Goal: Task Accomplishment & Management: Manage account settings

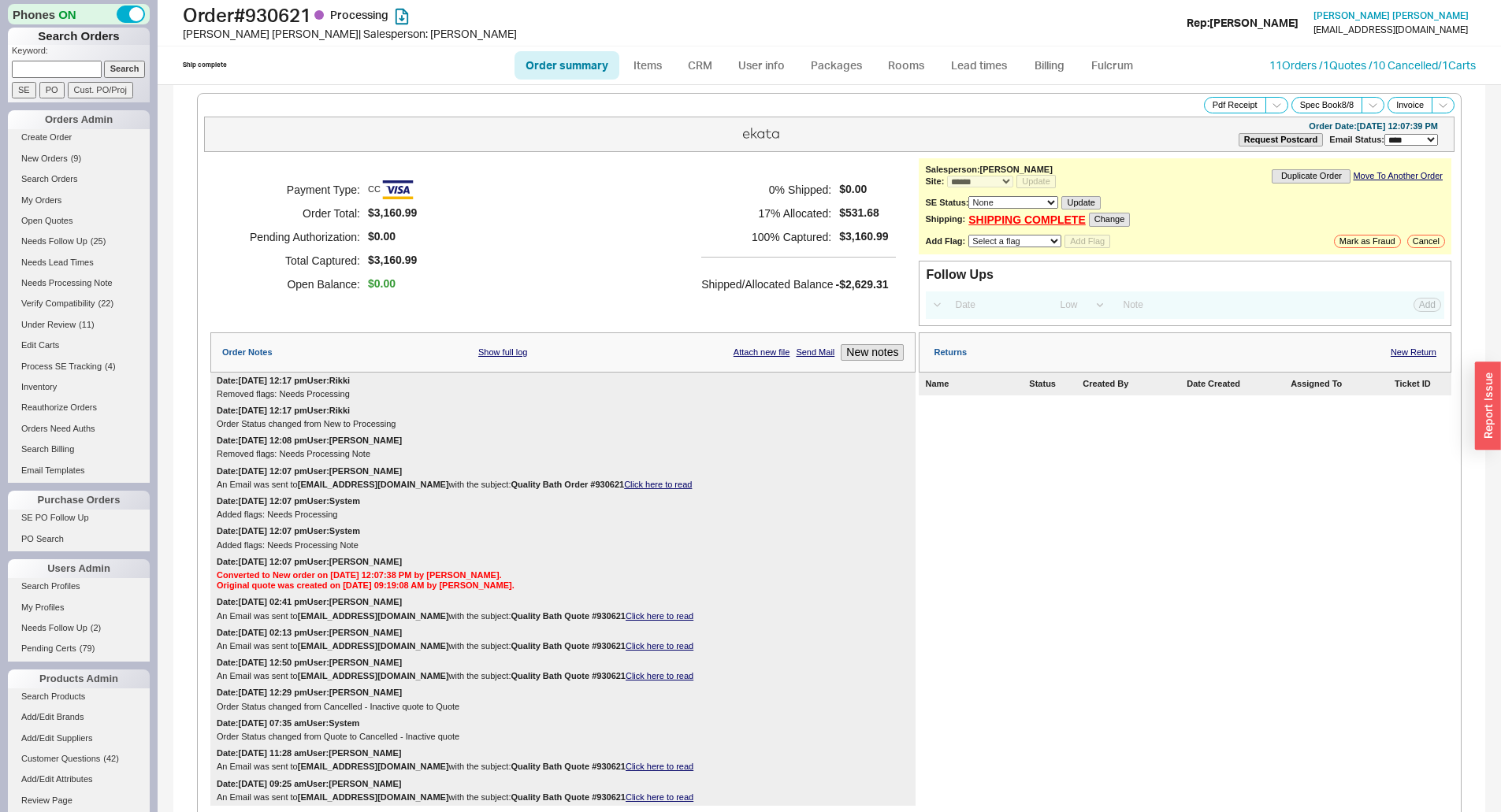
select select "*"
select select "LOW"
select select "3"
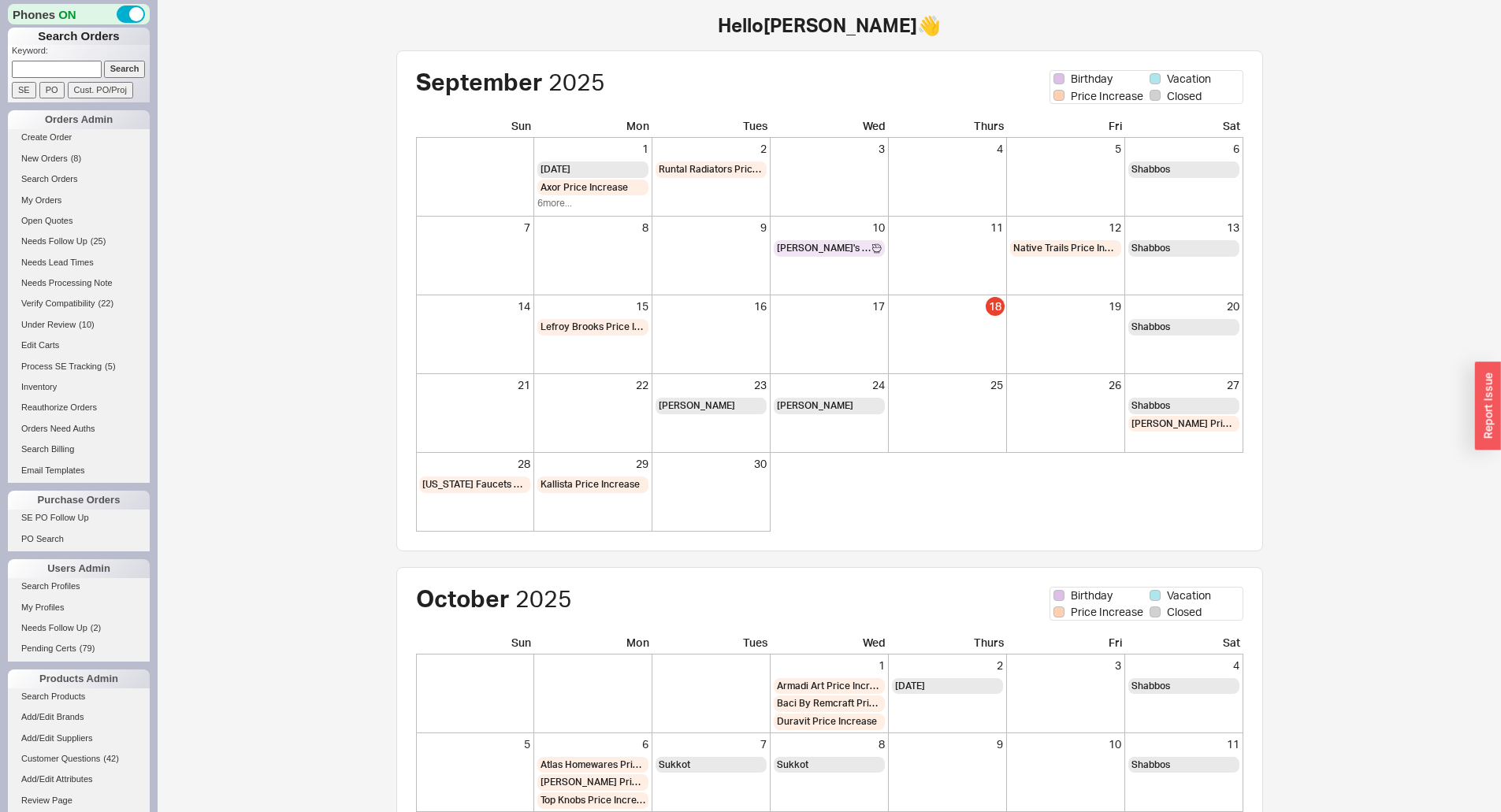
click at [54, 65] on input at bounding box center [57, 69] width 90 height 17
type input "QB84600w70l"
click at [104, 60] on input "Search" at bounding box center [125, 69] width 42 height 17
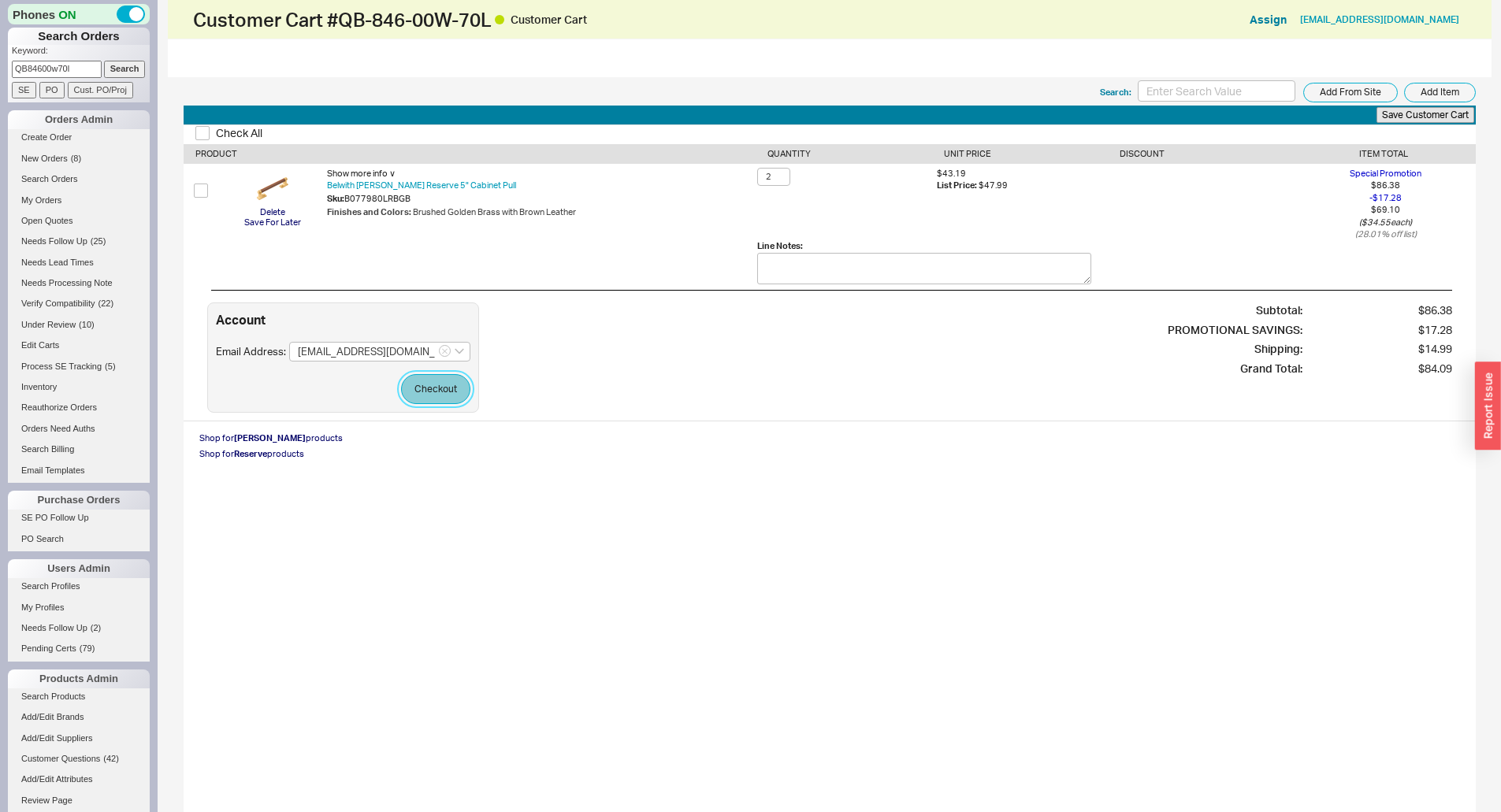
click at [437, 395] on button "Checkout" at bounding box center [435, 389] width 69 height 30
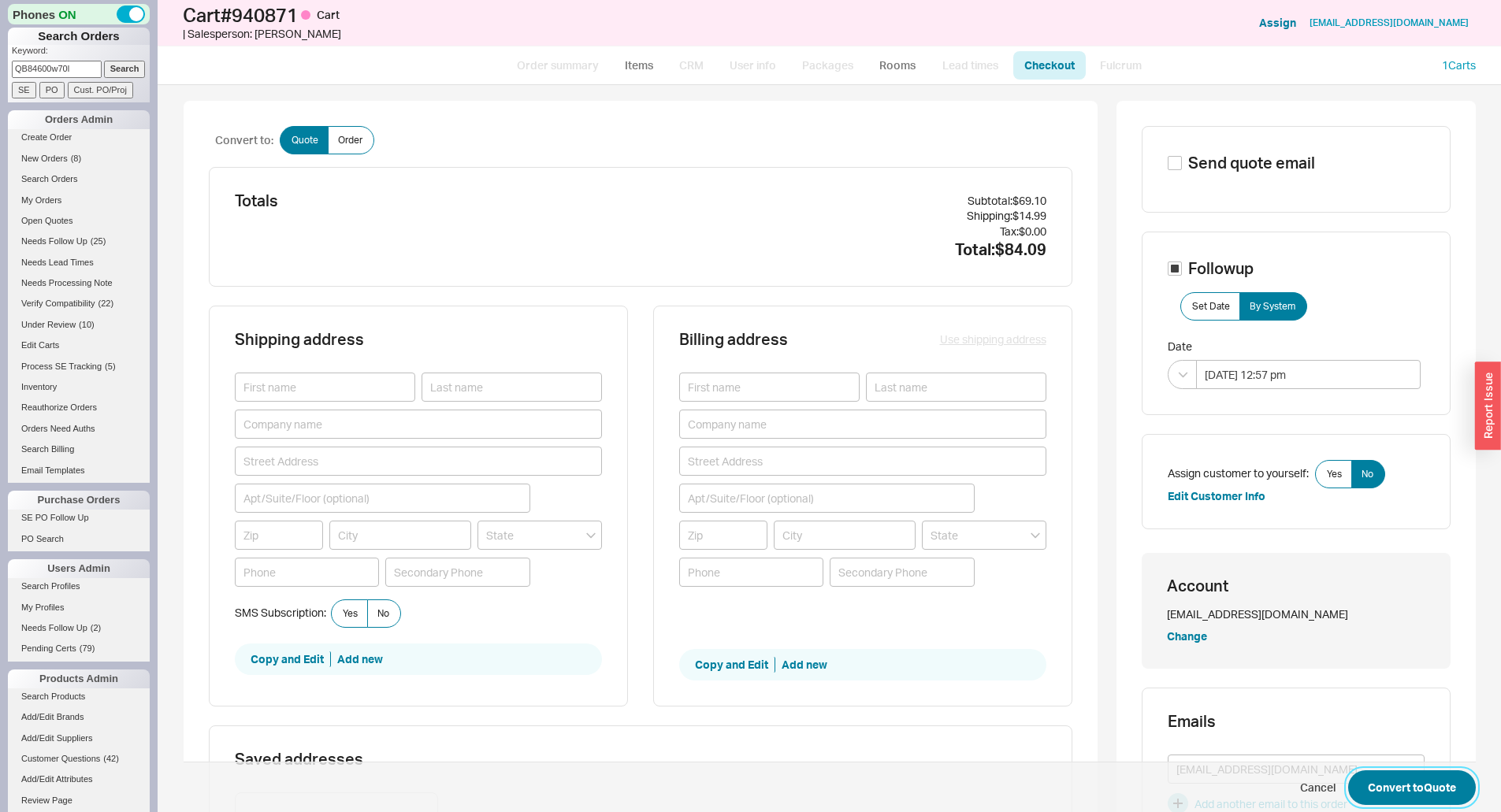
click at [1408, 791] on button "Convert to Quote" at bounding box center [1411, 787] width 128 height 35
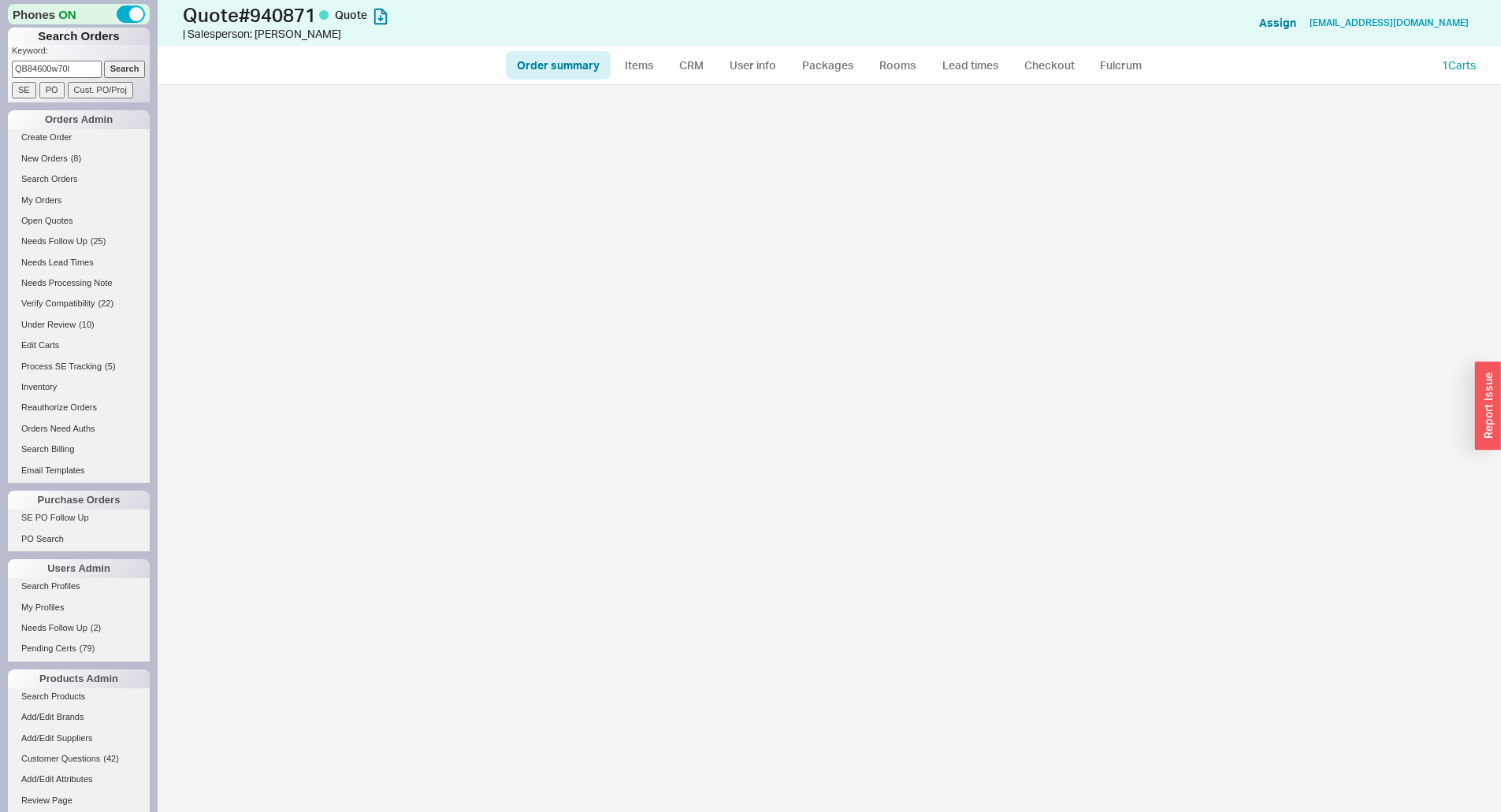
select select "*"
select select "3"
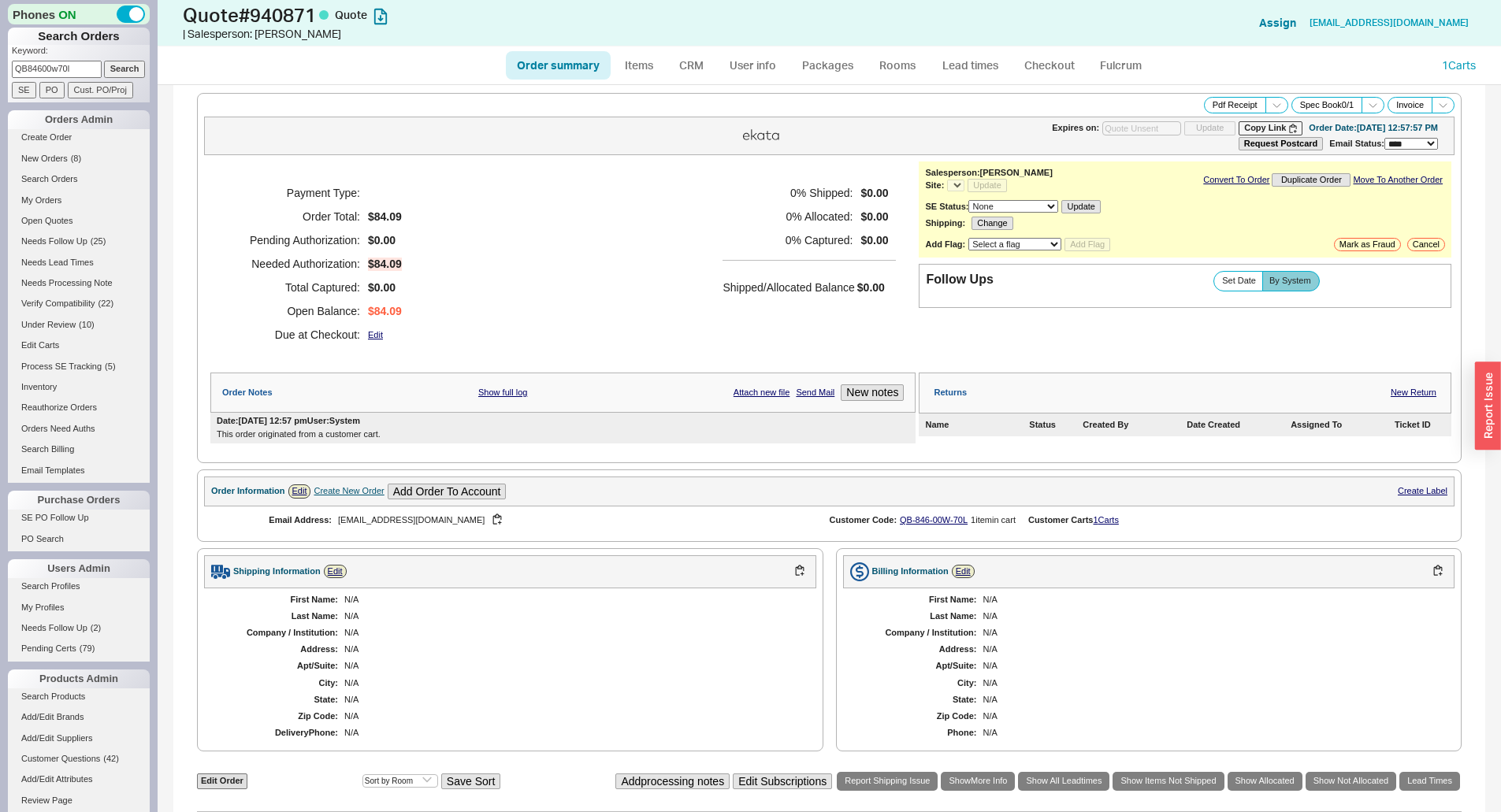
select select "*"
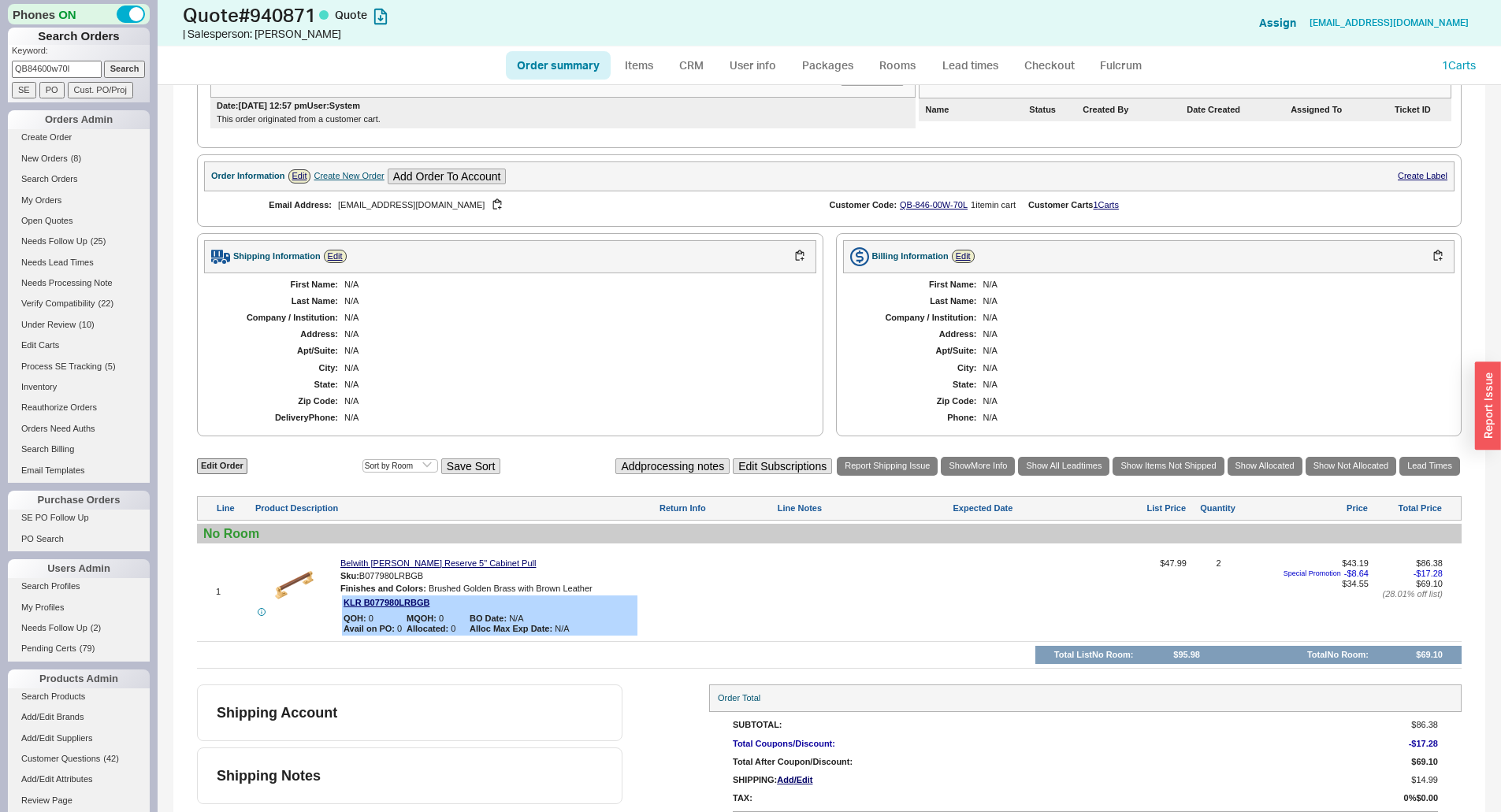
scroll to position [349, 0]
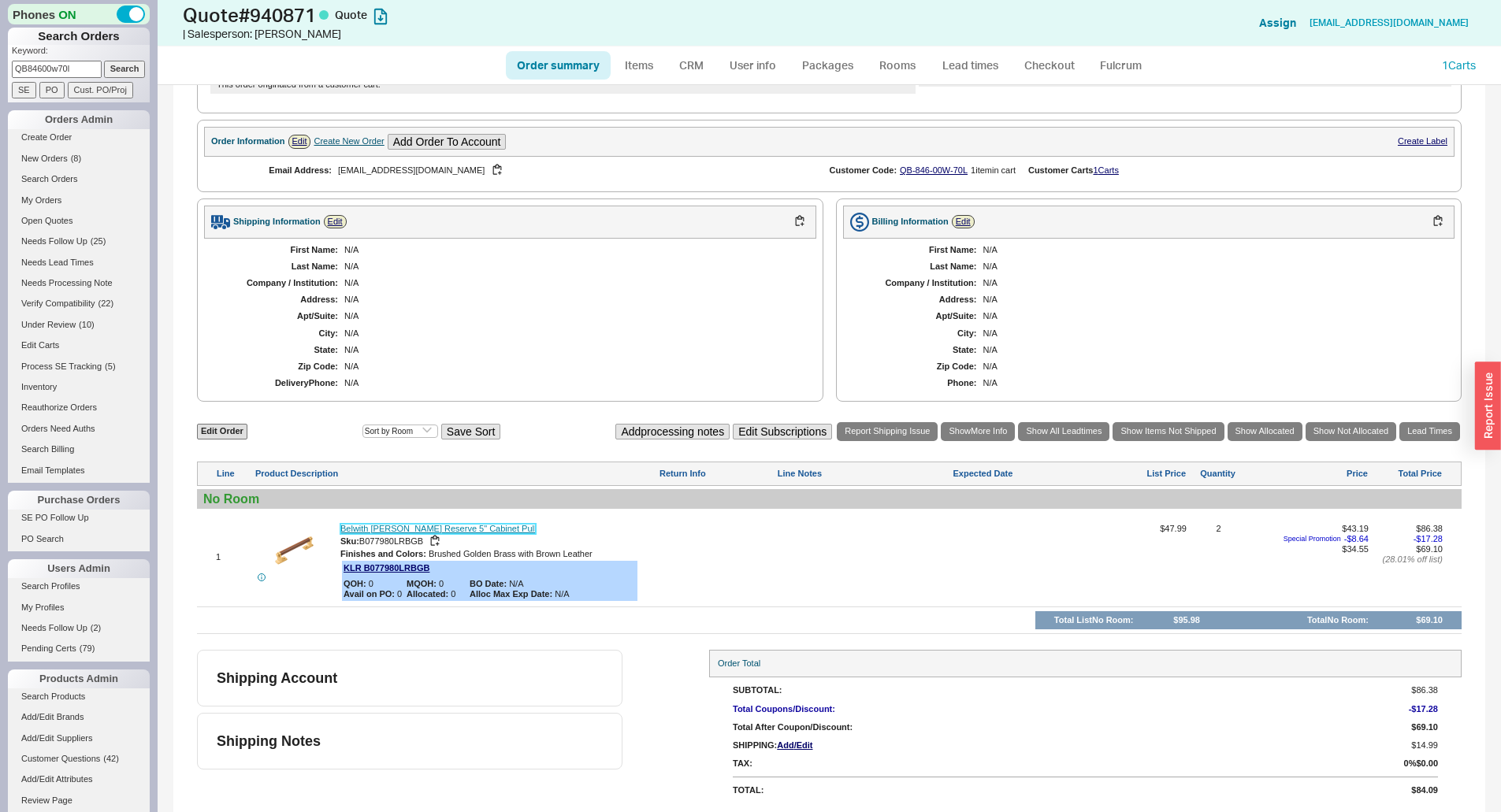
click at [471, 524] on link "Belwith Keeler Reserve 5" Cabinet Pull" at bounding box center [437, 529] width 196 height 10
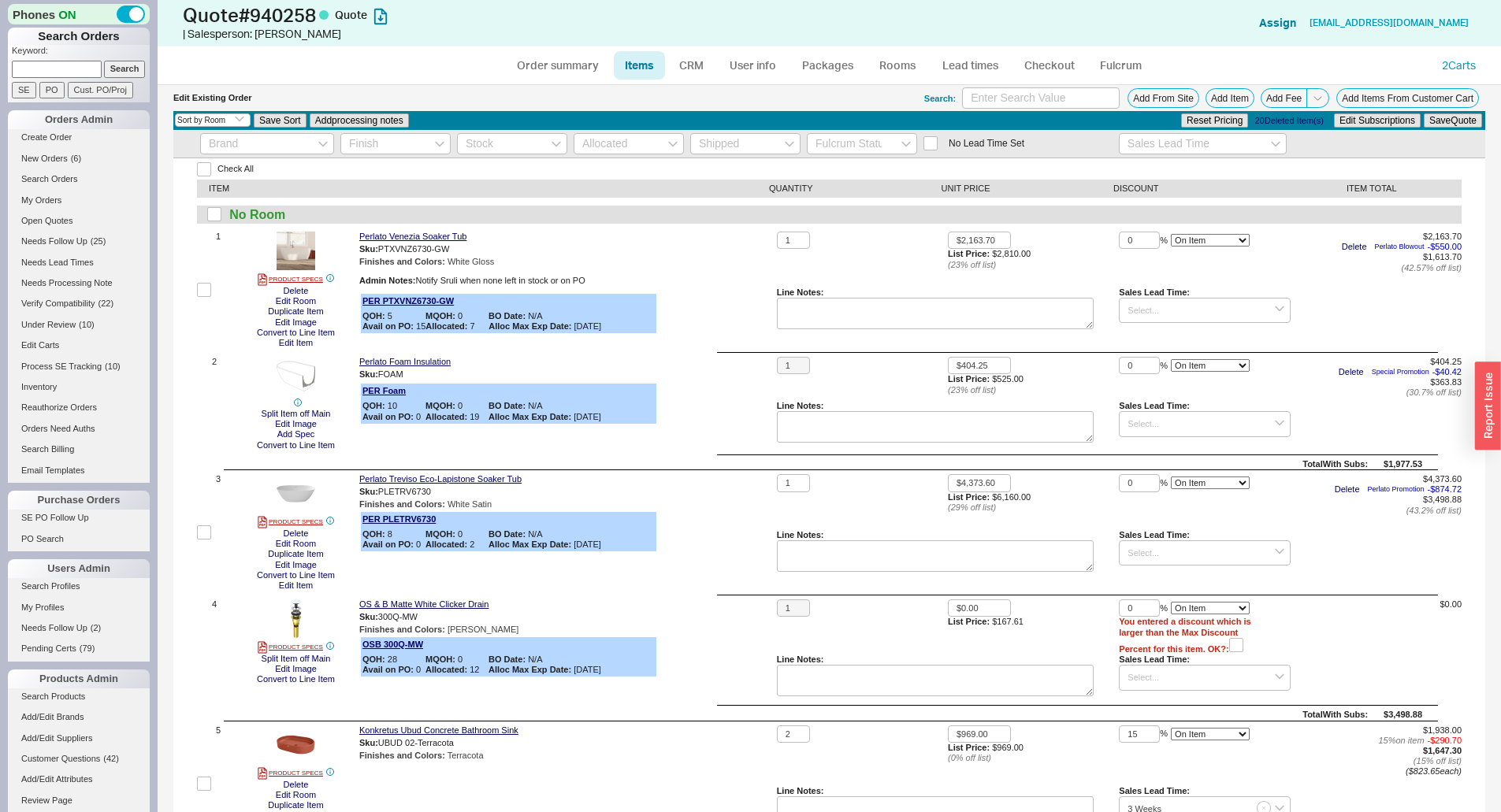
select select "3"
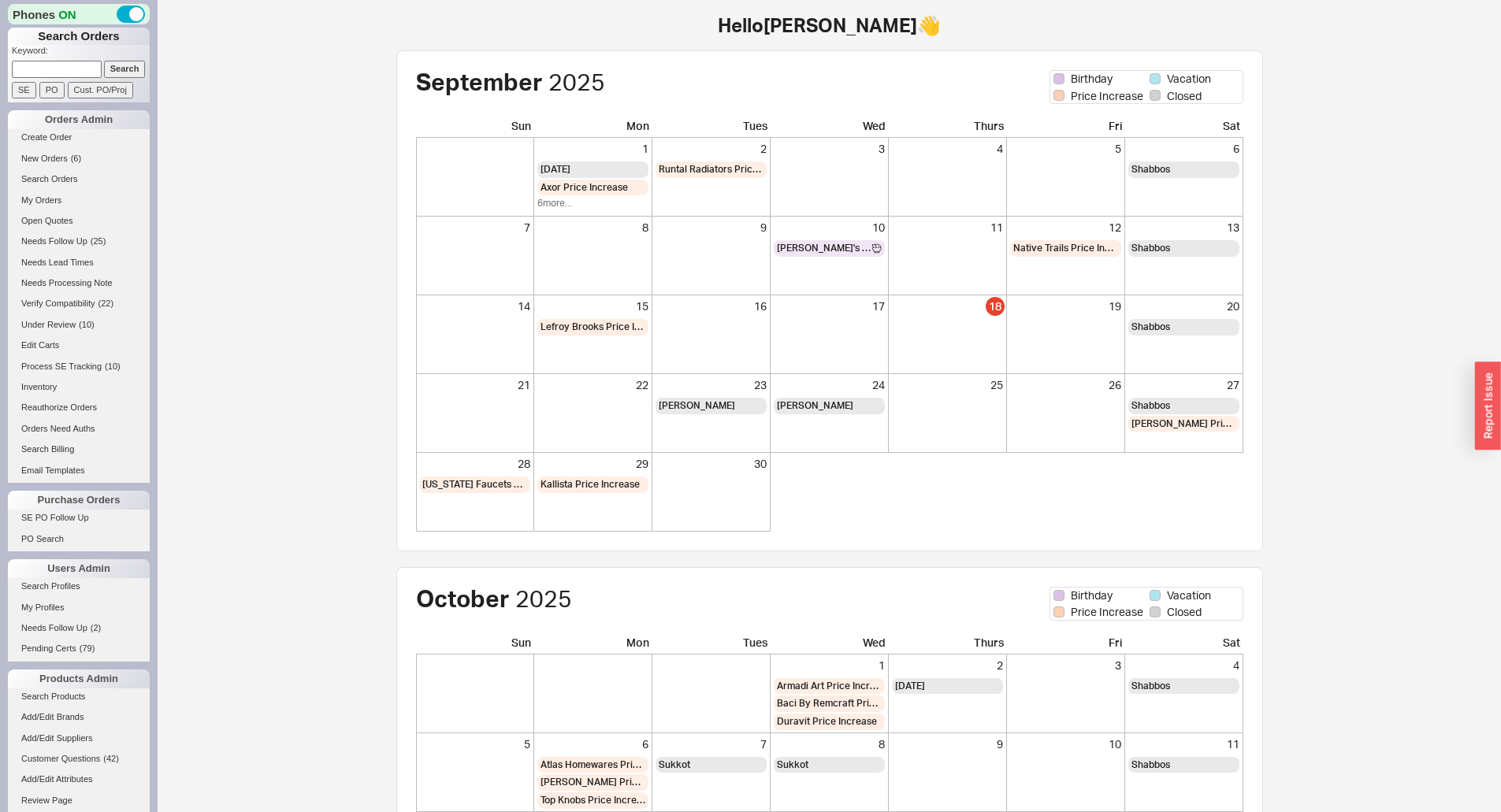
click at [48, 66] on input at bounding box center [57, 69] width 90 height 17
type input "[EMAIL_ADDRESS][DOMAIN_NAME]"
click at [104, 60] on input "Search" at bounding box center [125, 69] width 42 height 17
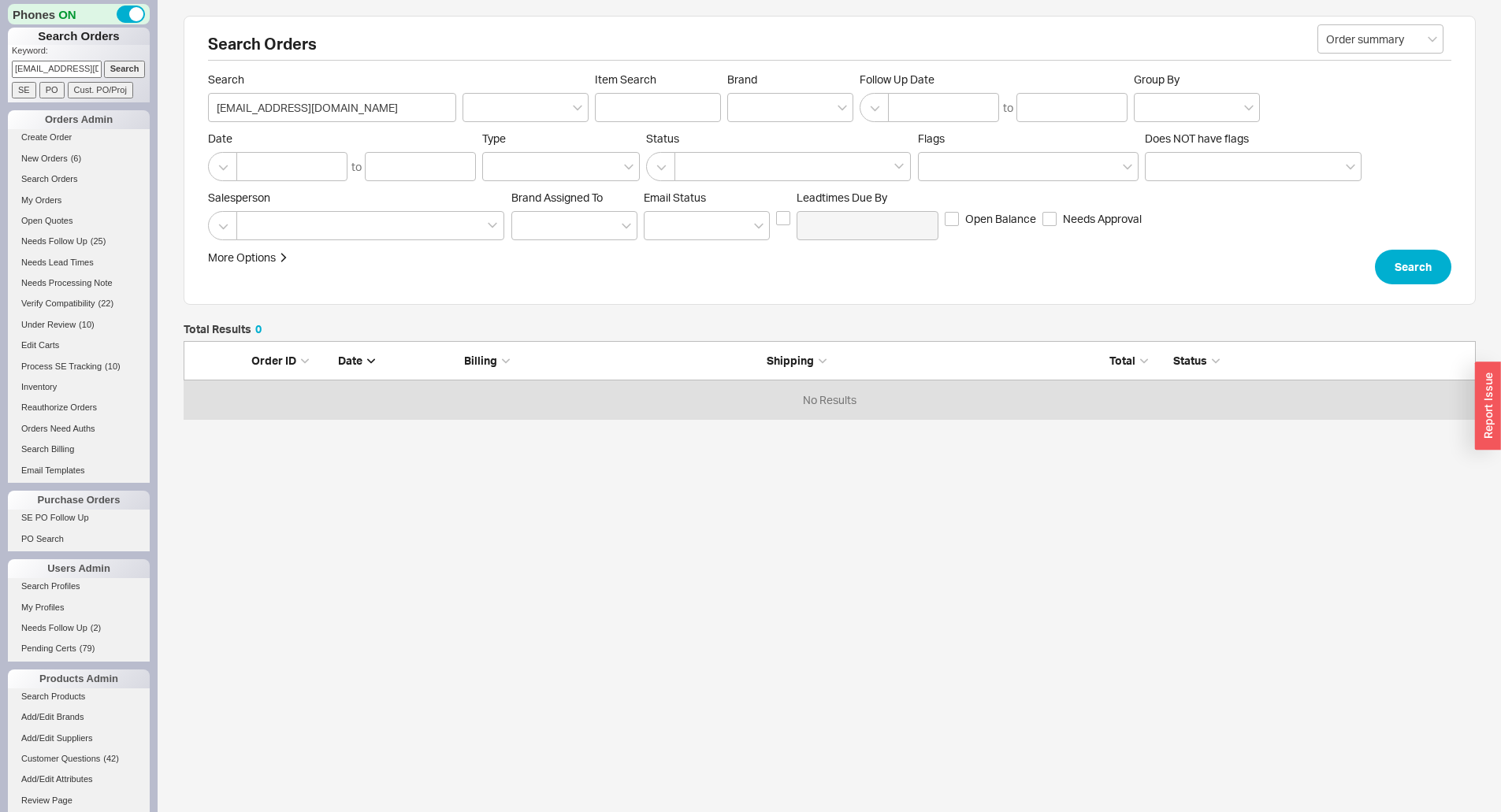
scroll to position [66, 1281]
click at [235, 110] on input "[EMAIL_ADDRESS][DOMAIN_NAME]" at bounding box center [332, 107] width 248 height 29
type input "[EMAIL_ADDRESS][DOMAIN_NAME]"
click at [1414, 268] on button "Search" at bounding box center [1413, 266] width 77 height 35
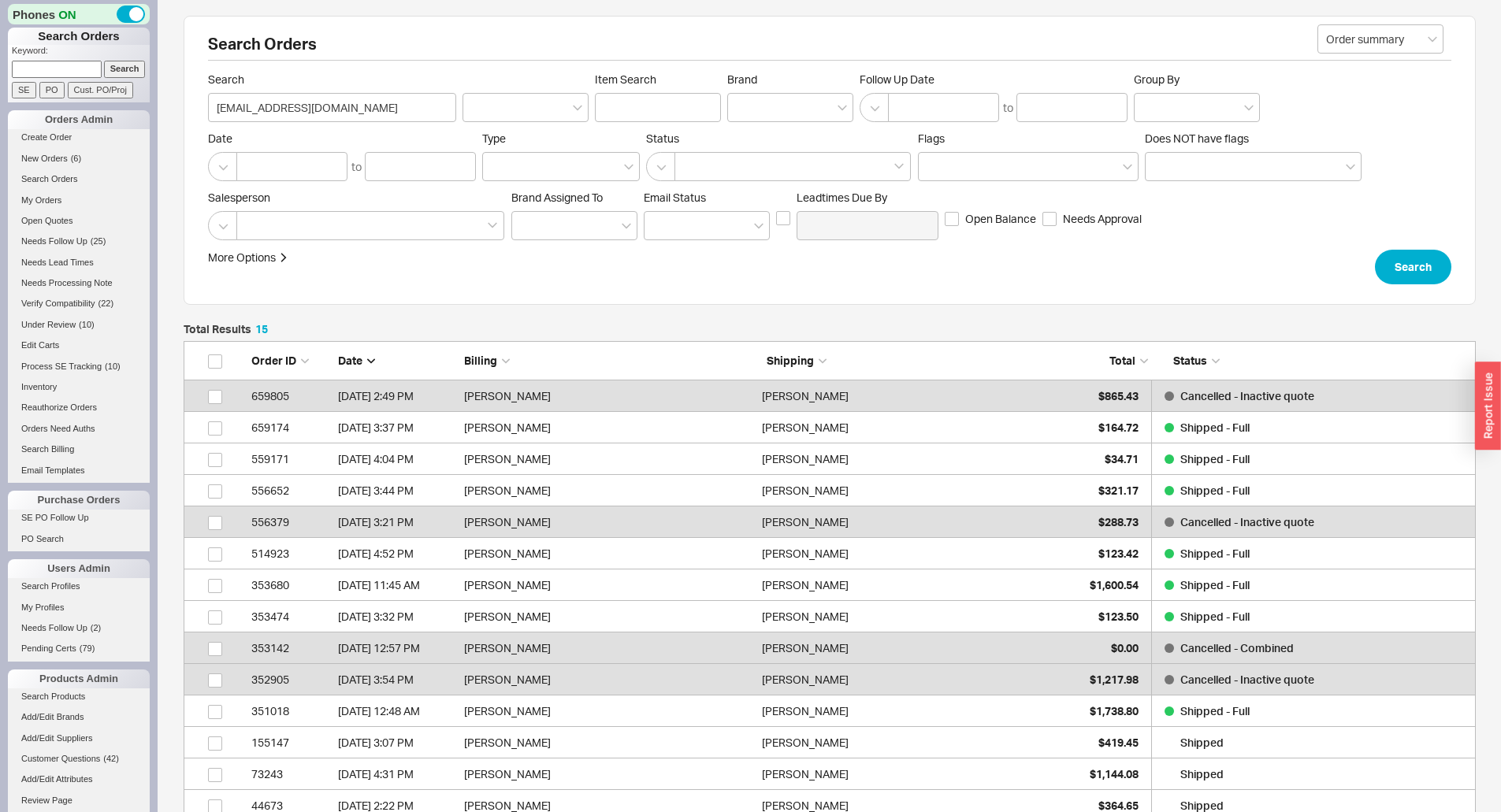
scroll to position [500, 1281]
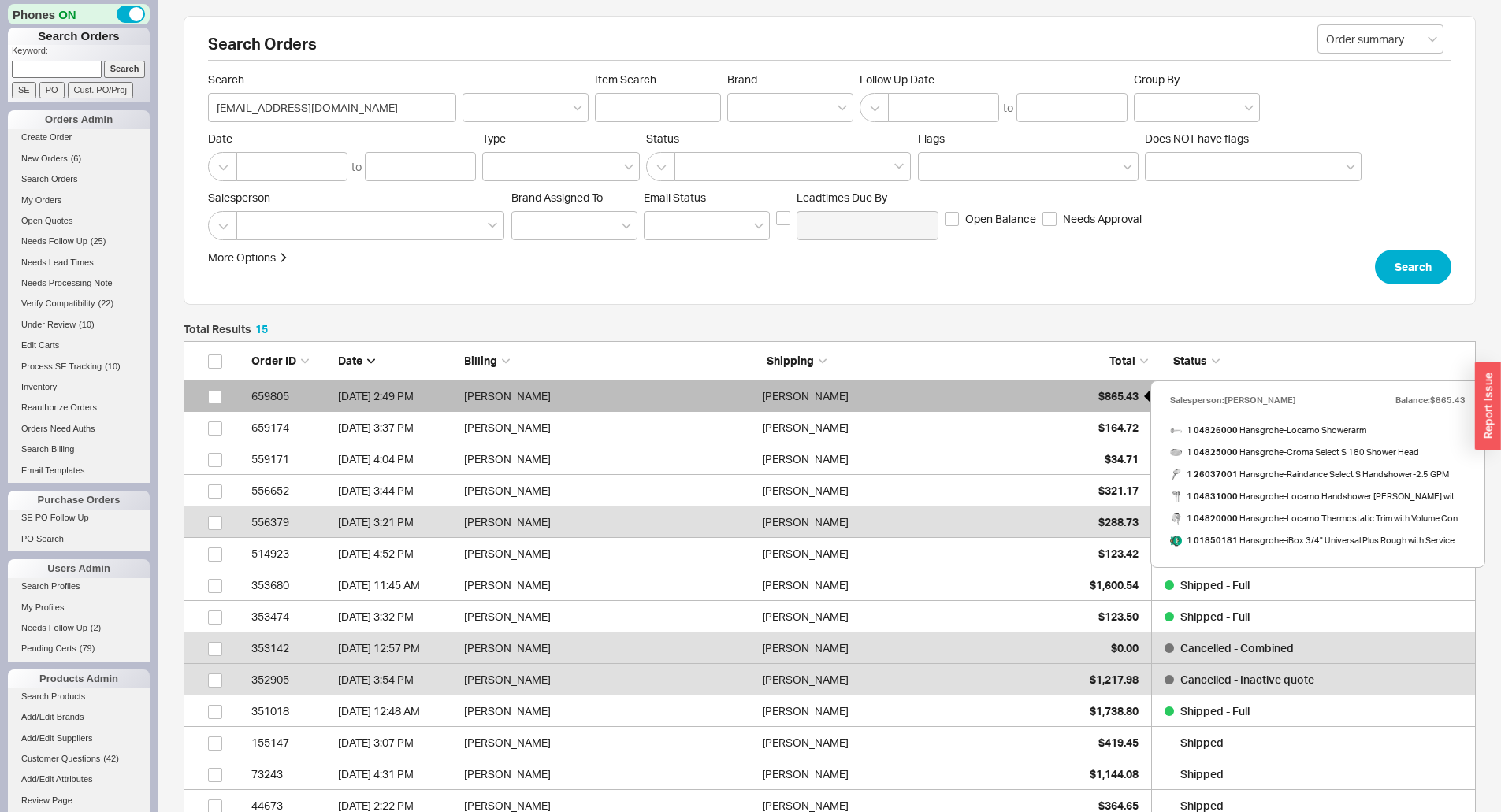
click at [1115, 402] on div "$865.43" at bounding box center [1099, 396] width 78 height 31
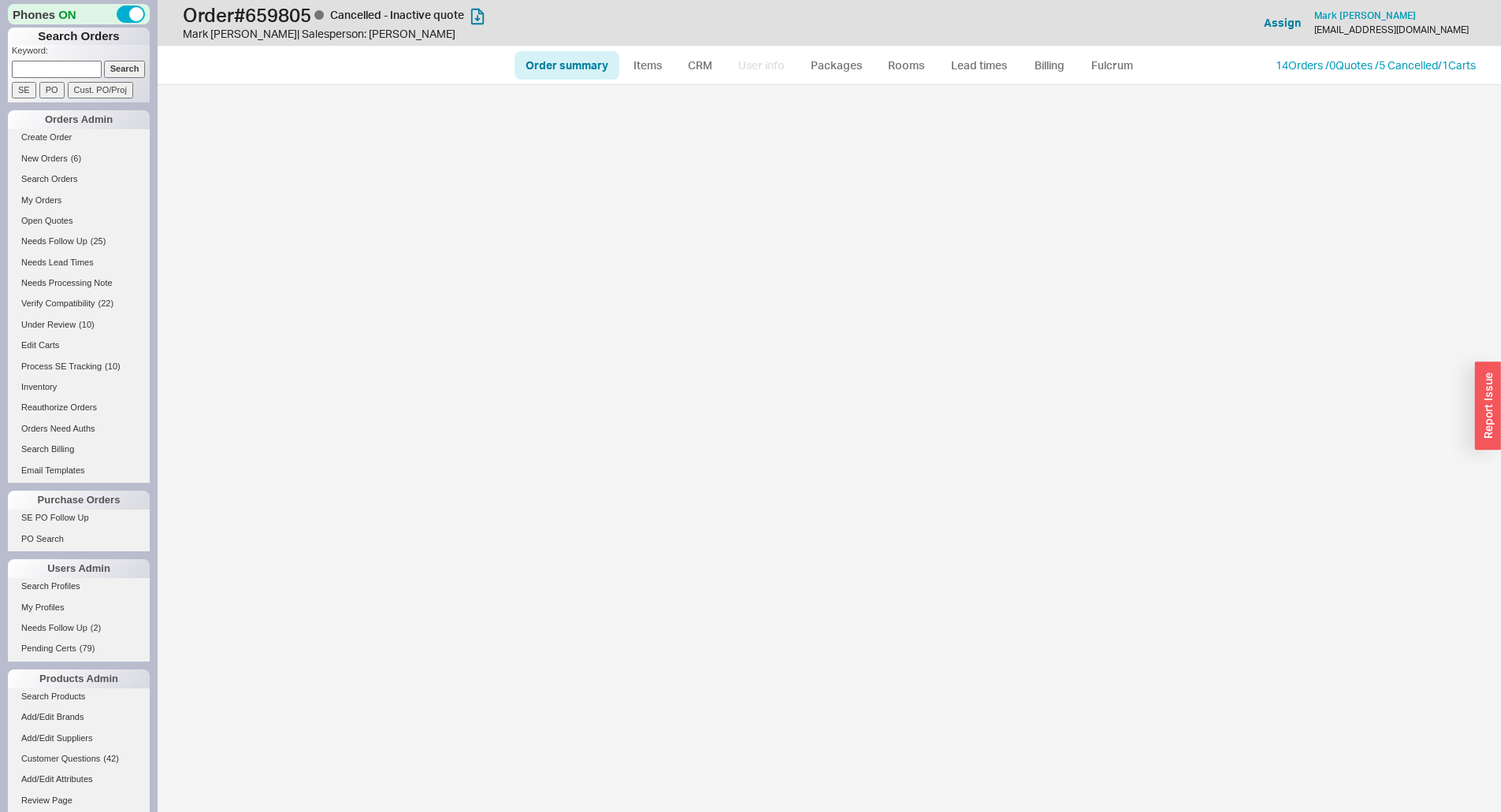
select select "*"
select select "LOW"
select select "3"
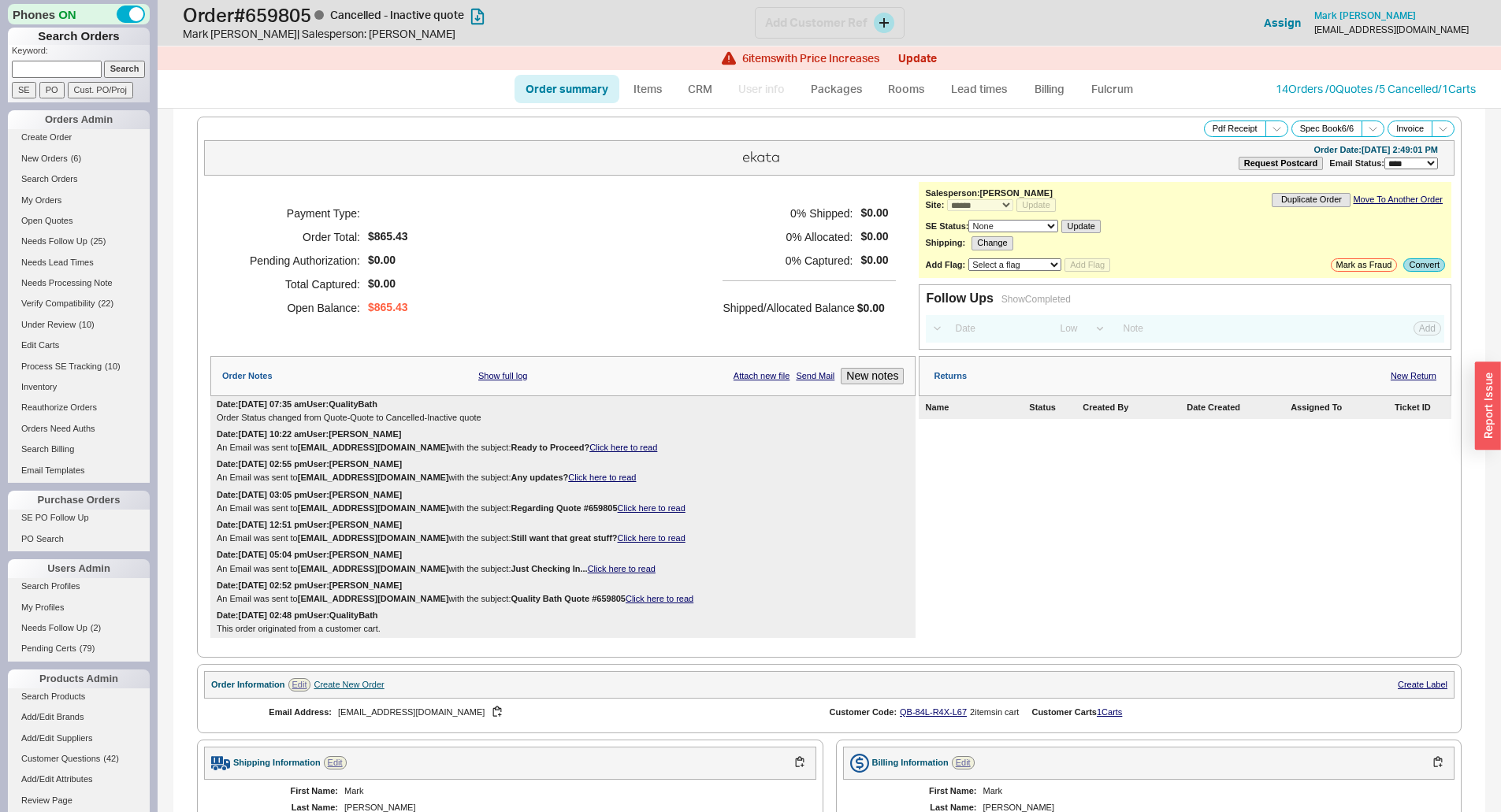
click at [1410, 8] on div "Mark Naulls mnaulls@lausd.net" at bounding box center [1391, 23] width 169 height 30
click at [1416, 12] on span "Mark Naulls" at bounding box center [1365, 15] width 102 height 12
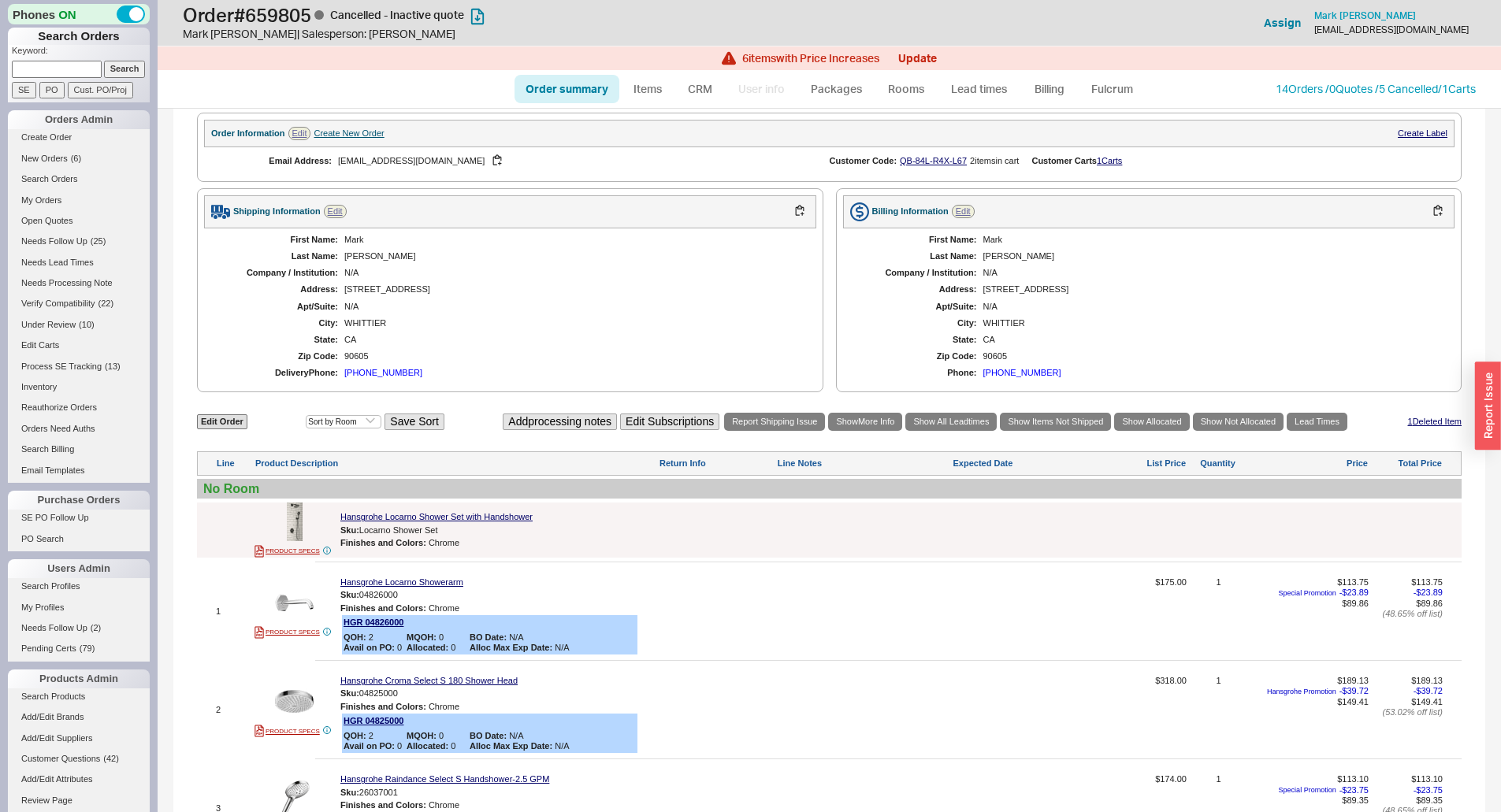
click at [62, 66] on input at bounding box center [57, 69] width 90 height 17
type input "C"
type input "debbie morris"
click at [121, 66] on input "Search" at bounding box center [125, 69] width 42 height 17
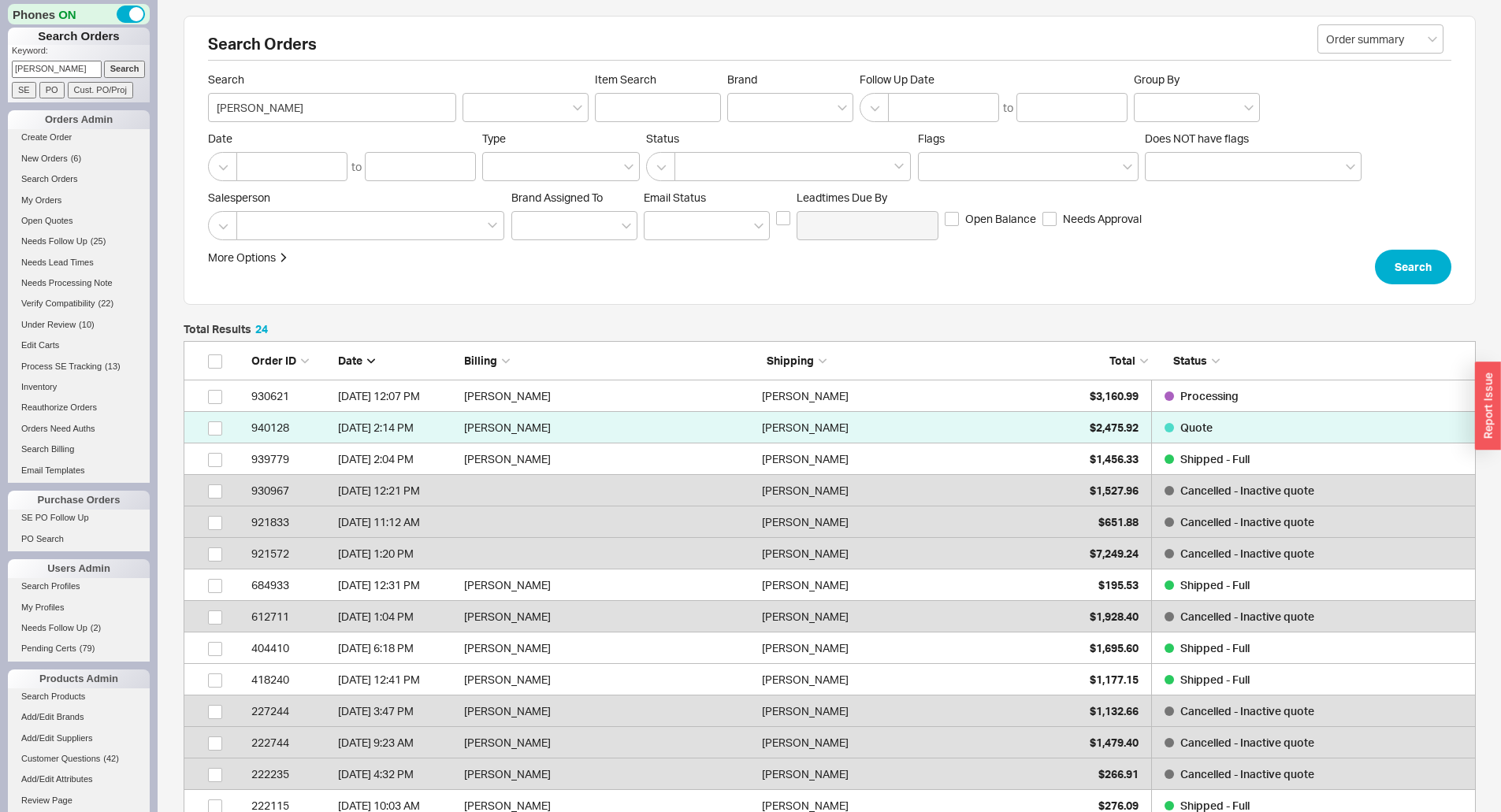
scroll to position [784, 1281]
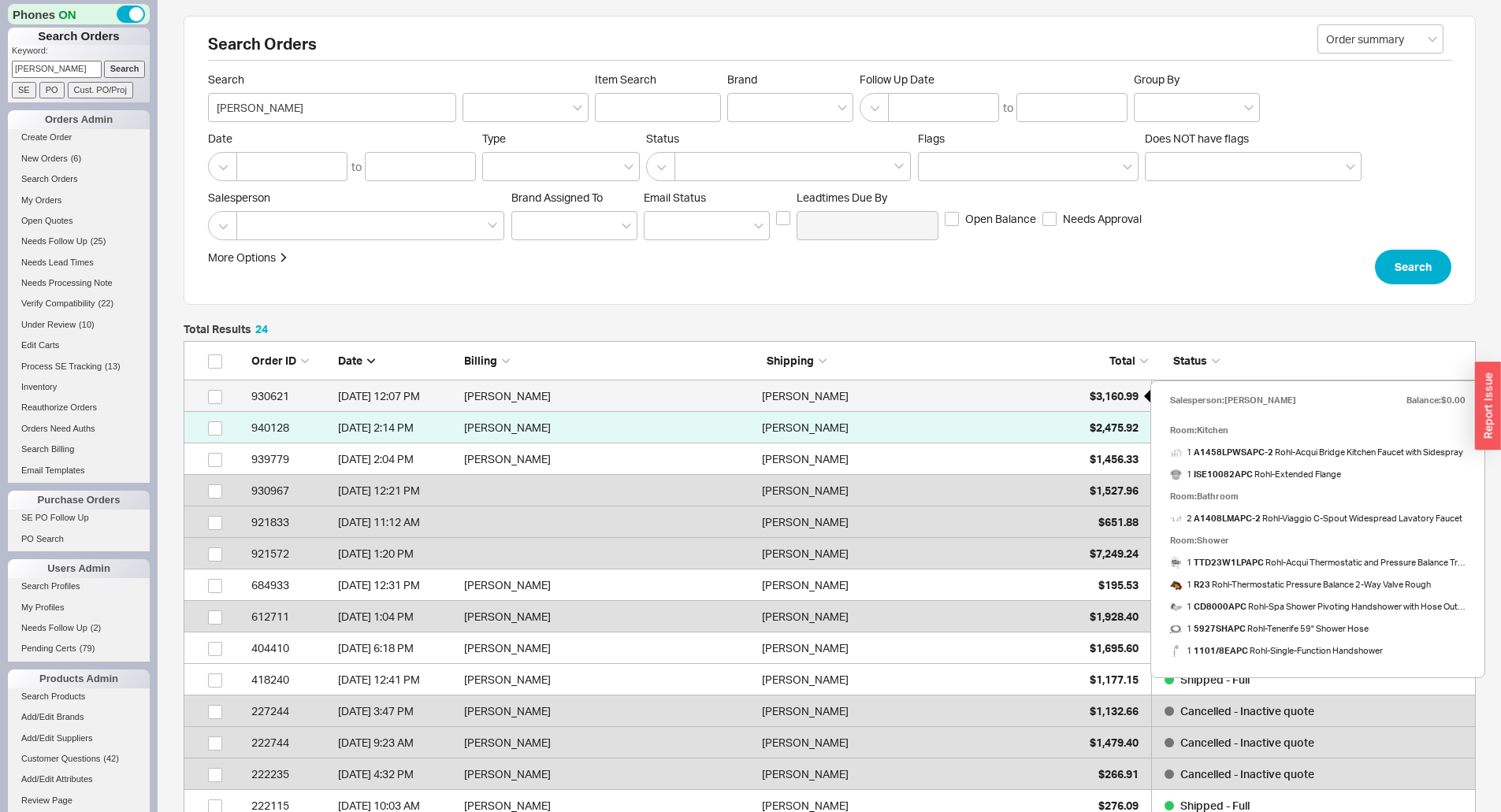
click at [1081, 403] on div "$3,160.99" at bounding box center [1099, 396] width 78 height 31
select select "*"
select select "LOW"
select select "3"
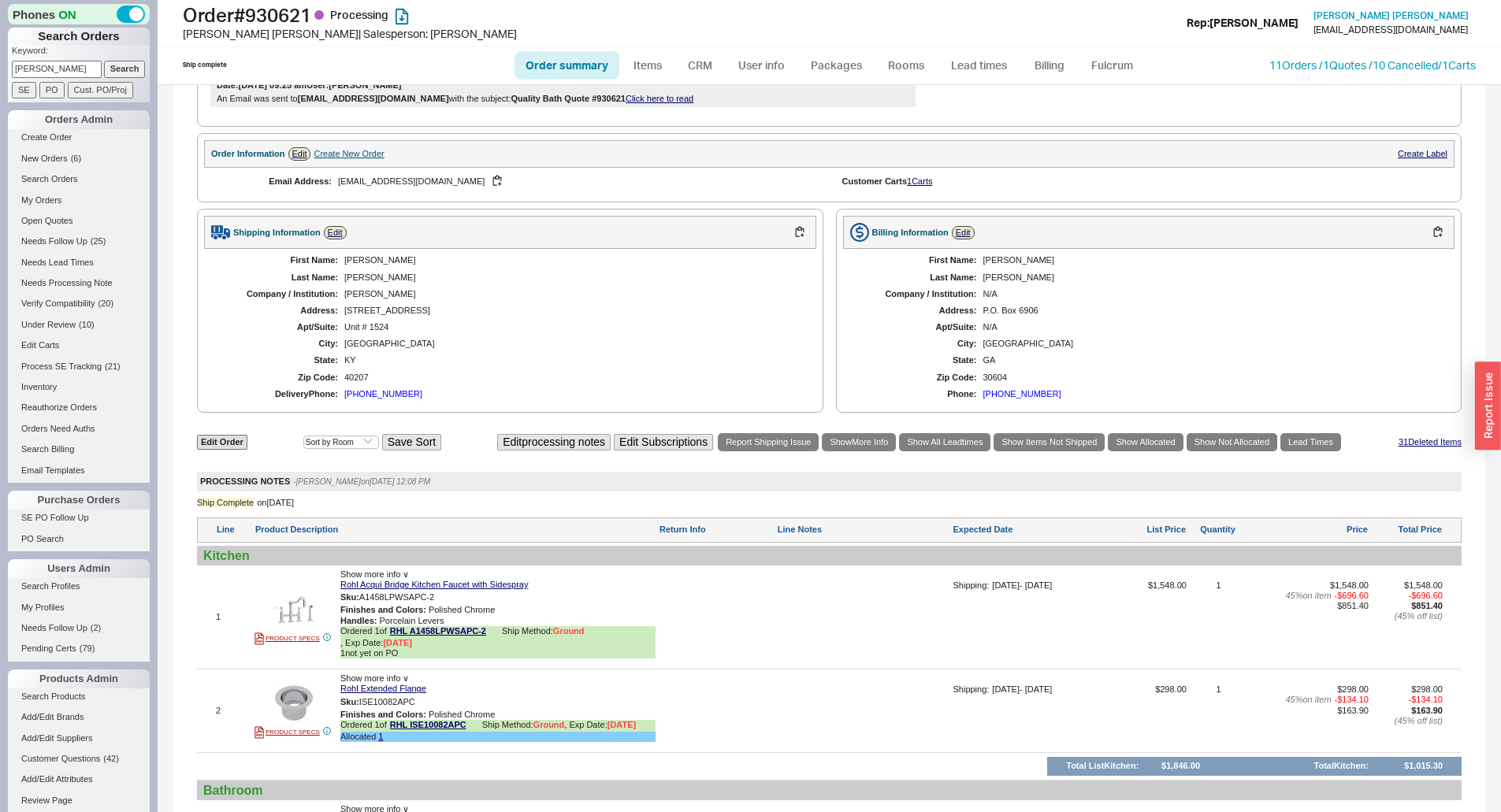
scroll to position [524, 0]
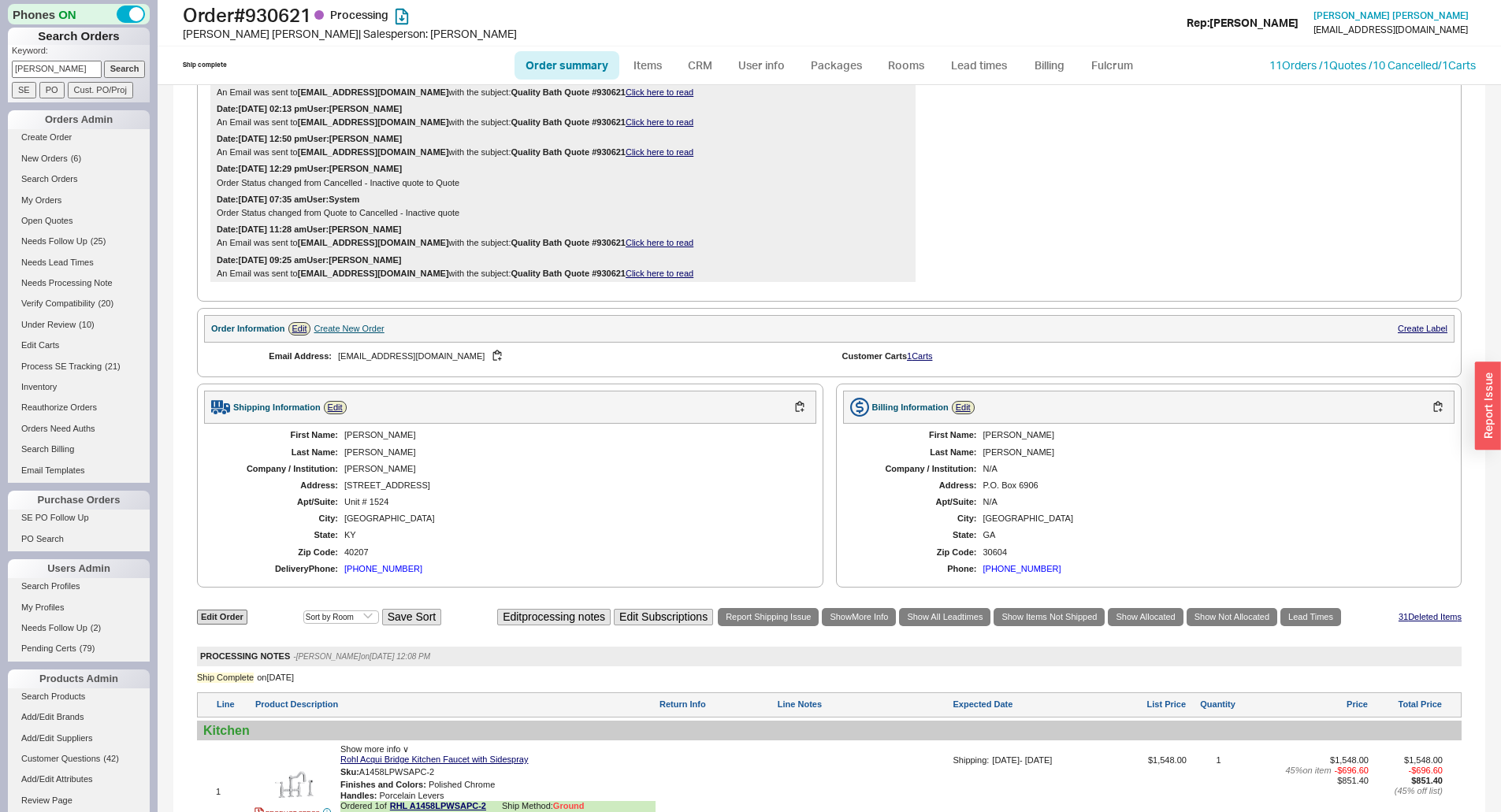
click at [392, 568] on div "[PHONE_NUMBER]" at bounding box center [384, 568] width 78 height 10
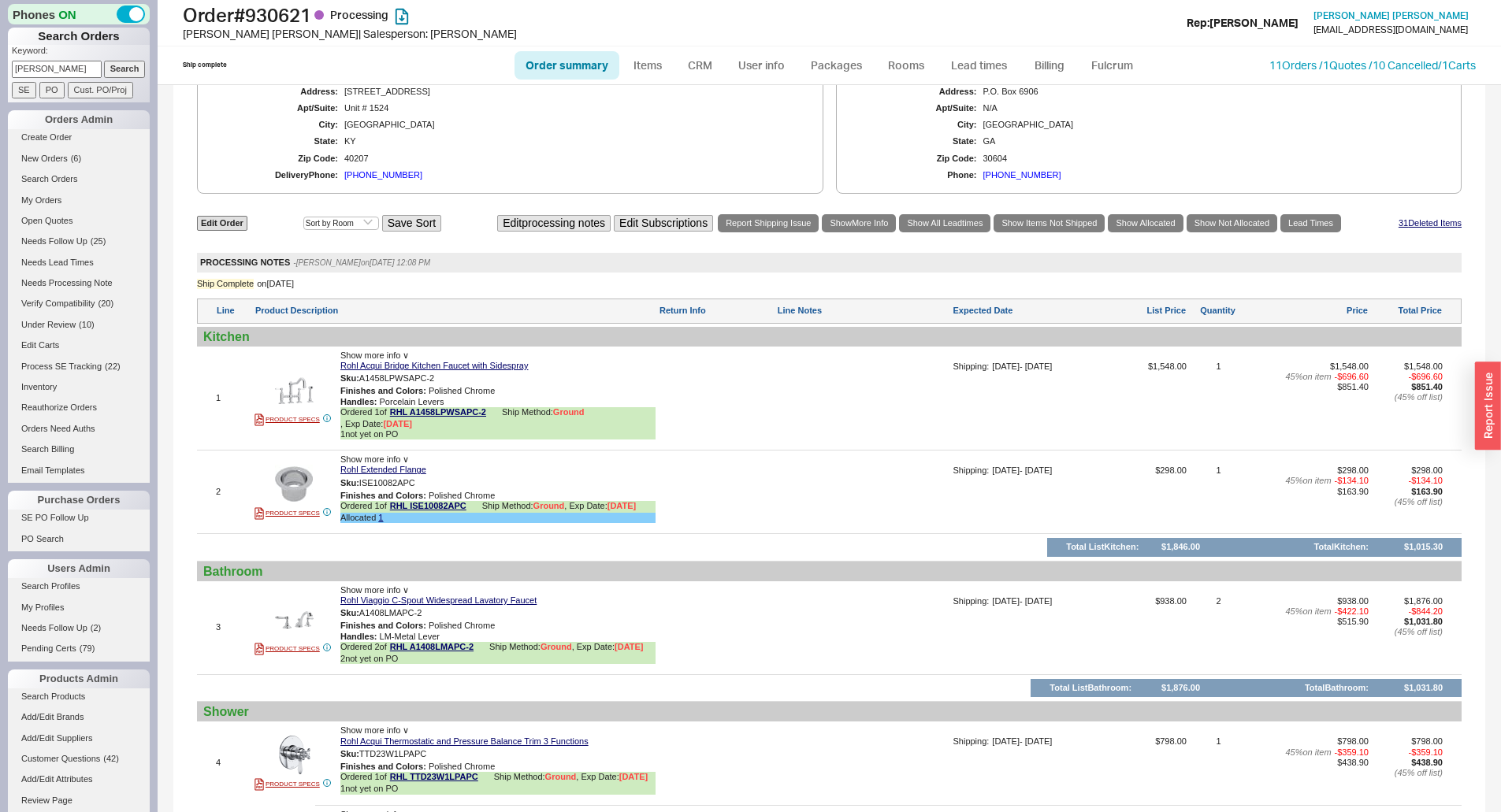
scroll to position [682, 0]
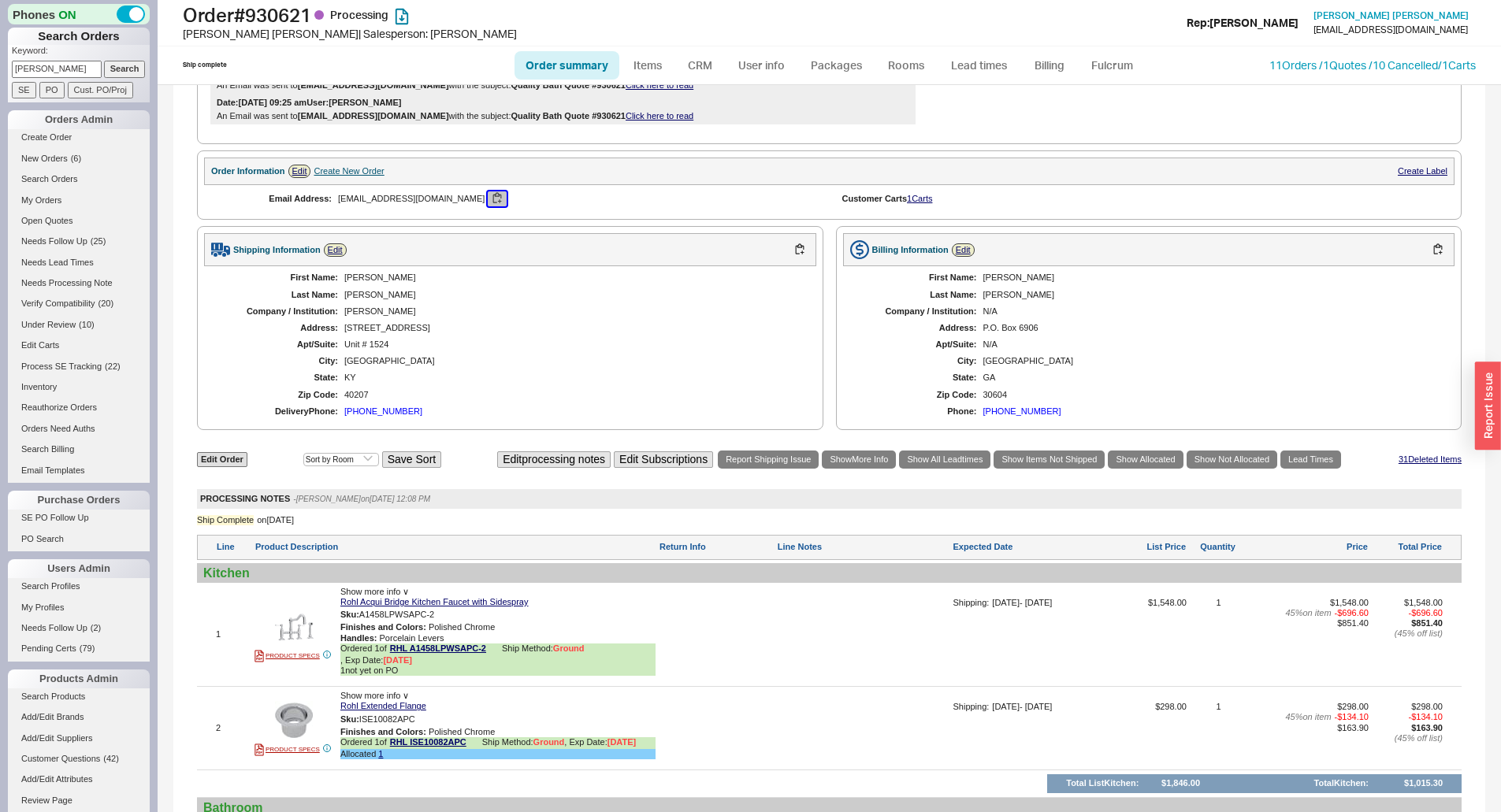
click at [487, 199] on button "button" at bounding box center [497, 199] width 19 height 15
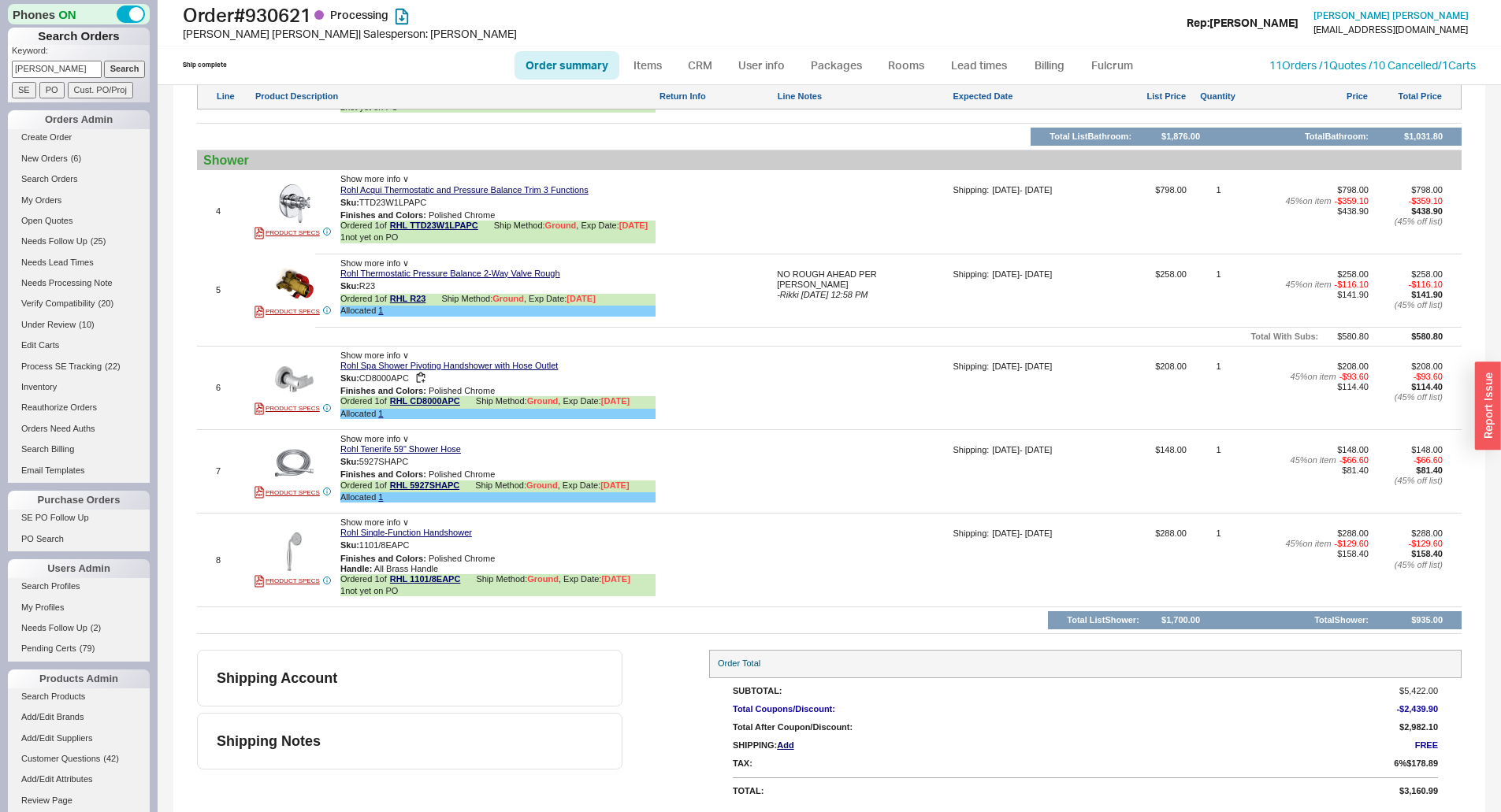
scroll to position [918, 0]
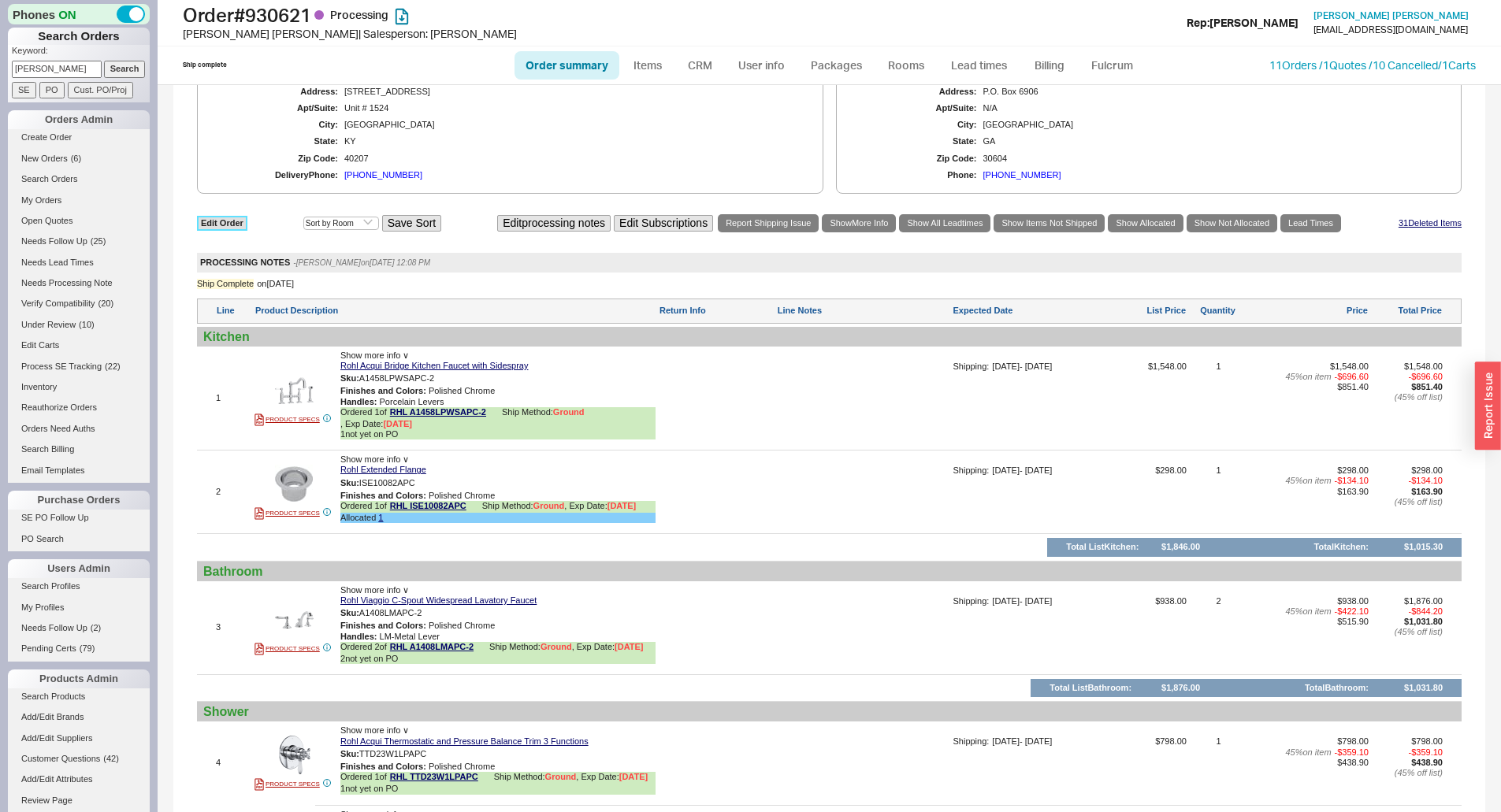
click at [228, 224] on link "Edit Order" at bounding box center [222, 224] width 50 height 15
select select "3"
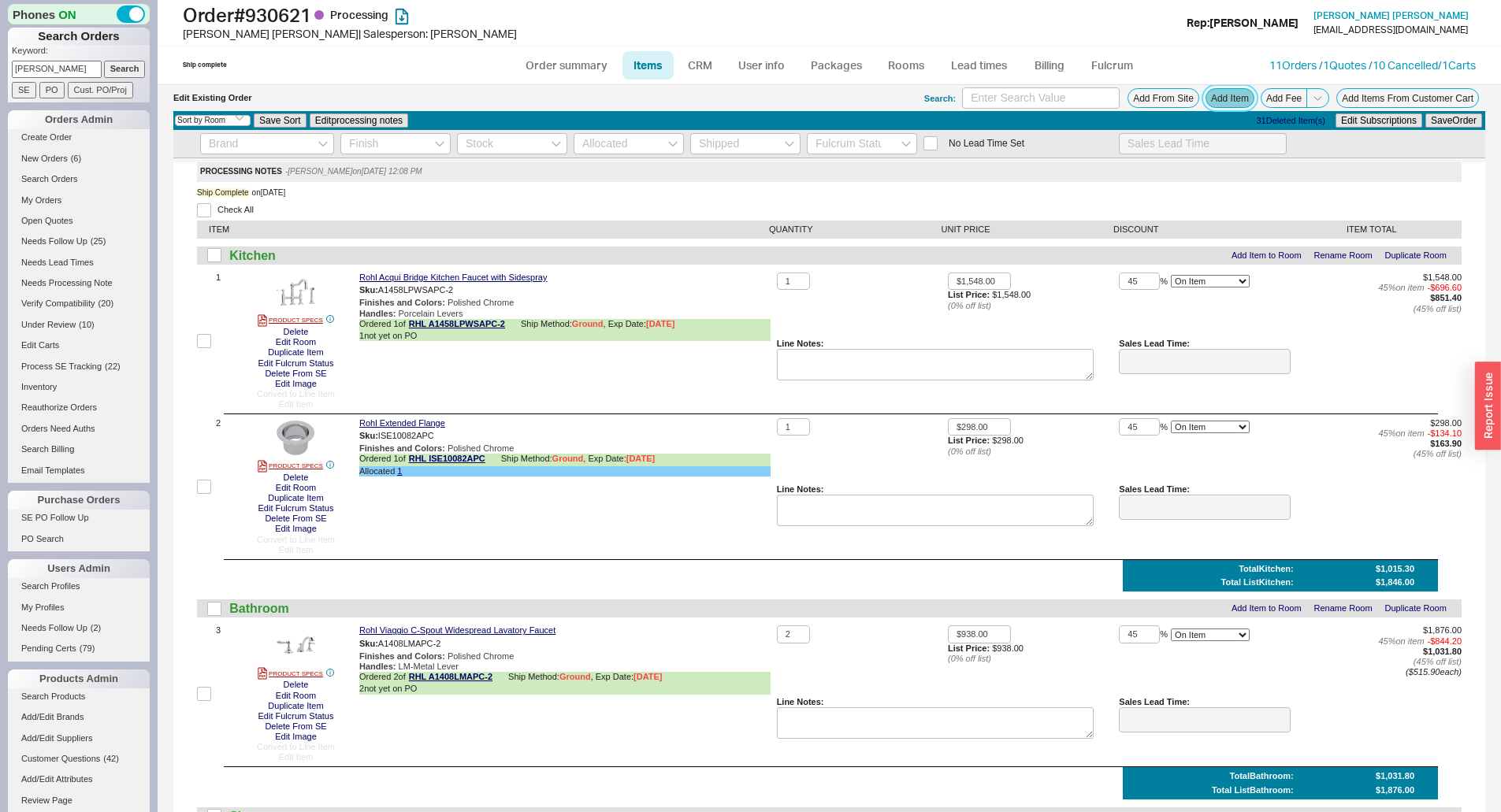
click at [1220, 96] on button "Add Item" at bounding box center [1230, 97] width 49 height 20
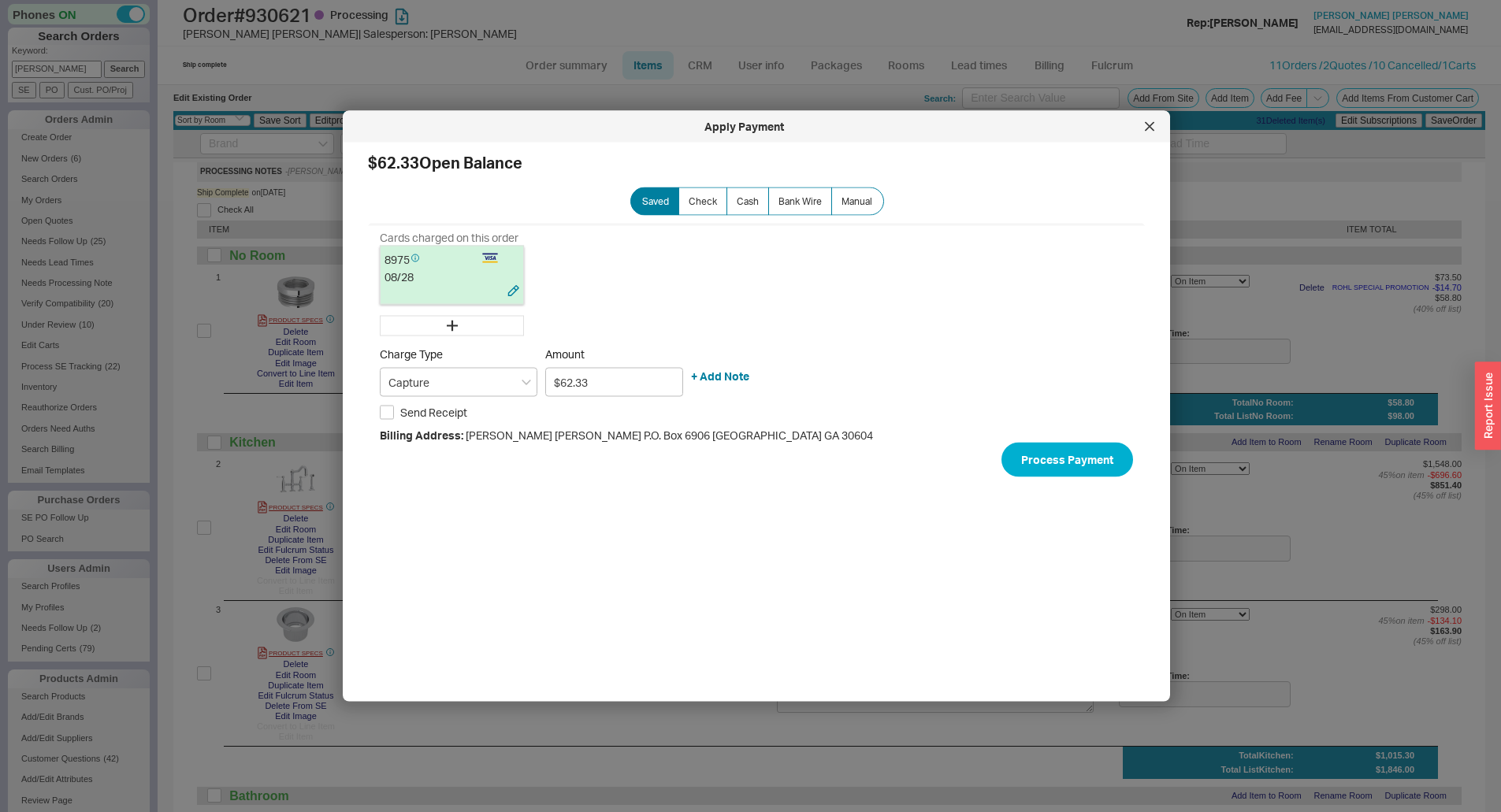
click at [444, 272] on div "08 / 28" at bounding box center [452, 277] width 135 height 16
click at [1151, 122] on icon at bounding box center [1150, 127] width 9 height 9
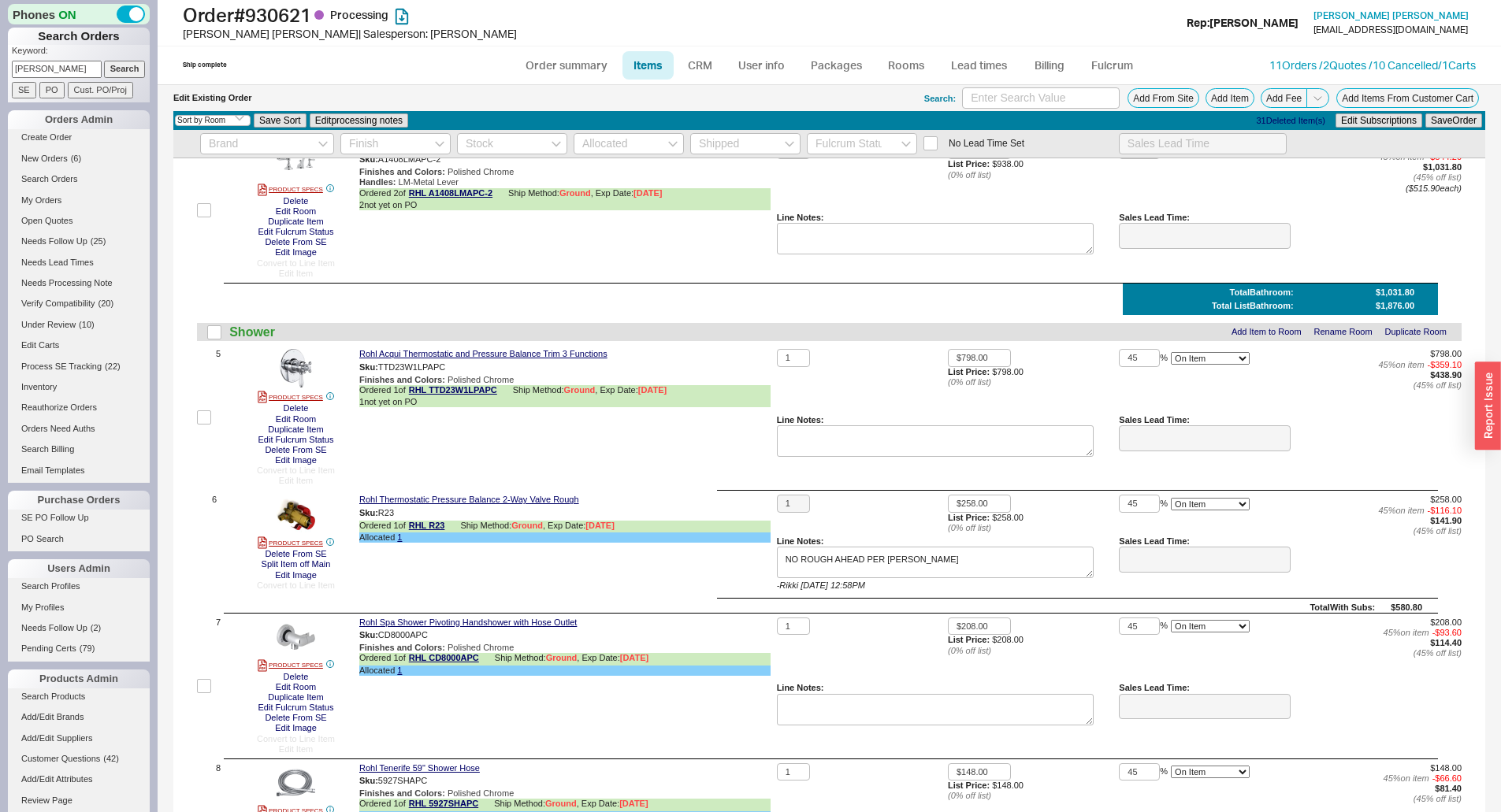
scroll to position [1260, 0]
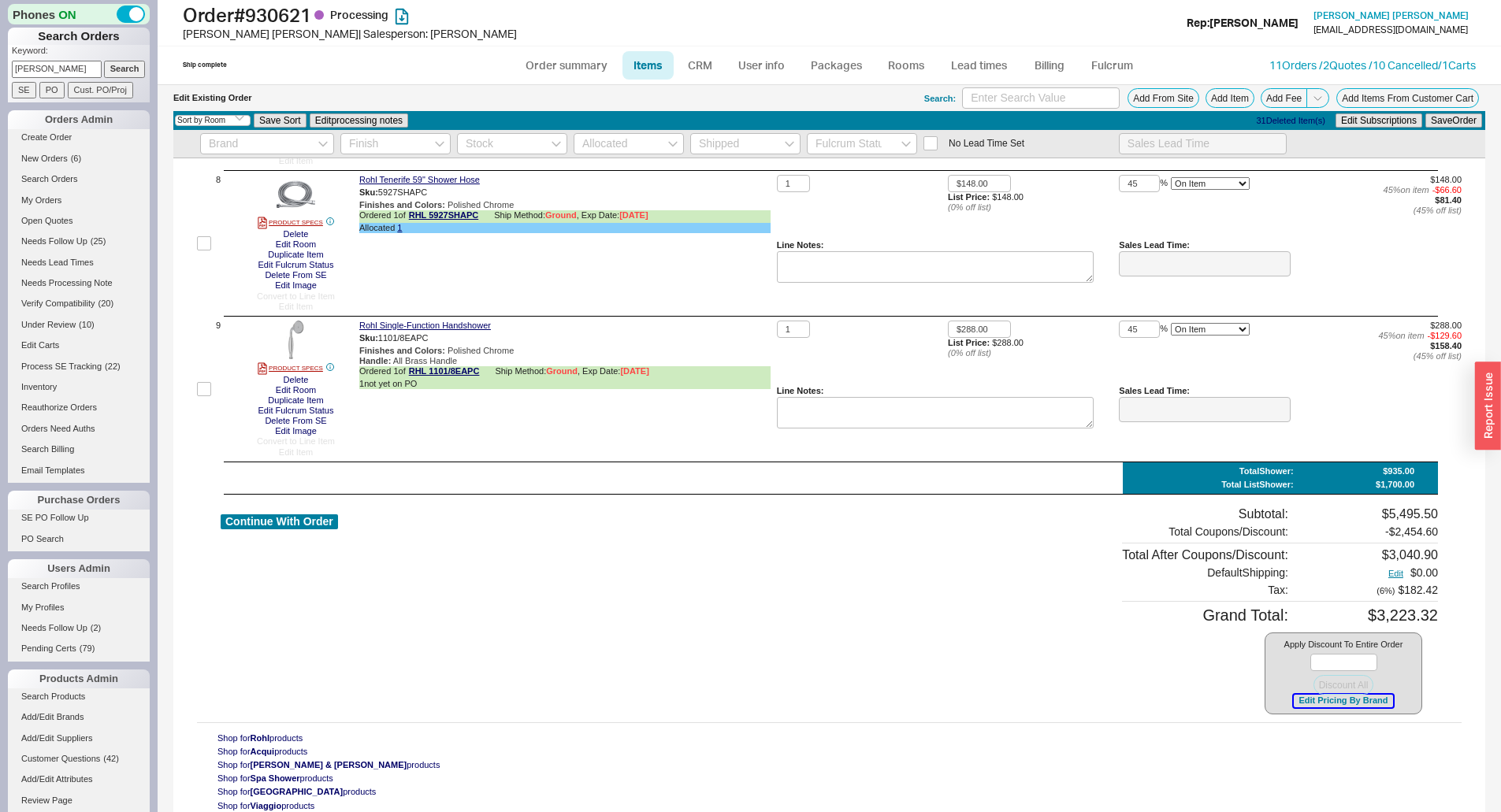
click at [1361, 699] on button "Edit Pricing By Brand" at bounding box center [1343, 701] width 98 height 12
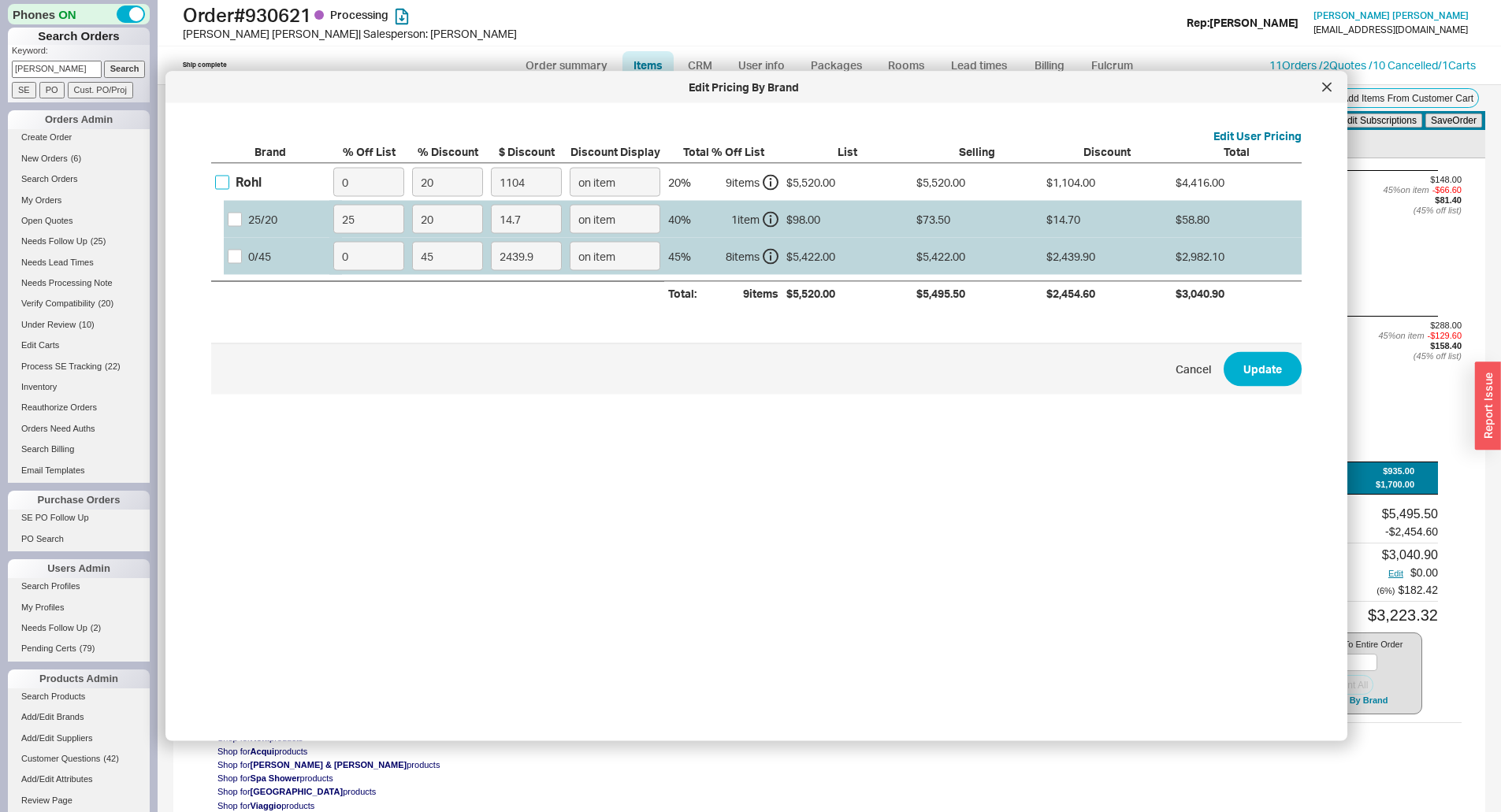
click at [223, 178] on input "Rohl" at bounding box center [222, 181] width 14 height 14
checkbox input "true"
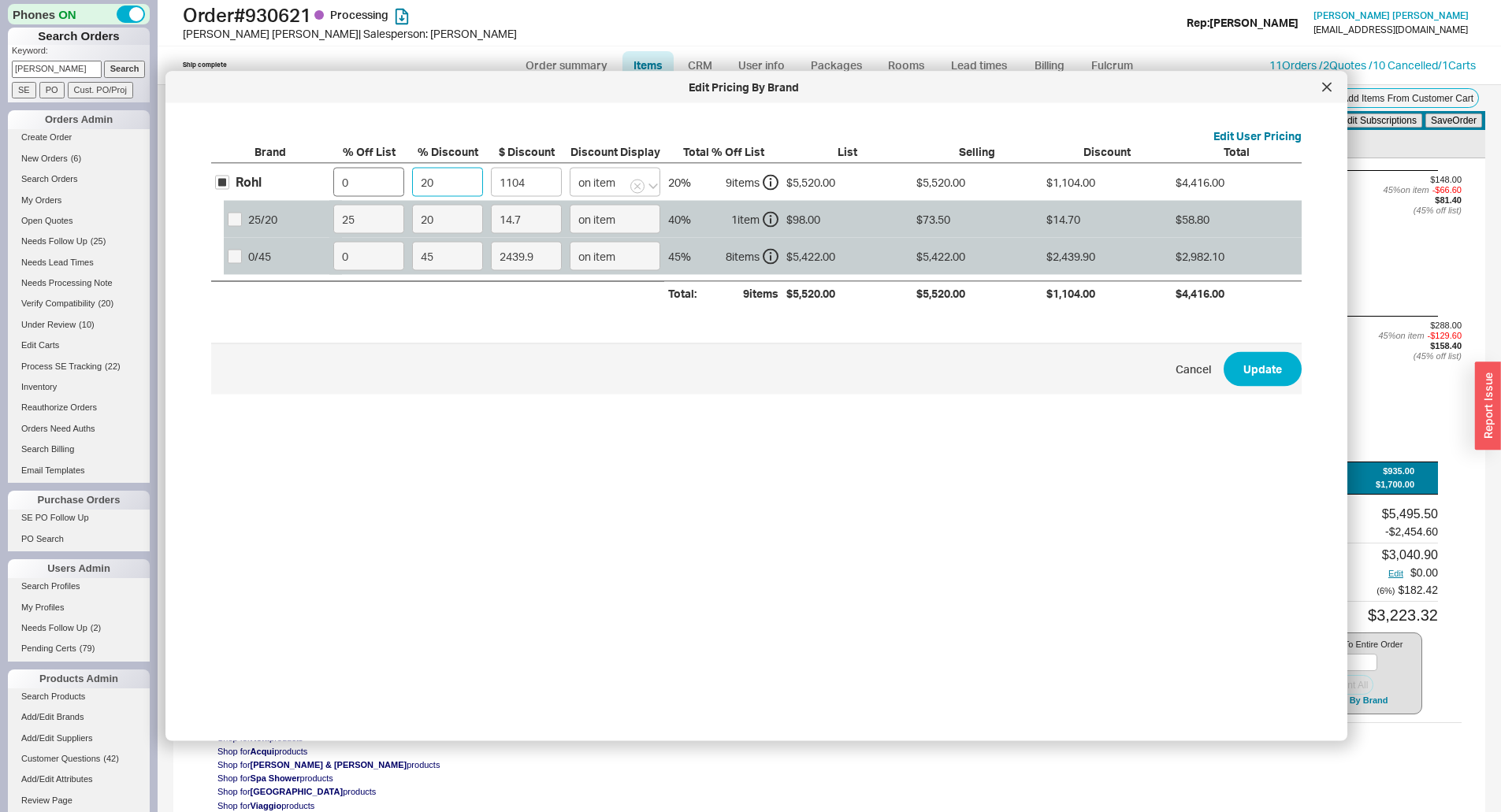
drag, startPoint x: 449, startPoint y: 173, endPoint x: 387, endPoint y: 182, distance: 62.6
click at [0, 0] on div "Rohl 0 20 1104 on item 20 % 9 item s $5,520.00 $5,520.00 $1,104.00 $4,416.00 25…" at bounding box center [0, 0] width 0 height 0
type input "4"
type input "220.8"
type input "45"
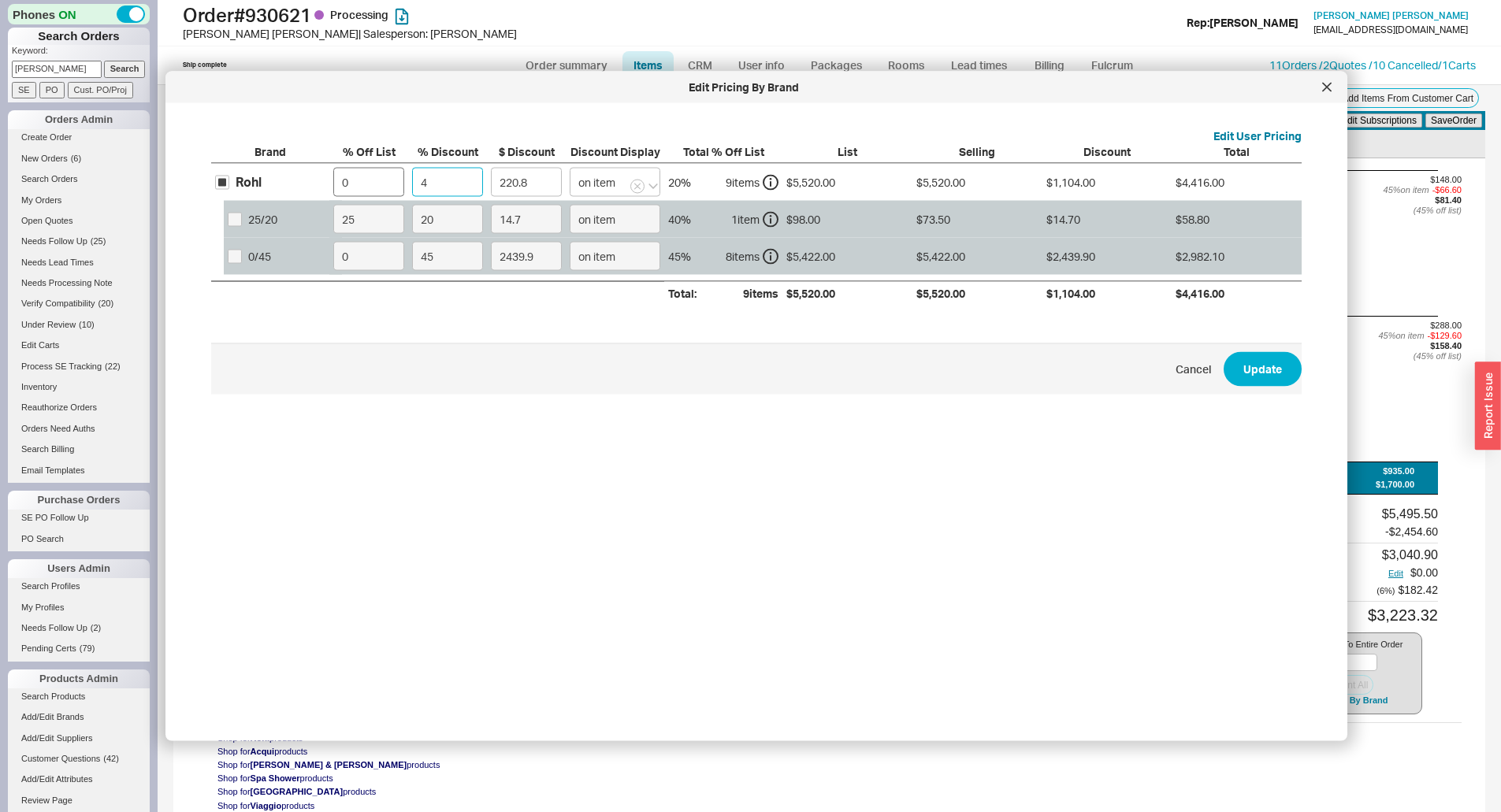
type input "2484"
type input "45"
click at [1223, 351] on button "Update" at bounding box center [1262, 368] width 78 height 35
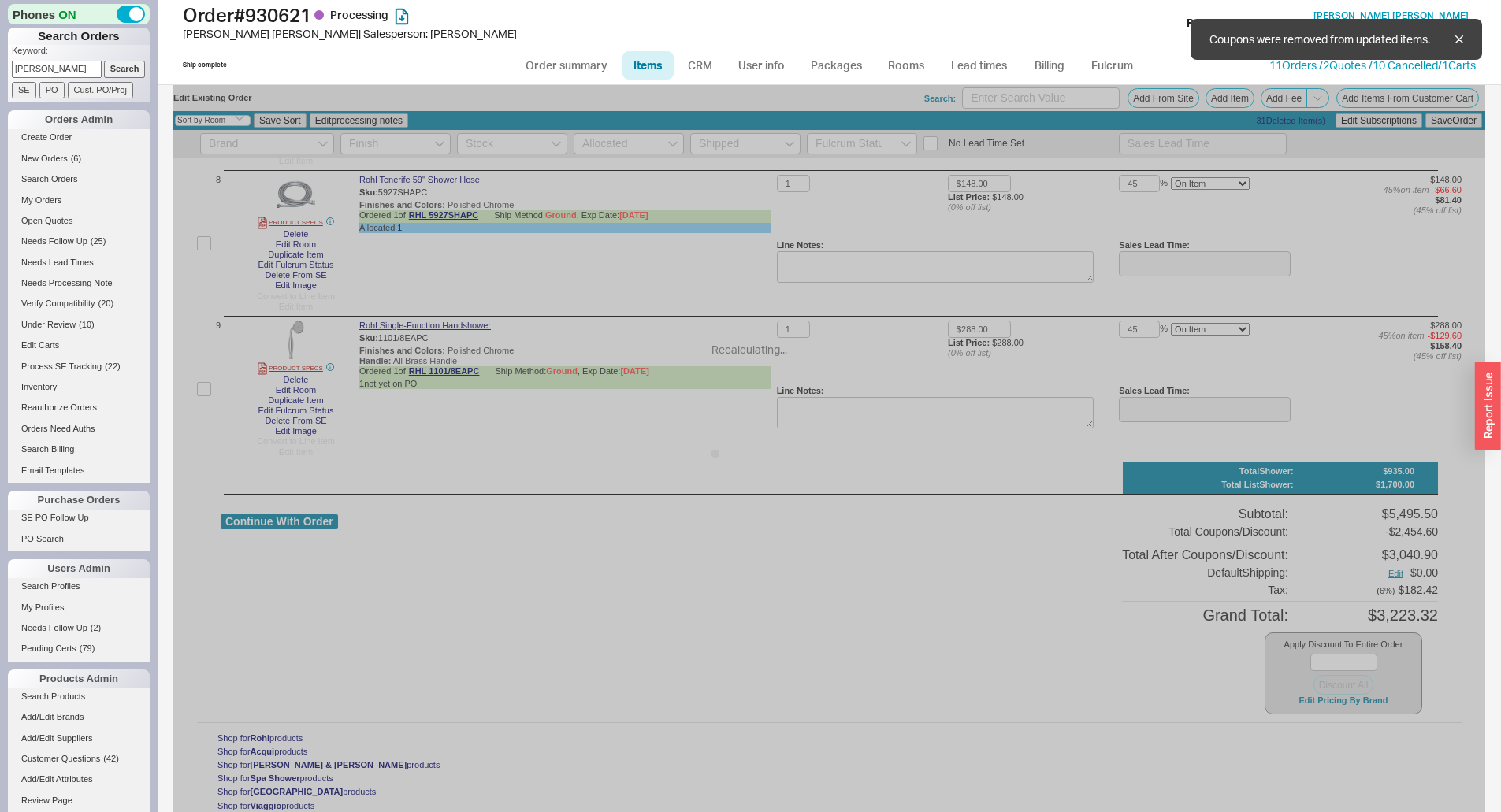
type input "$98.00"
type input "45"
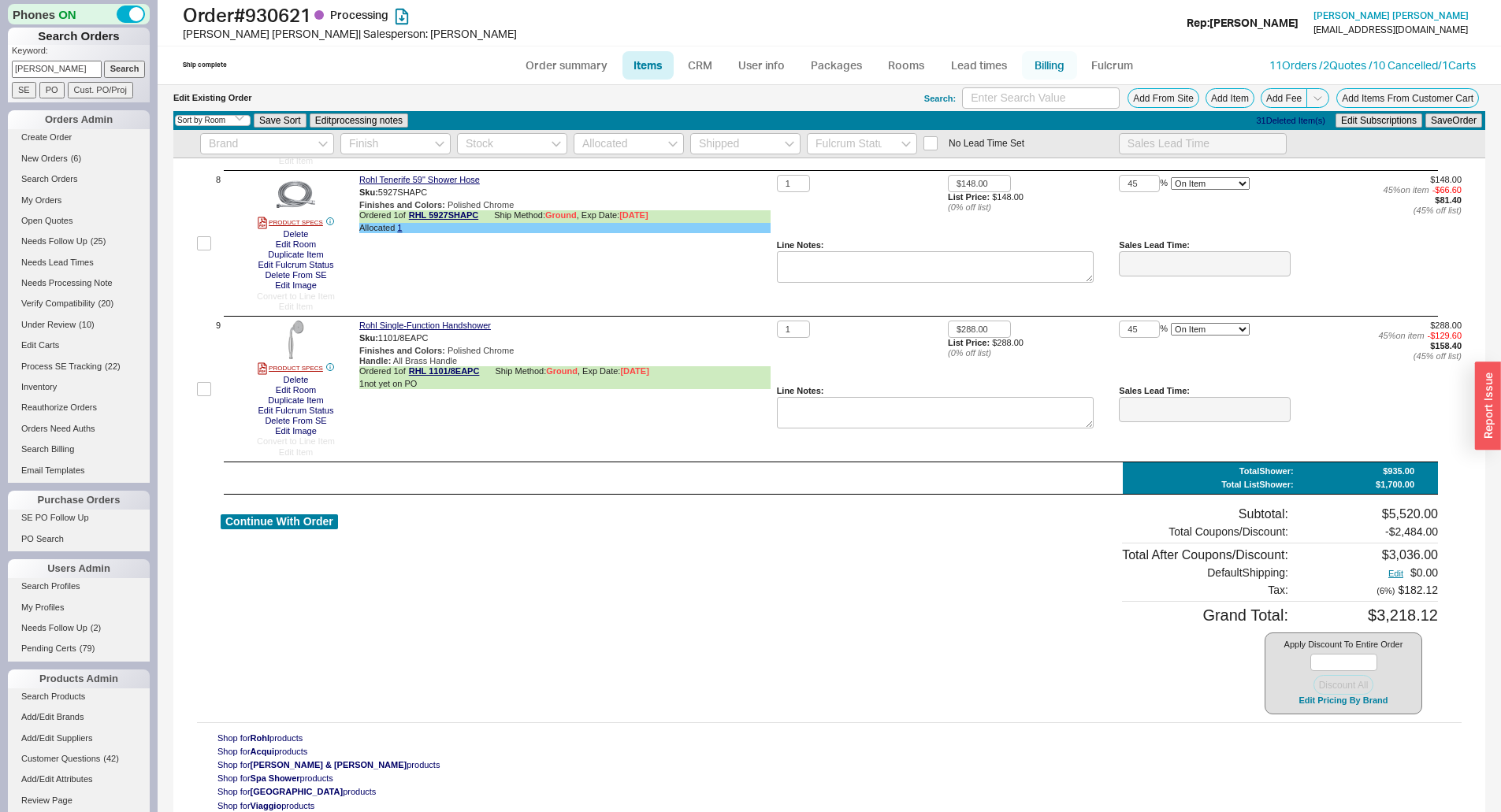
click at [1043, 52] on link "Billing" at bounding box center [1049, 65] width 55 height 28
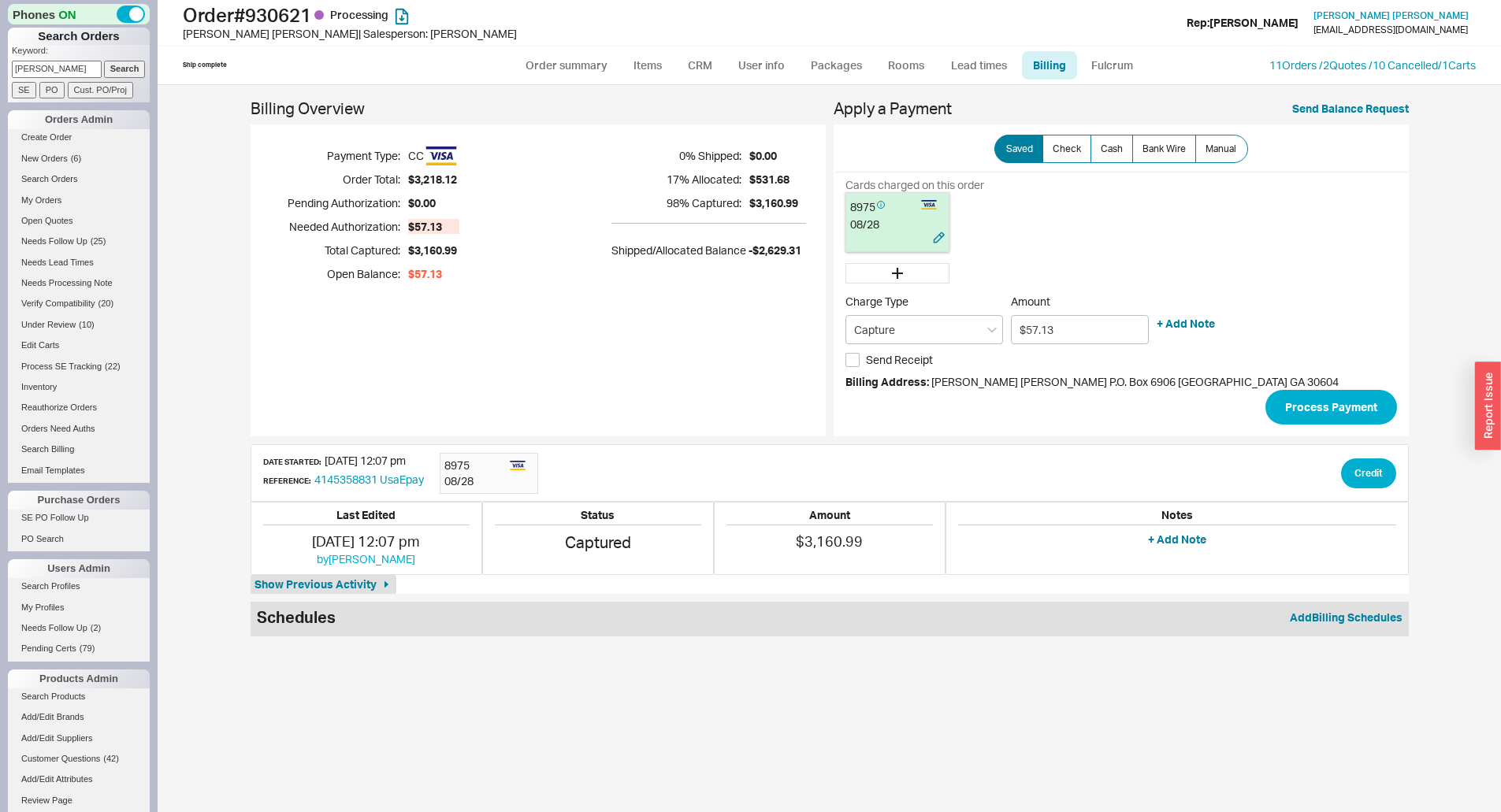
click at [875, 199] on div "8975" at bounding box center [881, 207] width 63 height 20
click at [1339, 411] on button "Process Payment" at bounding box center [1331, 407] width 131 height 35
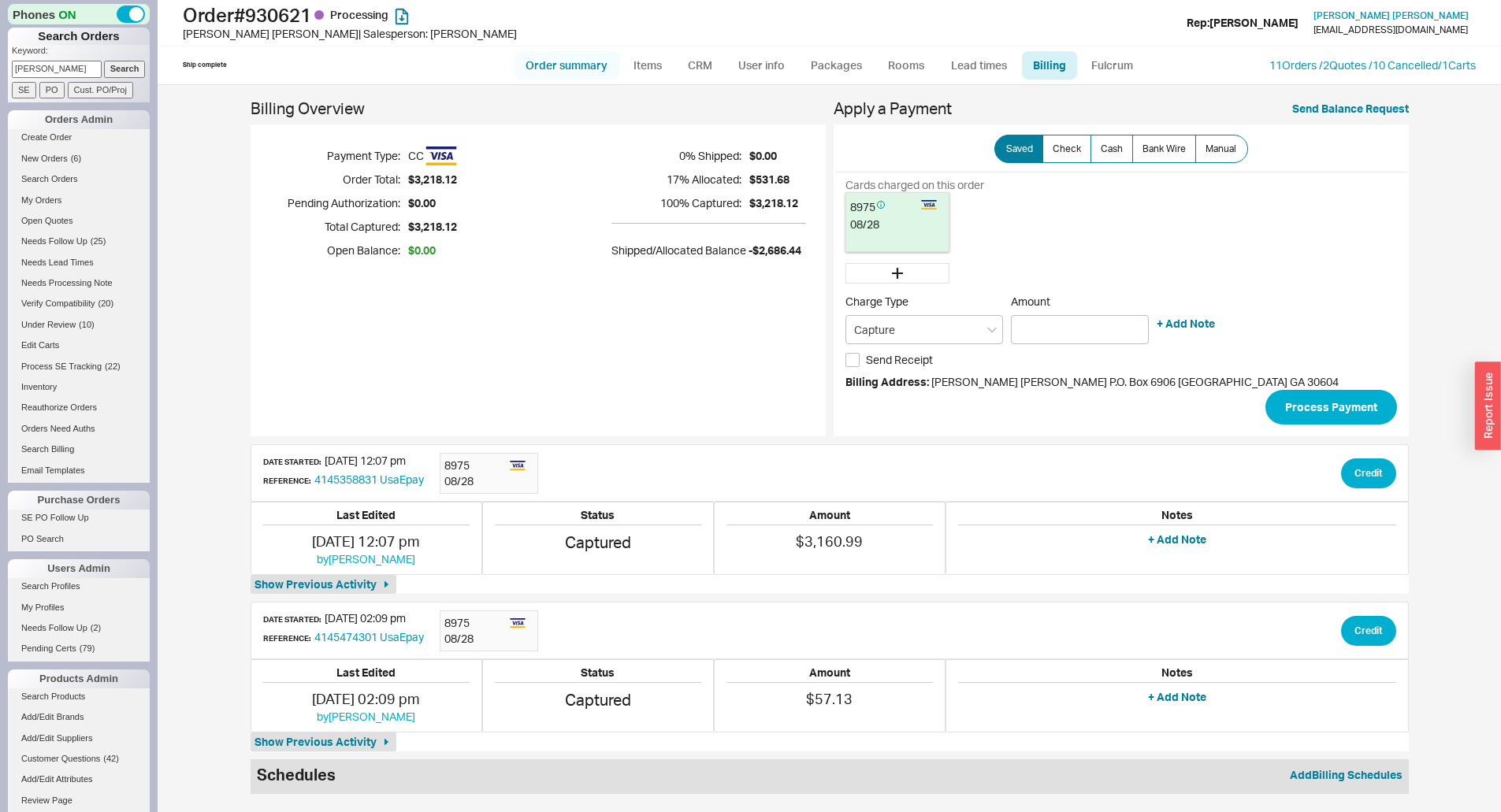
click at [595, 60] on link "Order summary" at bounding box center [567, 65] width 105 height 28
select select "*"
select select "LOW"
select select "3"
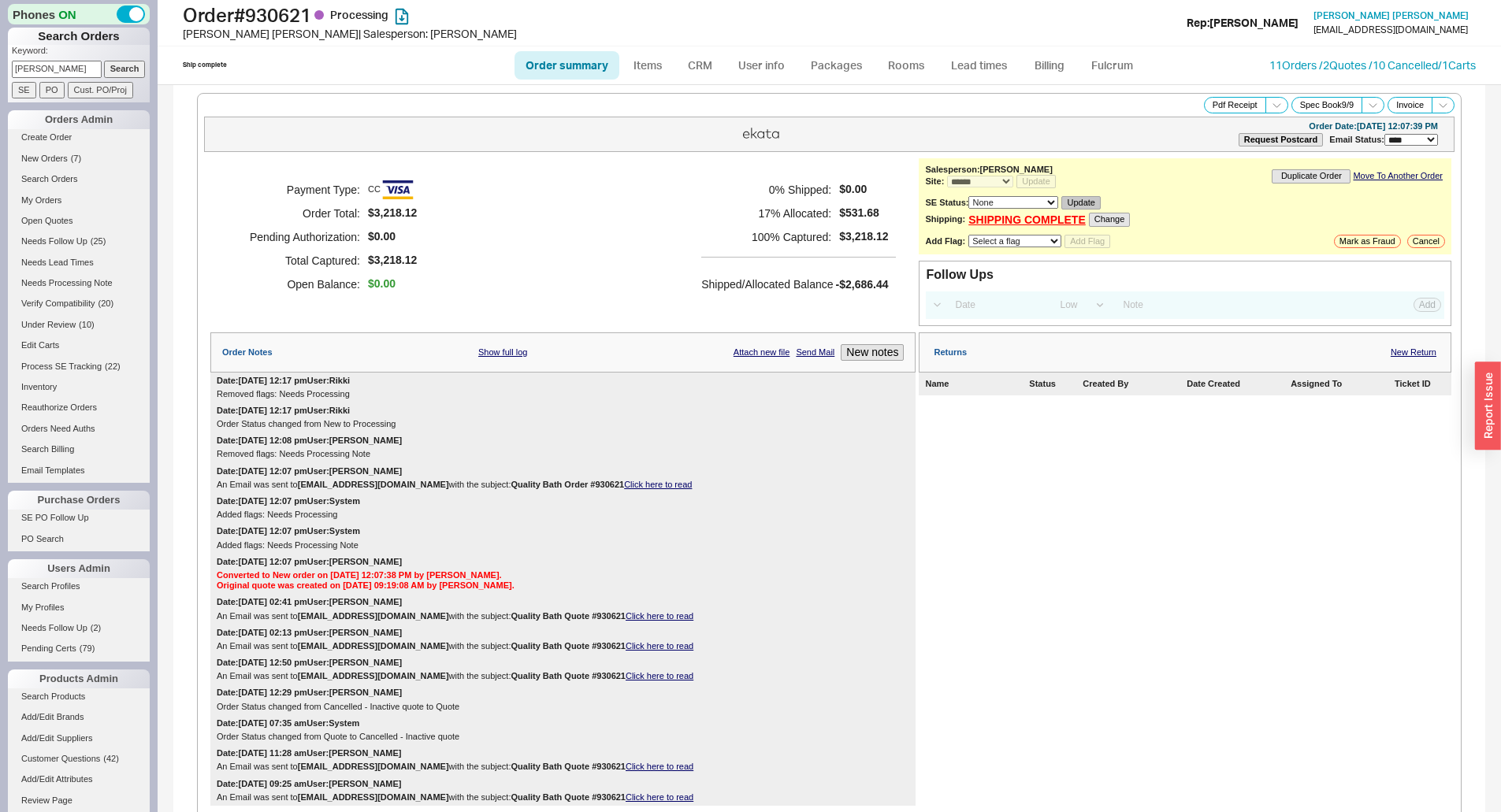
click at [1085, 204] on button "Update" at bounding box center [1081, 203] width 39 height 13
click at [1023, 207] on select "None On Hold Call Before Ship Hold for Balance Hold For Payment Wait For Cust. …" at bounding box center [1013, 202] width 90 height 12
click at [1217, 177] on div "**********" at bounding box center [1185, 176] width 520 height 24
click at [1026, 236] on select "Select a flag Under Review Hold Verify Compatibility Needs Processing Cannot Be…" at bounding box center [1015, 241] width 93 height 12
select select "11"
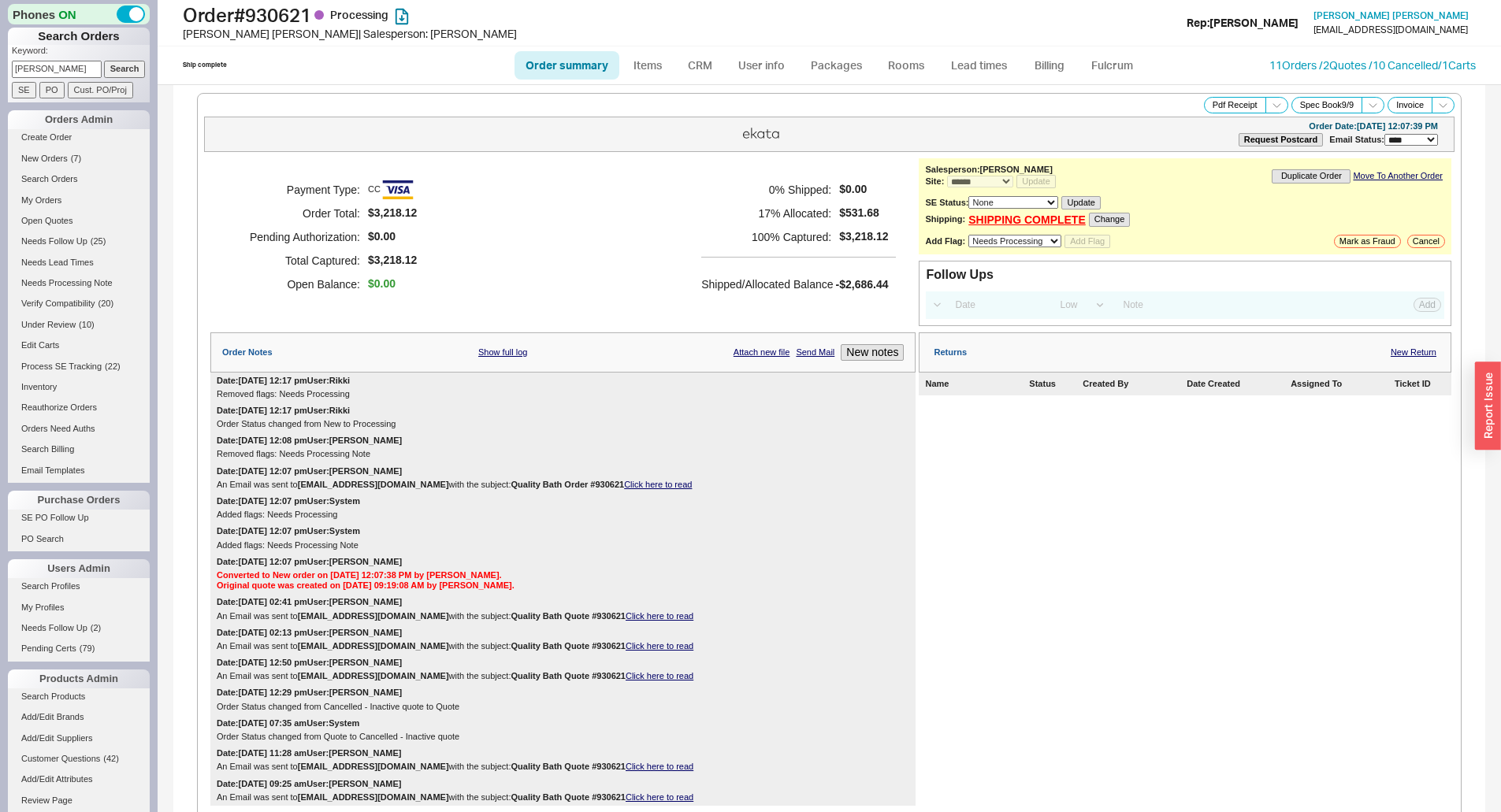
click at [968, 235] on select "Select a flag Under Review Hold Verify Compatibility Needs Processing Cannot Be…" at bounding box center [1015, 241] width 93 height 12
click at [1085, 242] on button "Add Flag" at bounding box center [1087, 242] width 45 height 13
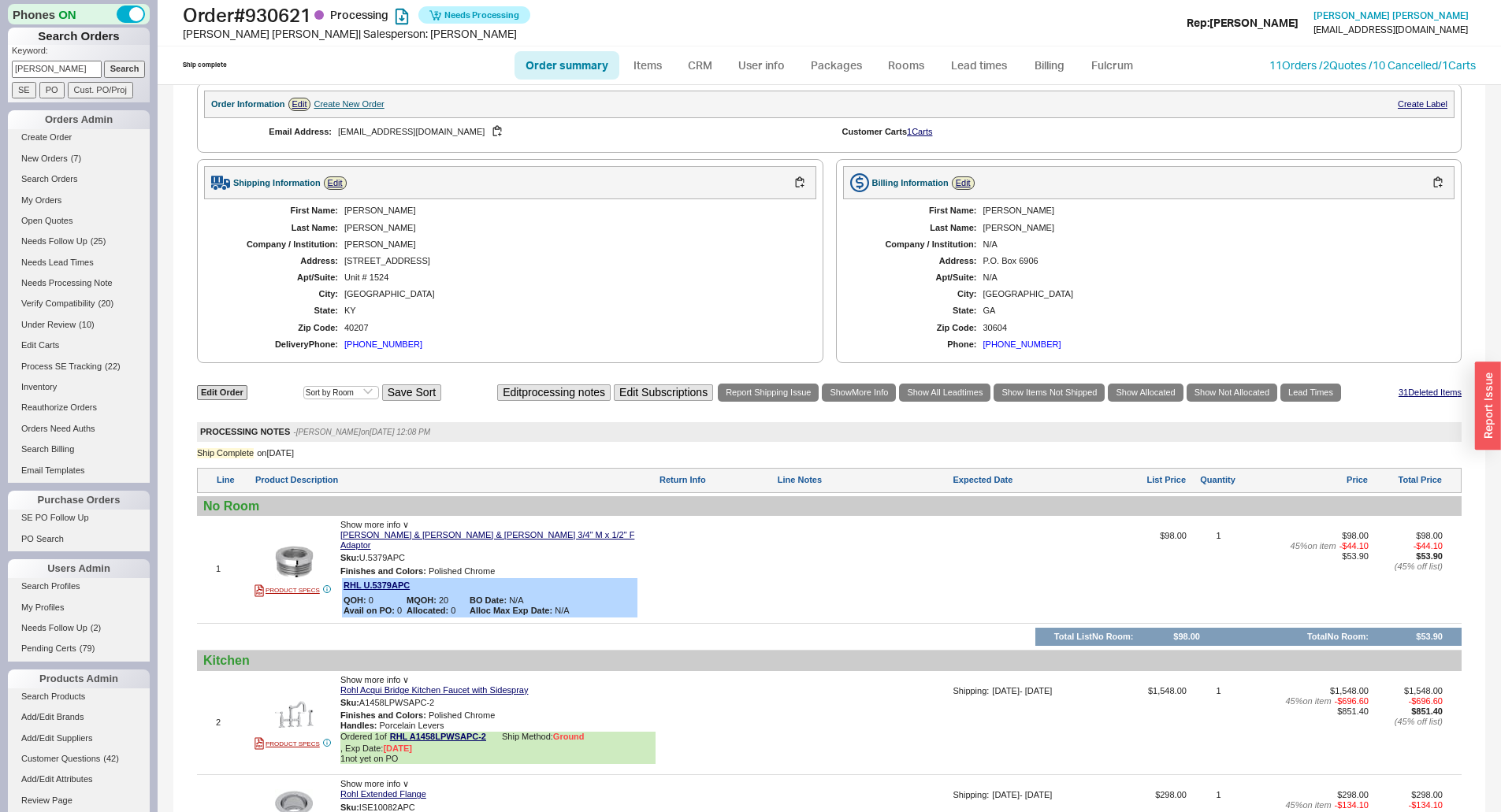
scroll to position [709, 0]
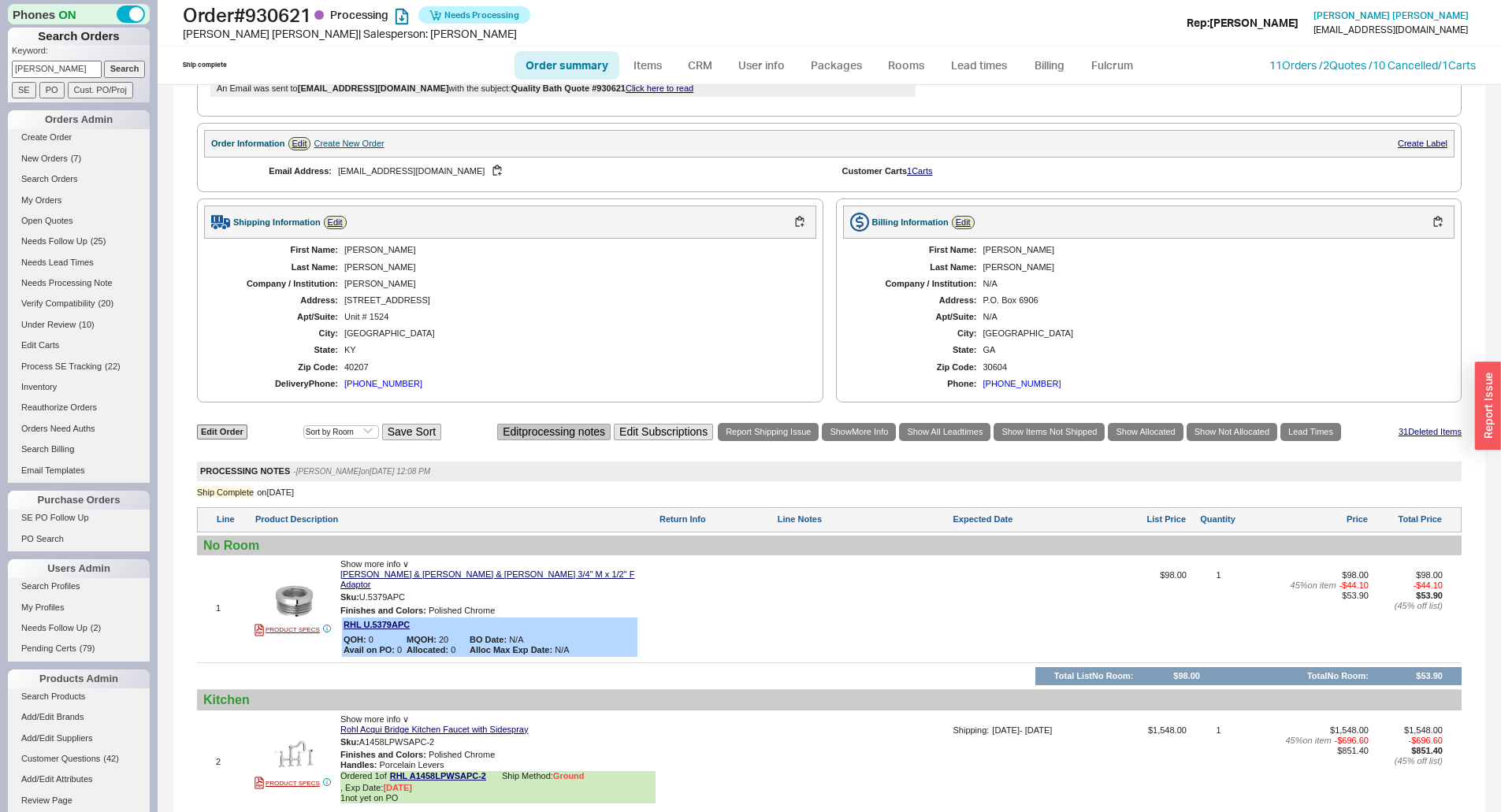
click at [534, 433] on button "Edit processing notes" at bounding box center [554, 432] width 113 height 17
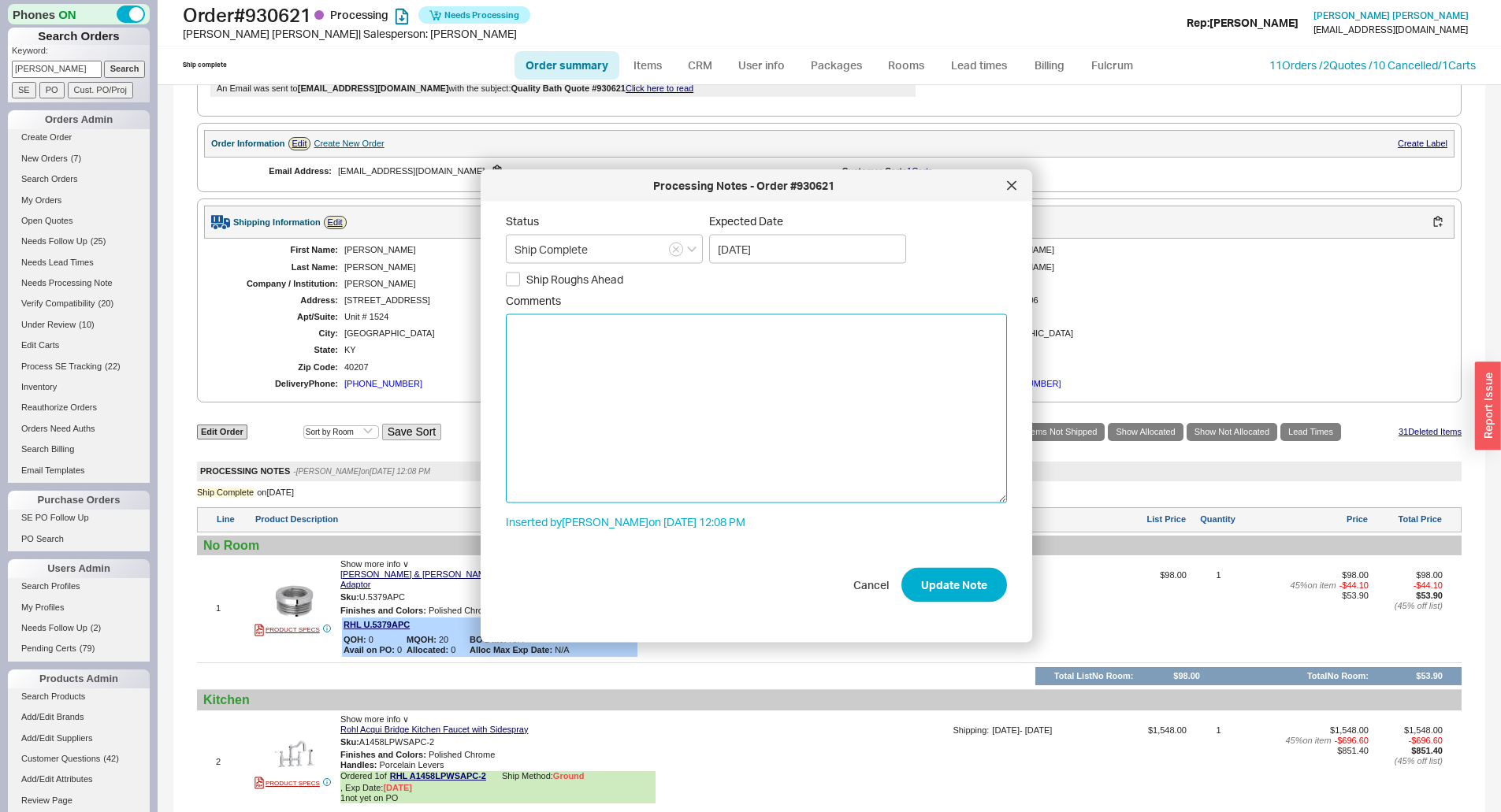
click at [531, 345] on textarea "Comments" at bounding box center [757, 408] width 502 height 189
click at [413, 590] on button "button" at bounding box center [417, 598] width 19 height 15
click at [544, 341] on textarea "Comments" at bounding box center [757, 408] width 502 height 189
paste textarea "U.5379APC"
type textarea "Please ship U.5379APC ahead"
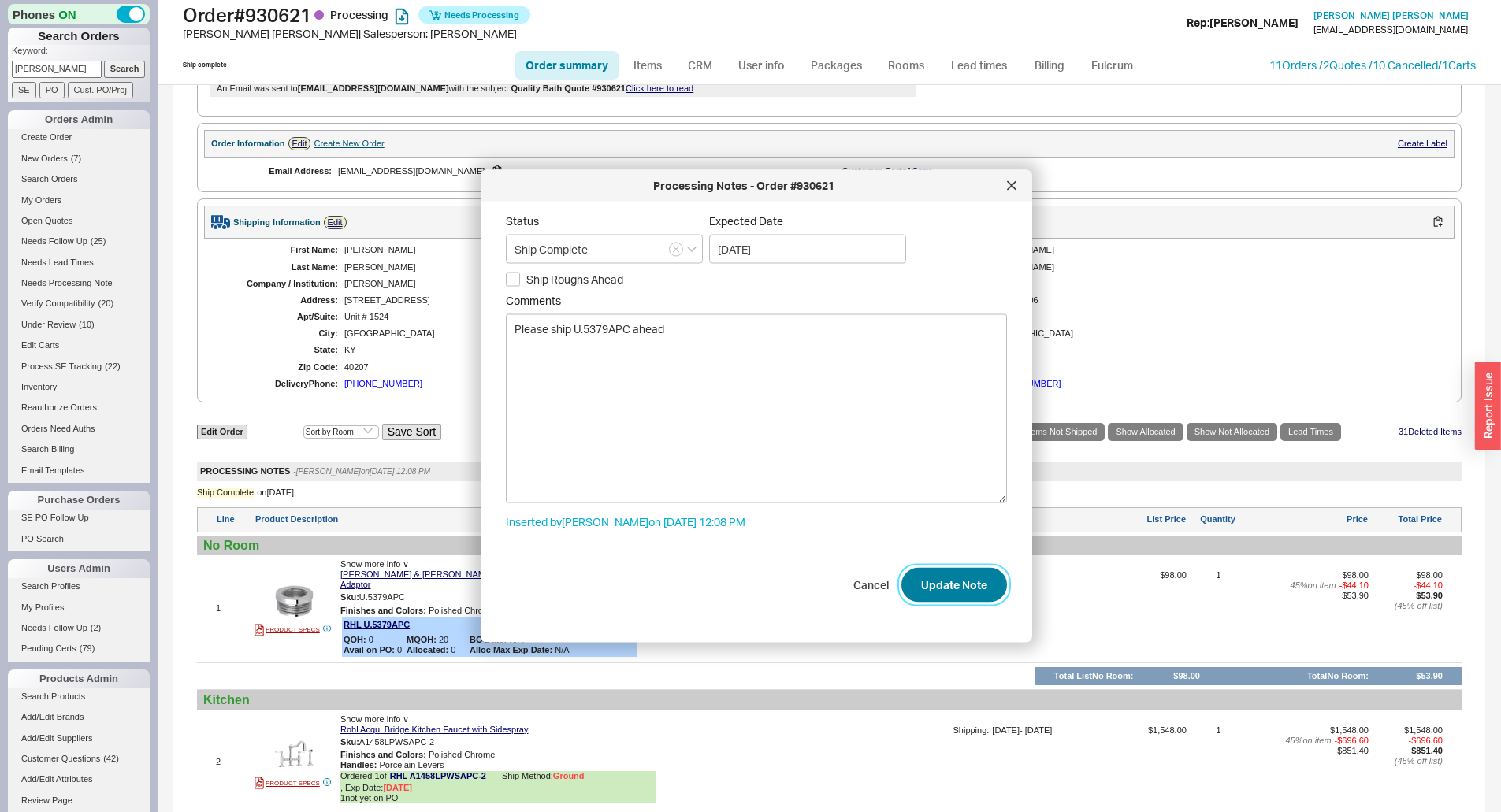
click at [966, 586] on button "Update Note" at bounding box center [954, 584] width 106 height 35
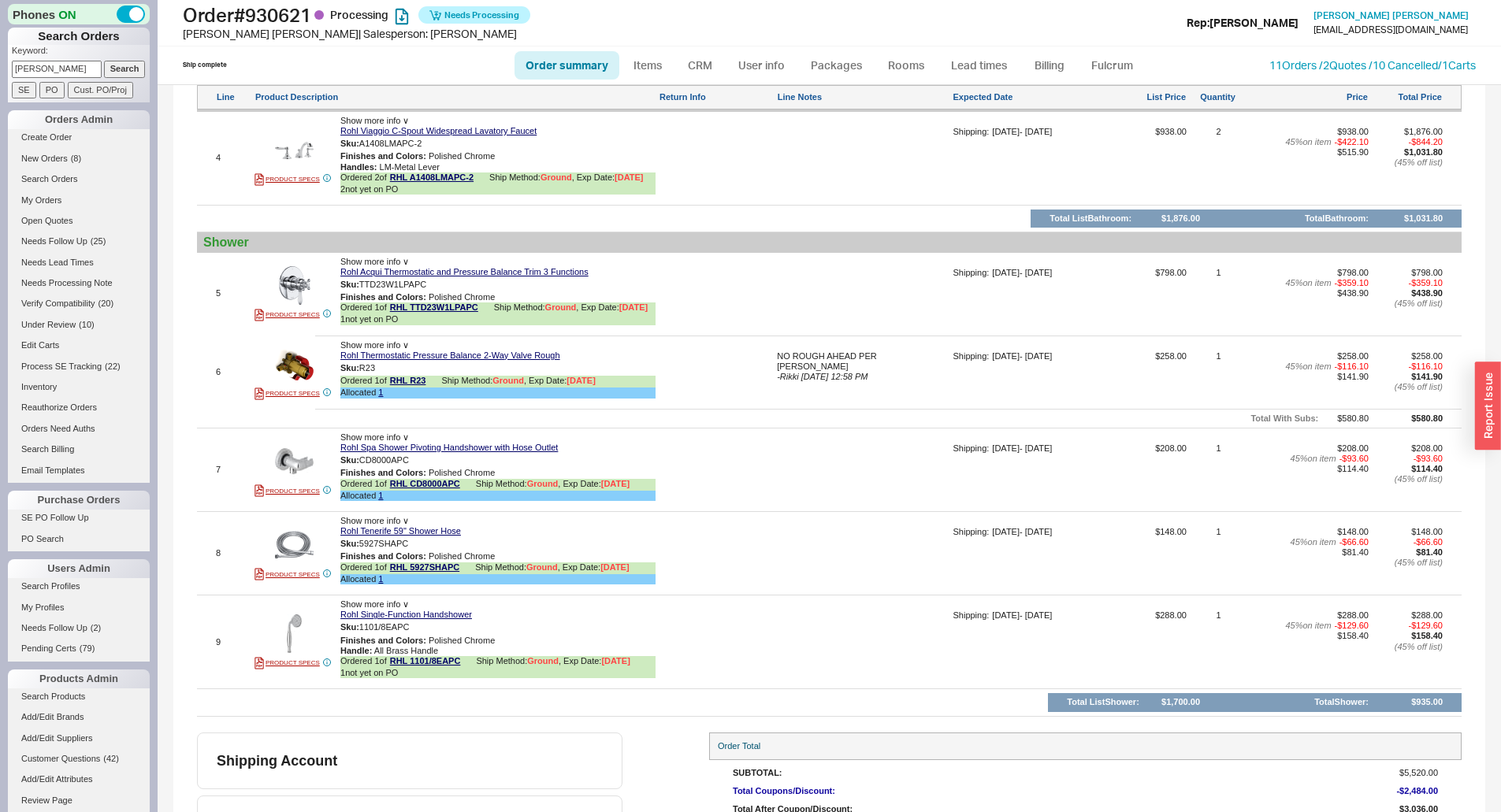
scroll to position [1575, 0]
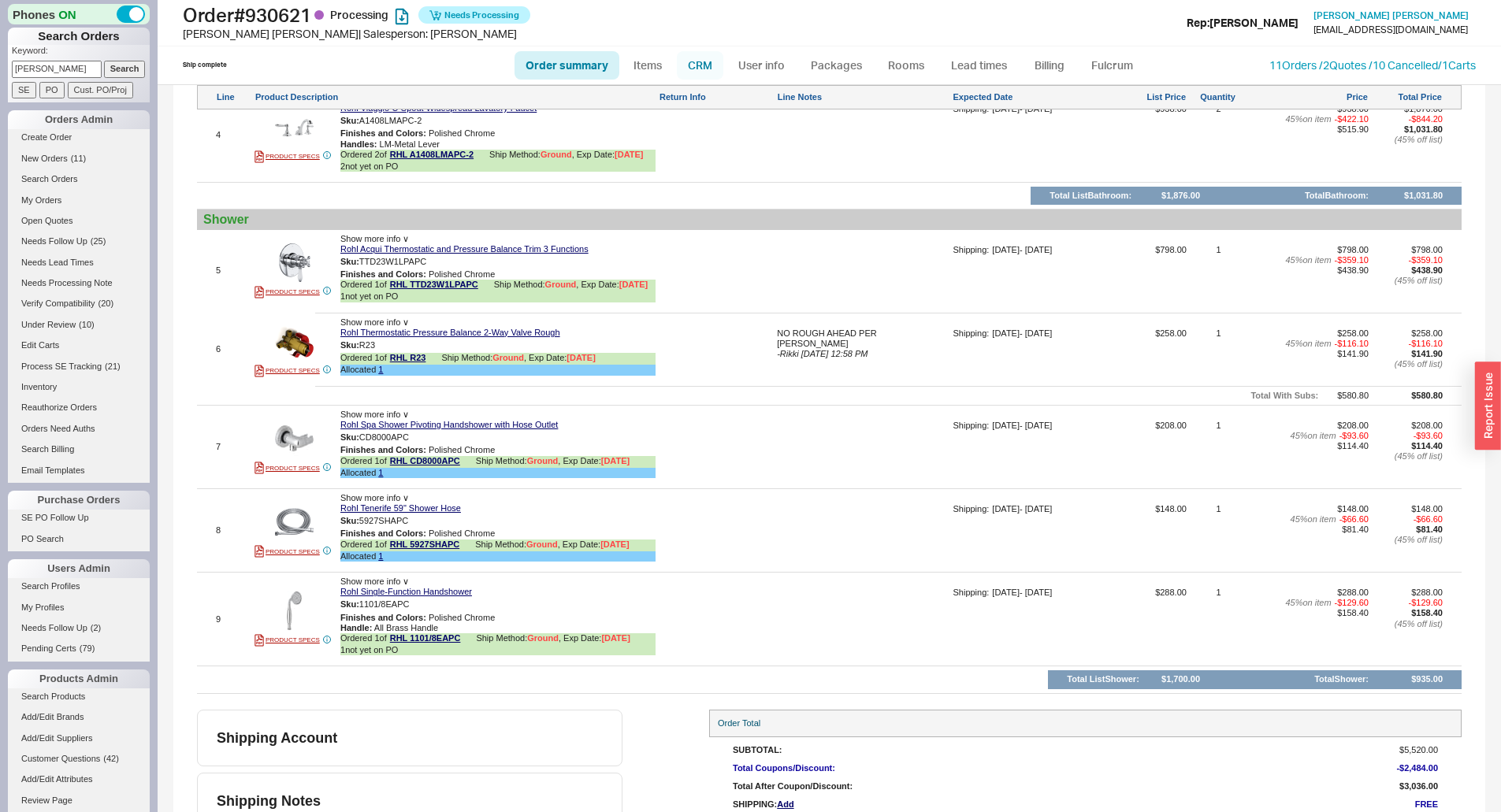
click at [705, 59] on link "CRM" at bounding box center [700, 65] width 46 height 28
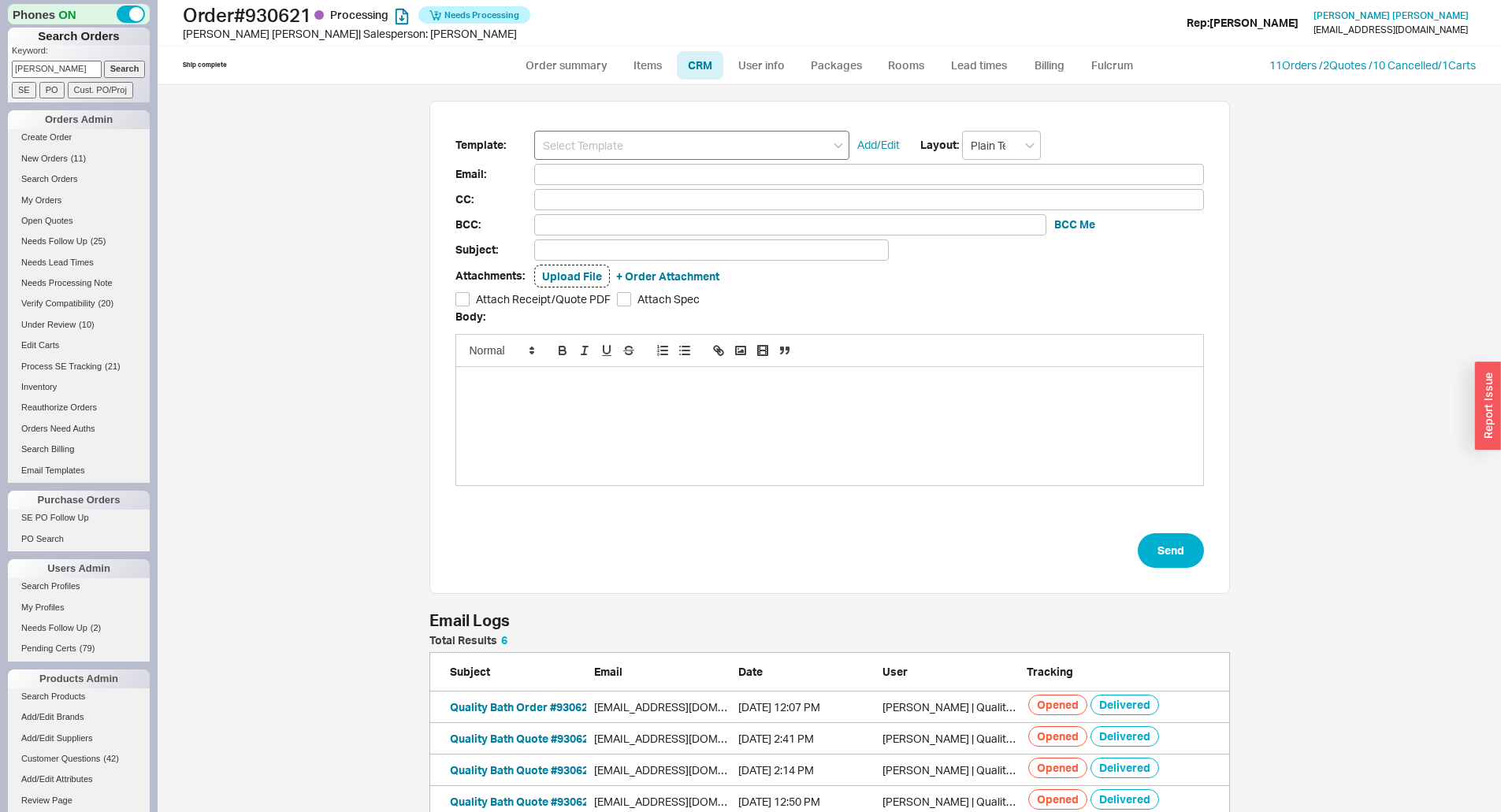
scroll to position [234, 789]
click at [607, 144] on input at bounding box center [692, 144] width 316 height 29
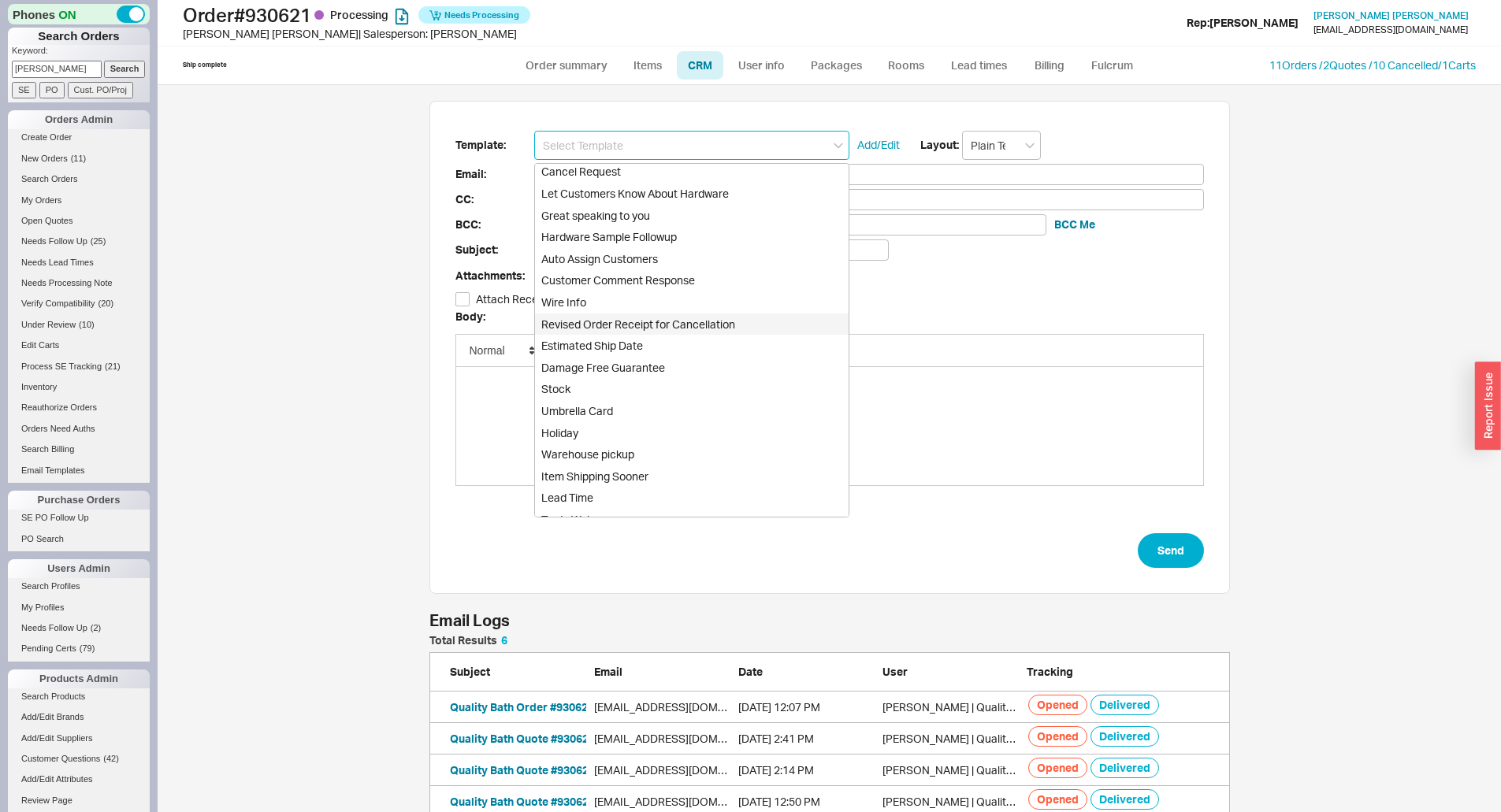
scroll to position [0, 0]
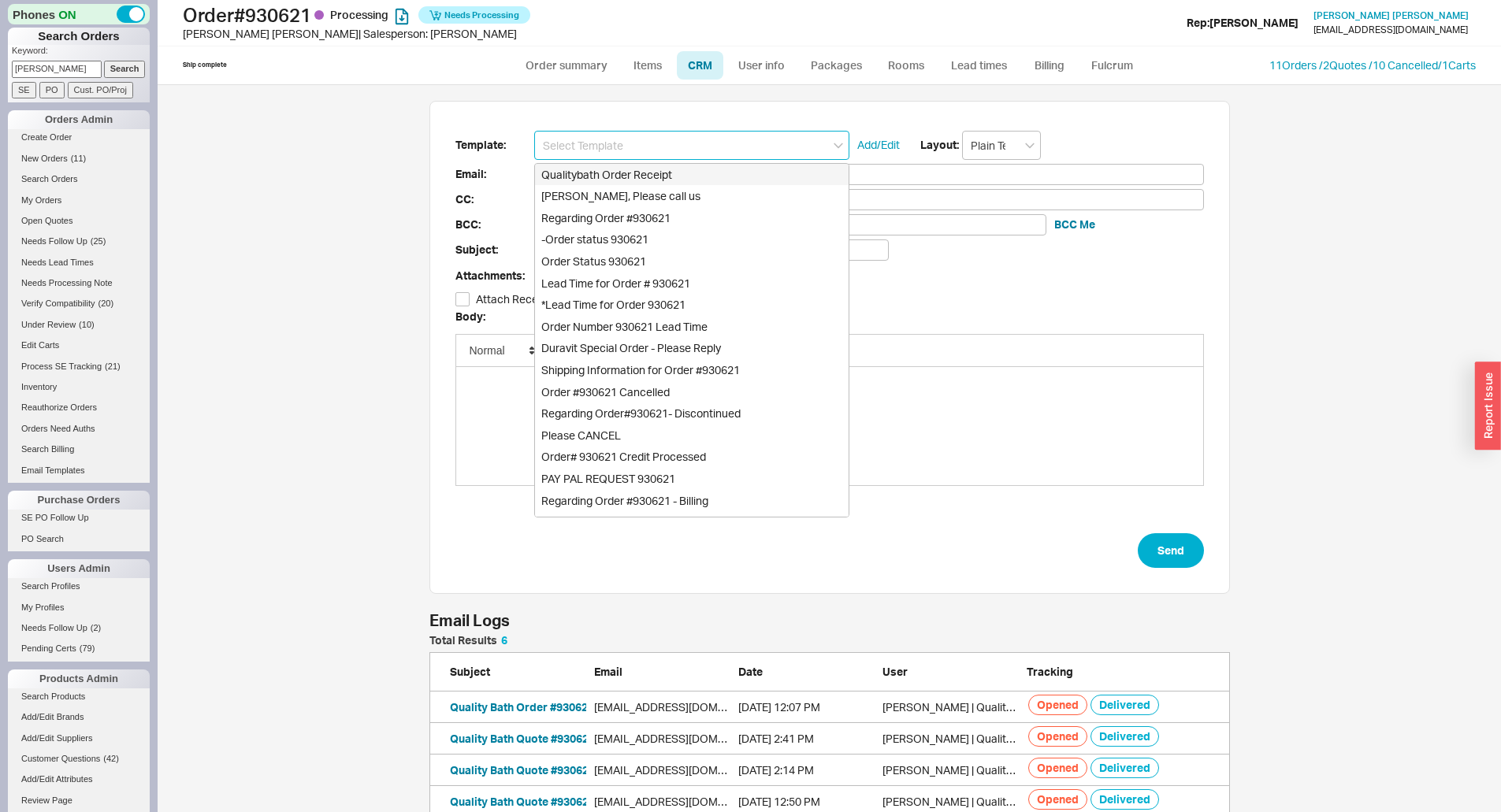
click at [660, 176] on div "Qualitybath Order Receipt" at bounding box center [691, 175] width 314 height 22
type input "Receipt"
type input "morrisdawgs@gmail.com"
type input "Quality Bath Order # 930621 Receipt"
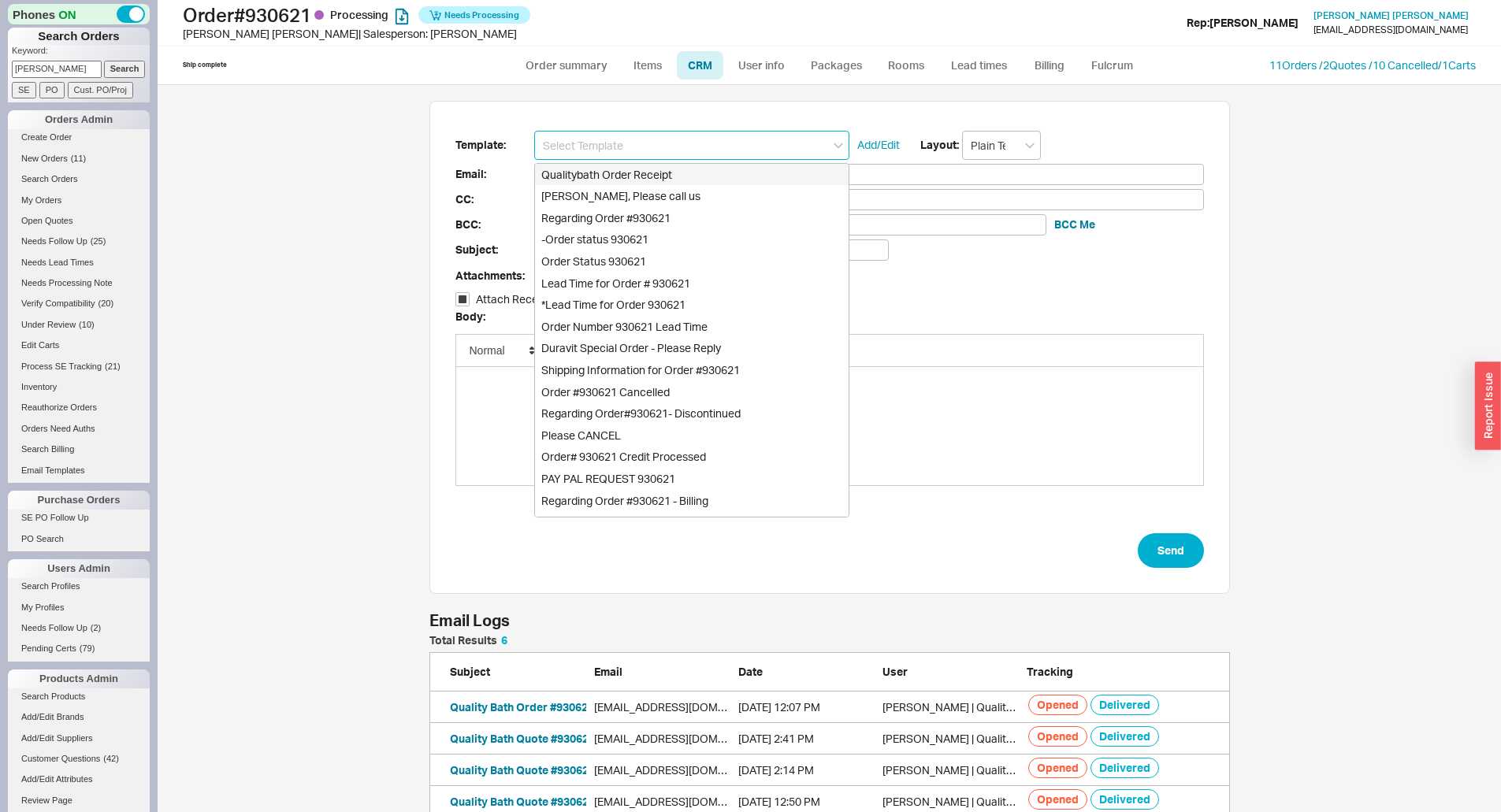
checkbox input "true"
type input "Qualitybath Order Receipt"
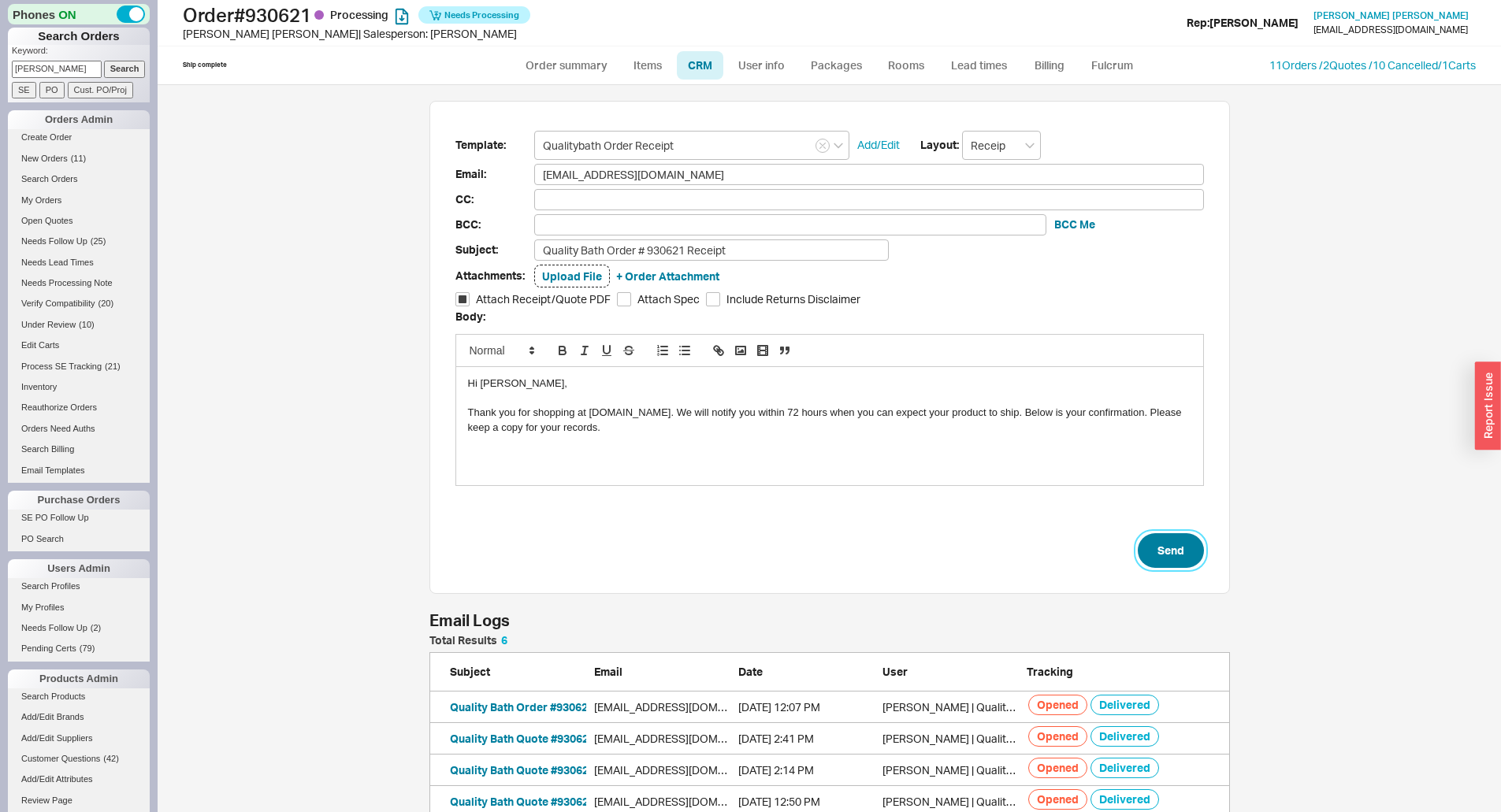
click at [1172, 544] on button "Send" at bounding box center [1171, 550] width 66 height 35
select select "*"
select select "LOW"
select select "3"
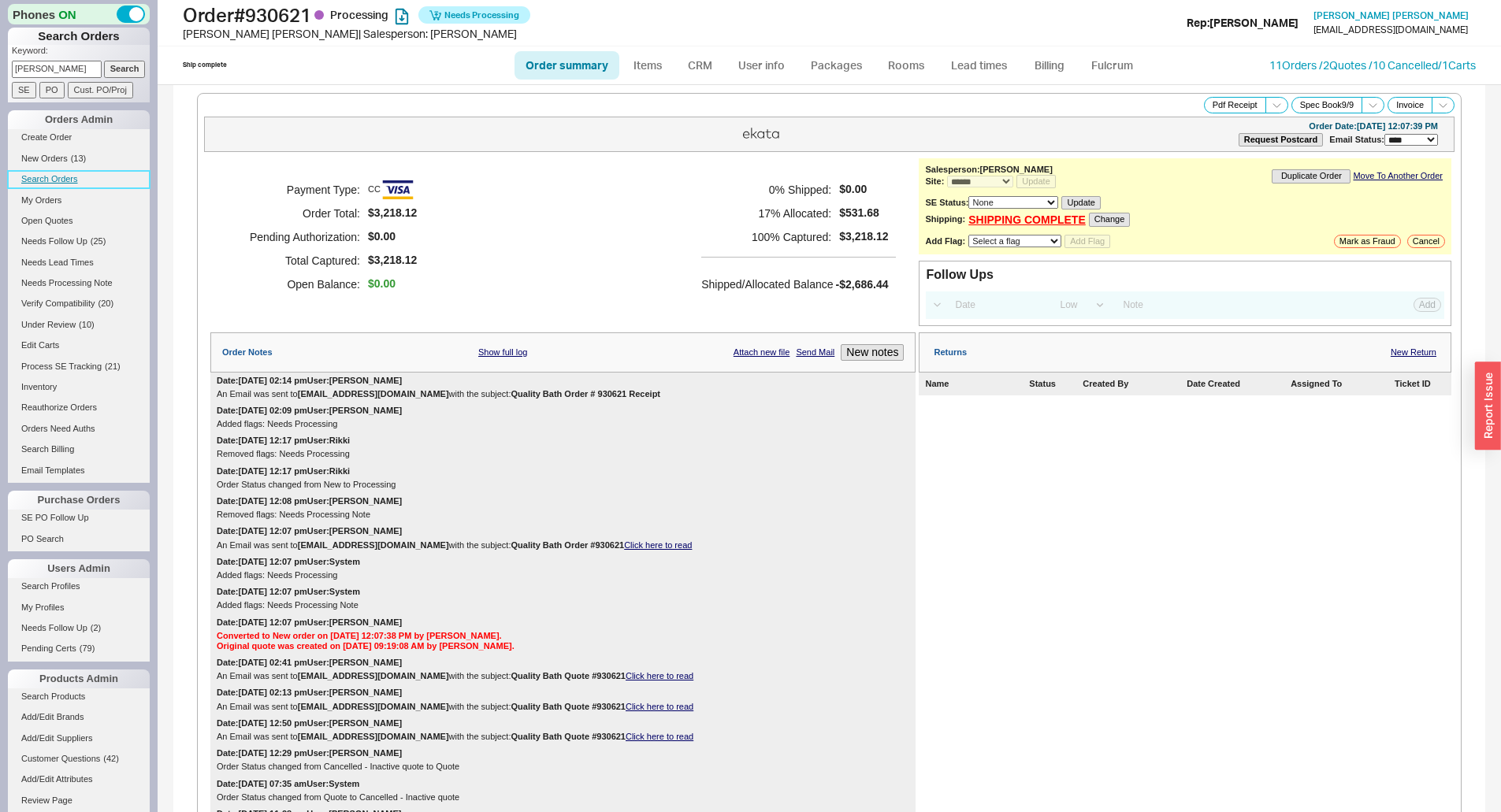
click at [61, 179] on link "Search Orders" at bounding box center [78, 179] width 142 height 17
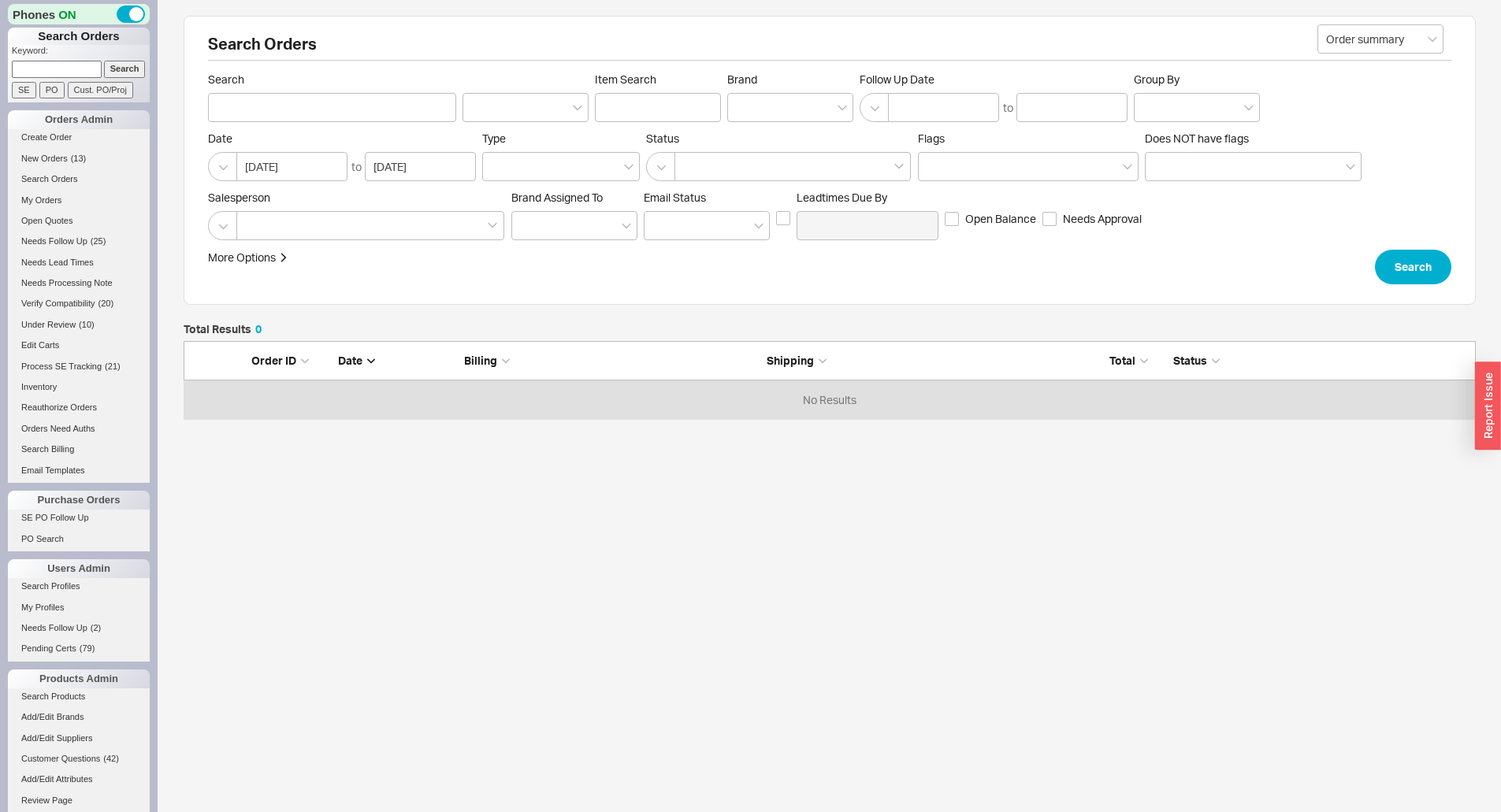
scroll to position [66, 1281]
click at [55, 132] on link "Create Order" at bounding box center [78, 138] width 142 height 17
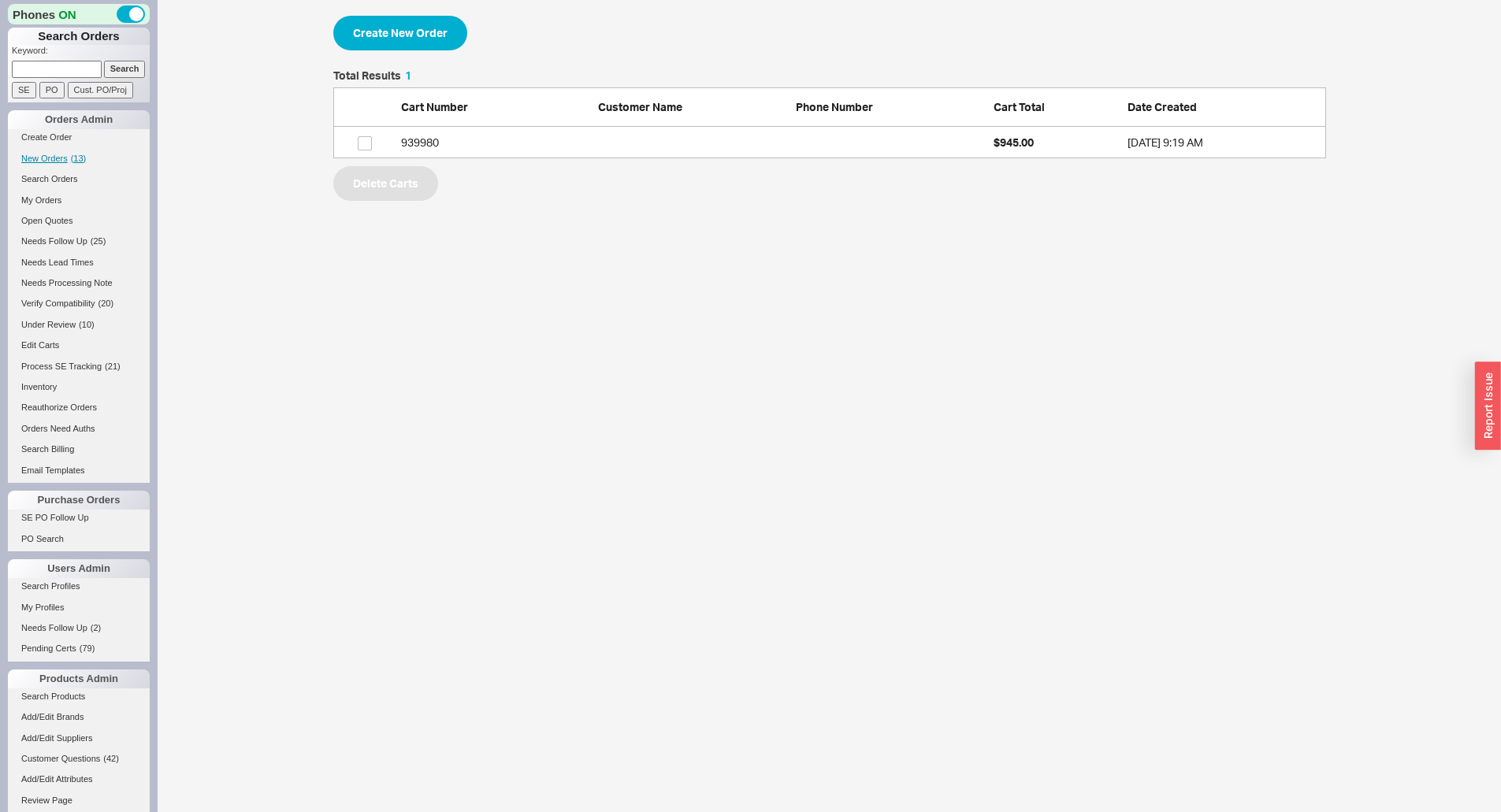
scroll to position [76, 981]
click at [49, 214] on link "Open Quotes" at bounding box center [78, 221] width 142 height 17
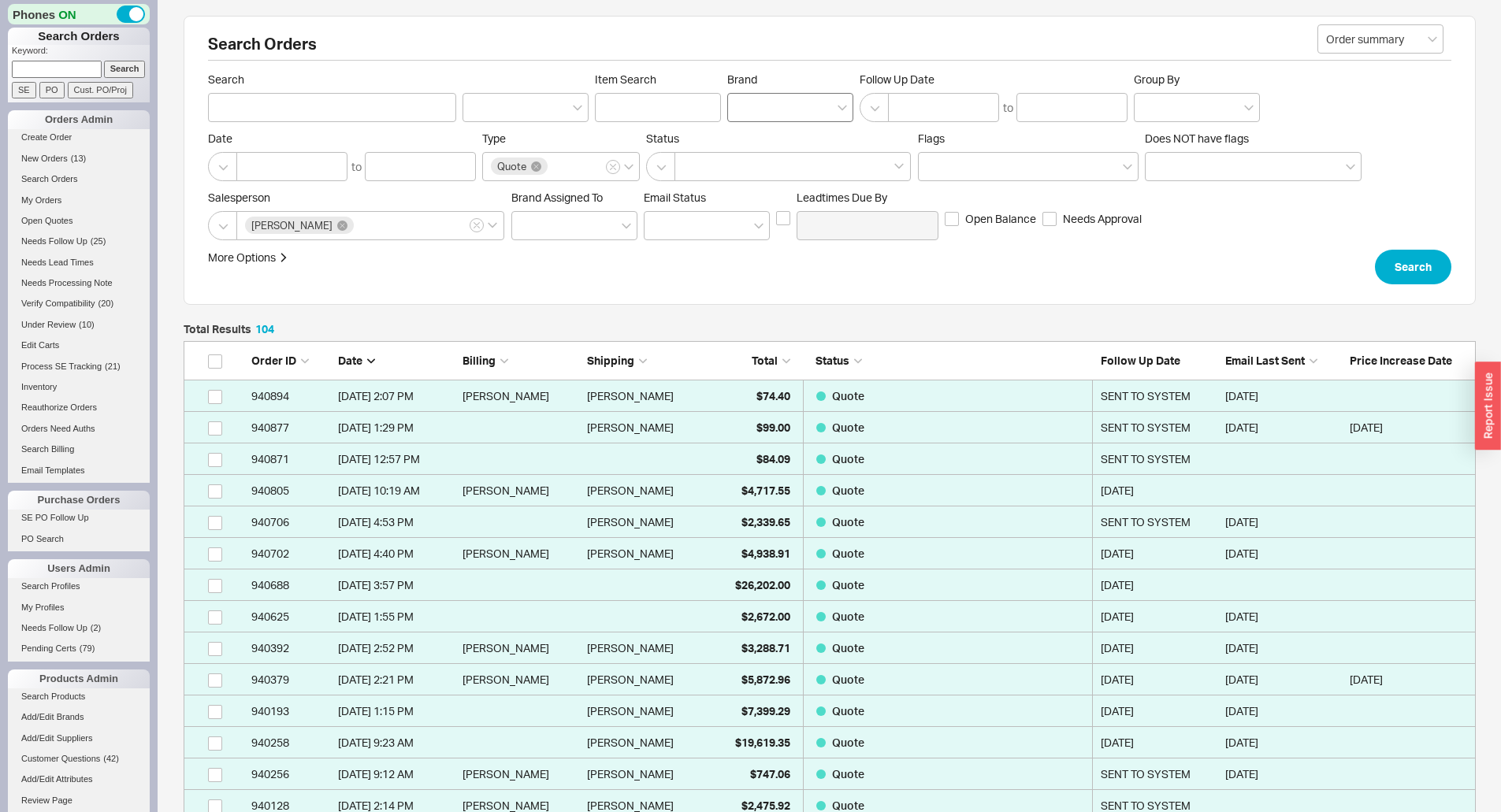
click at [790, 115] on div at bounding box center [790, 107] width 126 height 29
click at [747, 115] on input "Brand" at bounding box center [742, 107] width 11 height 18
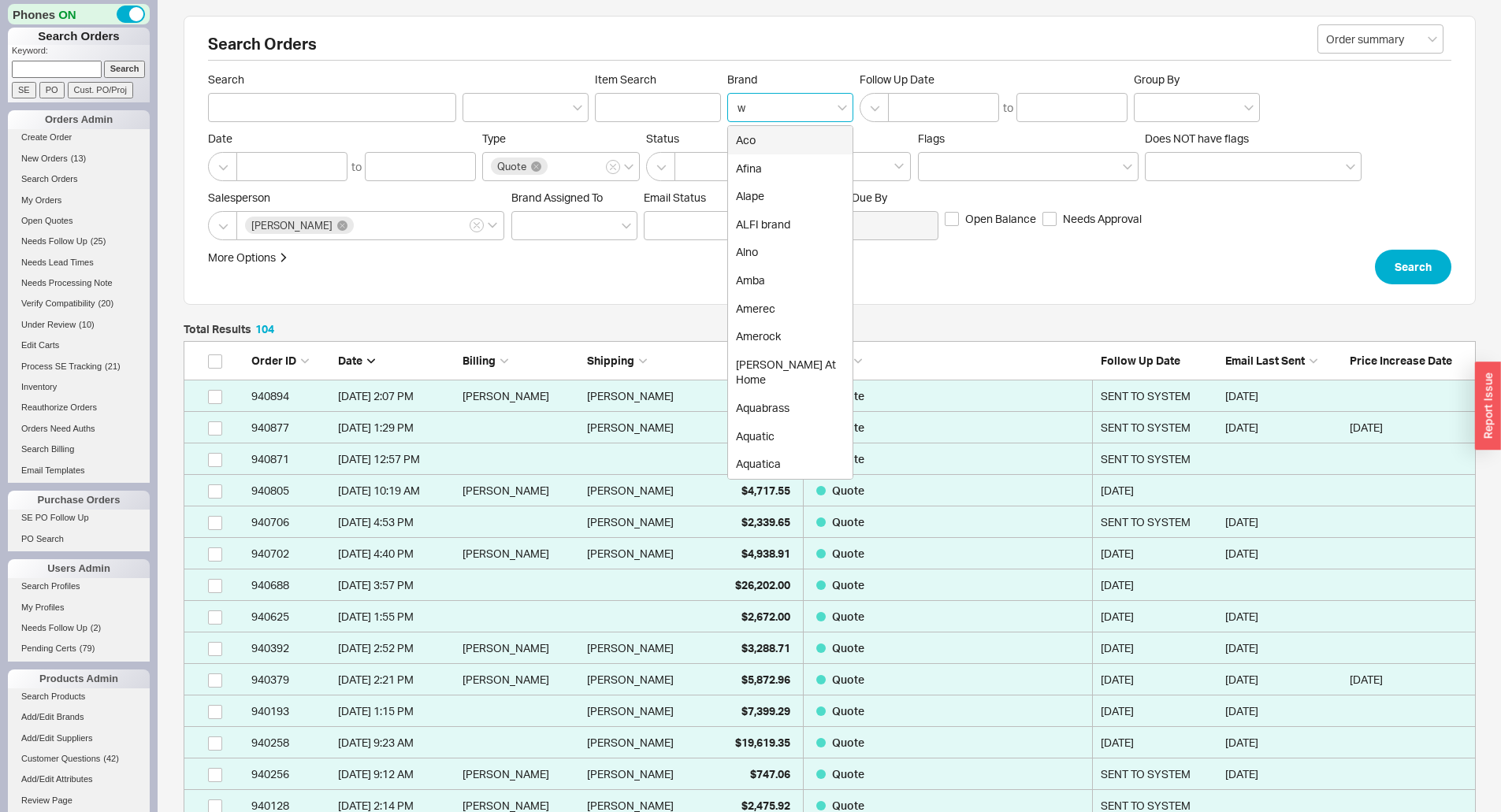
type input "wa"
click at [796, 211] on div "Watermark" at bounding box center [791, 196] width 125 height 28
type input "Brand"
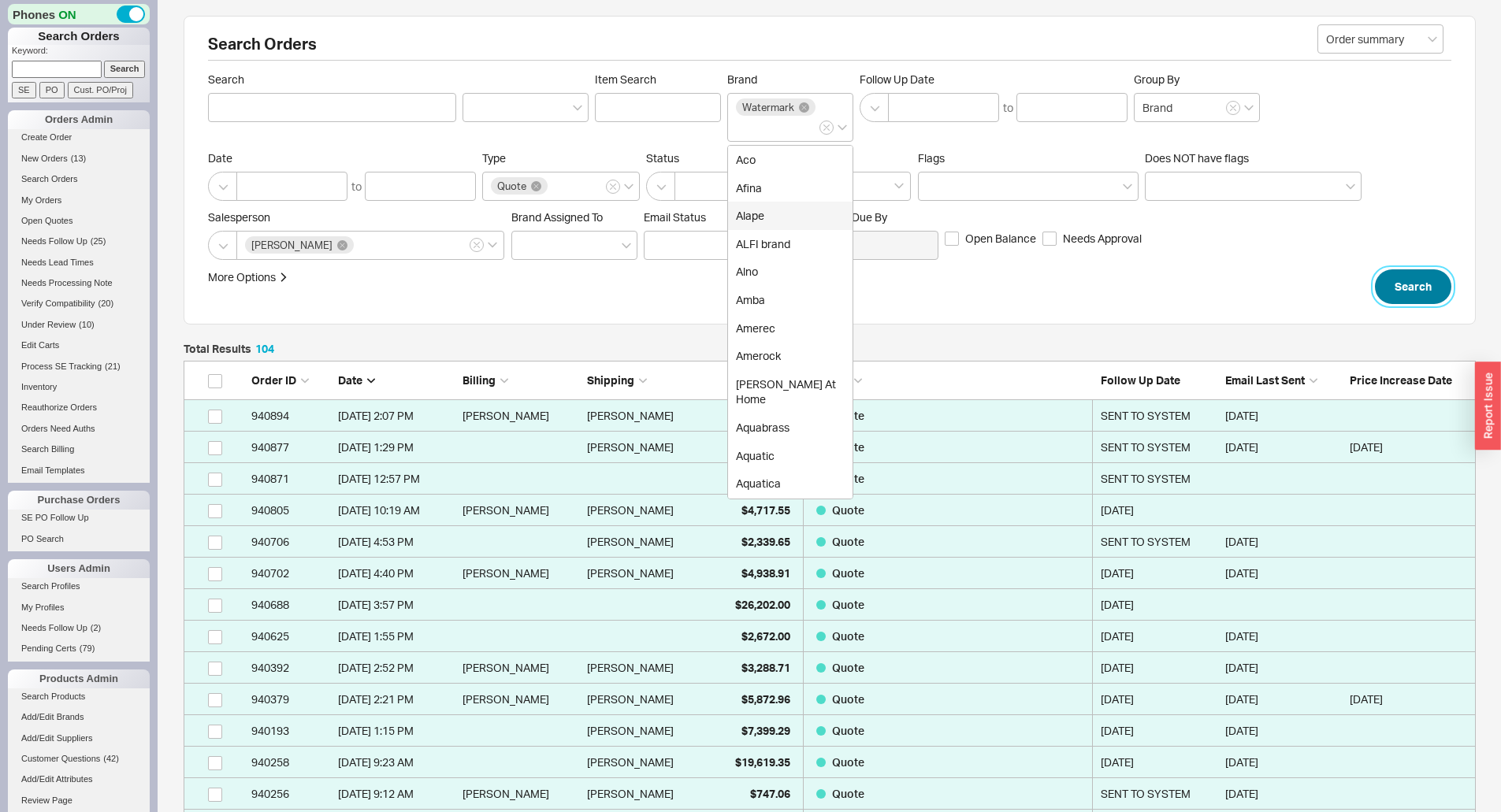
click at [1423, 289] on button "Search" at bounding box center [1413, 286] width 77 height 35
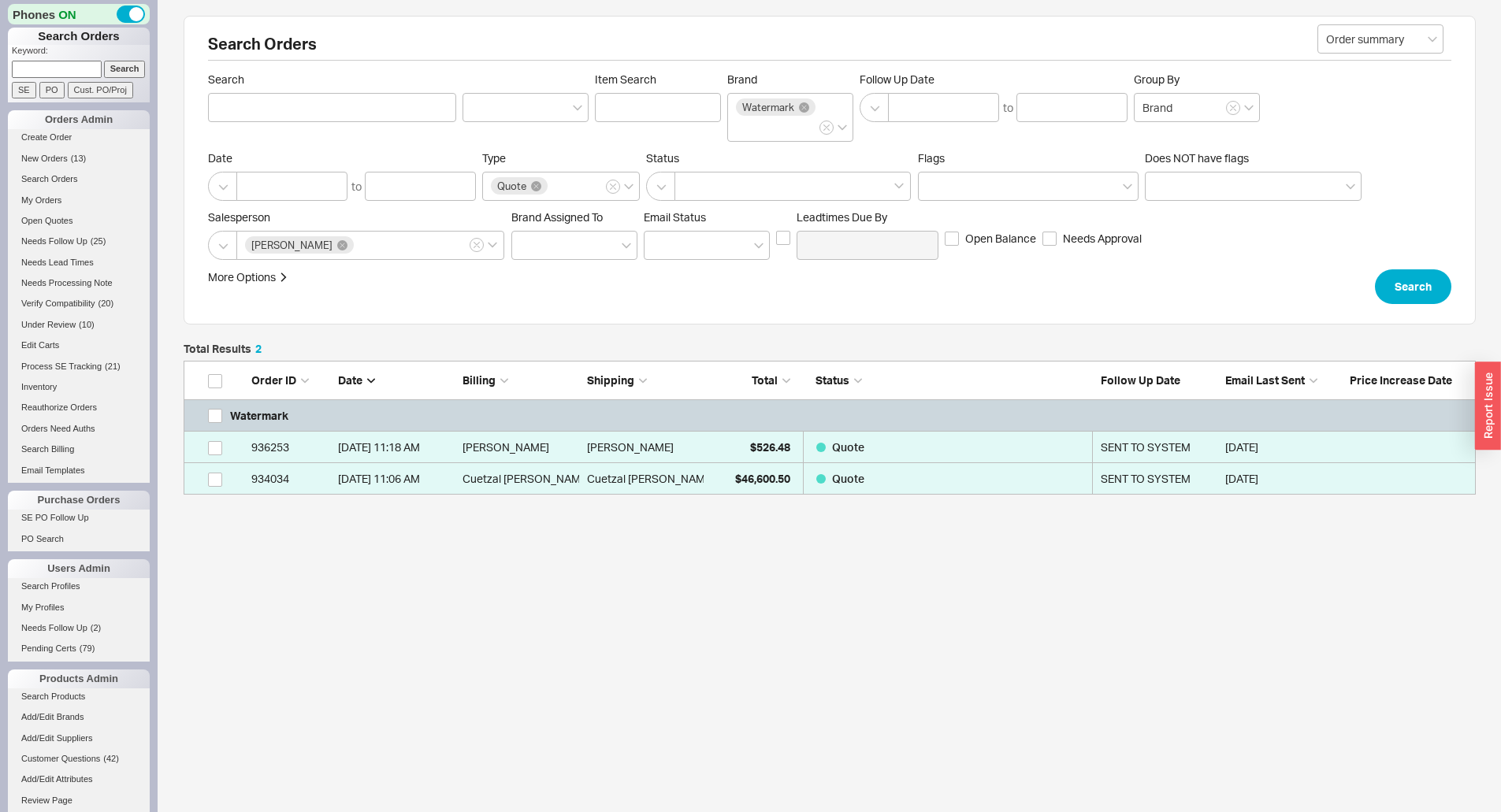
scroll to position [122, 1281]
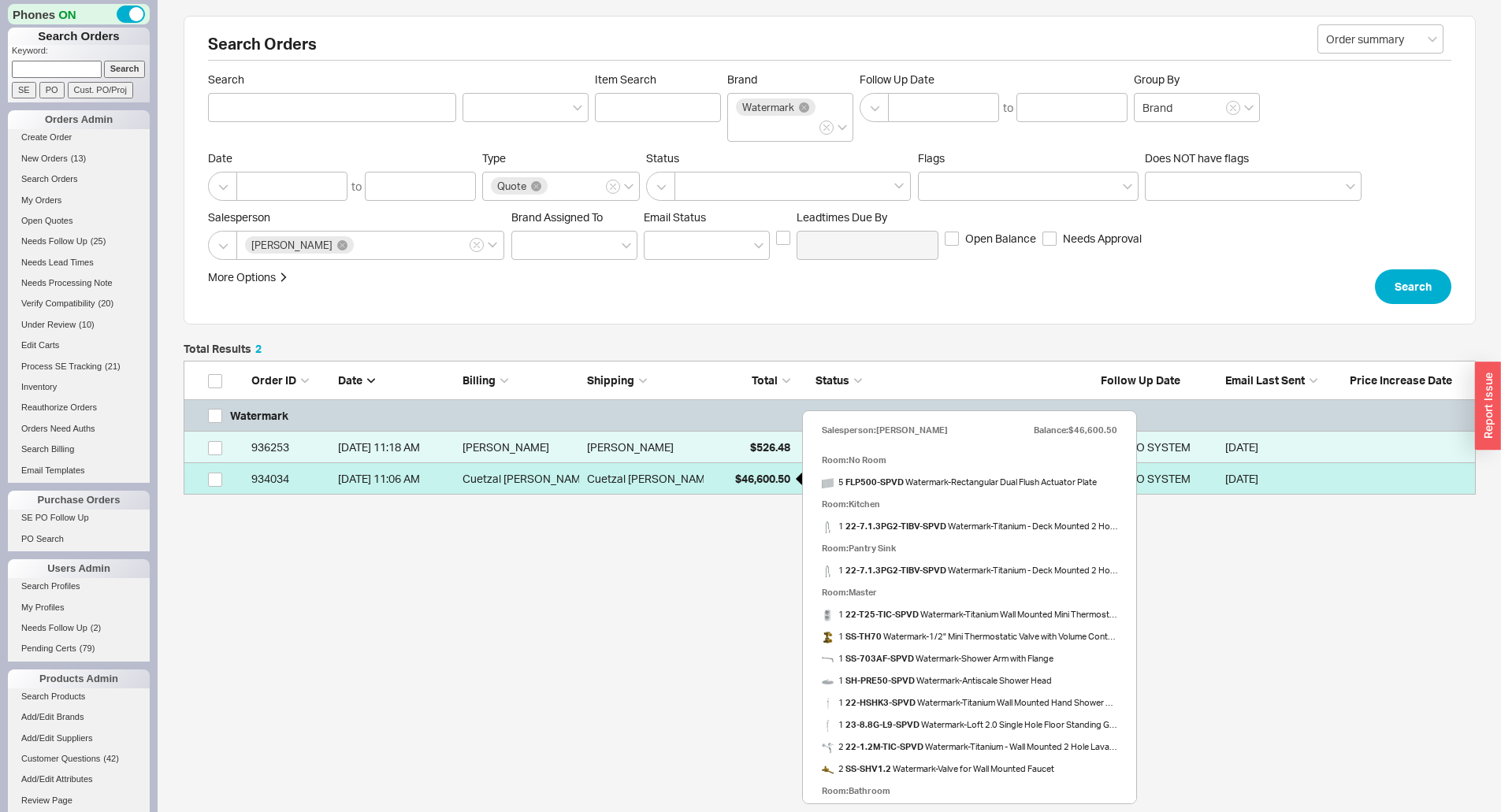
click at [769, 482] on span "$46,600.50" at bounding box center [762, 479] width 55 height 13
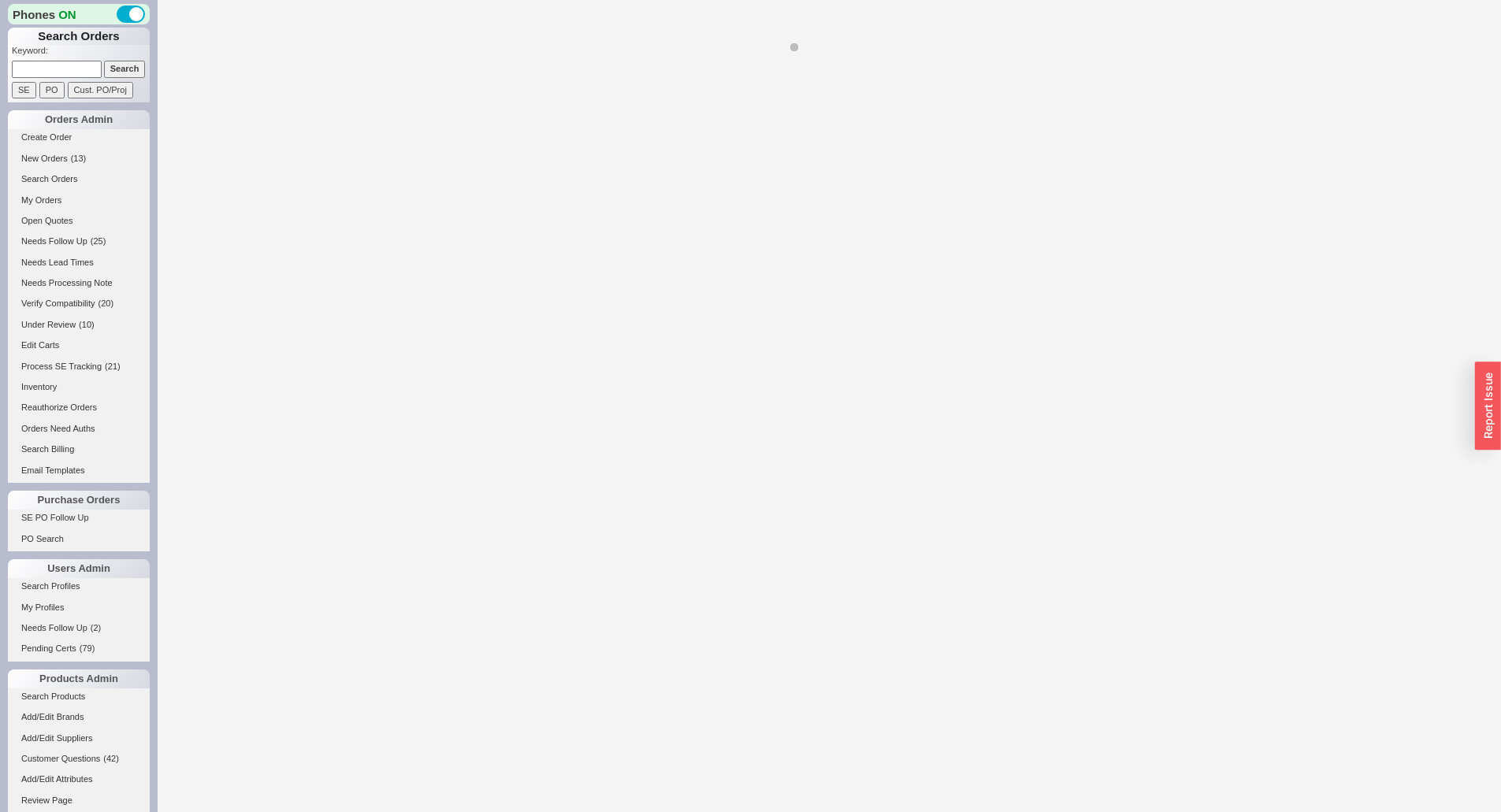
select select "*"
select select "3"
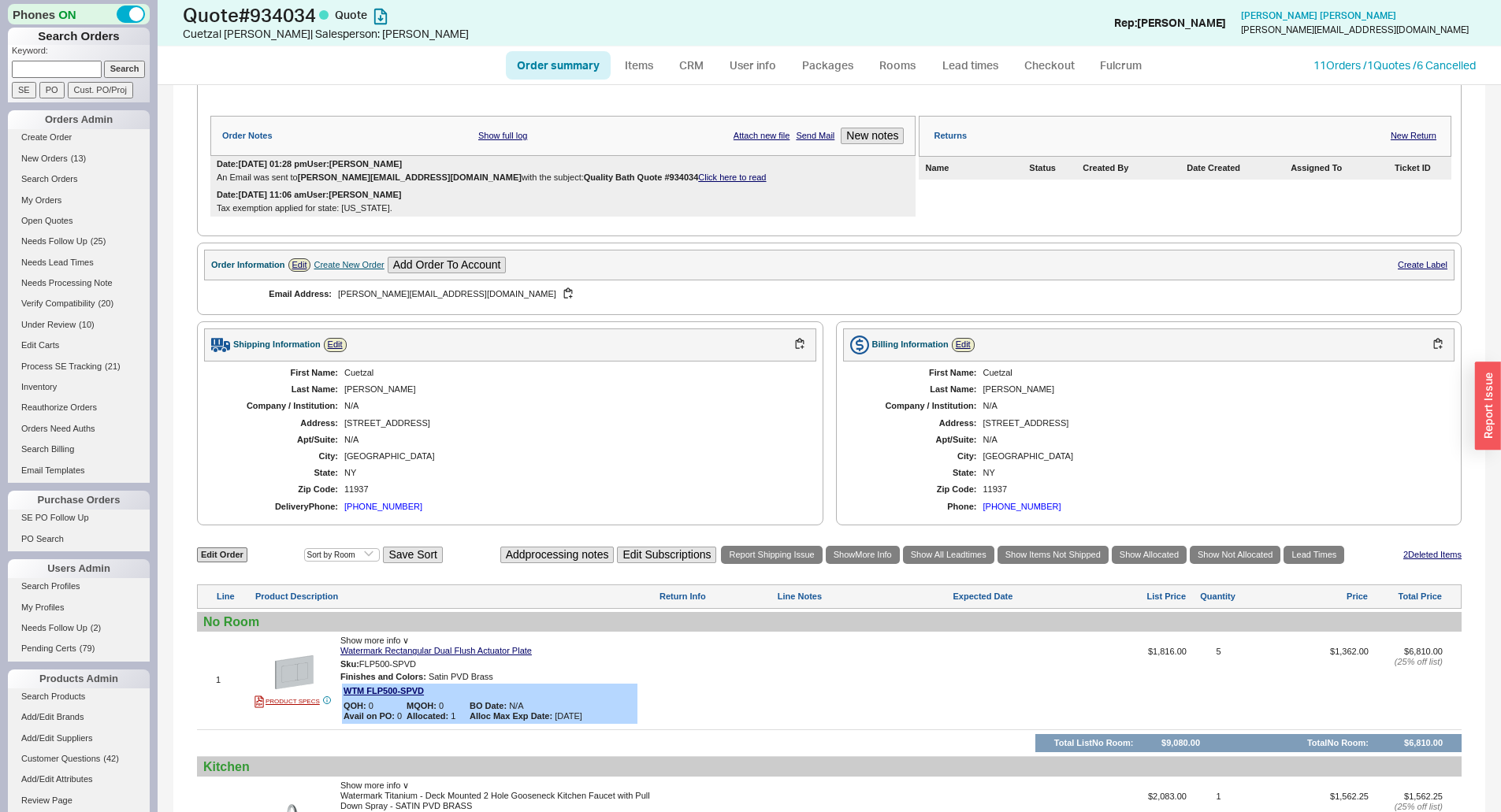
scroll to position [315, 0]
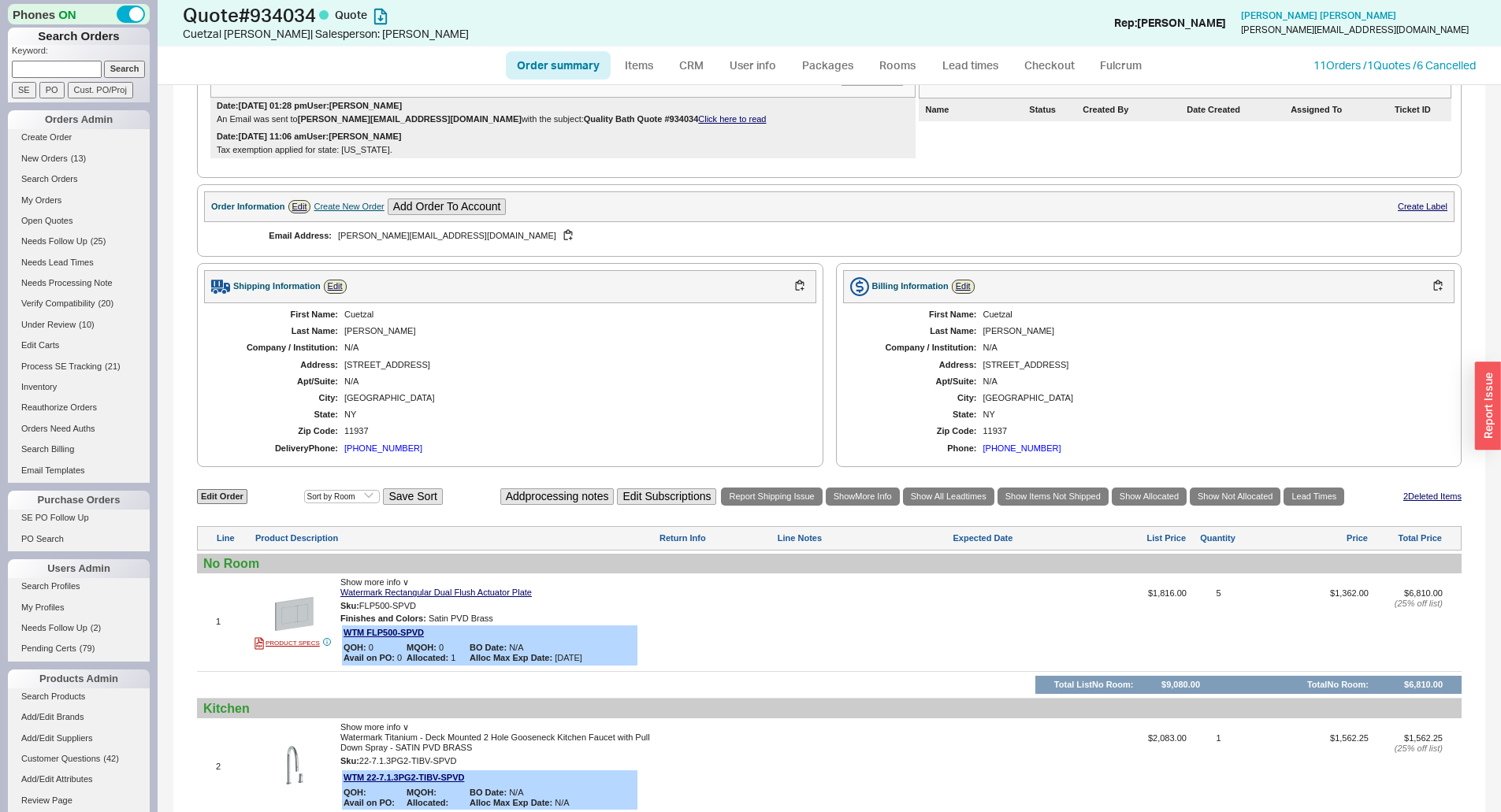
click at [389, 452] on div "(646) 541-3990" at bounding box center [384, 448] width 78 height 10
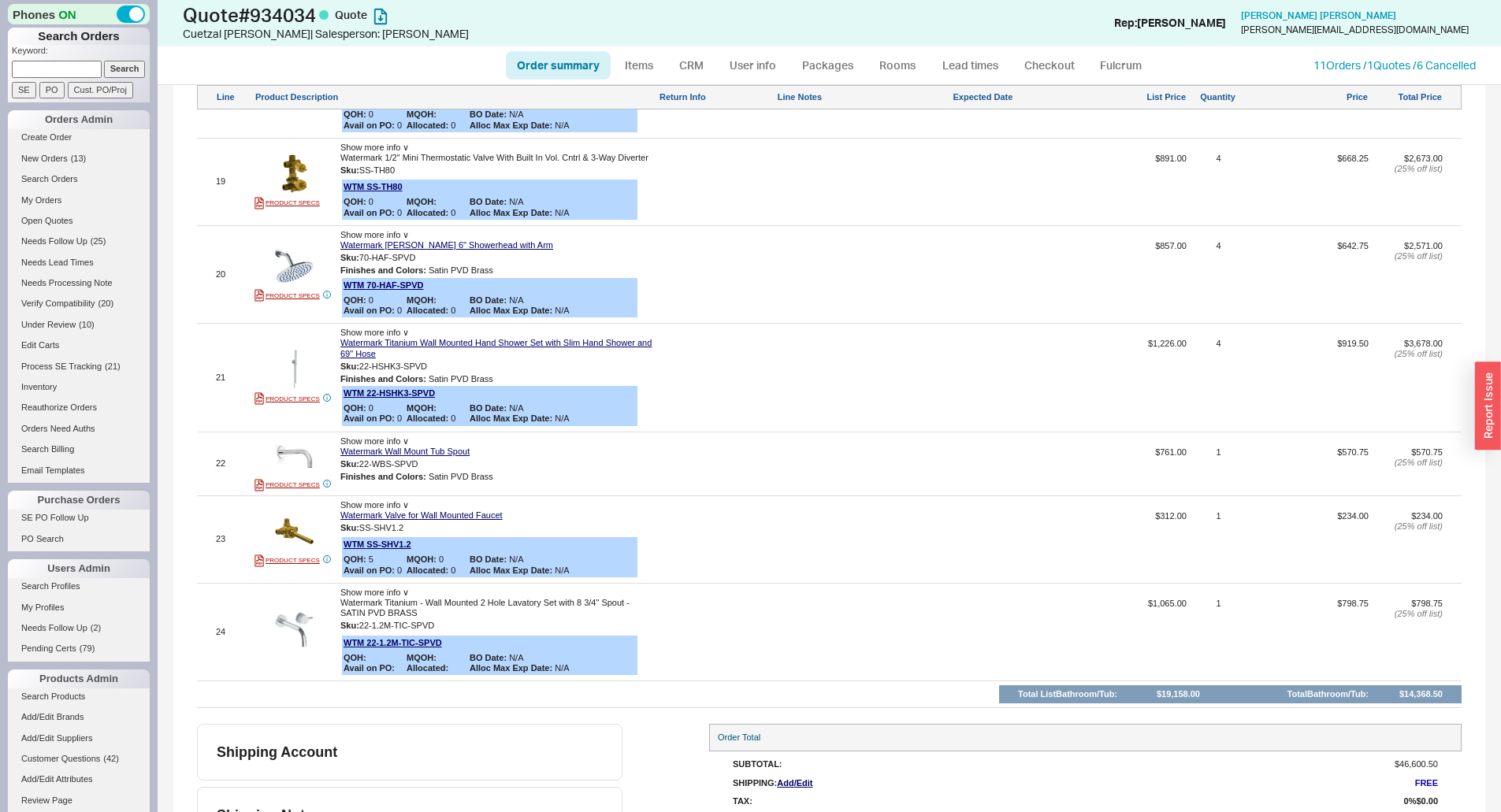
scroll to position [2843, 0]
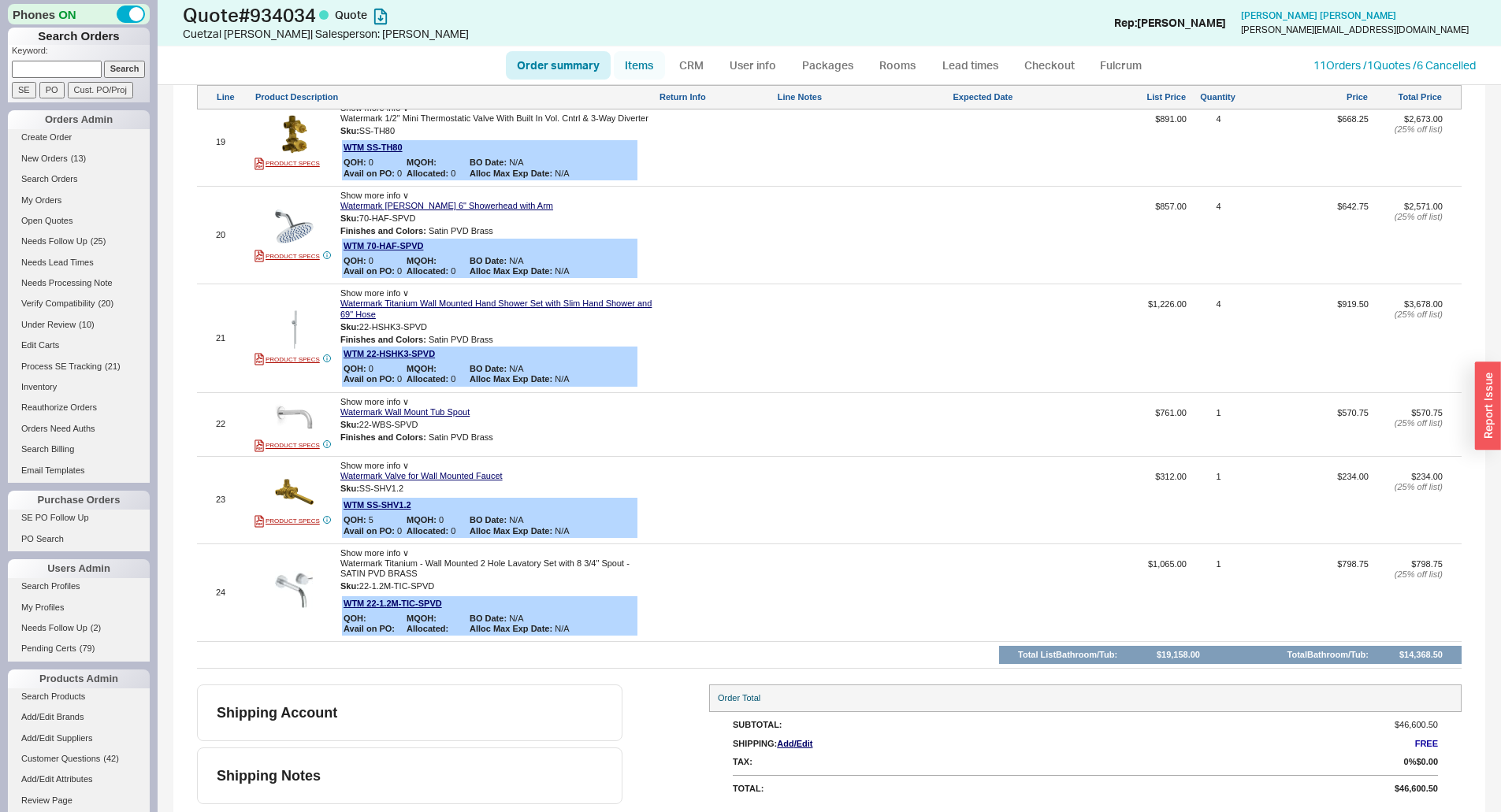
click at [630, 56] on link "Items" at bounding box center [640, 65] width 51 height 28
select select "3"
select select "ON_CHECKOUT_AGGREGATED"
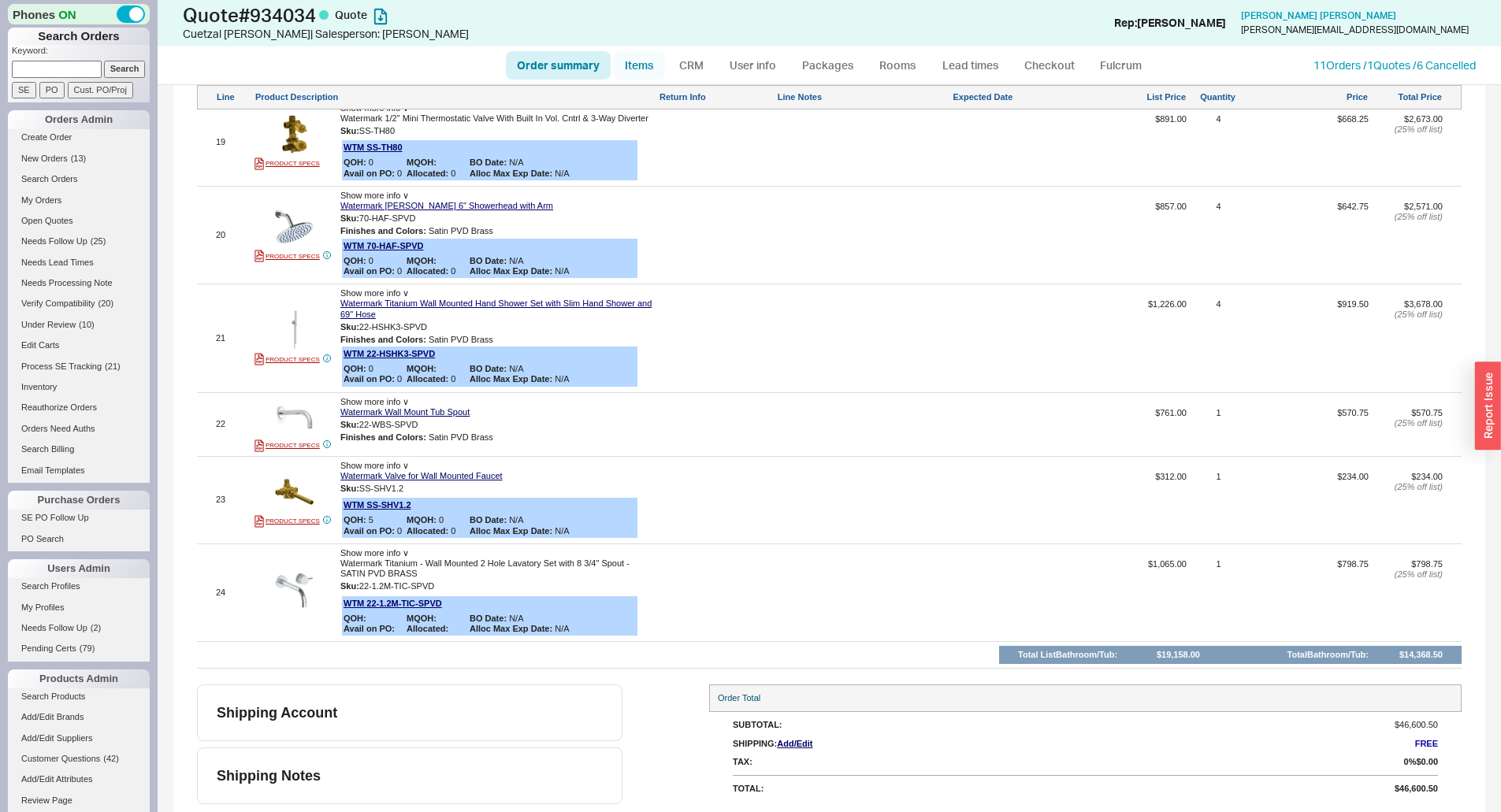
select select "ON_CHECKOUT_AGGREGATED"
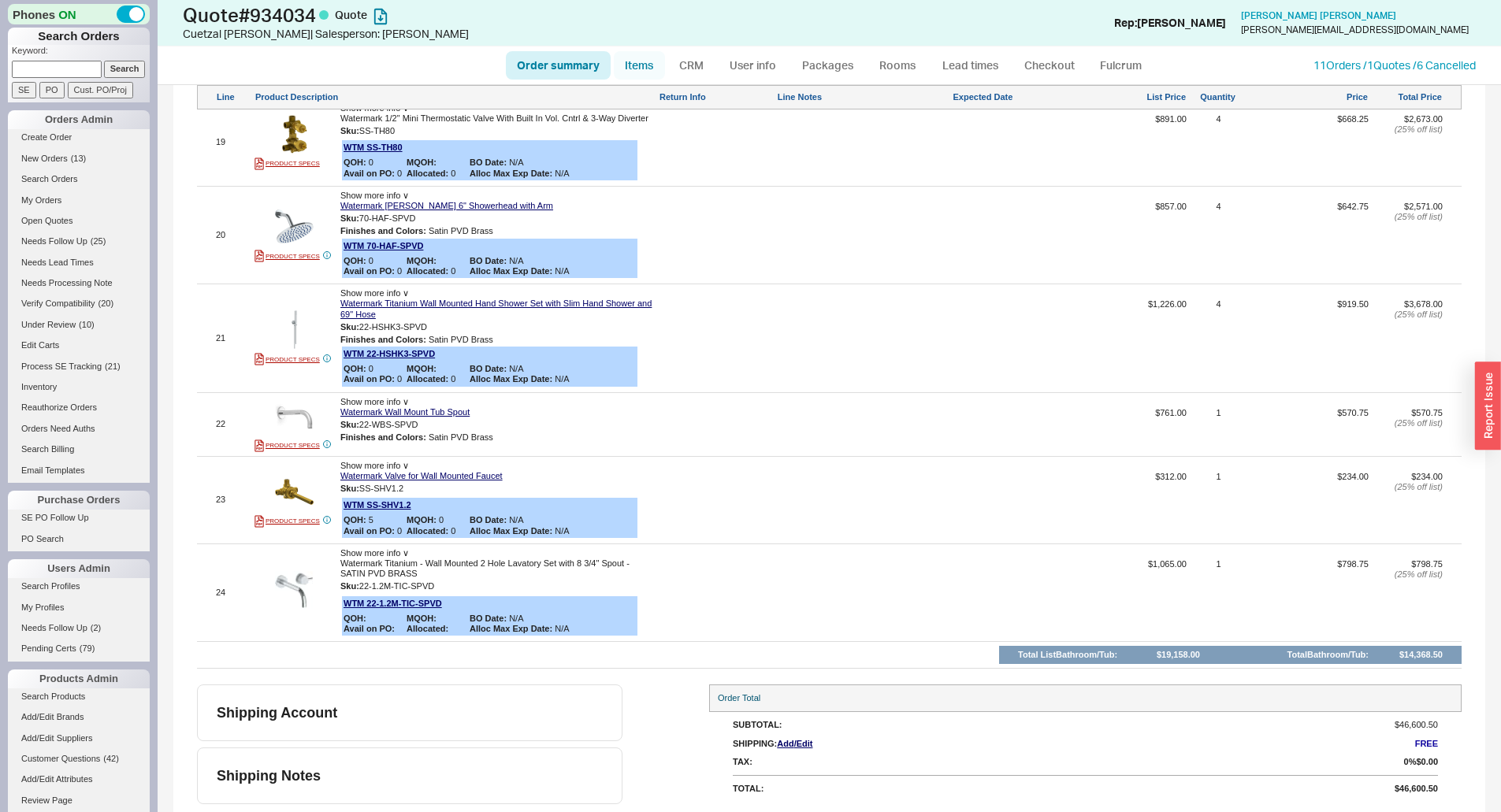
select select "ON_CHECKOUT_AGGREGATED"
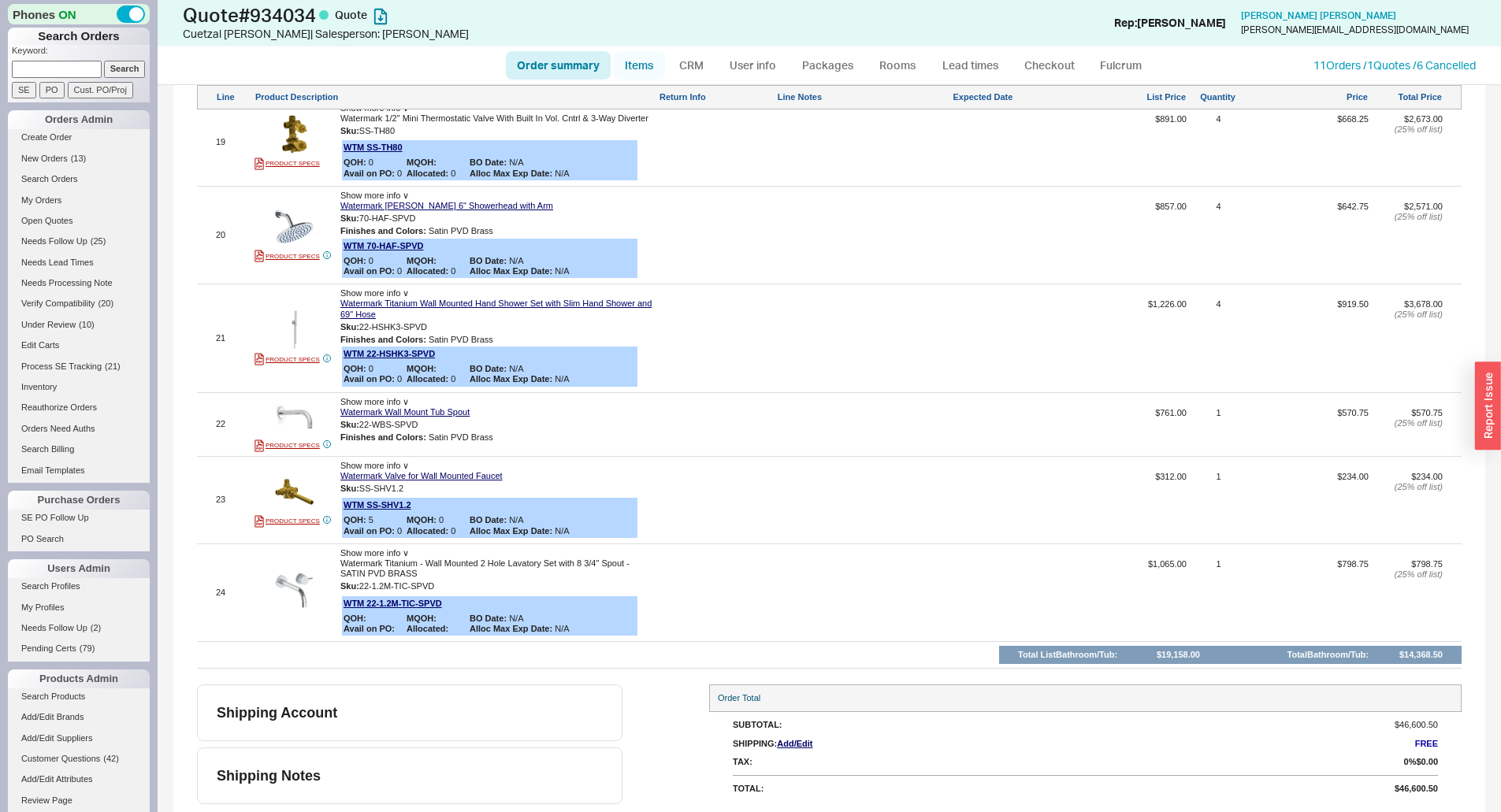
select select "ON_CHECKOUT_AGGREGATED"
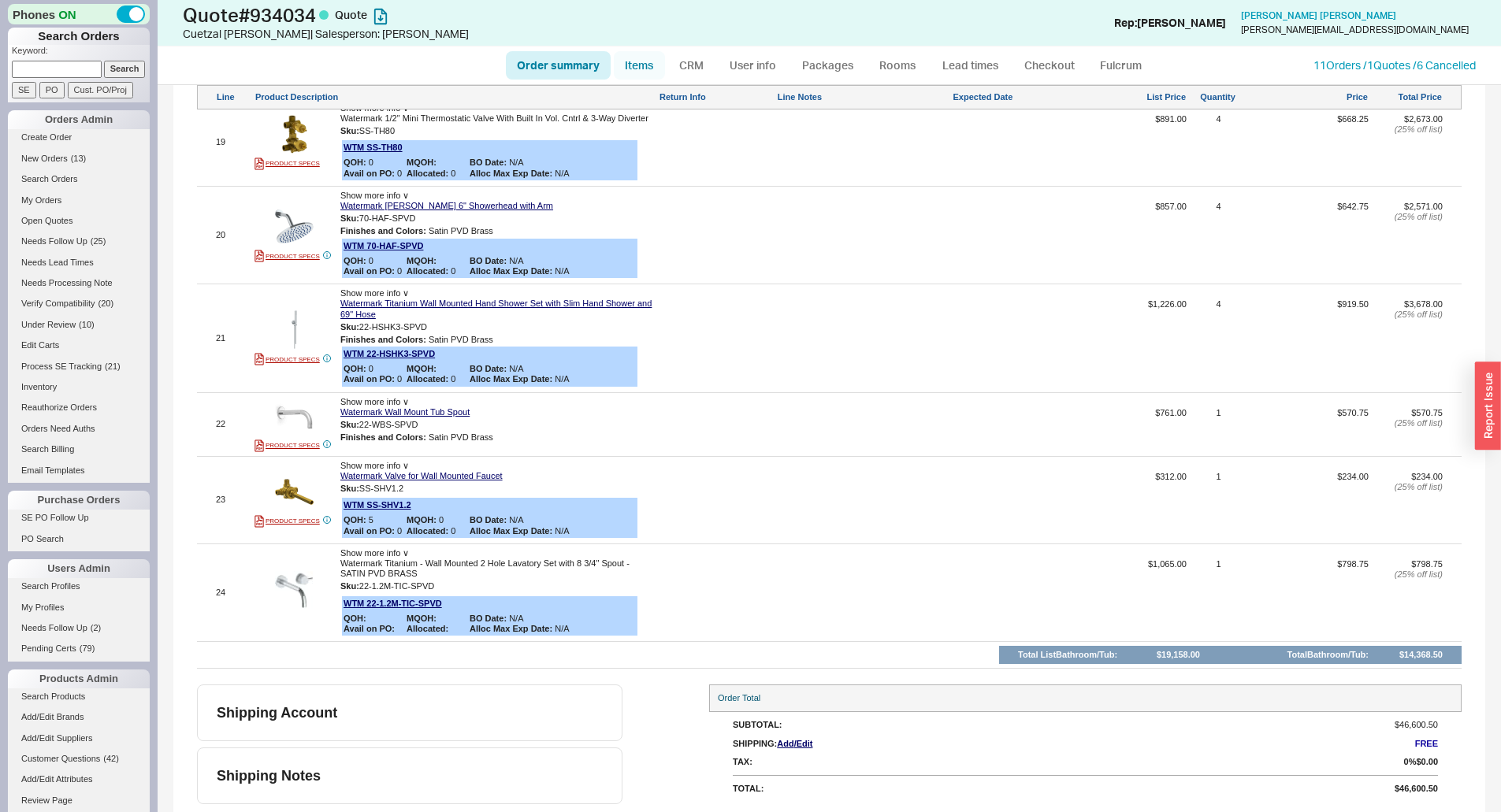
select select "ON_CHECKOUT_AGGREGATED"
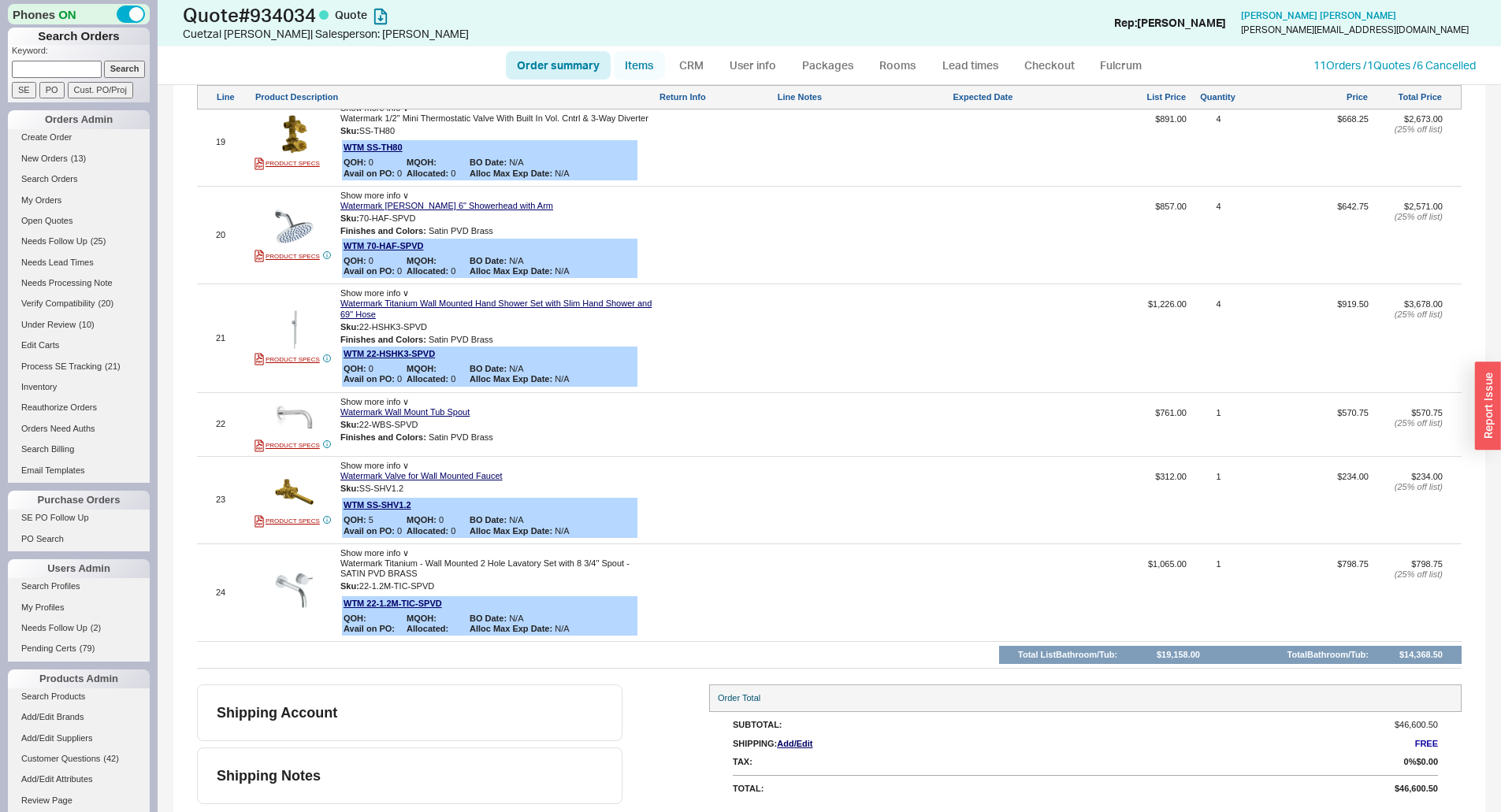
select select "ON_CHECKOUT_AGGREGATED"
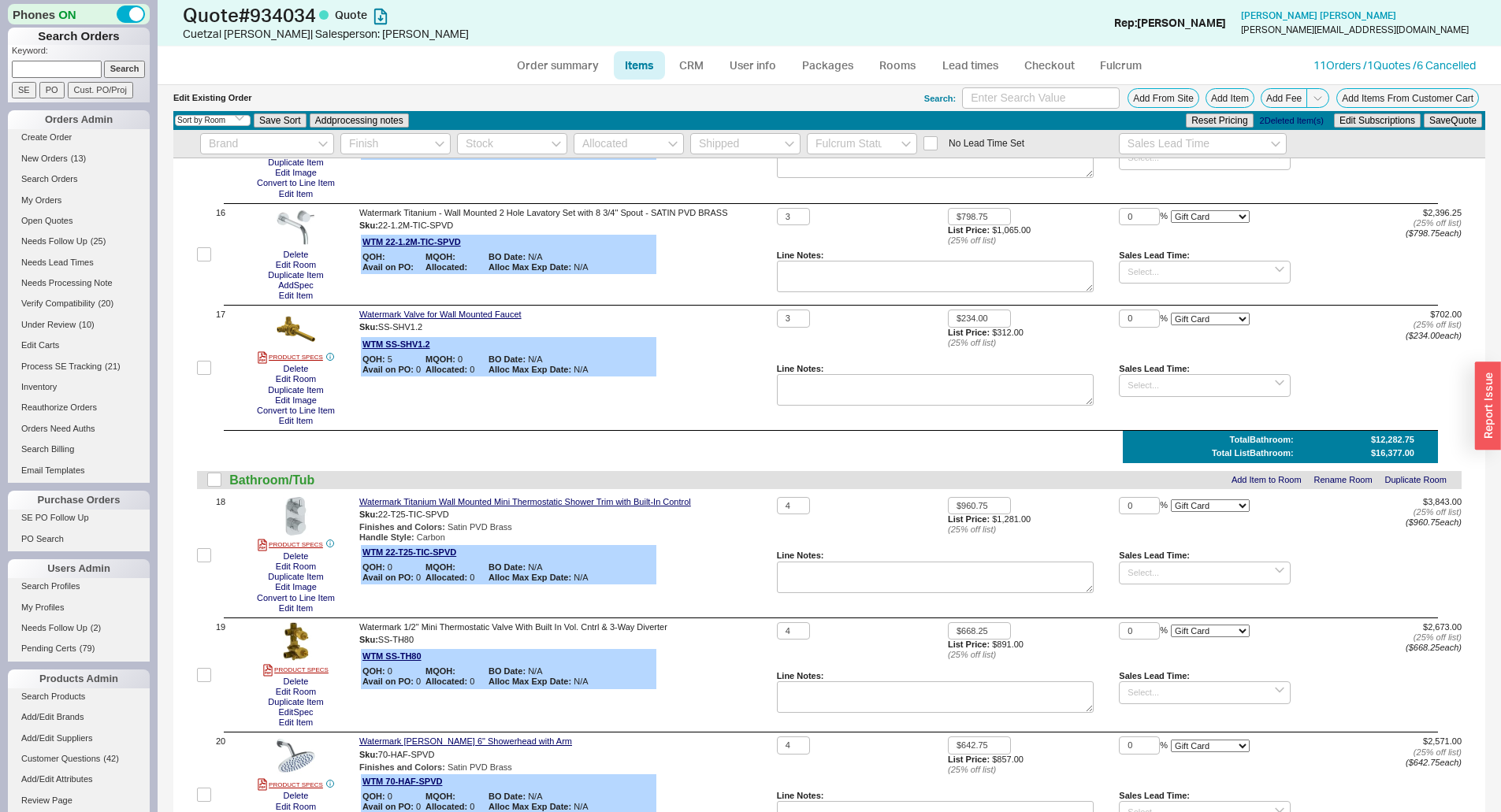
scroll to position [2933, 0]
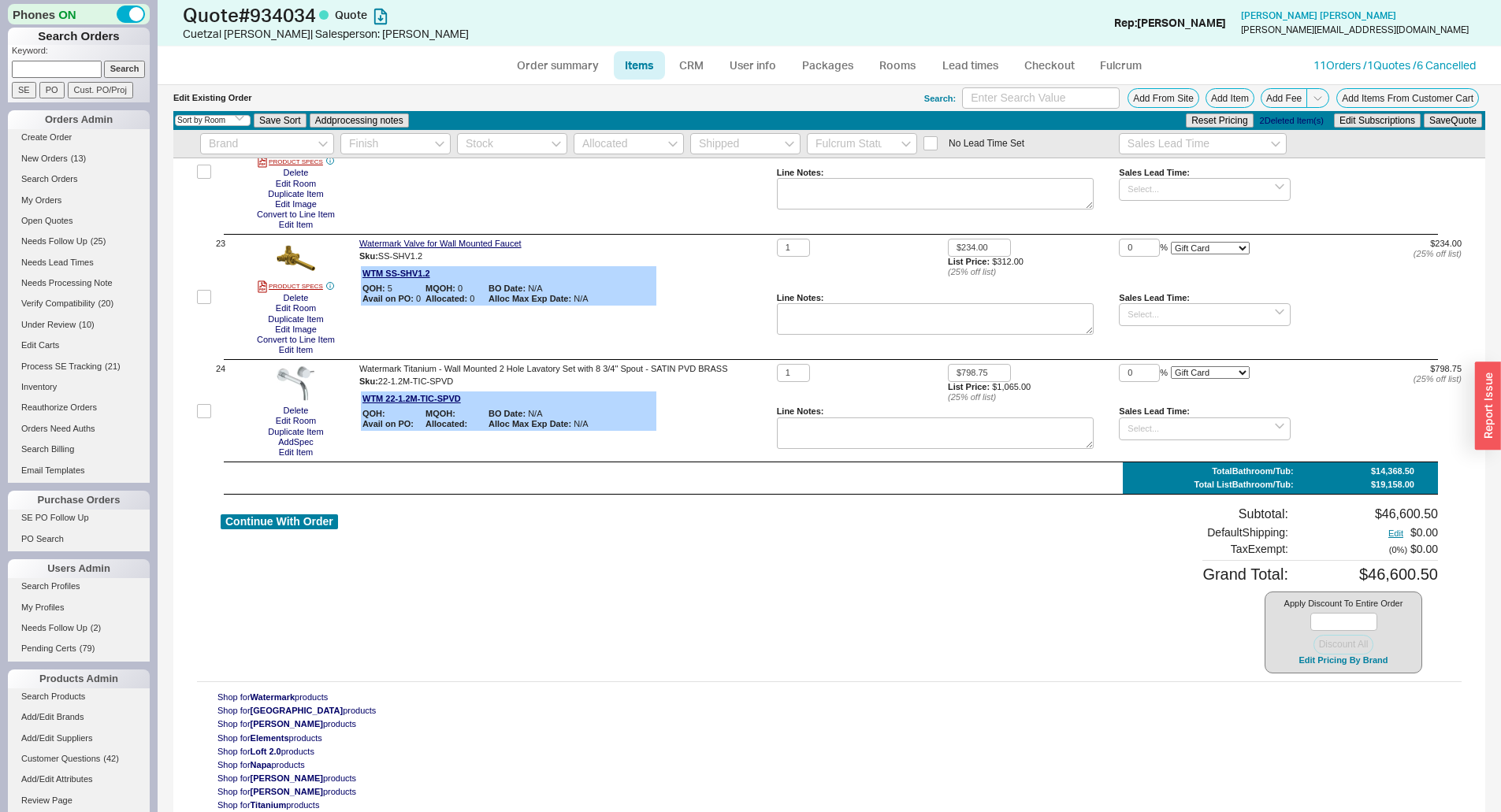
click at [922, 599] on div "Continue With Order Subtotal: $46,600.50 Default Shipping: Edit $0.00 Tax Exemp…" at bounding box center [829, 589] width 1218 height 167
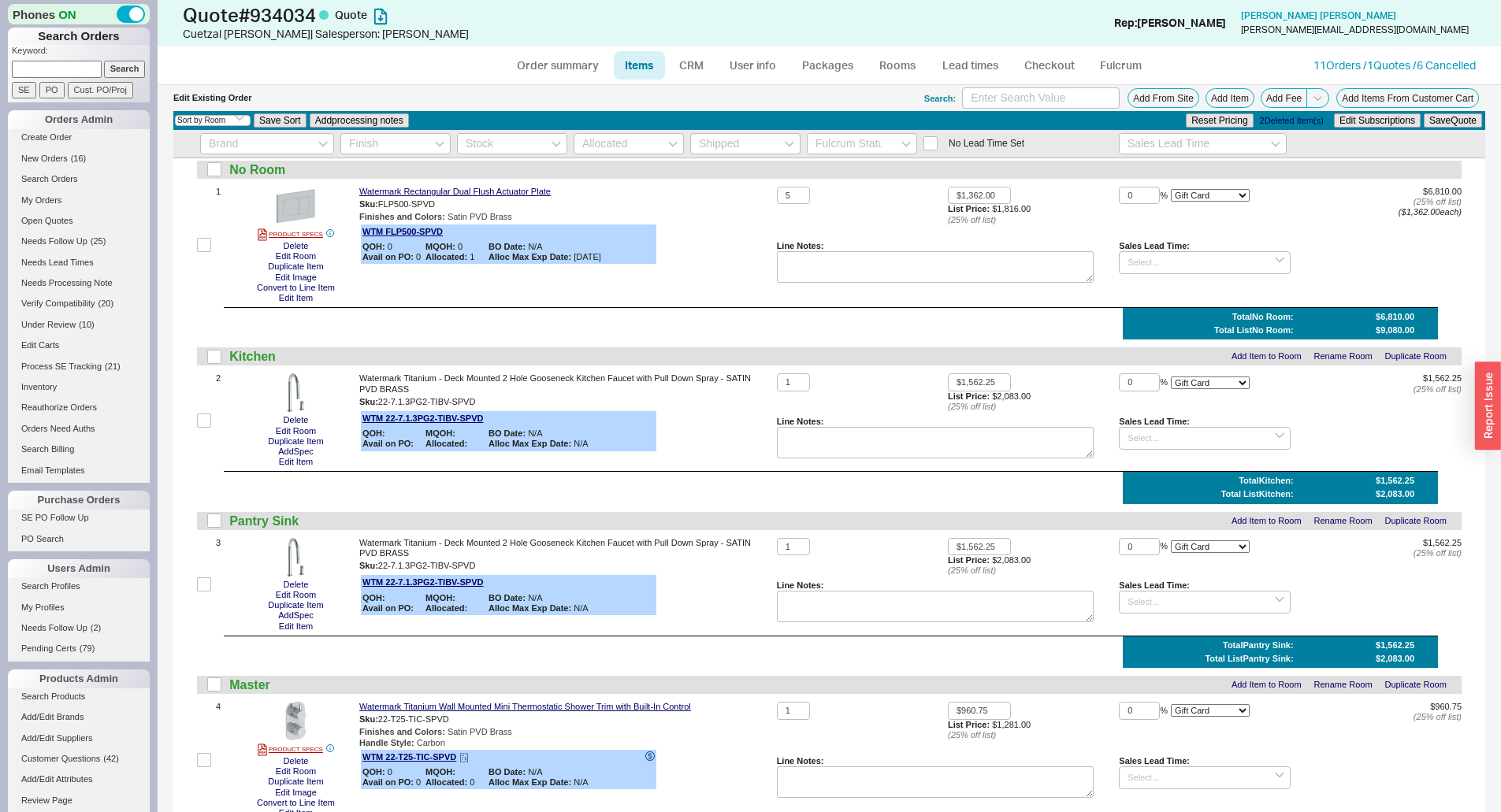
scroll to position [0, 0]
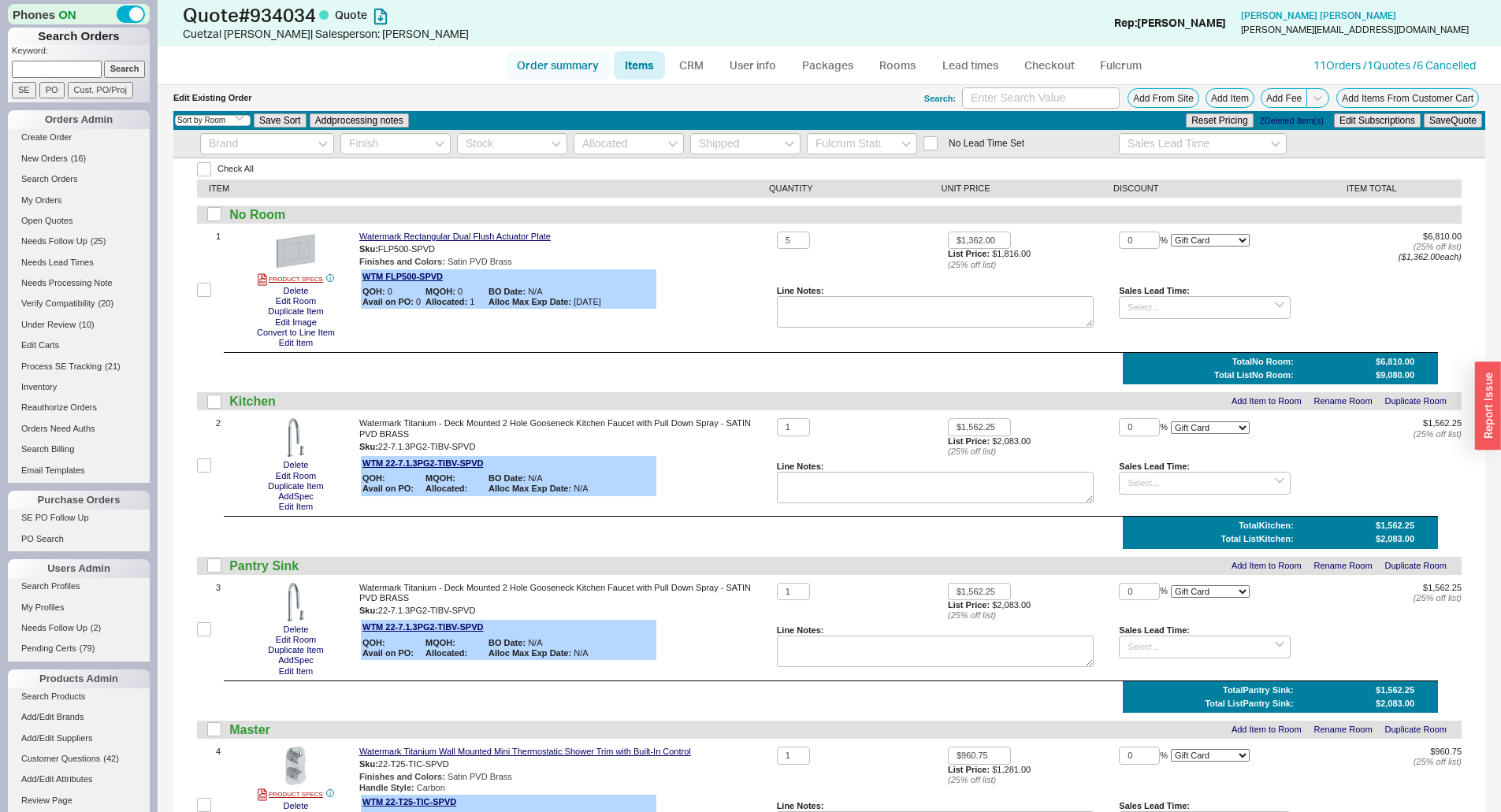
click at [584, 70] on link "Order summary" at bounding box center [558, 65] width 105 height 28
select select "*"
select select "3"
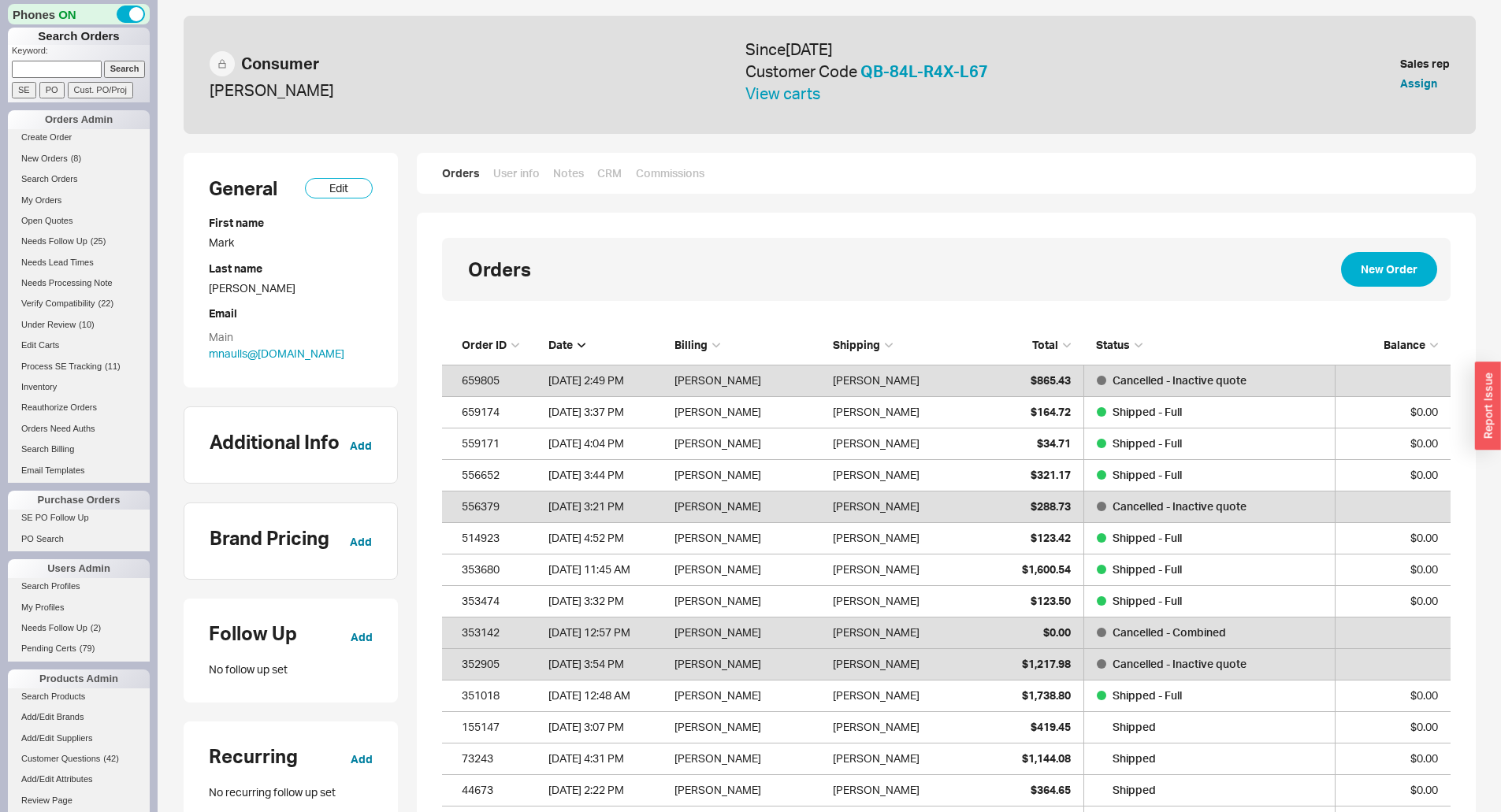
scroll to position [626, 997]
click at [359, 192] on button "Edit" at bounding box center [339, 189] width 68 height 21
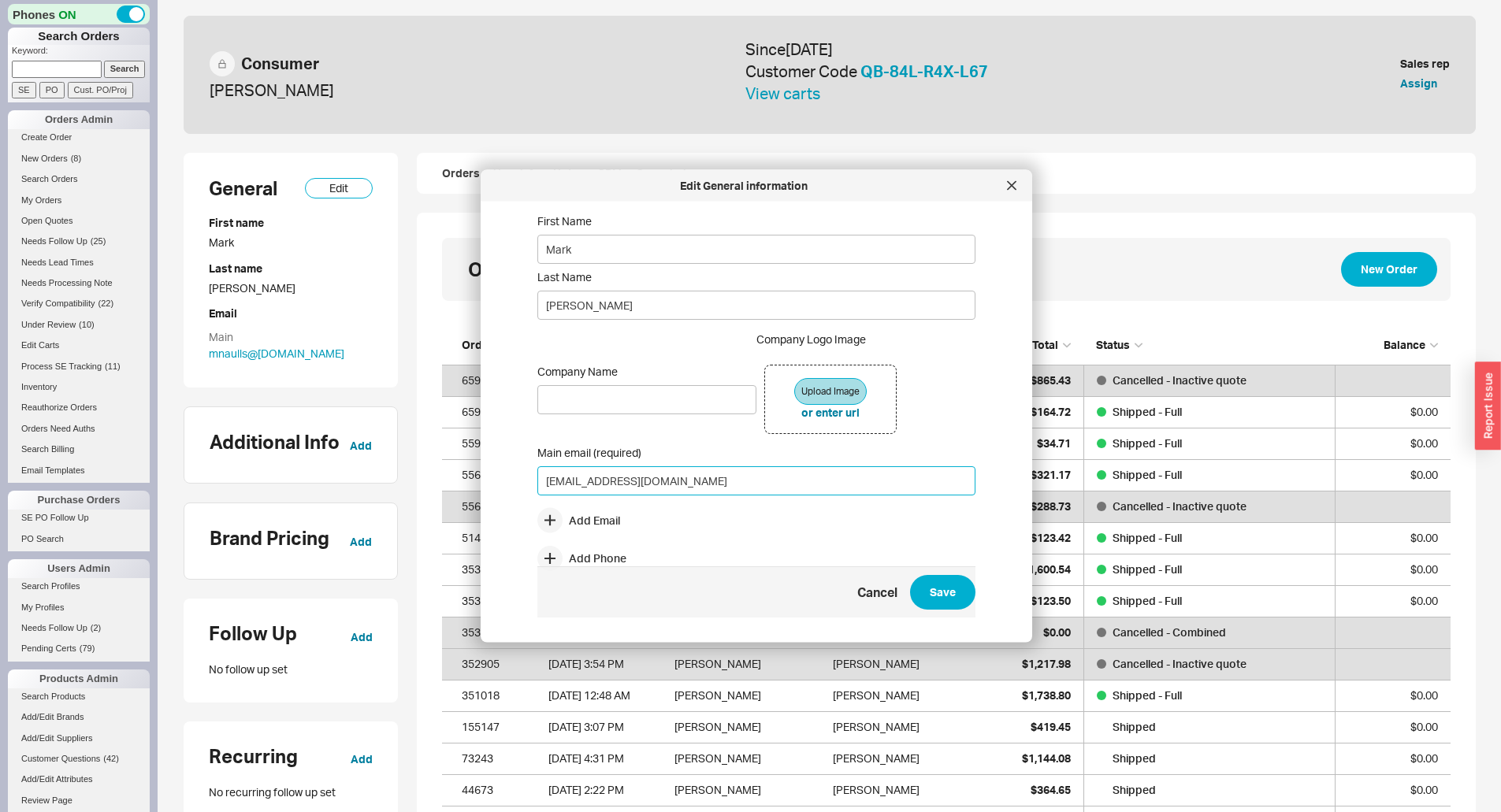
click at [666, 482] on input "mnaulls@lausd.net" at bounding box center [757, 481] width 438 height 29
drag, startPoint x: 675, startPoint y: 478, endPoint x: 497, endPoint y: 482, distance: 178.0
click at [497, 482] on div "Edit General information First Name Mark Last Name Naulls Company Name Company …" at bounding box center [757, 406] width 552 height 472
type input "seniornaulls@gmail.com"
click at [927, 586] on button "Save" at bounding box center [942, 593] width 65 height 35
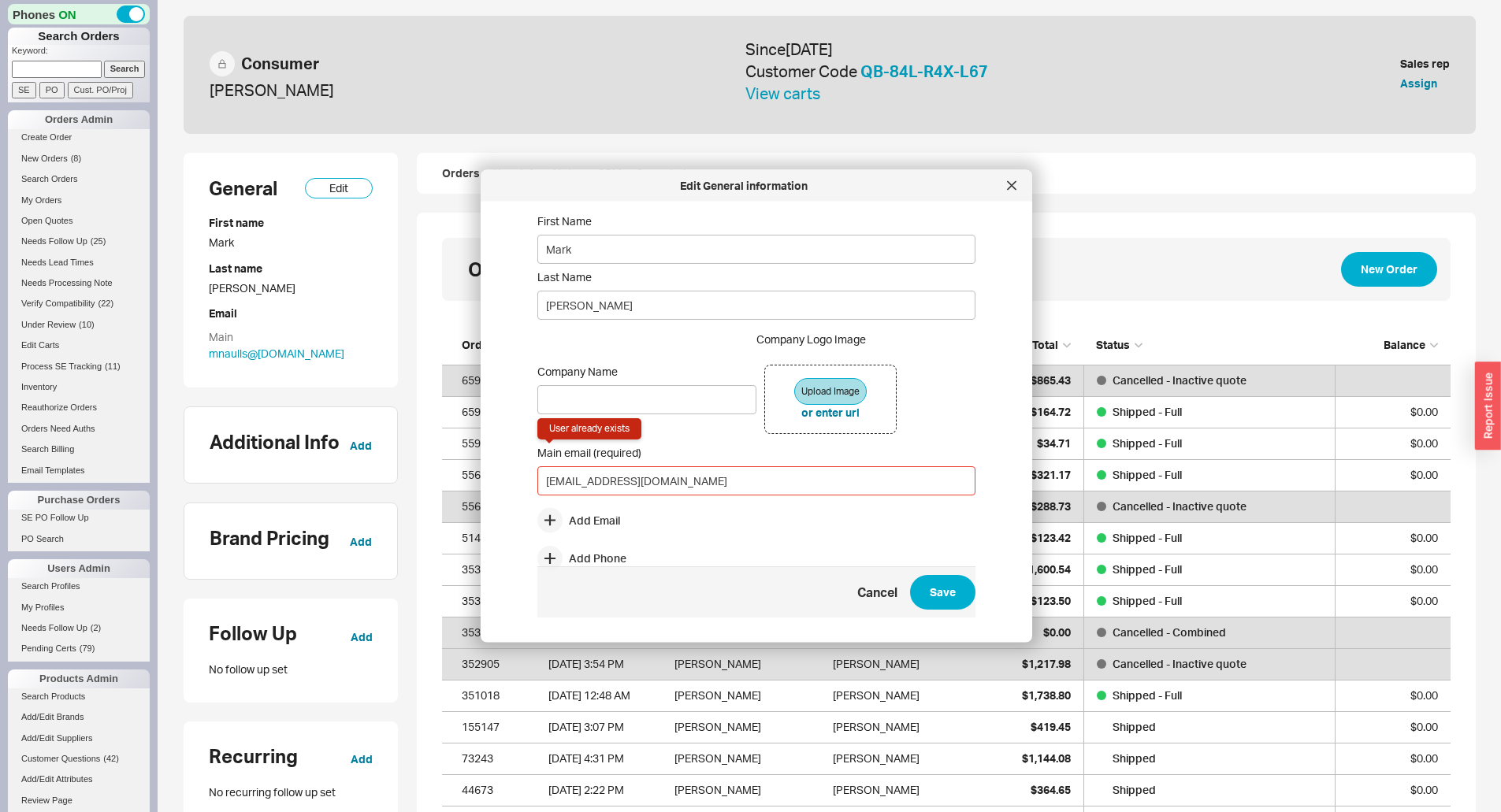
scroll to position [5, 0]
click at [411, 465] on div "General Edit First name Mark Last name Naulls Email Main mnaulls @ lausd.net Ad…" at bounding box center [829, 581] width 1292 height 855
click at [1010, 185] on icon at bounding box center [1012, 186] width 9 height 9
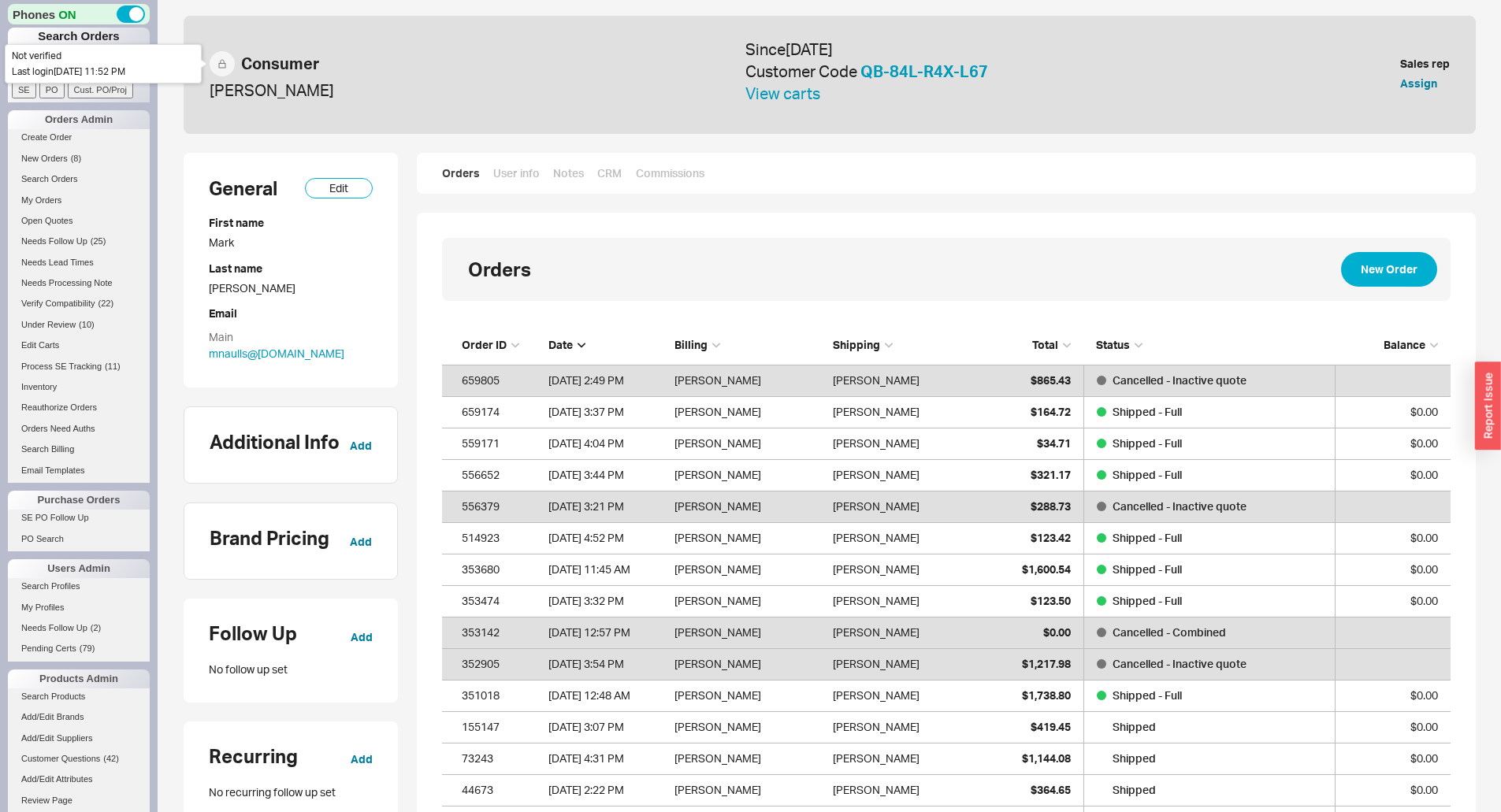
click at [218, 54] on span at bounding box center [222, 63] width 26 height 25
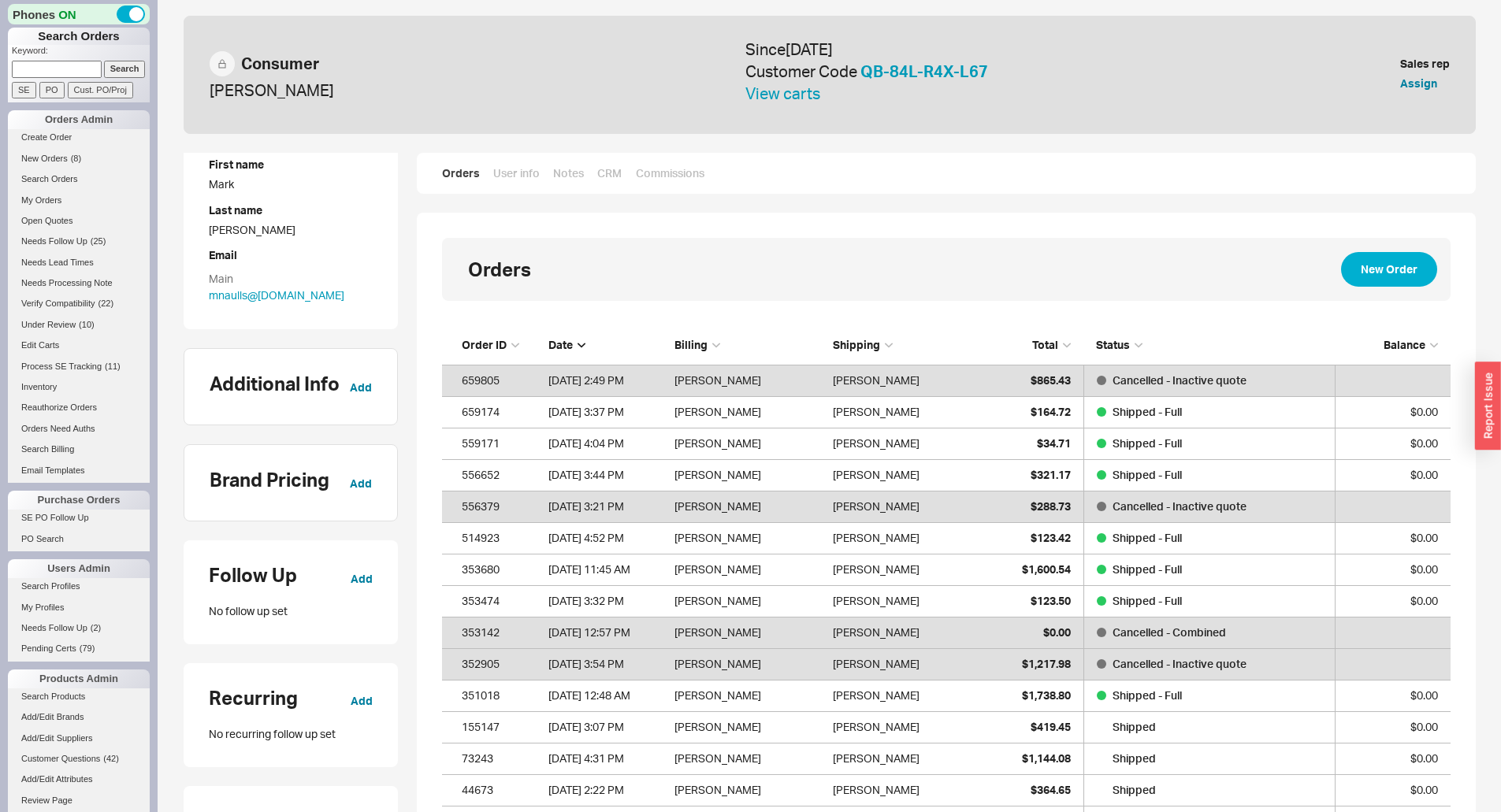
scroll to position [0, 0]
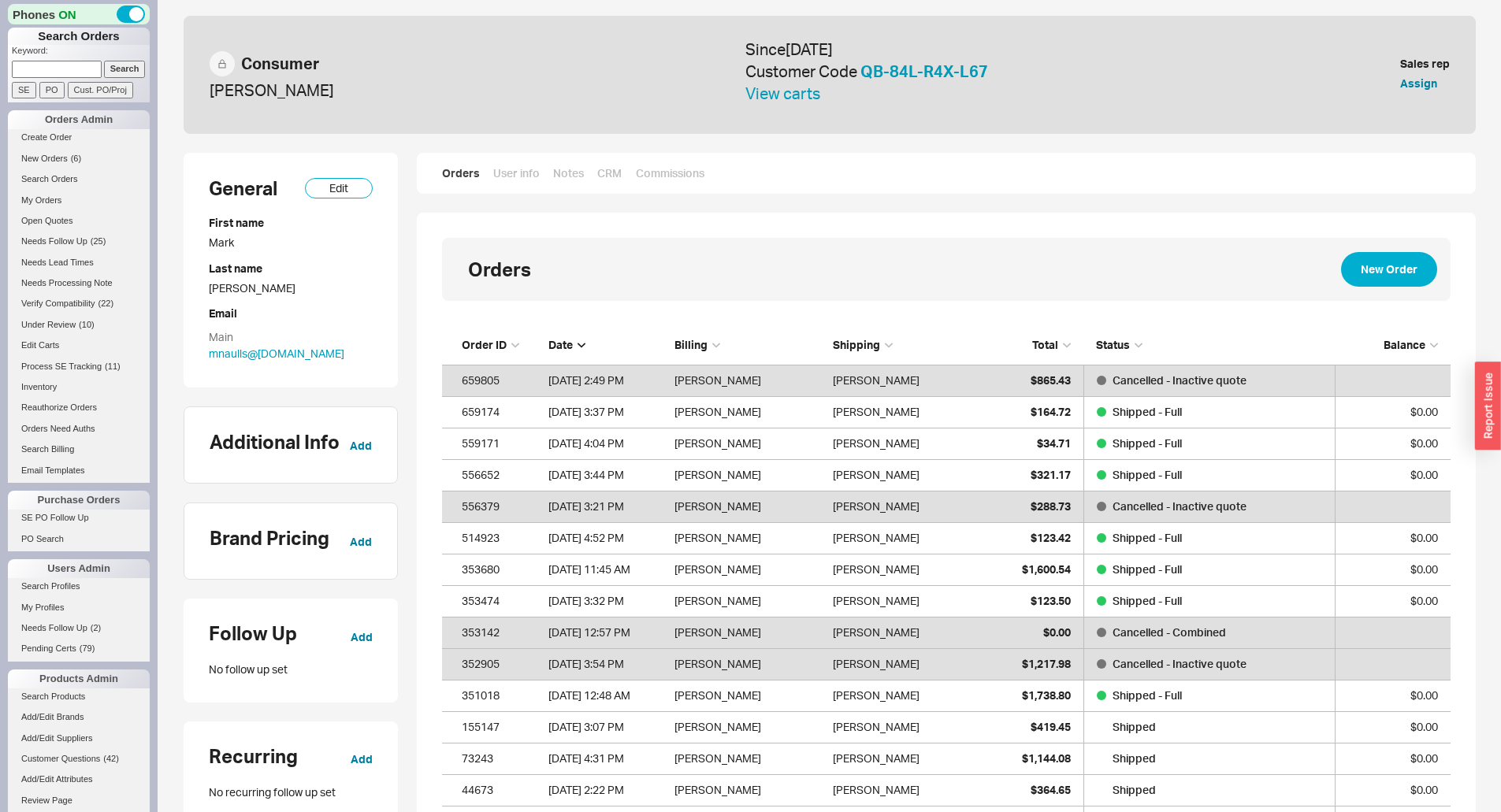
click at [45, 66] on input at bounding box center [57, 69] width 90 height 17
type input "seniornaulls@gmail.com"
click at [104, 60] on input "Search" at bounding box center [125, 69] width 42 height 17
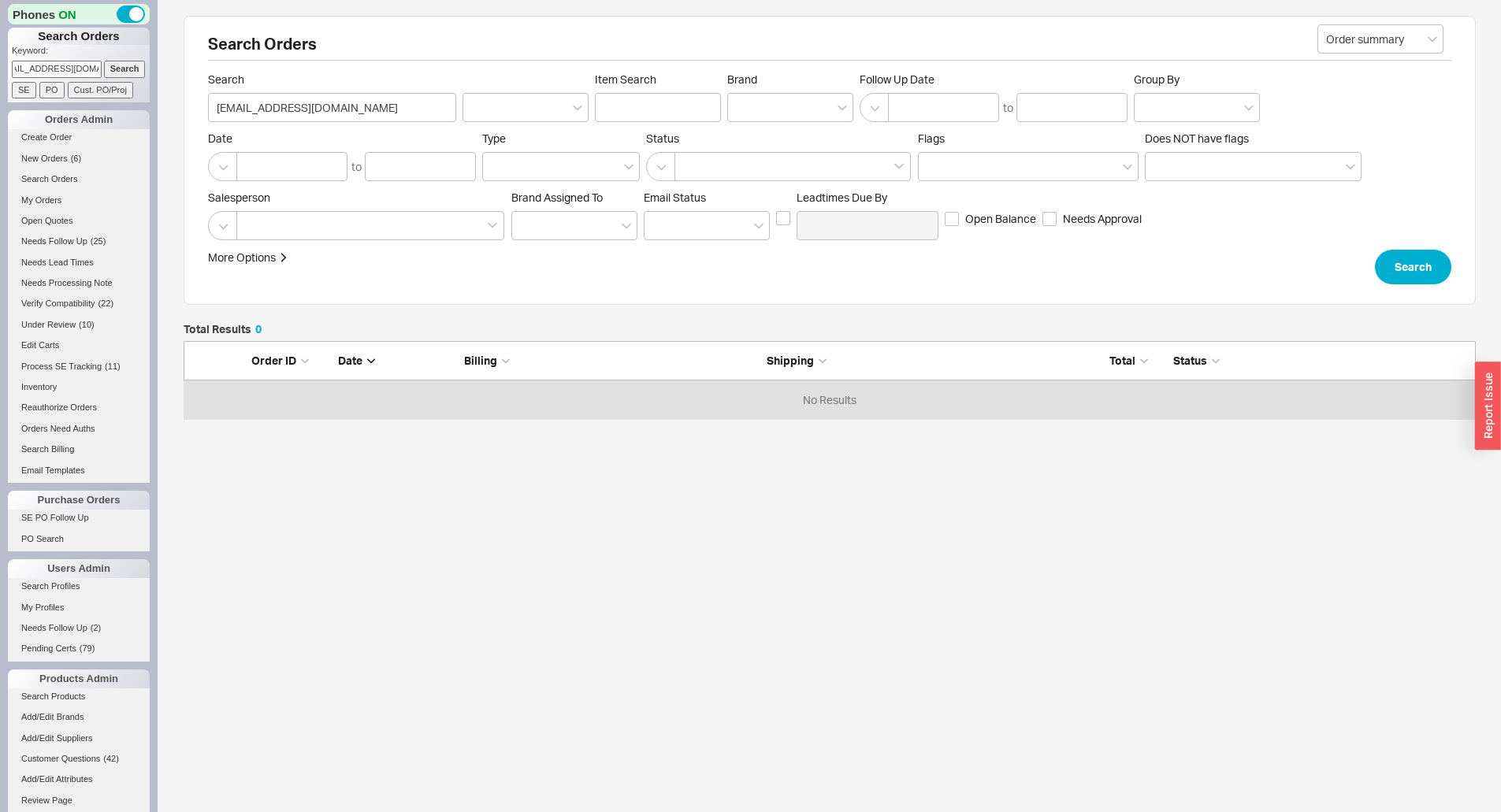
scroll to position [66, 1281]
click at [1390, 257] on button "Search" at bounding box center [1413, 266] width 77 height 35
drag, startPoint x: 367, startPoint y: 111, endPoint x: 170, endPoint y: 112, distance: 197.0
click at [170, 112] on div "Search Orders Order summary Search seniornaulls@gmail.com Item Search Brand Fol…" at bounding box center [829, 300] width 1343 height 601
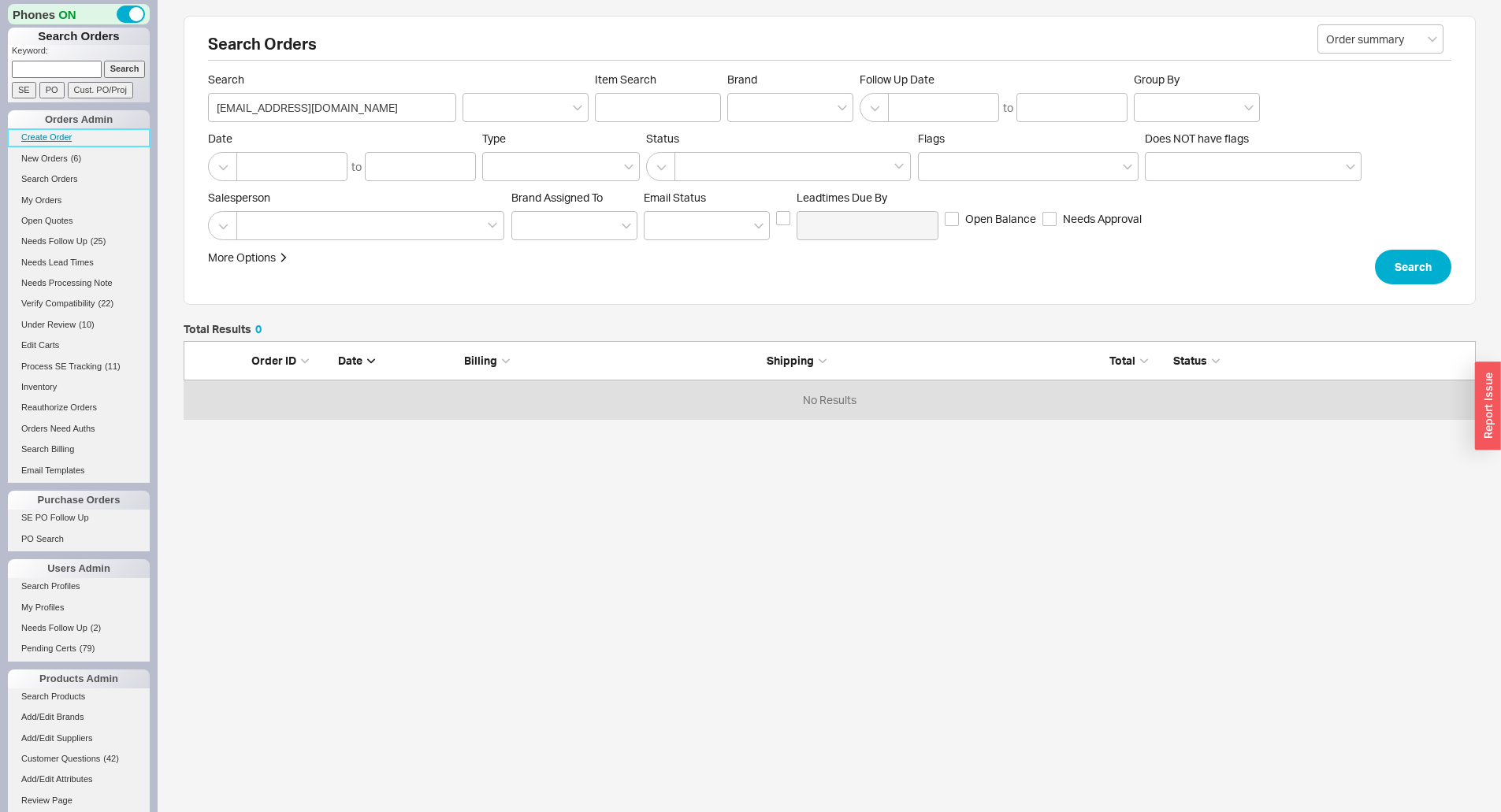
click at [32, 143] on link "Create Order" at bounding box center [78, 138] width 142 height 17
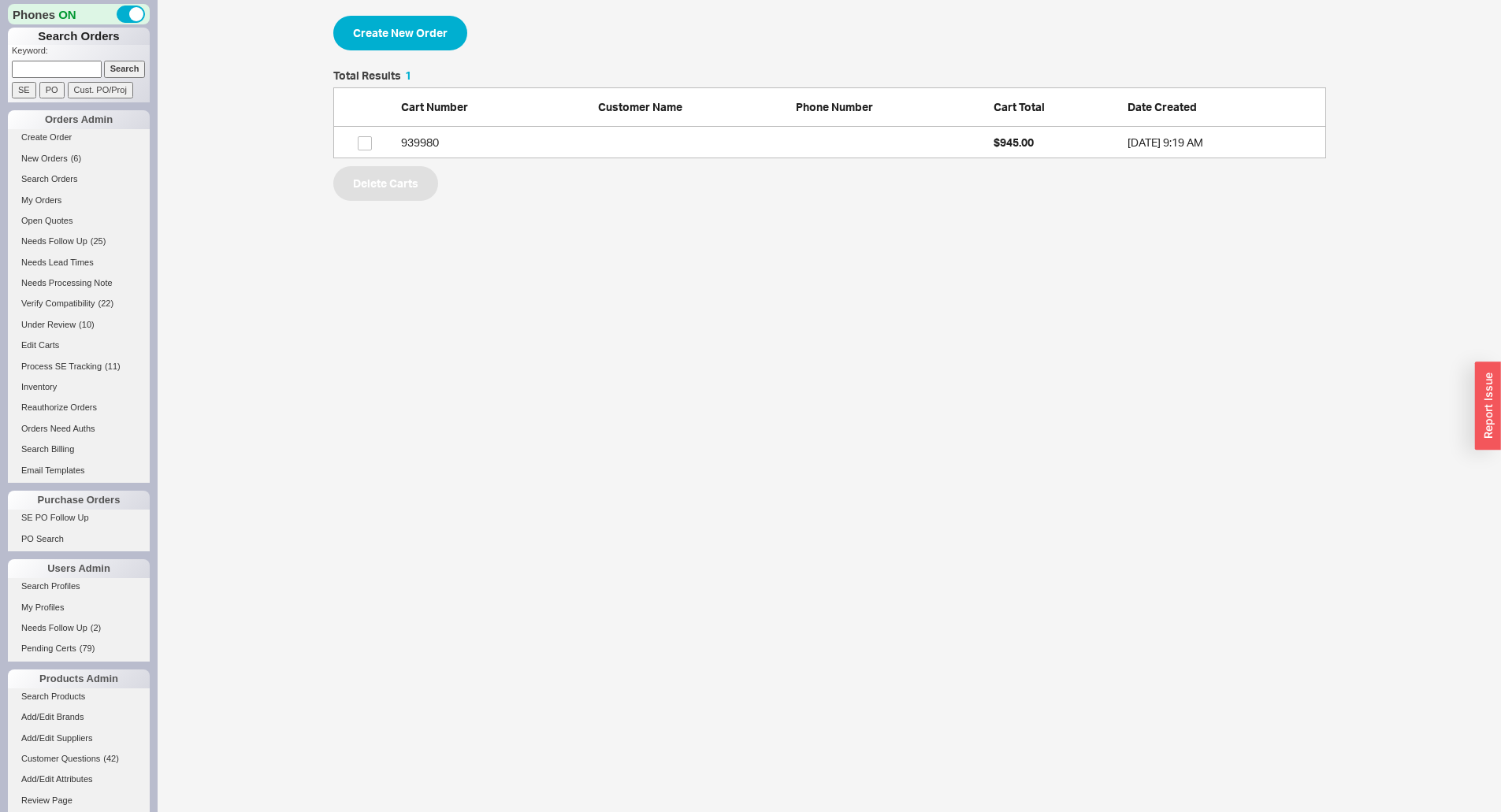
scroll to position [76, 981]
click at [433, 38] on button "Create New Order" at bounding box center [401, 33] width 134 height 35
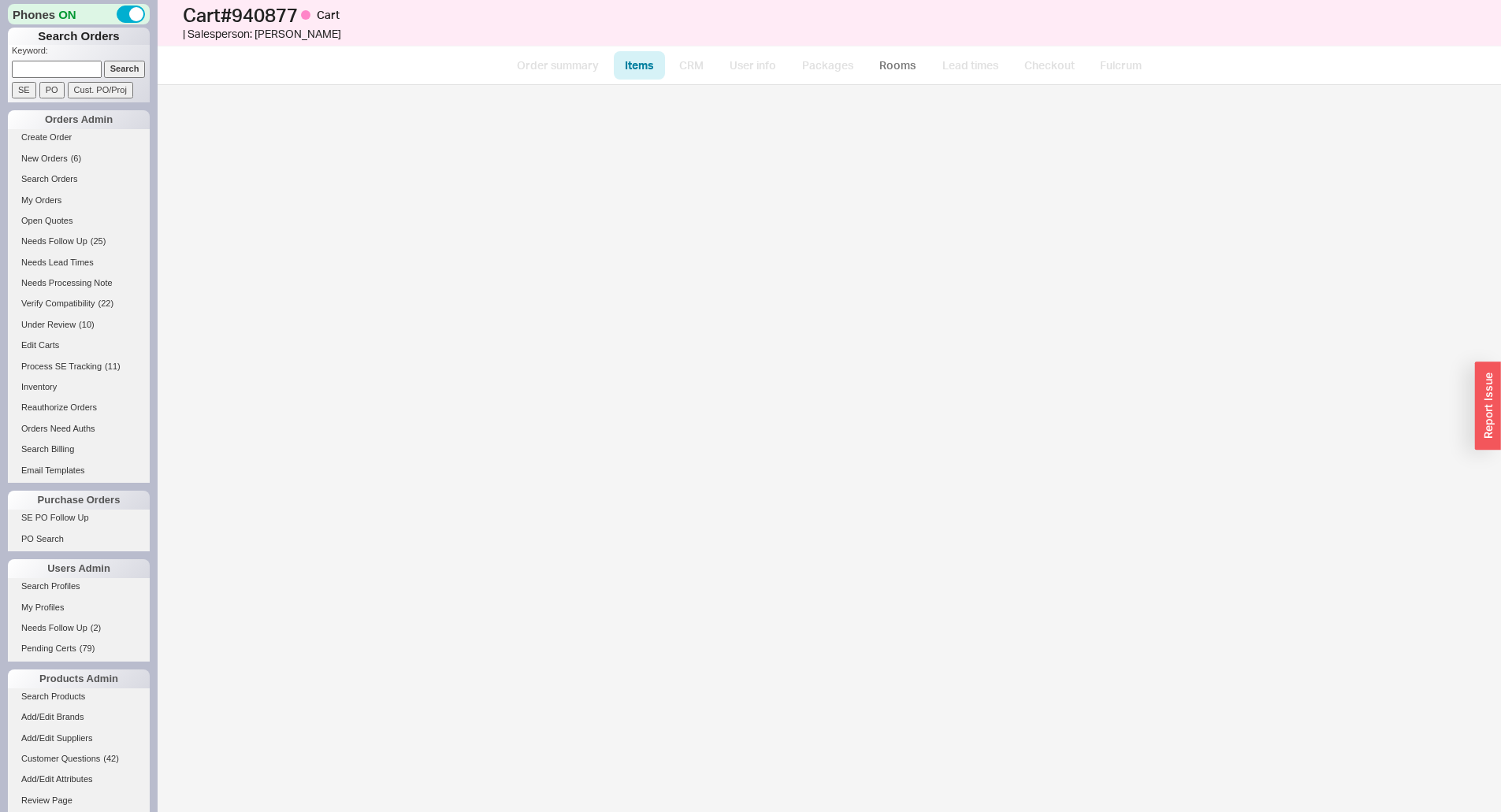
select select "3"
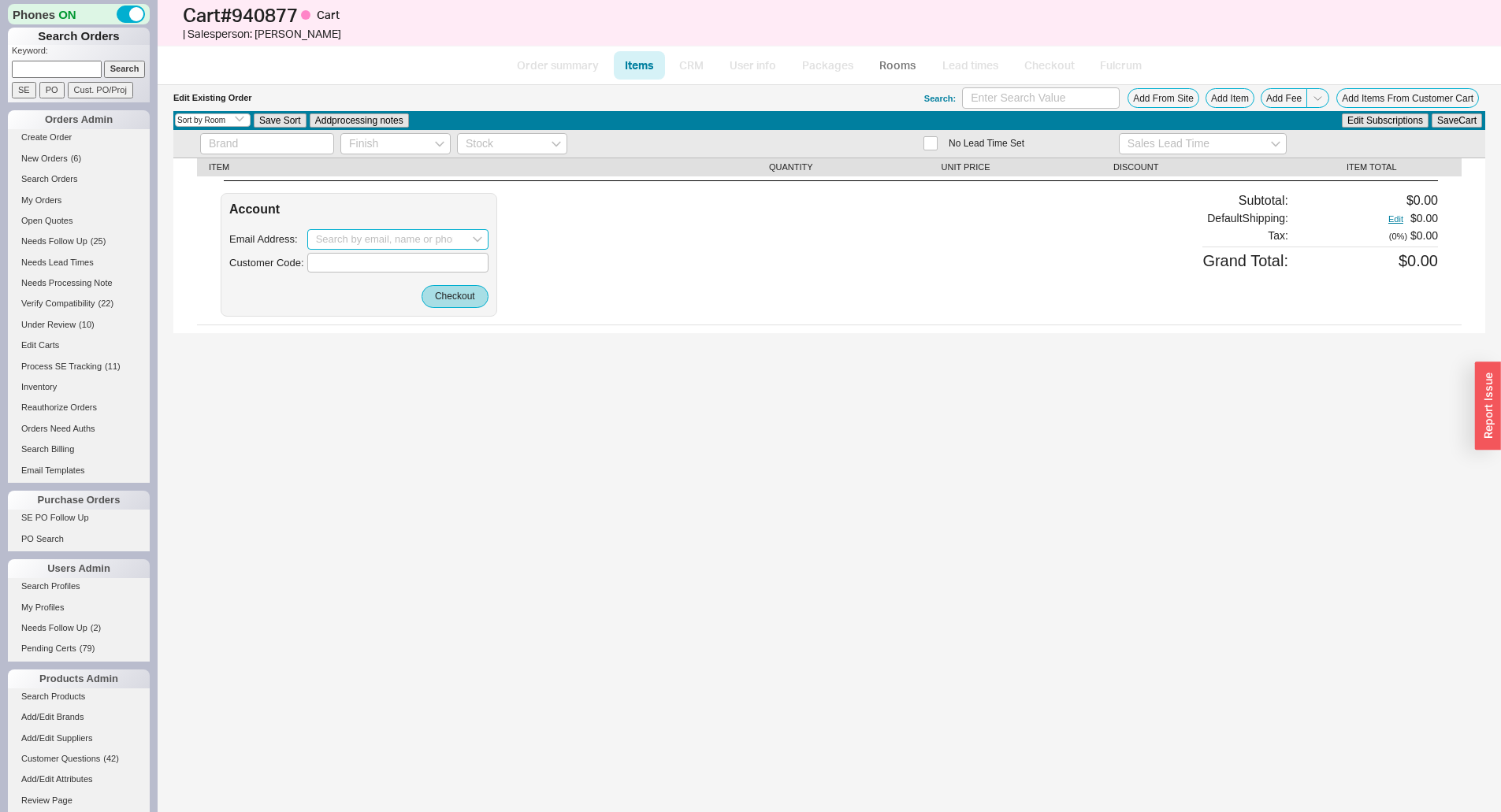
click at [368, 236] on input at bounding box center [398, 240] width 181 height 21
paste input "seniornaulls@gmail.com"
type input "seniornaulls@gmail.com"
click at [391, 253] on div "Email Address: seniornaulls@gmail.com seniornaulls@gmail.com Customer Code:" at bounding box center [359, 251] width 259 height 43
click at [459, 295] on button "Checkout" at bounding box center [454, 296] width 67 height 22
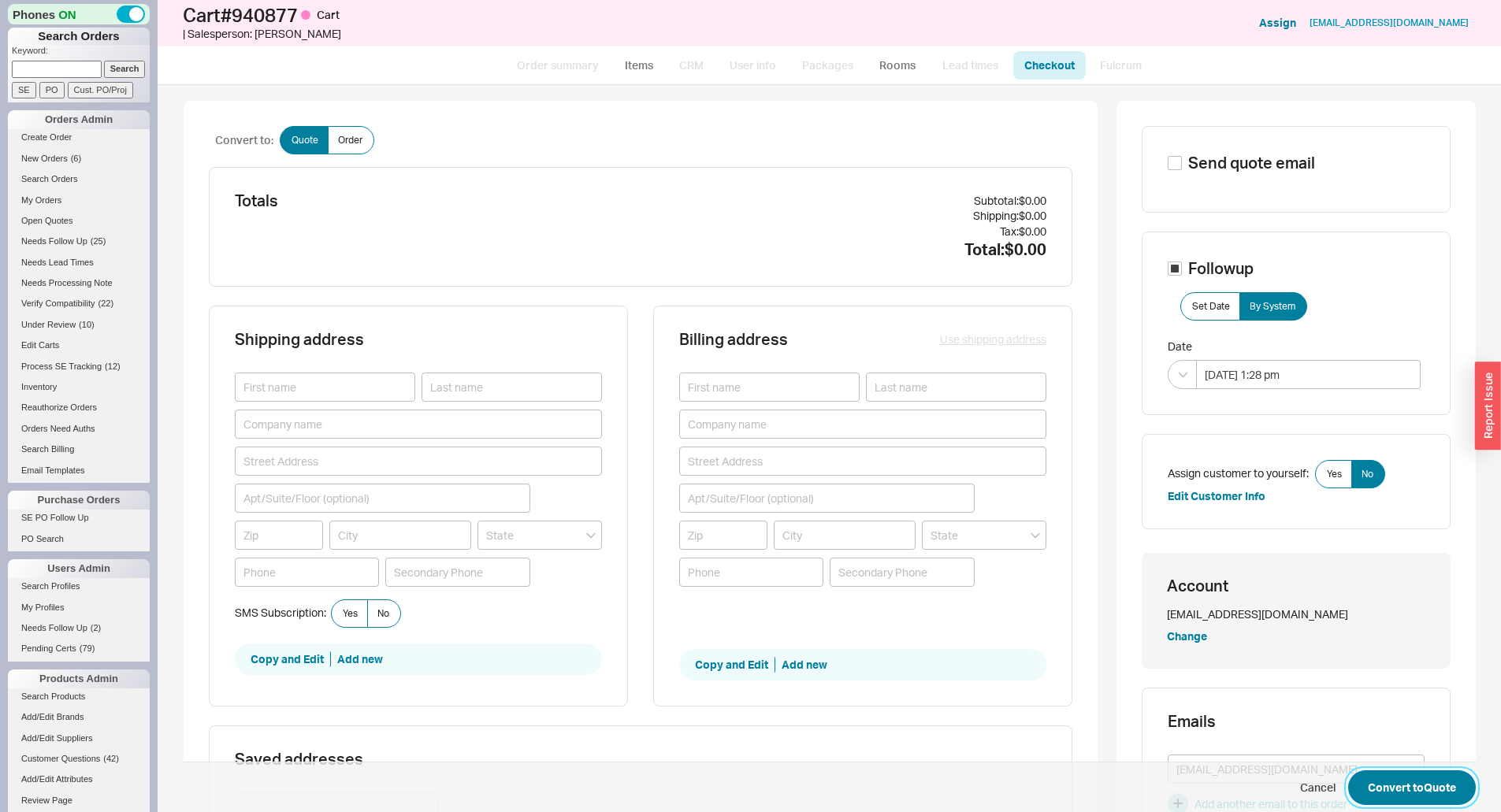
click at [1393, 778] on button "Convert to Quote" at bounding box center [1411, 787] width 128 height 35
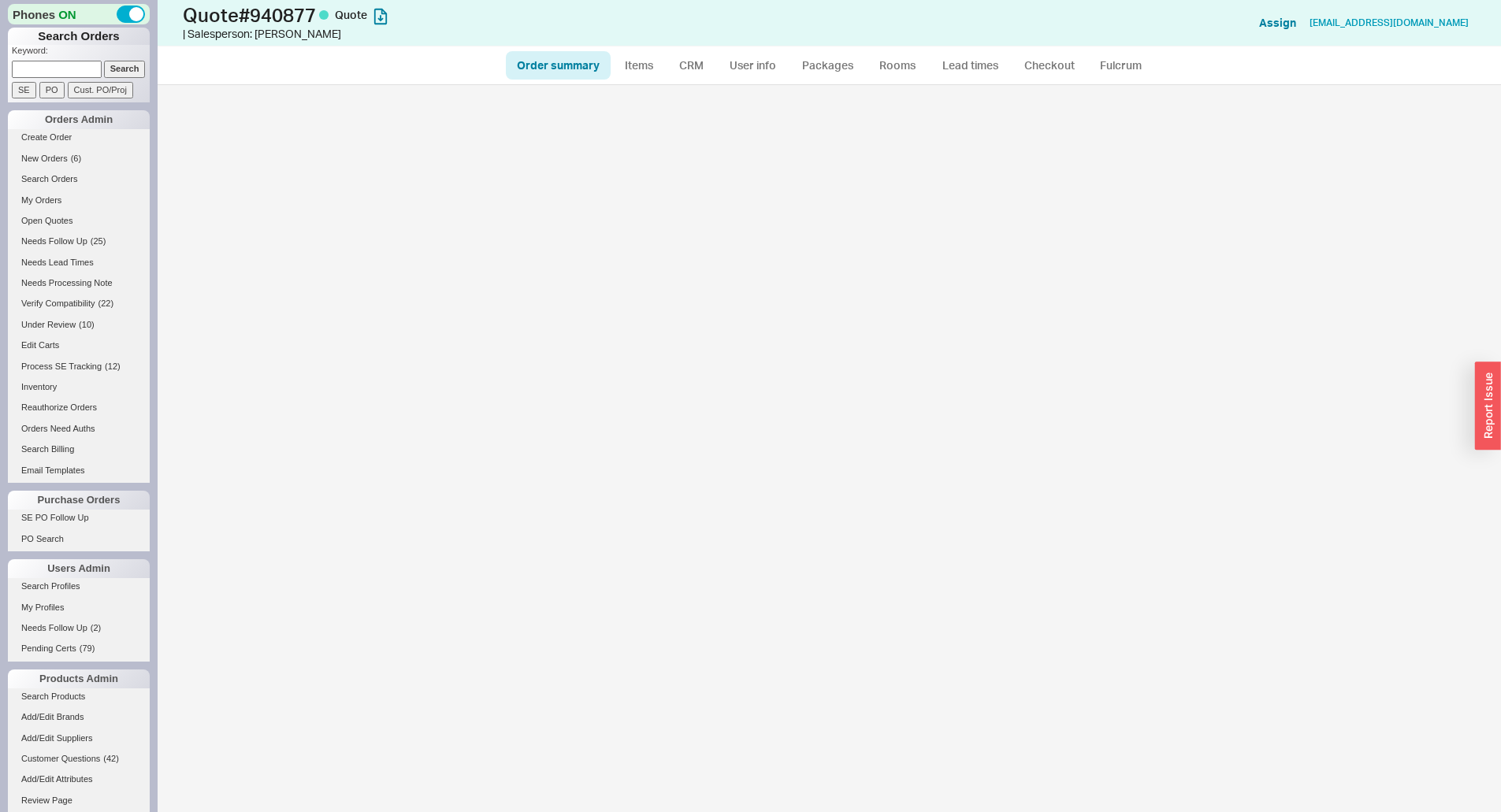
select select "*"
select select "3"
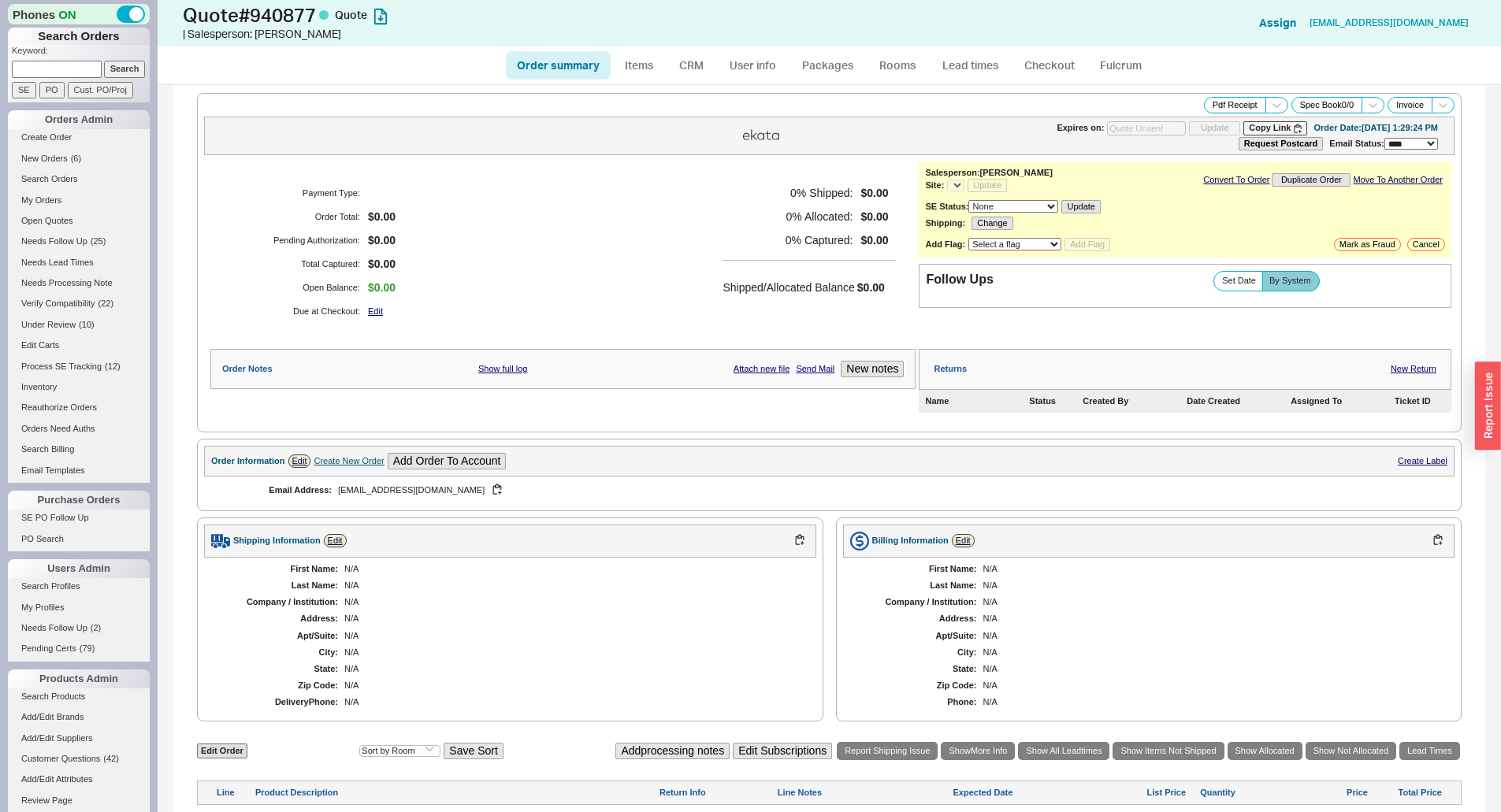
select select "*"
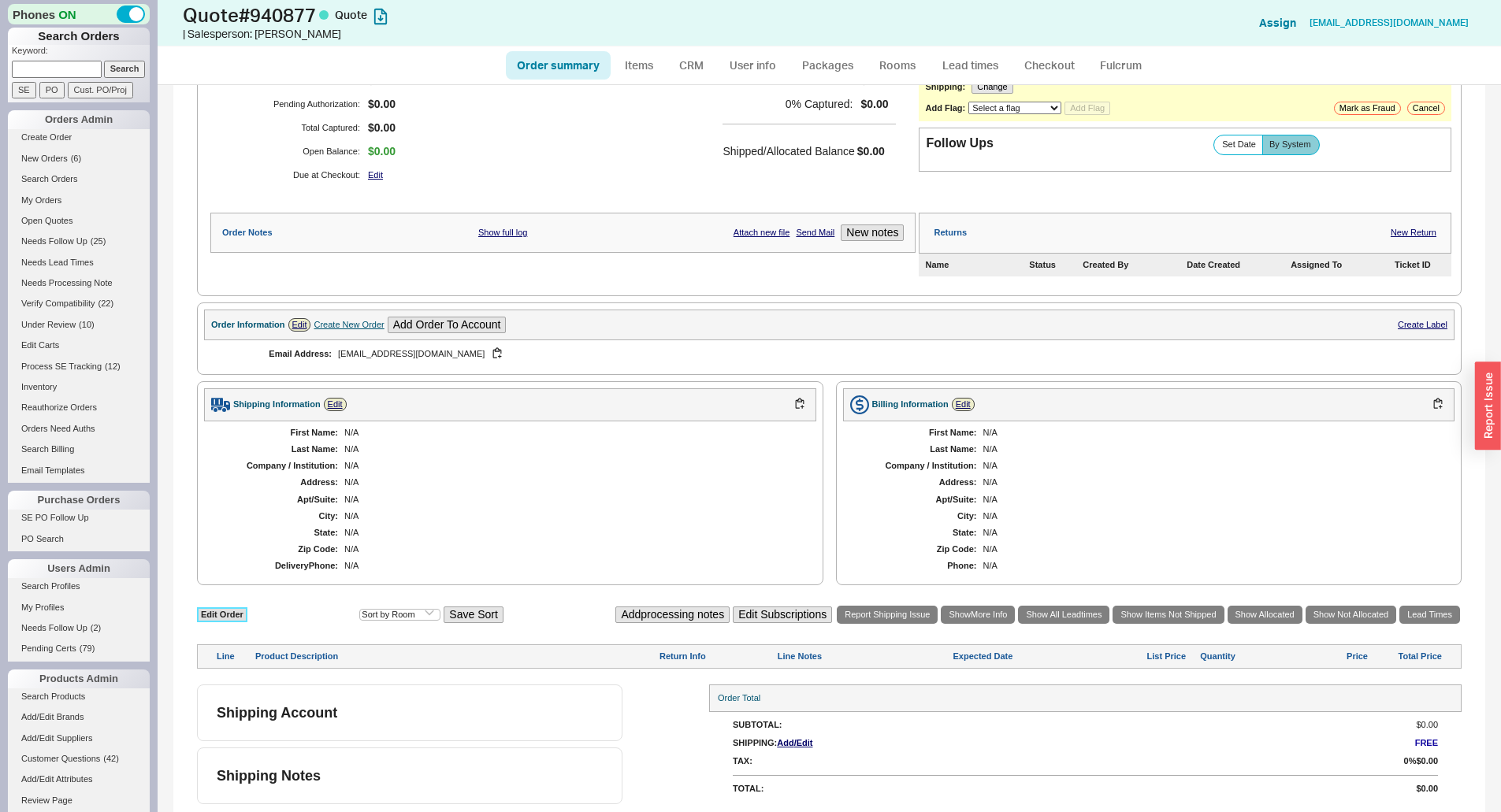
click at [217, 616] on link "Edit Order" at bounding box center [222, 615] width 50 height 15
select select "3"
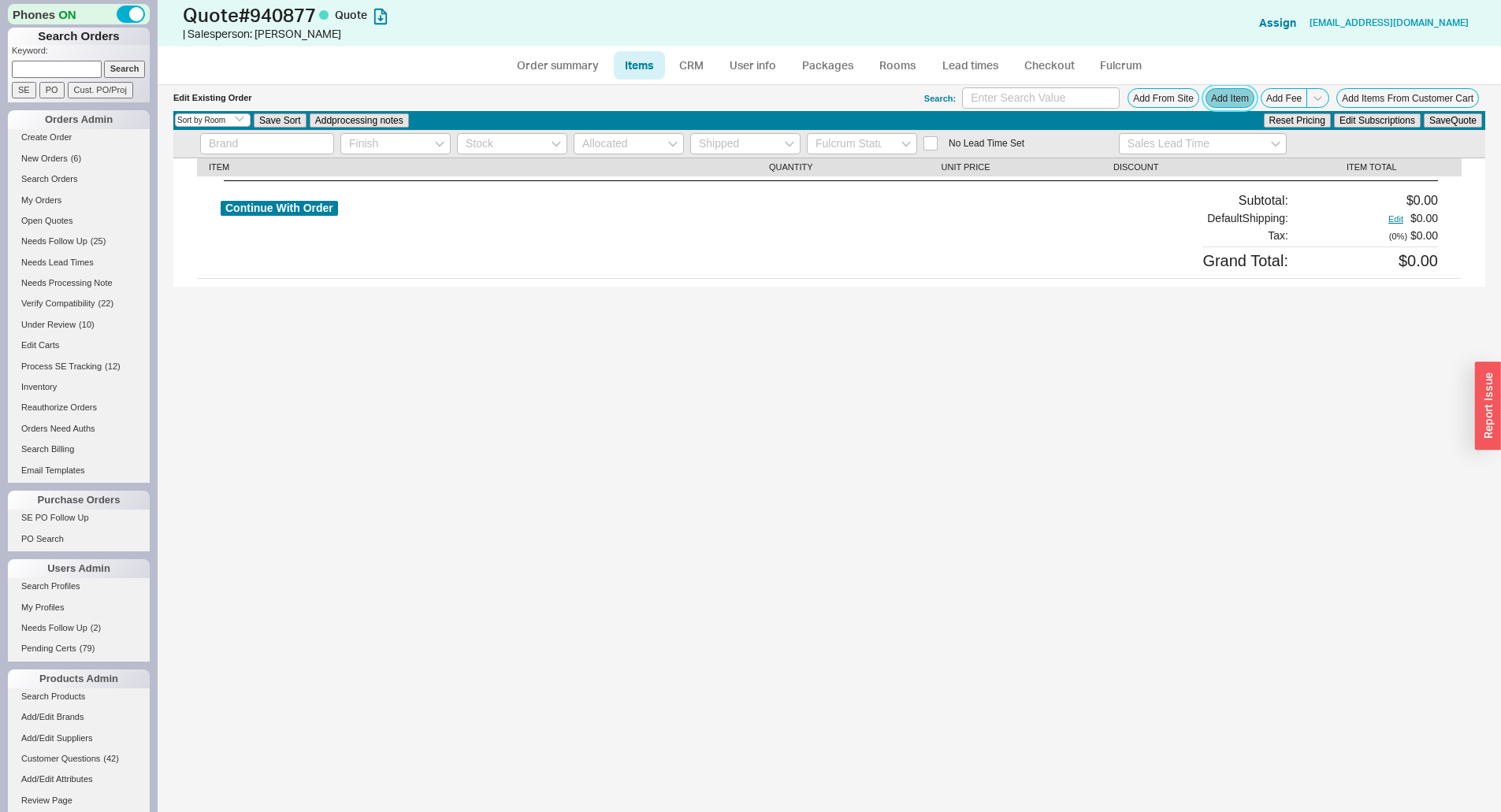
click at [1238, 96] on button "Add Item" at bounding box center [1230, 97] width 49 height 20
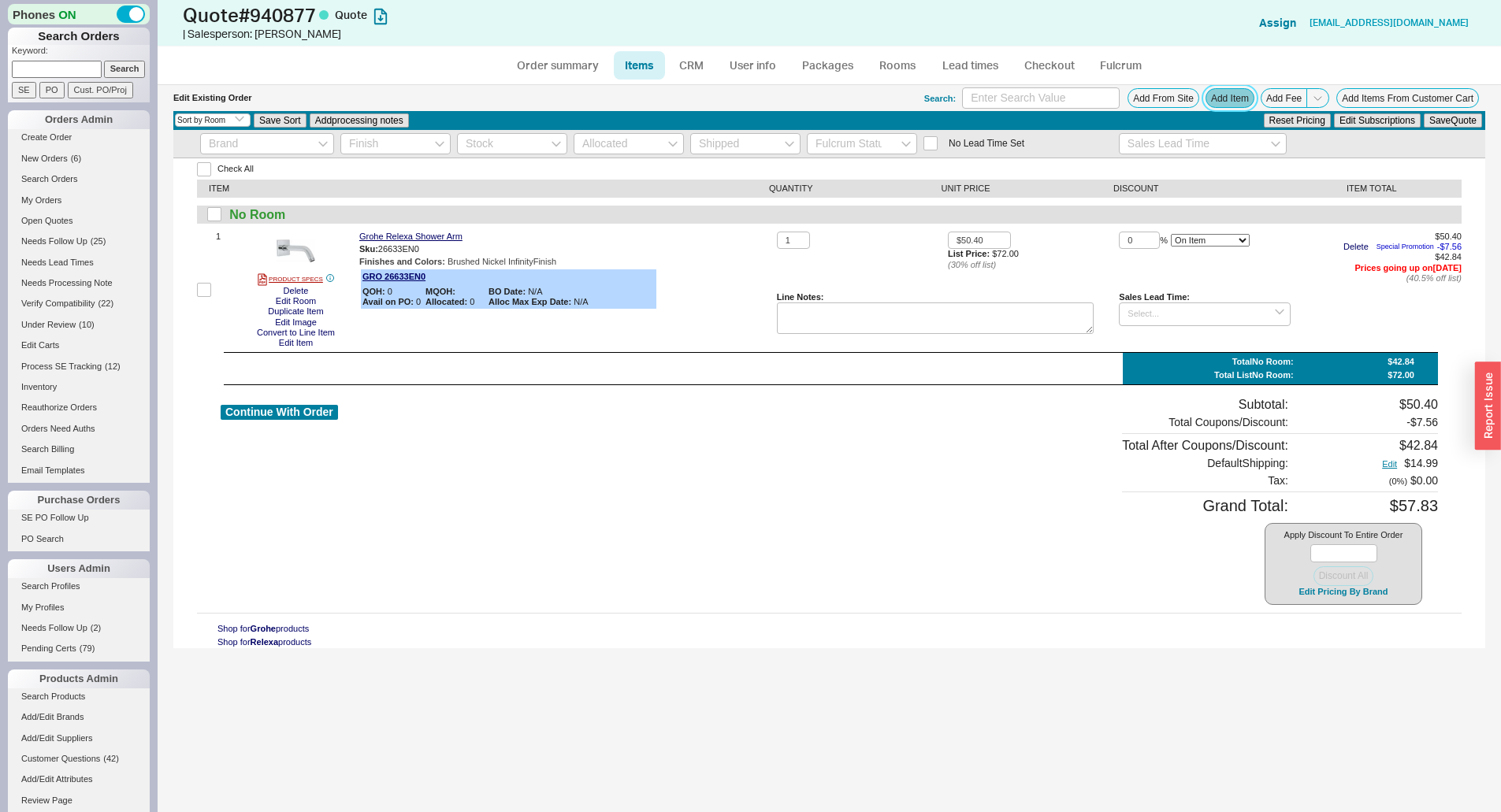
click at [1226, 96] on button "Add Item" at bounding box center [1230, 97] width 49 height 20
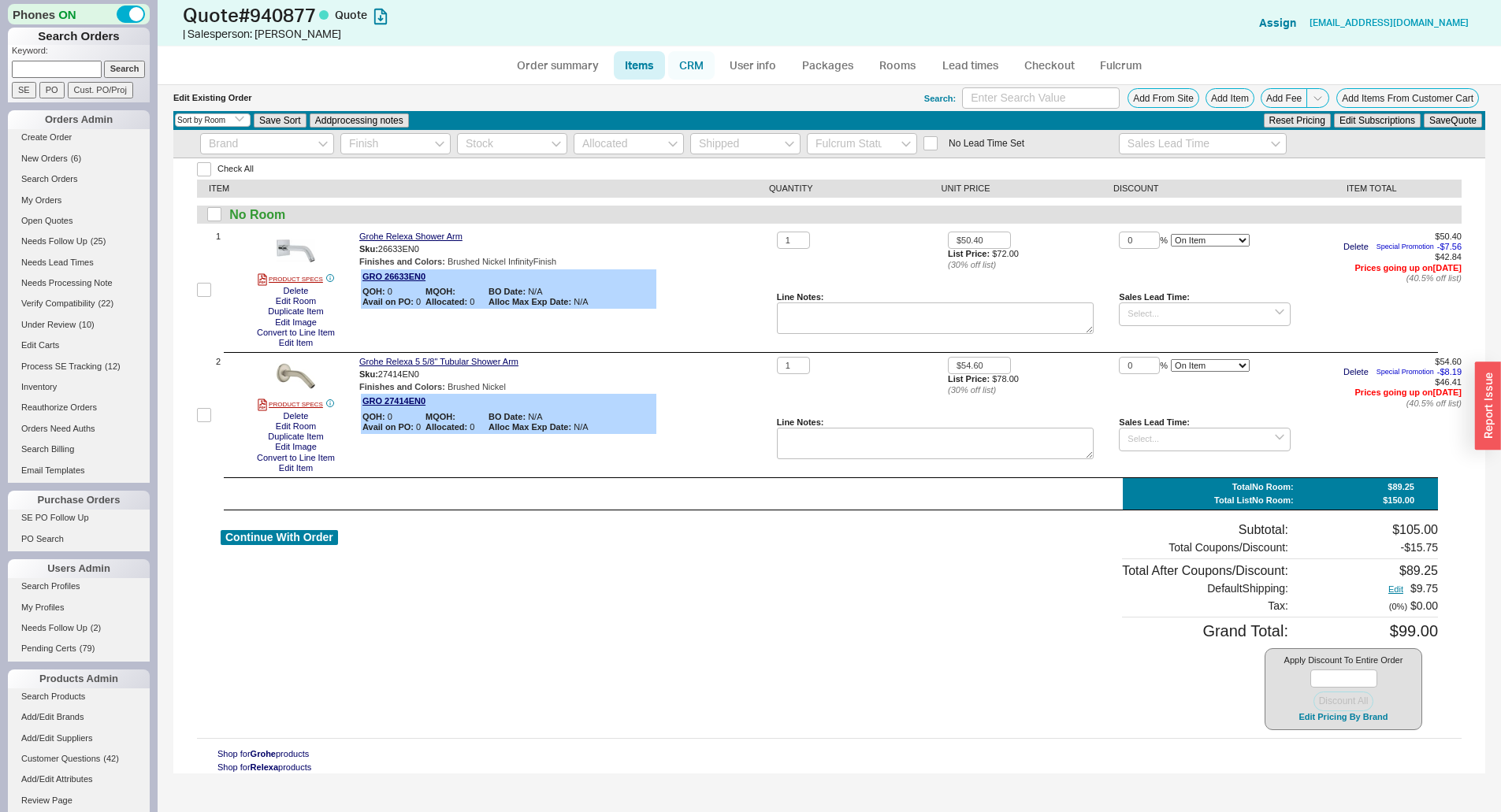
click at [697, 75] on link "CRM" at bounding box center [691, 65] width 46 height 28
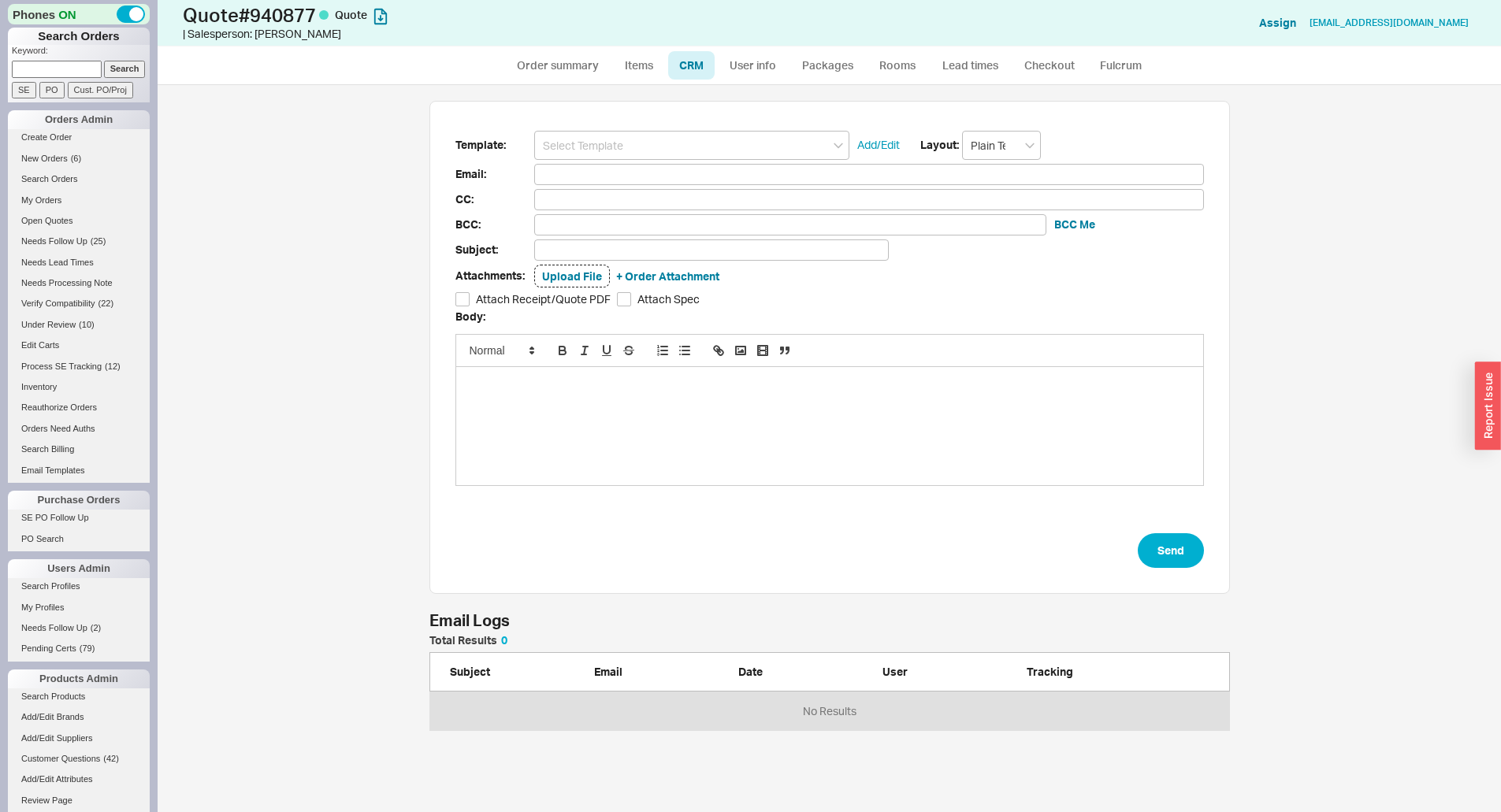
scroll to position [716, 1332]
click at [663, 145] on input at bounding box center [692, 144] width 316 height 29
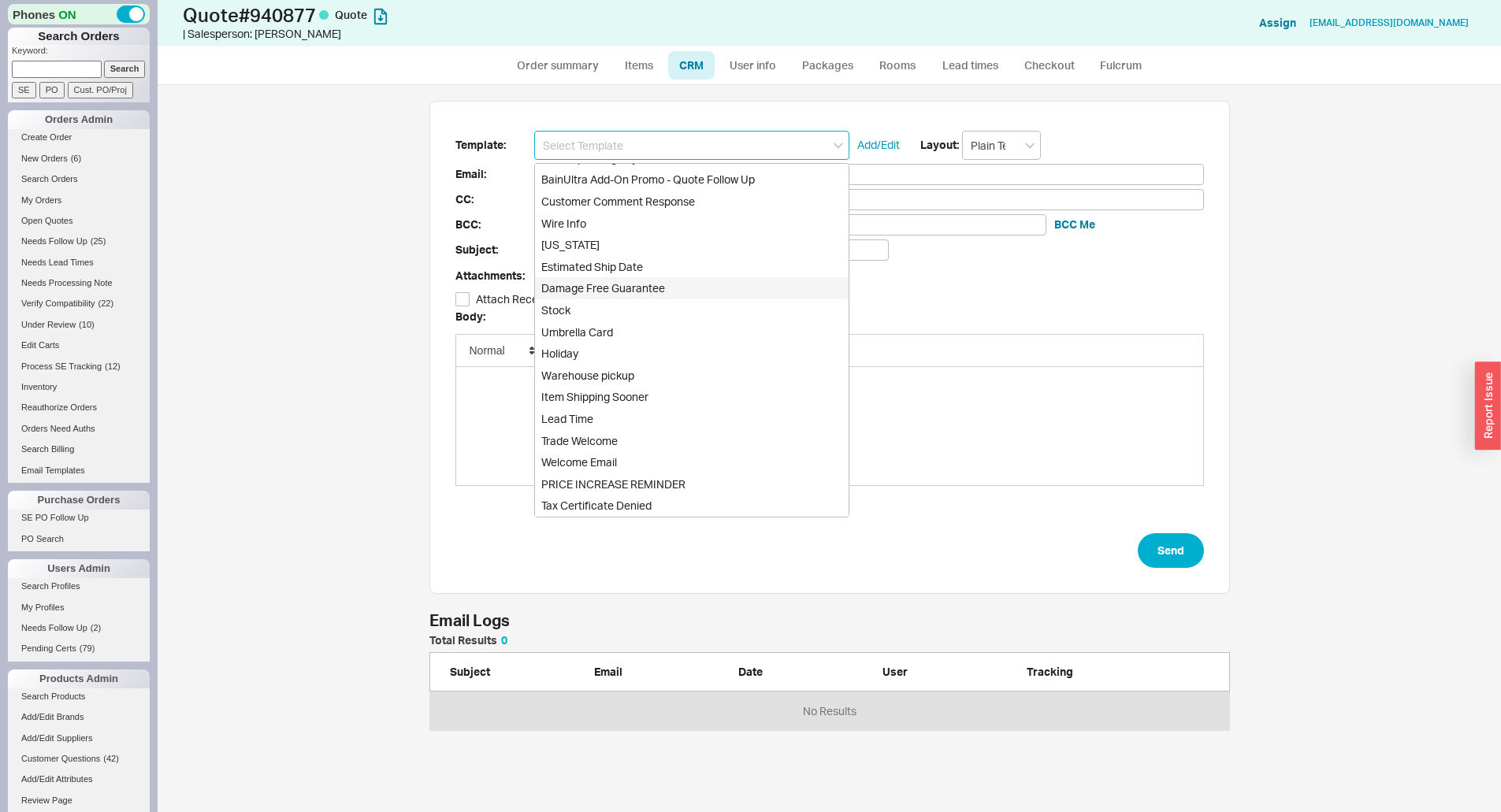
scroll to position [677, 0]
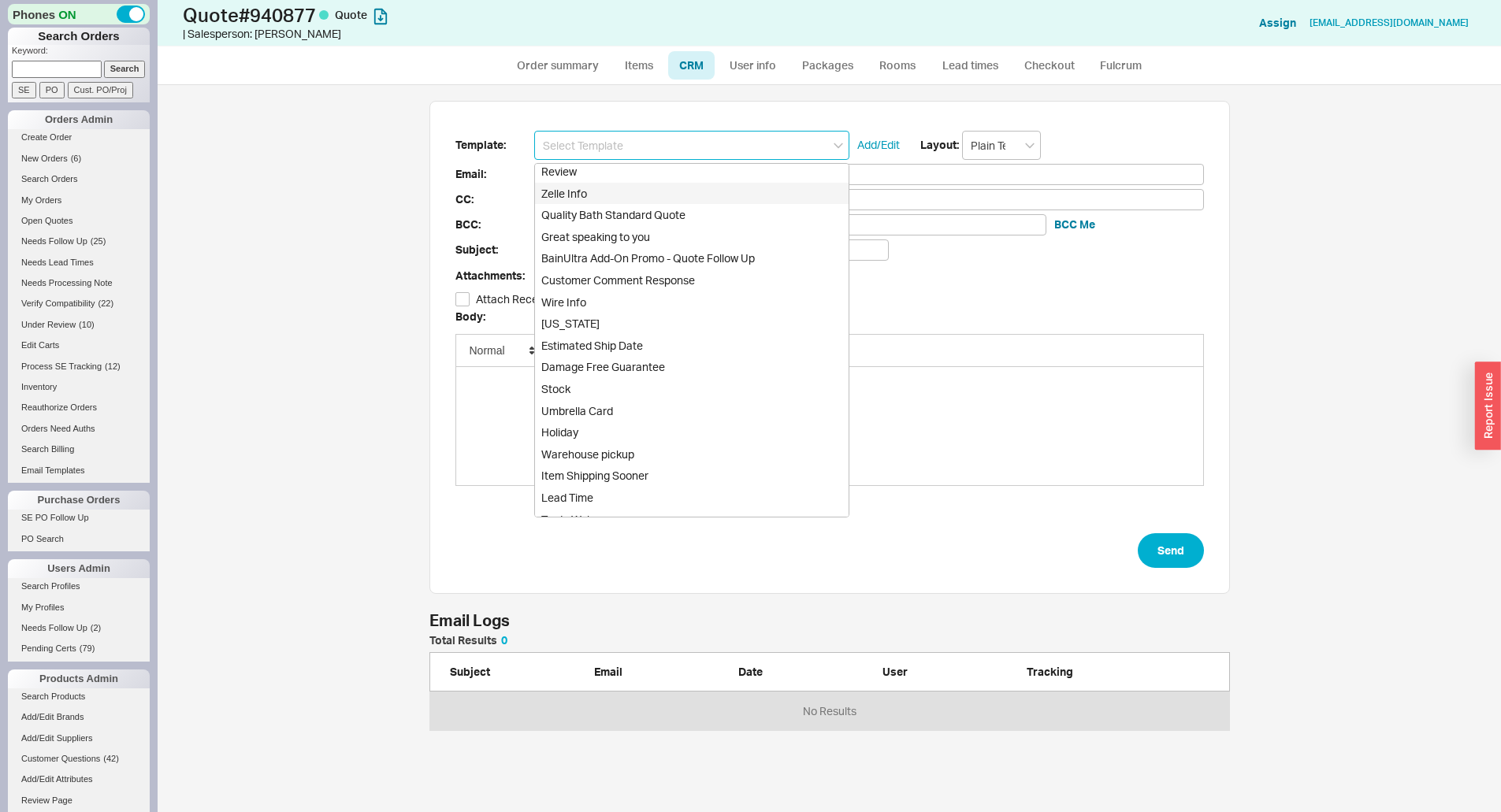
click at [719, 208] on div "Quality Bath Standard Quote" at bounding box center [691, 214] width 314 height 22
type input "Quality Bath Standard Quote"
type input "Receipt"
type input "seniornaulls@gmail.com"
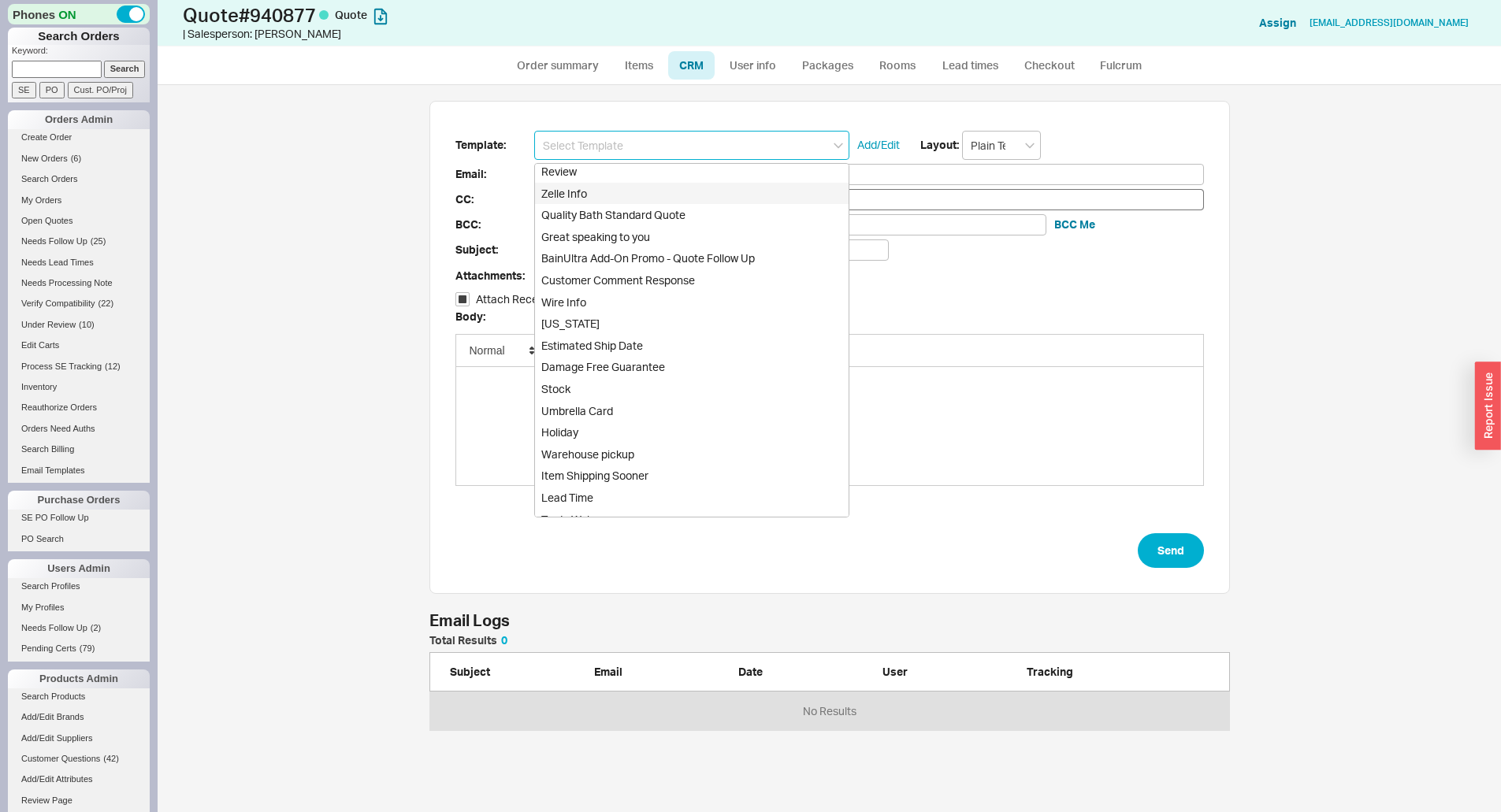
type input "Quality Bath Quote #940877"
checkbox input "true"
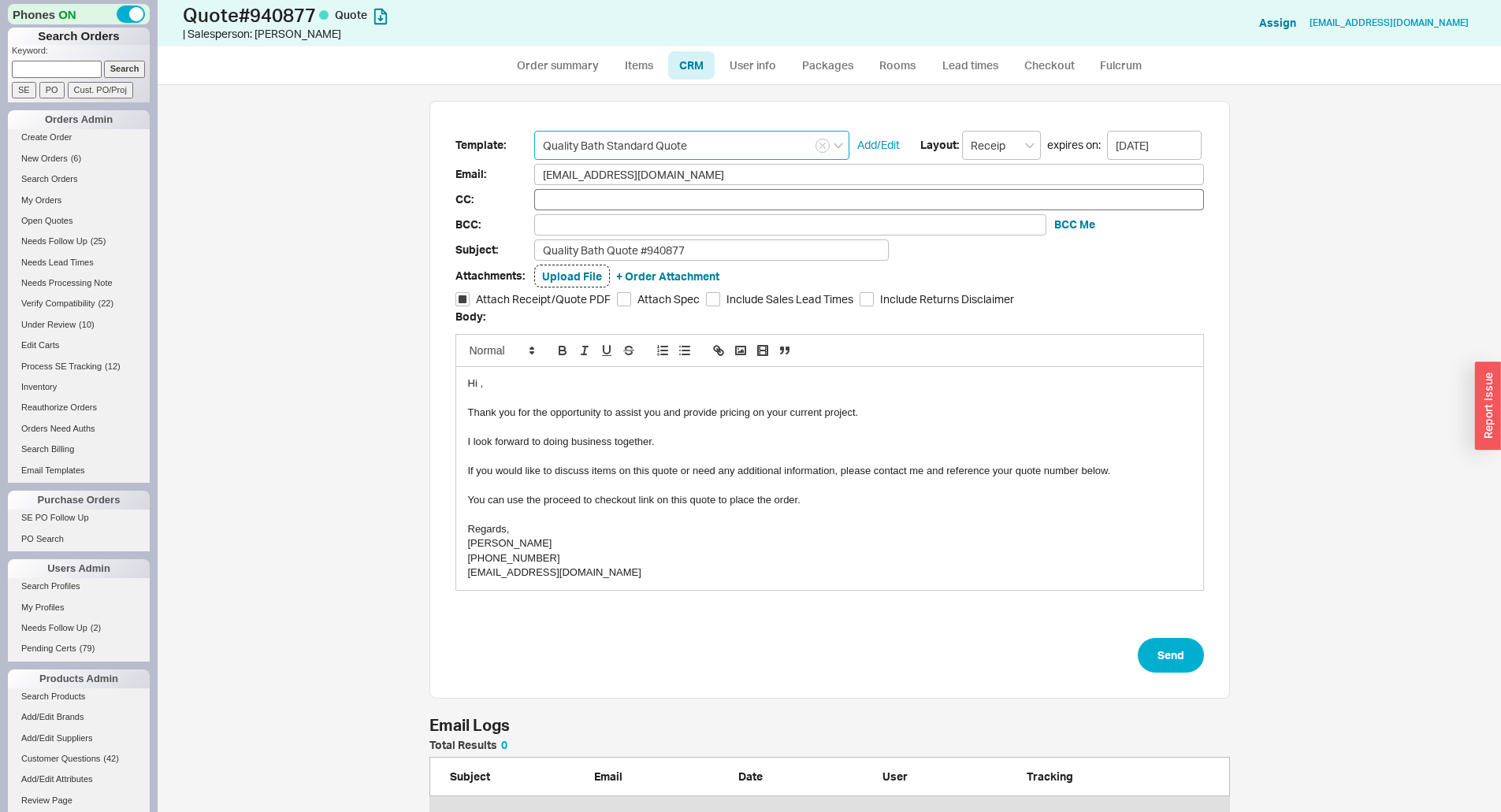
scroll to position [716, 1320]
click at [472, 382] on div "Hi ," at bounding box center [829, 383] width 724 height 14
click at [1175, 663] on button "Send" at bounding box center [1171, 655] width 66 height 35
select select "*"
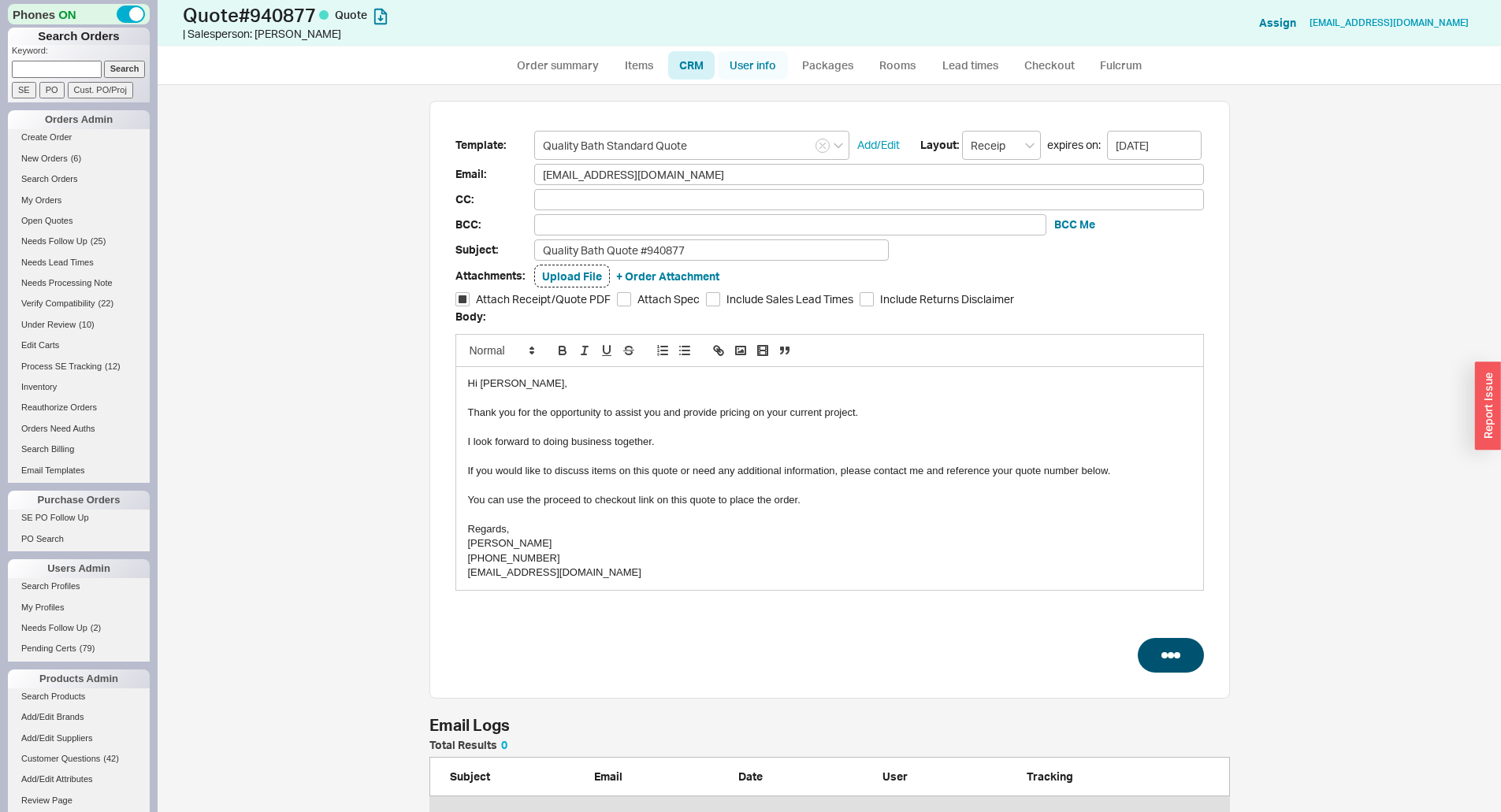
select select "3"
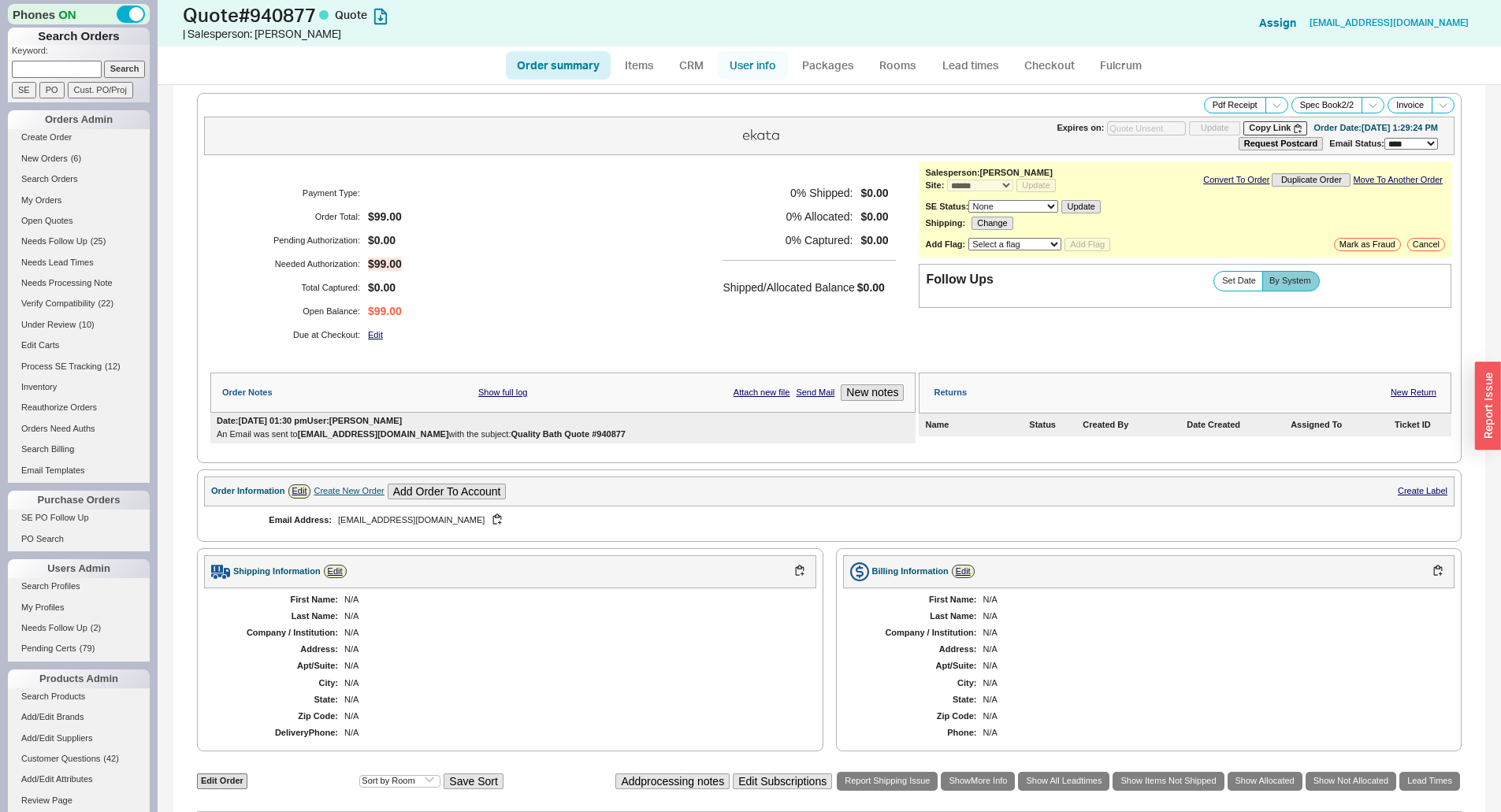
type input "10/02/2025"
click at [752, 64] on link "User info" at bounding box center [753, 65] width 70 height 28
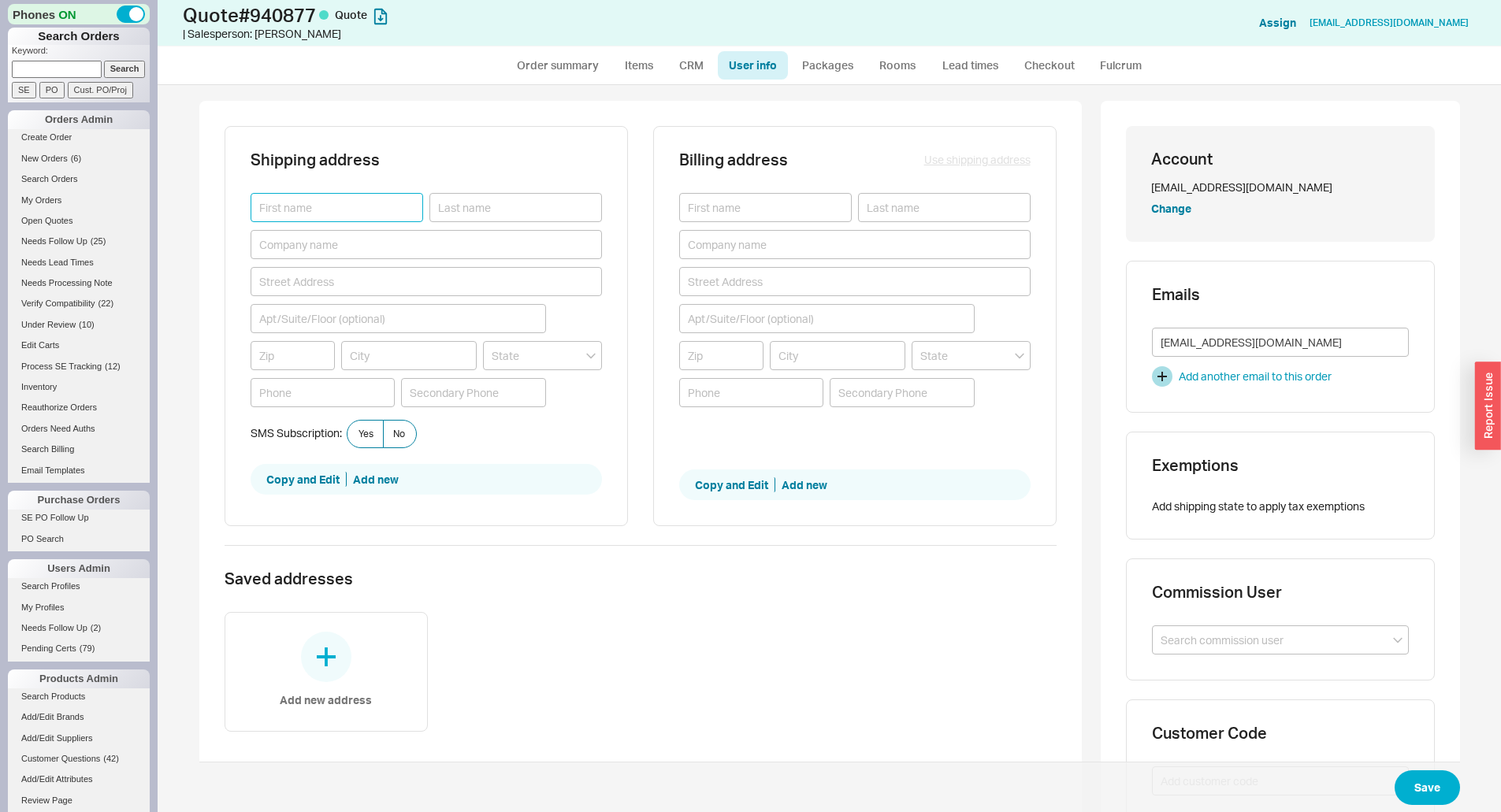
click at [318, 201] on input at bounding box center [336, 207] width 173 height 29
type input "Mark"
click at [287, 392] on input at bounding box center [322, 392] width 145 height 29
type input "(562) 716-0705"
click at [398, 449] on div "Shipping address Mark (562) 716-0705 SMS Subscription: Yes No Copy and Edit Add…" at bounding box center [426, 326] width 403 height 401
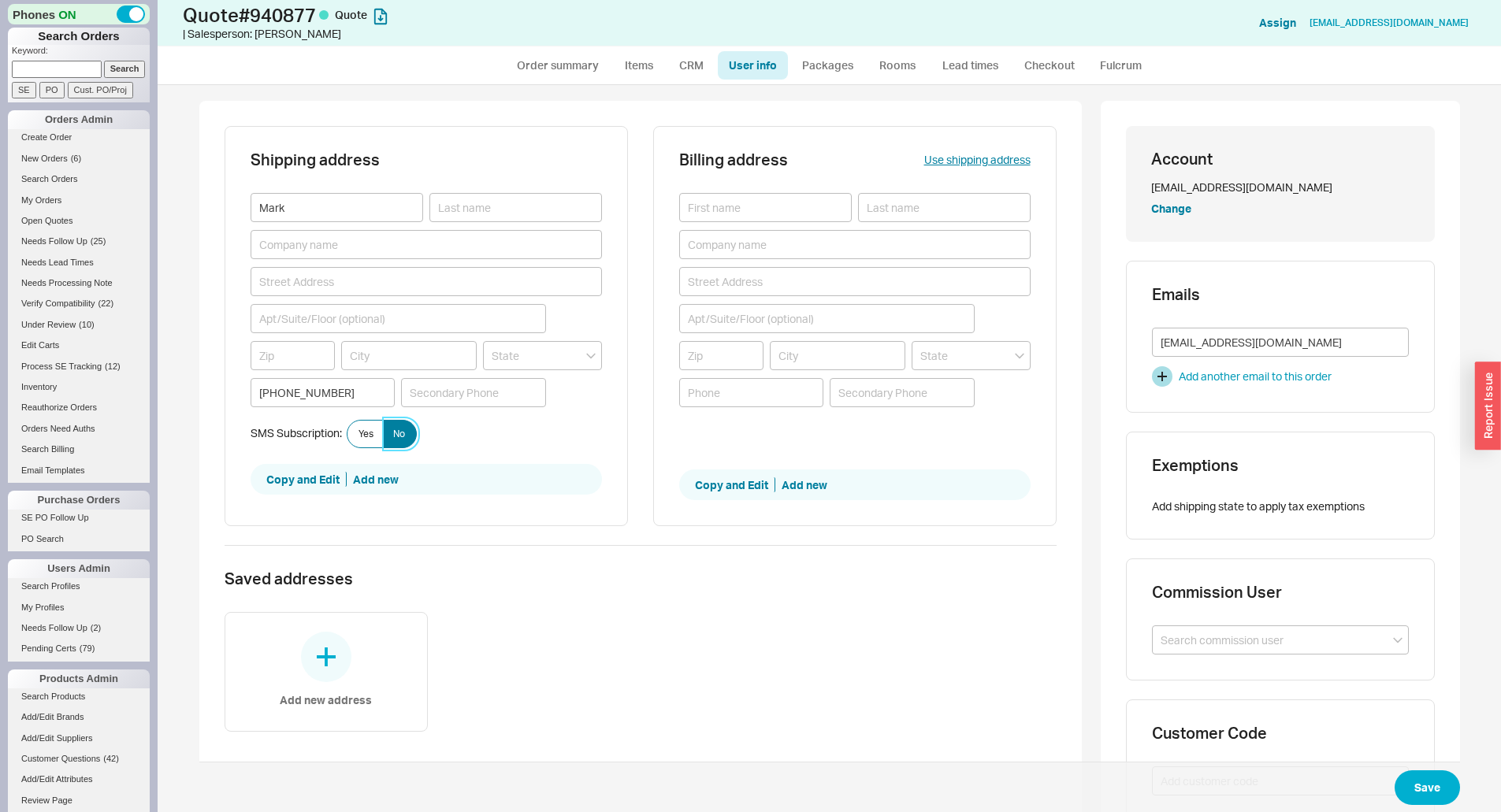
click at [406, 428] on label "No" at bounding box center [400, 434] width 34 height 28
click at [0, 0] on input "No" at bounding box center [0, 0] width 0 height 0
click at [469, 217] on input at bounding box center [516, 207] width 173 height 29
type input "Naulls"
click at [1428, 776] on button "Save" at bounding box center [1426, 787] width 65 height 35
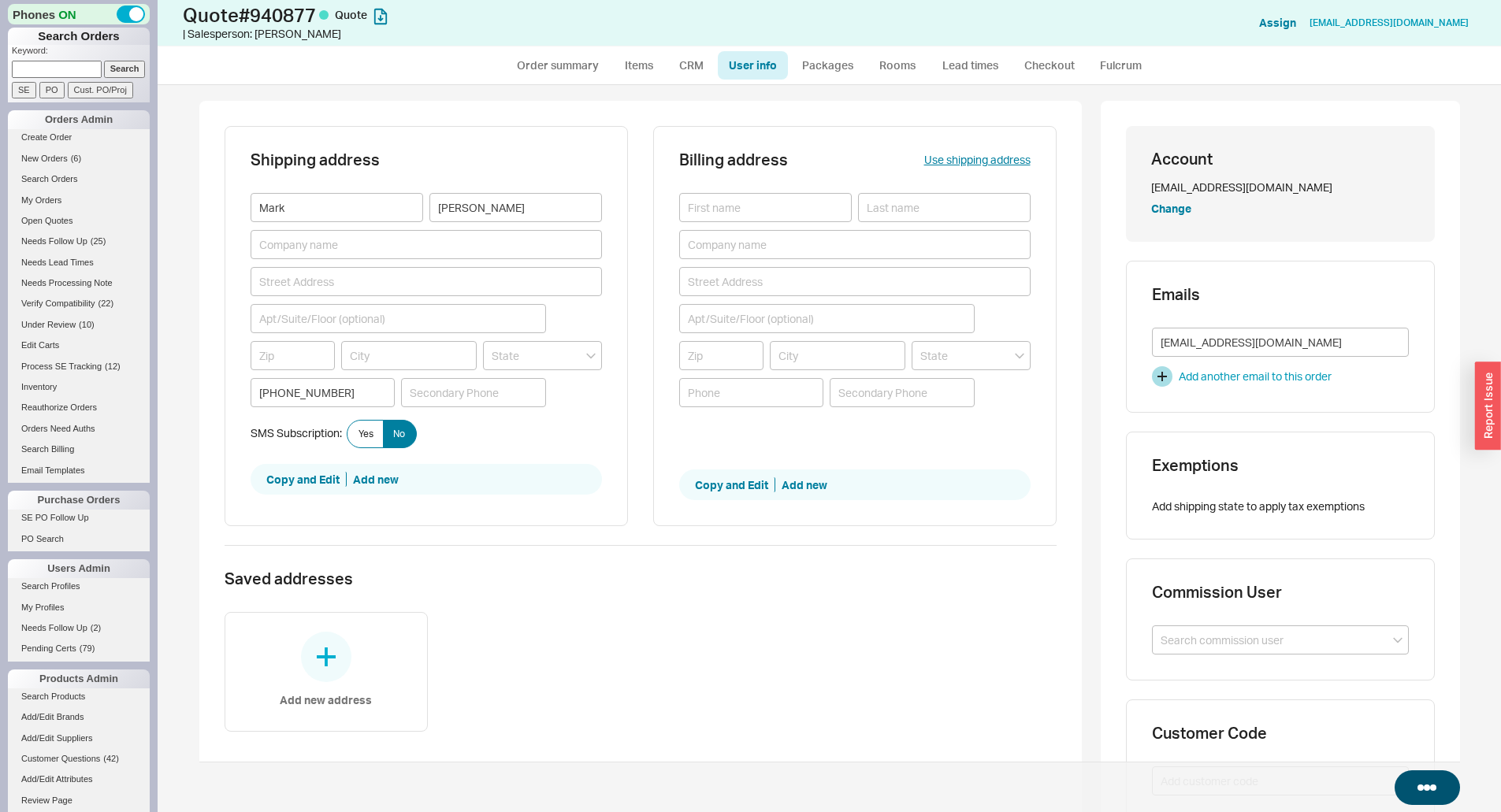
select select "*"
select select "3"
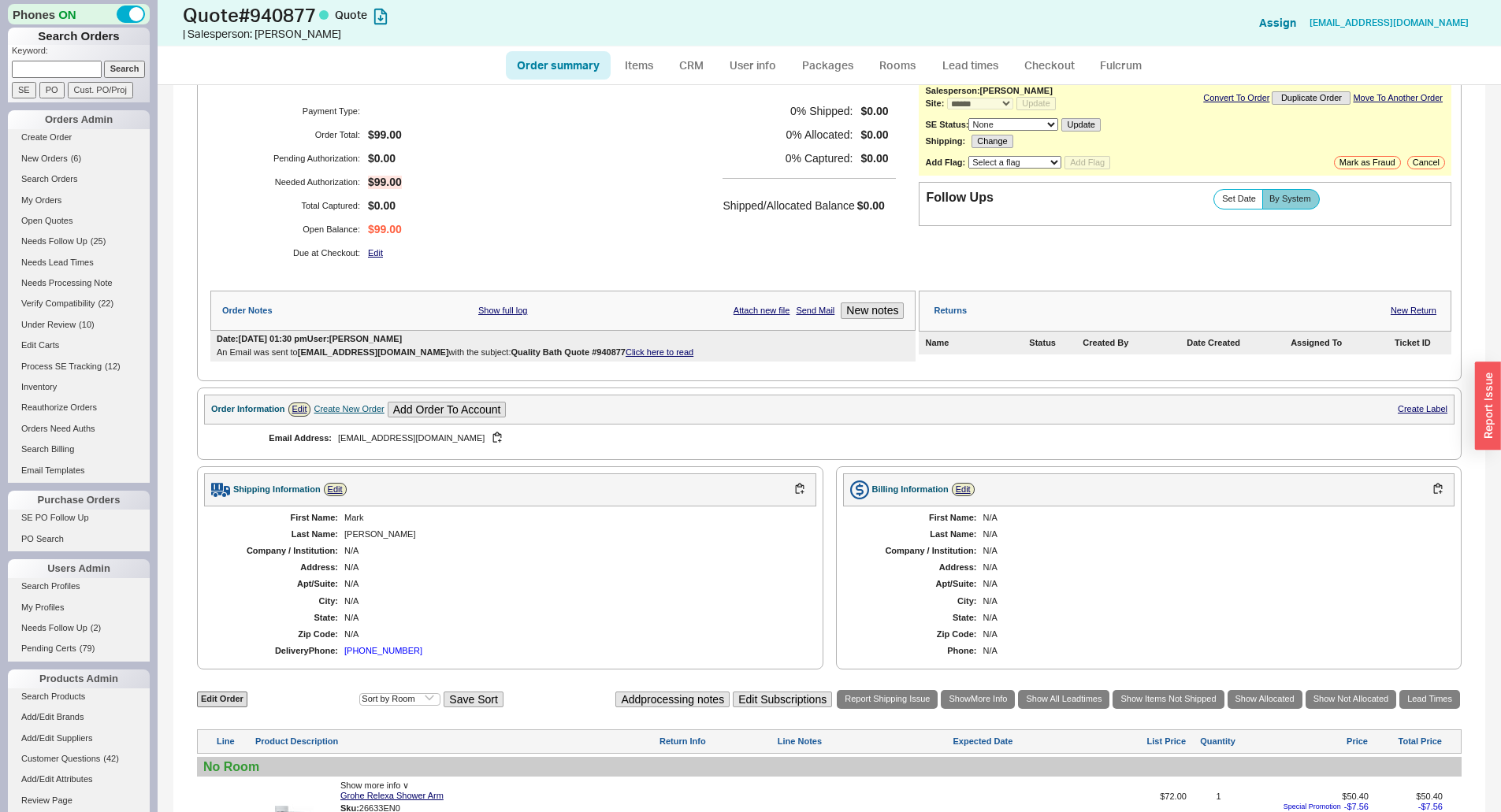
scroll to position [394, 0]
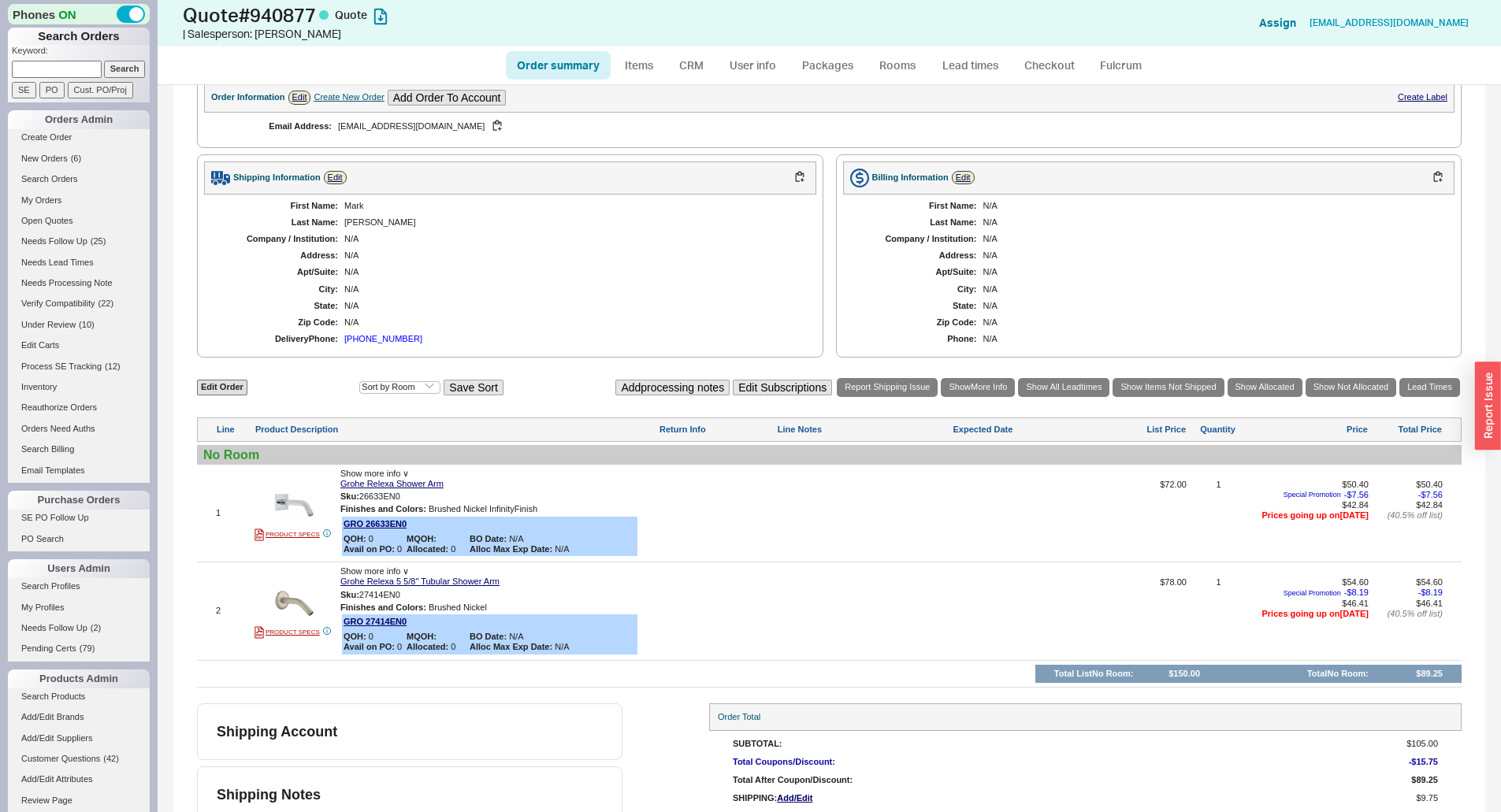
click at [1076, 764] on div "Total Coupons/Discount:" at bounding box center [1050, 762] width 635 height 10
click at [48, 135] on link "Create Order" at bounding box center [78, 138] width 142 height 17
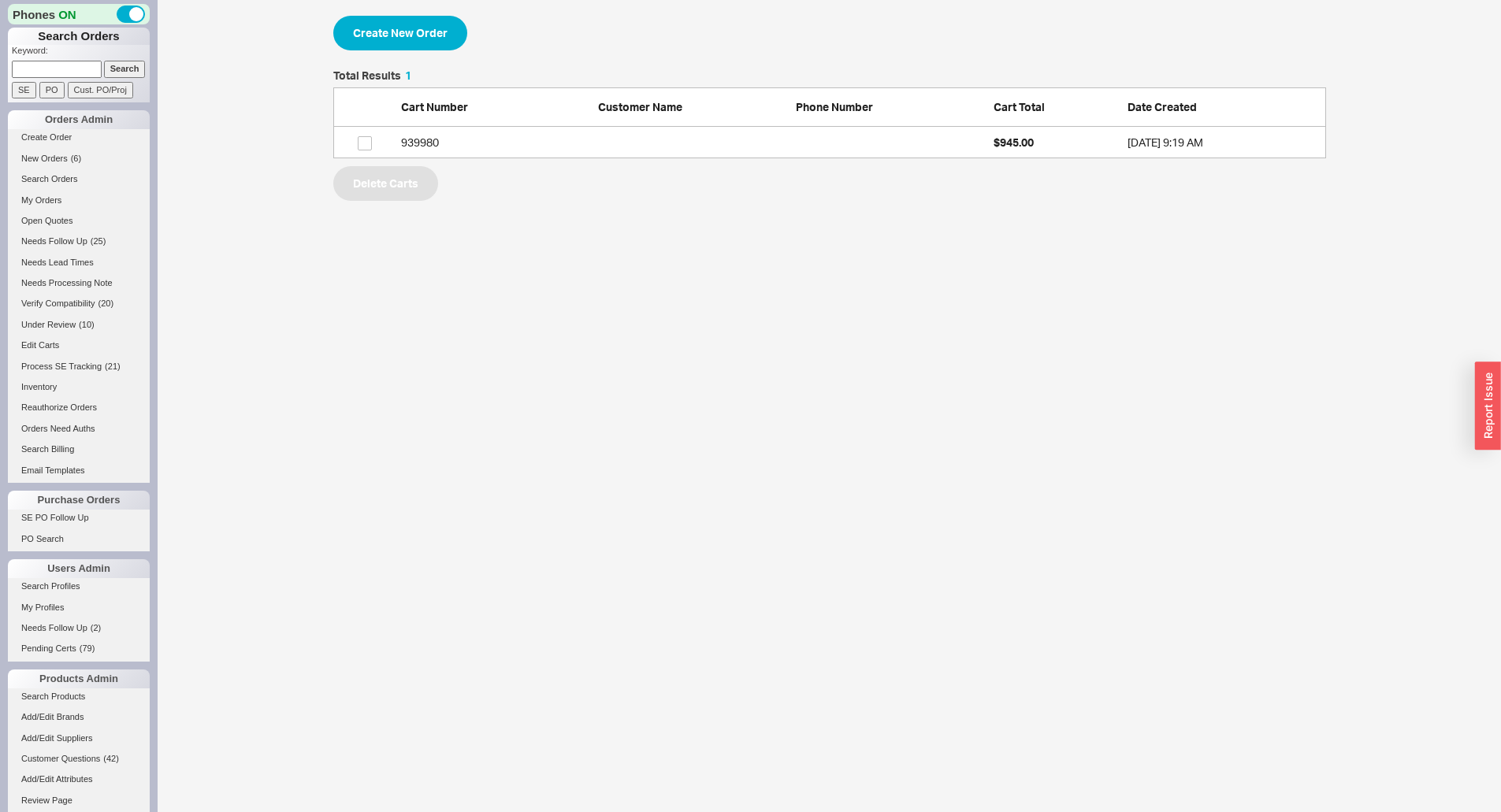
scroll to position [76, 981]
click at [401, 30] on button "Create New Order" at bounding box center [401, 33] width 134 height 35
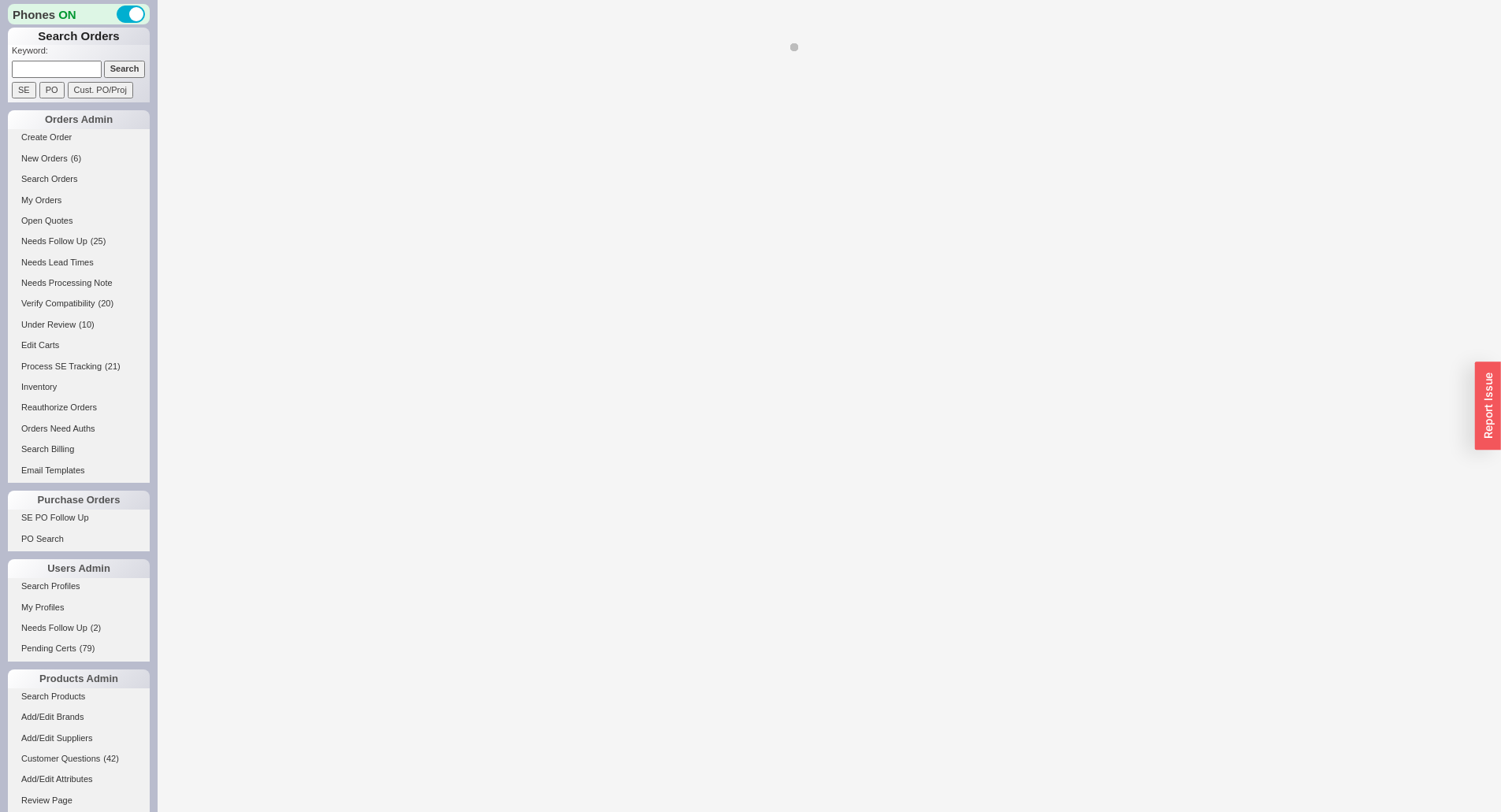
select select "3"
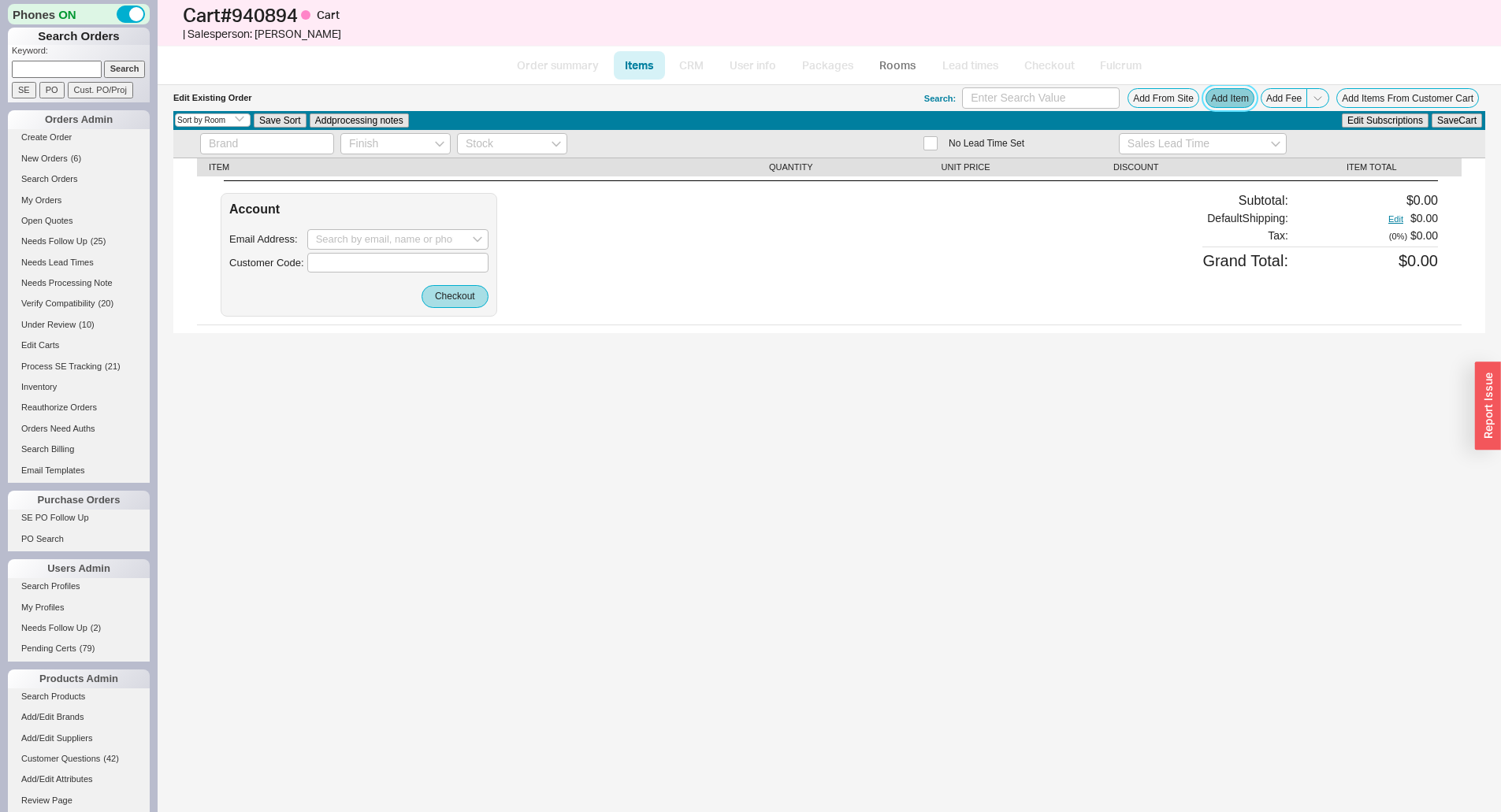
click at [1242, 100] on button "Add Item" at bounding box center [1230, 97] width 49 height 20
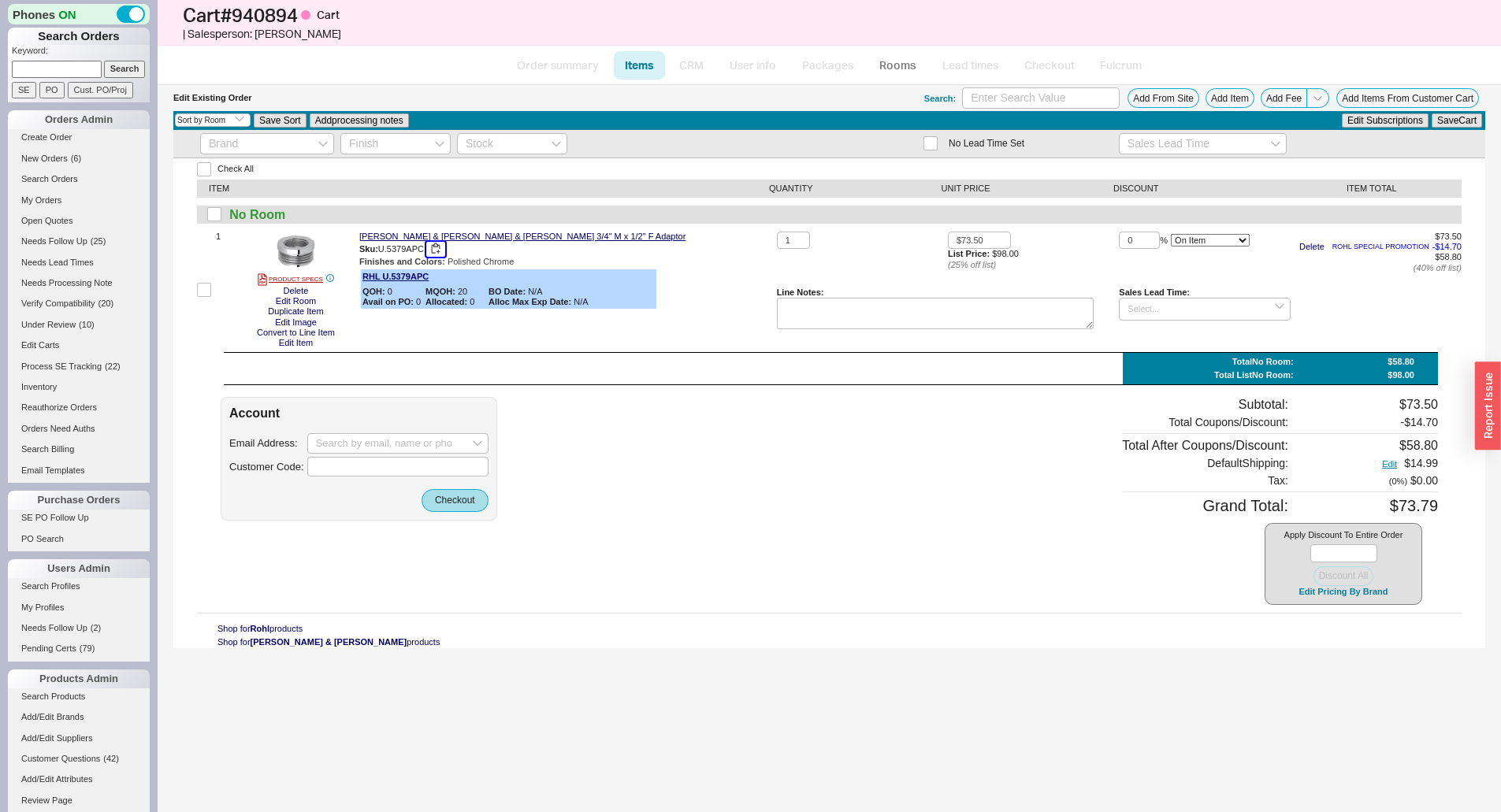
click at [434, 246] on button "button" at bounding box center [435, 249] width 19 height 15
click at [378, 432] on div "Account Email Address: Customer Code: Checkout" at bounding box center [359, 458] width 277 height 124
click at [378, 441] on input at bounding box center [398, 444] width 181 height 21
paste input "morrisdawgs@gmail.com"
click at [397, 474] on div "morrisdawgs@gmail.com" at bounding box center [398, 476] width 164 height 25
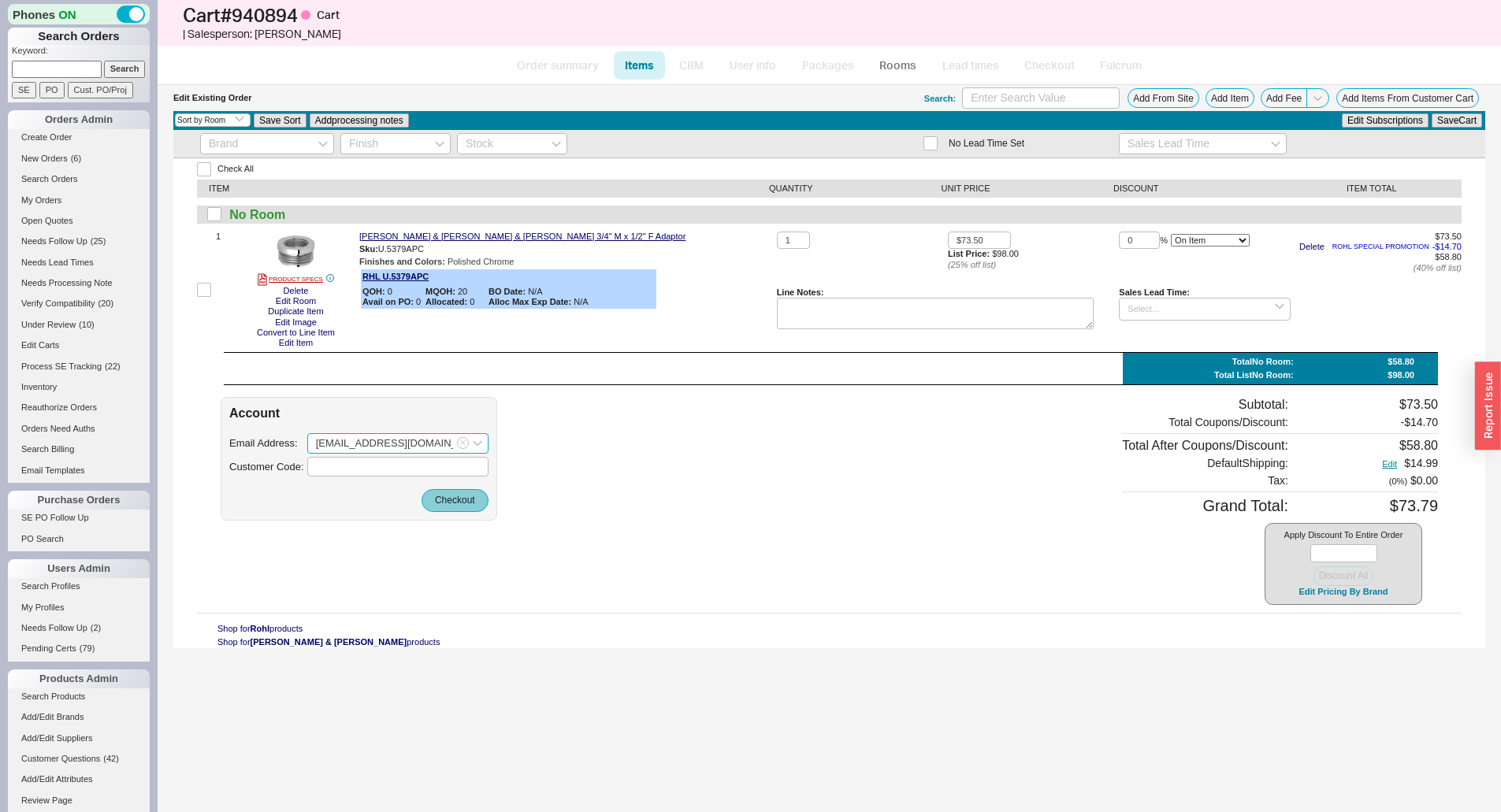
type input "morrisdawgs@gmail.com"
click at [463, 499] on button "Checkout" at bounding box center [454, 499] width 67 height 22
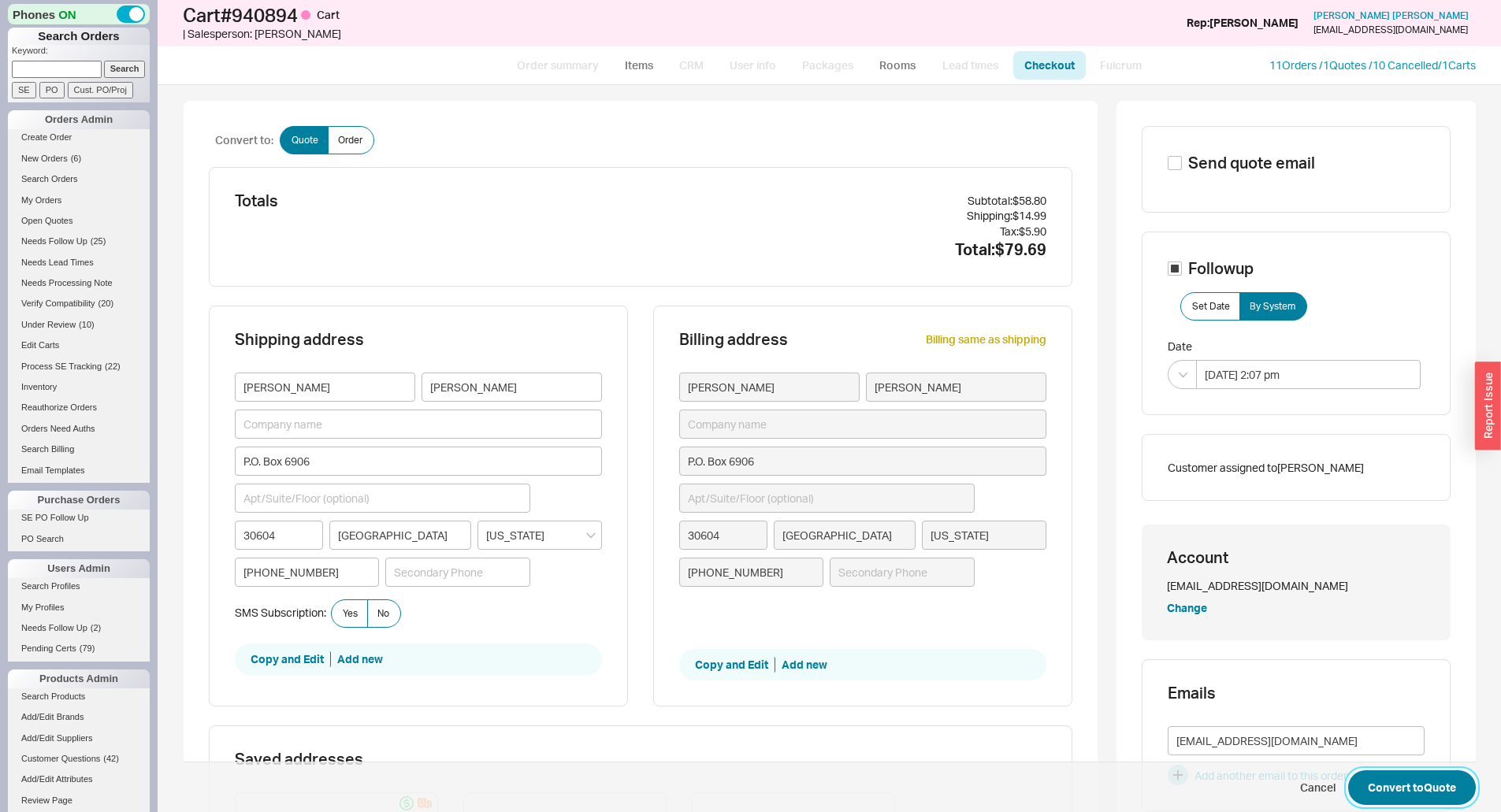
click at [1395, 796] on button "Convert to Quote" at bounding box center [1411, 787] width 128 height 35
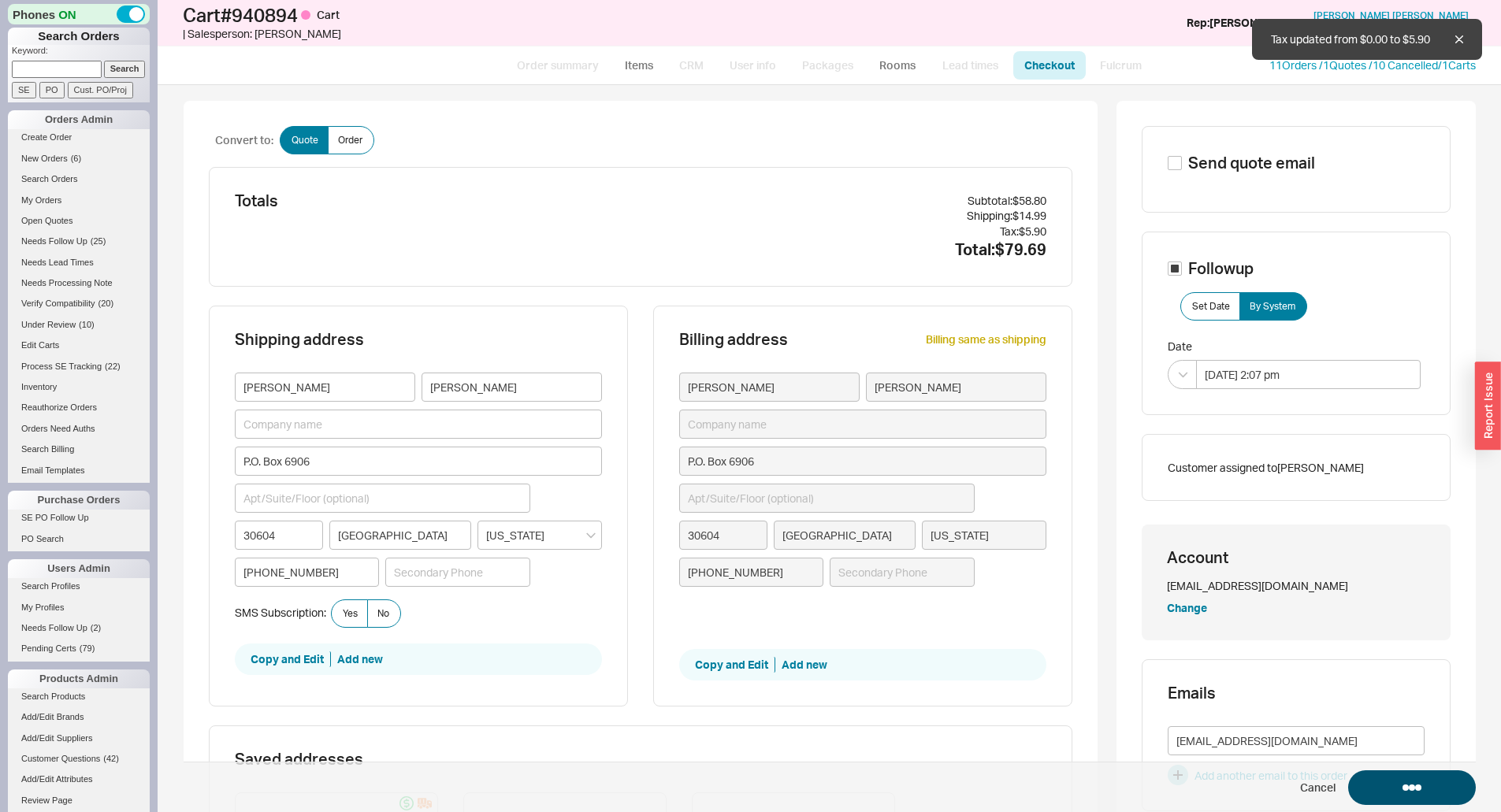
select select "*"
select select "3"
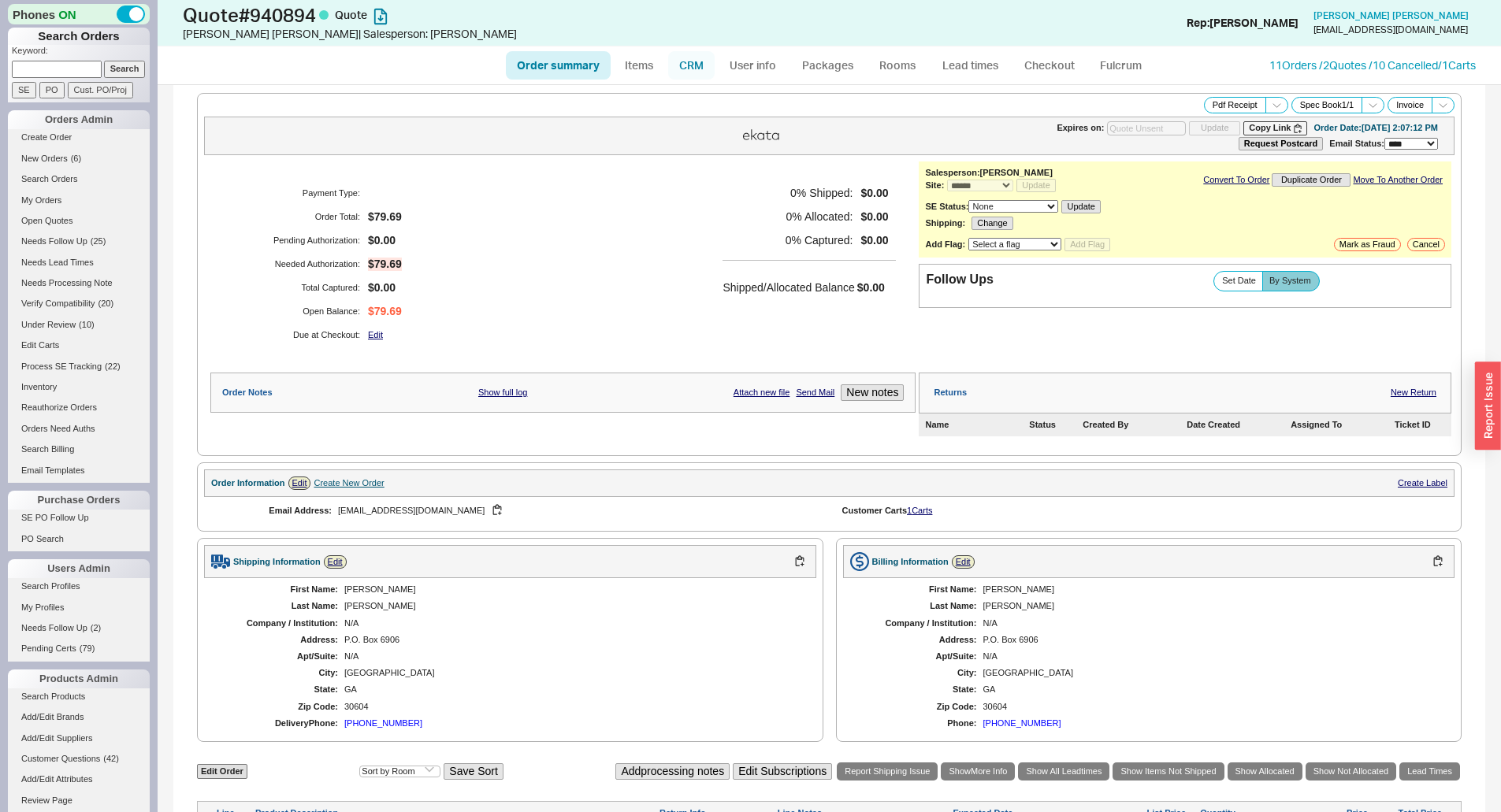
click at [689, 76] on link "CRM" at bounding box center [691, 65] width 46 height 28
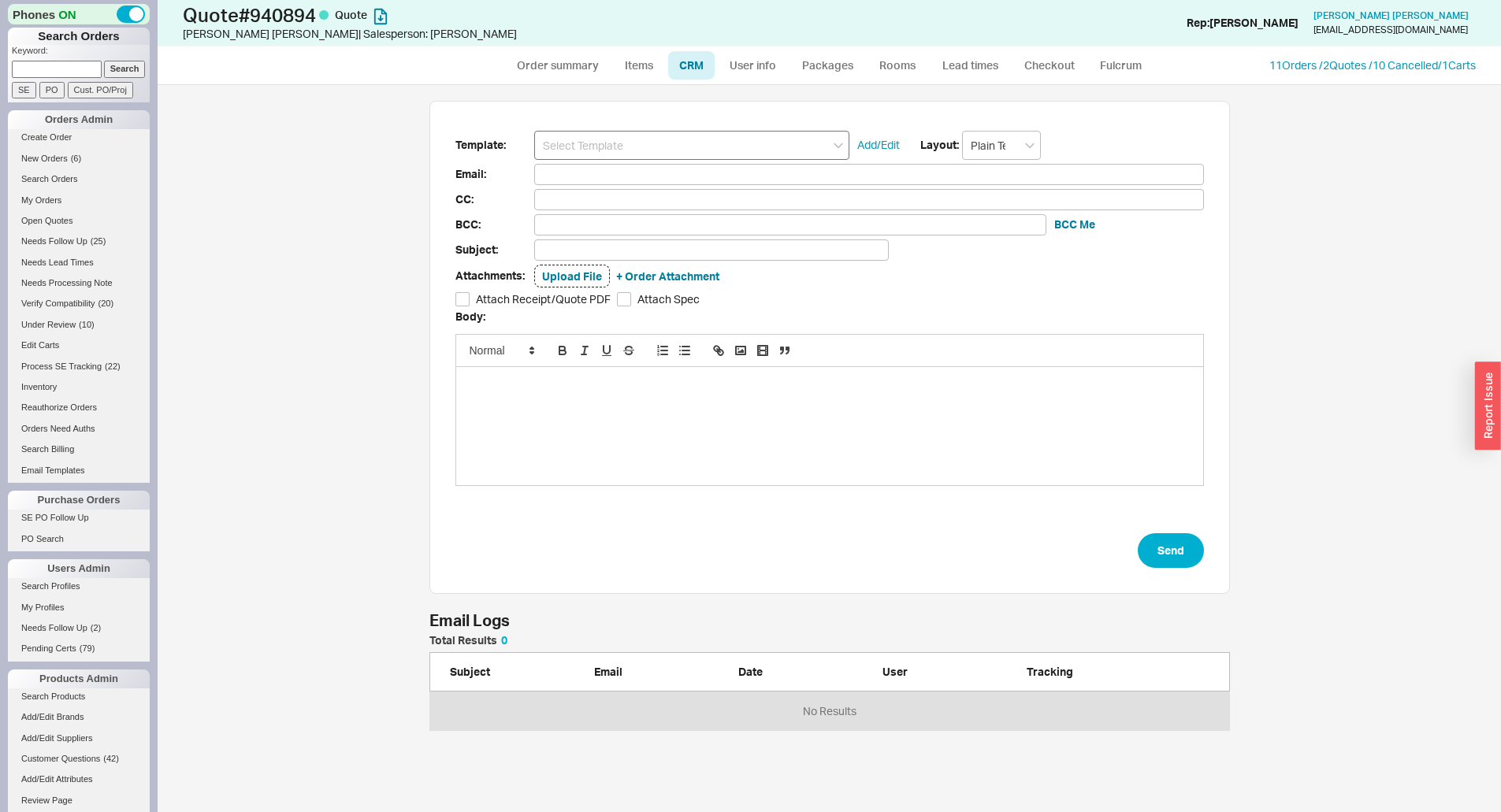
scroll to position [83, 789]
click at [662, 144] on input at bounding box center [692, 144] width 316 height 29
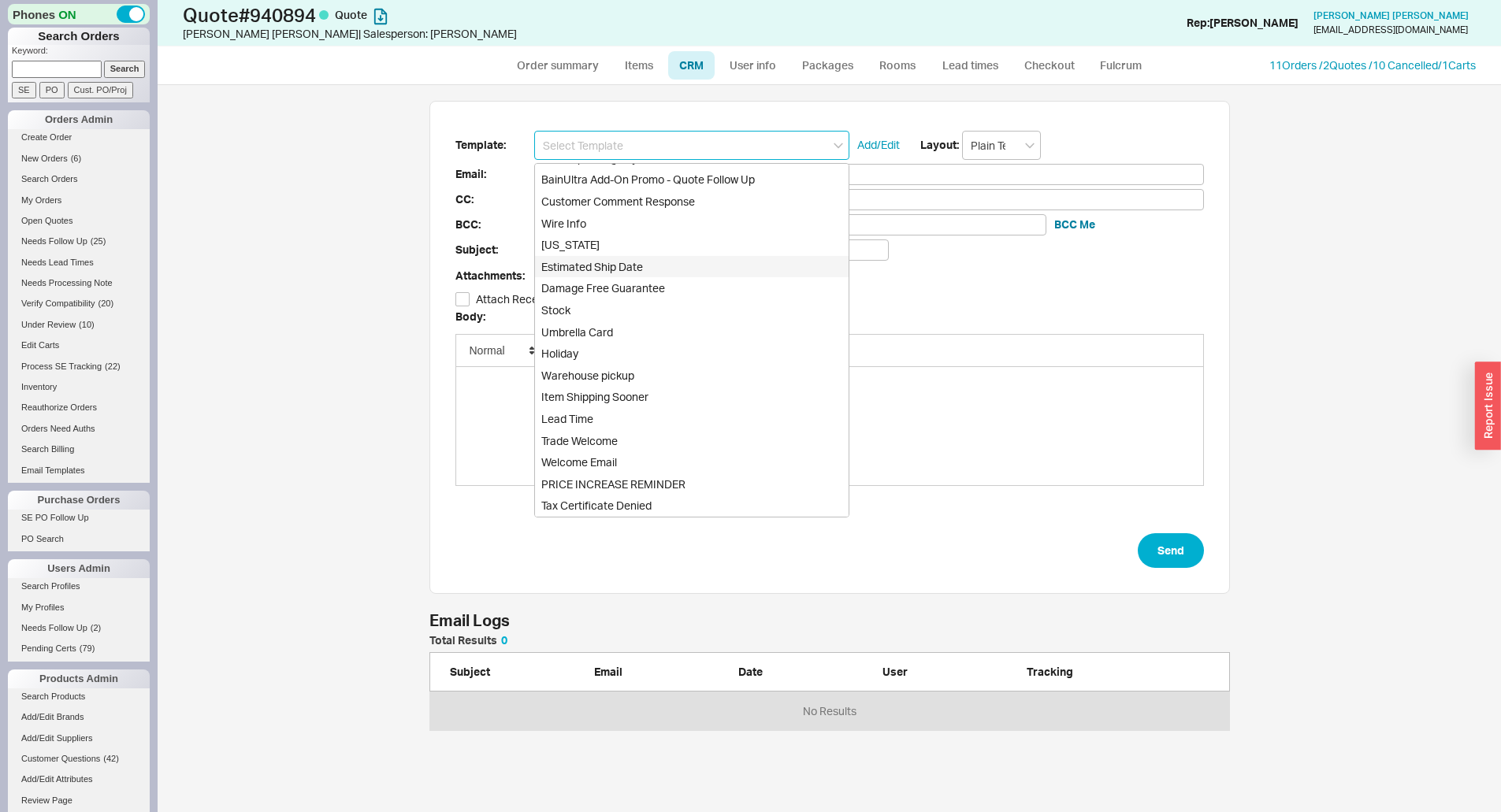
scroll to position [677, 0]
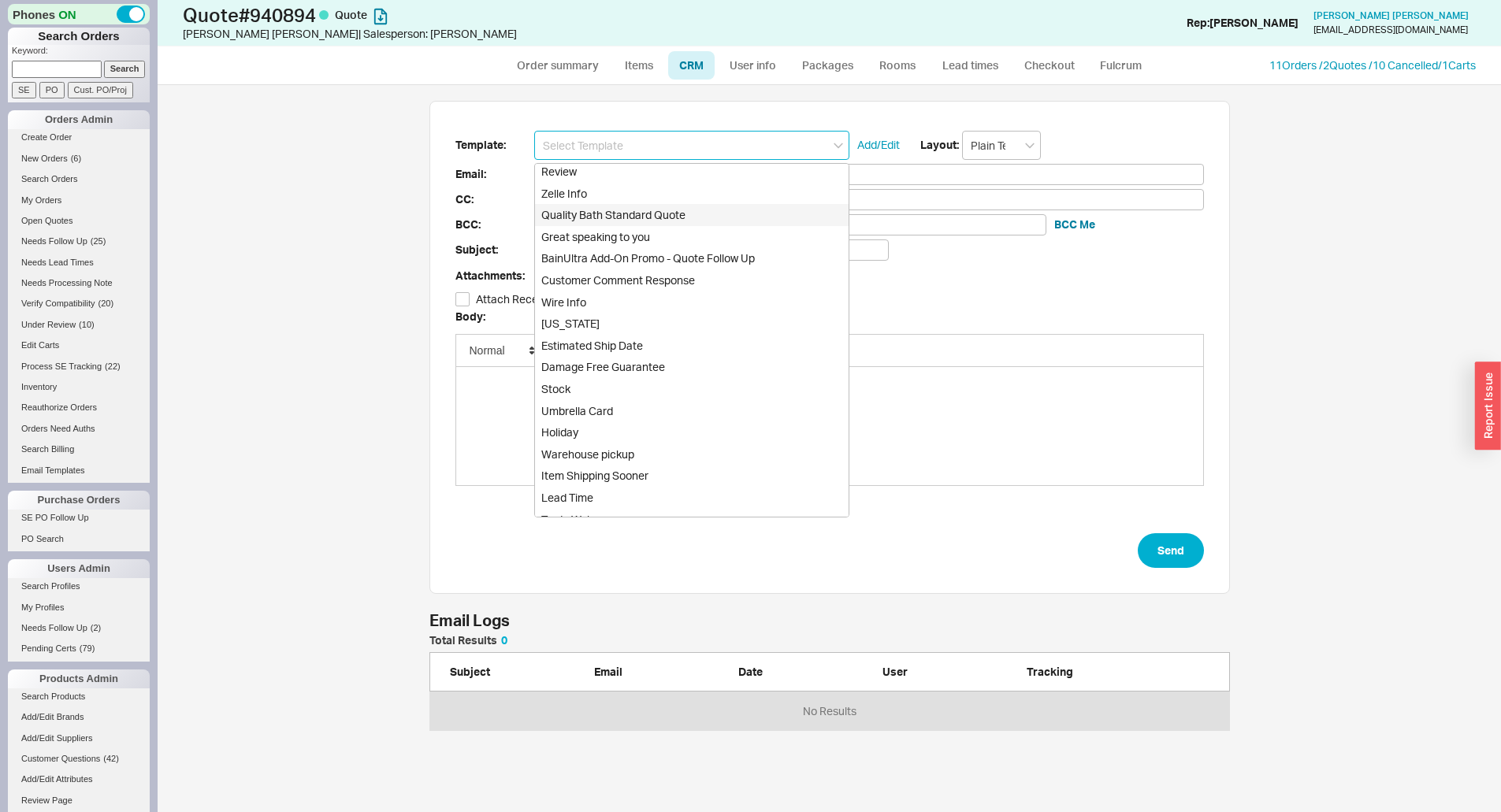
click at [697, 217] on div "Quality Bath Standard Quote" at bounding box center [691, 214] width 314 height 22
type input "Receipt"
type input "morrisdawgs@gmail.com"
type input "Quality Bath Quote #940894"
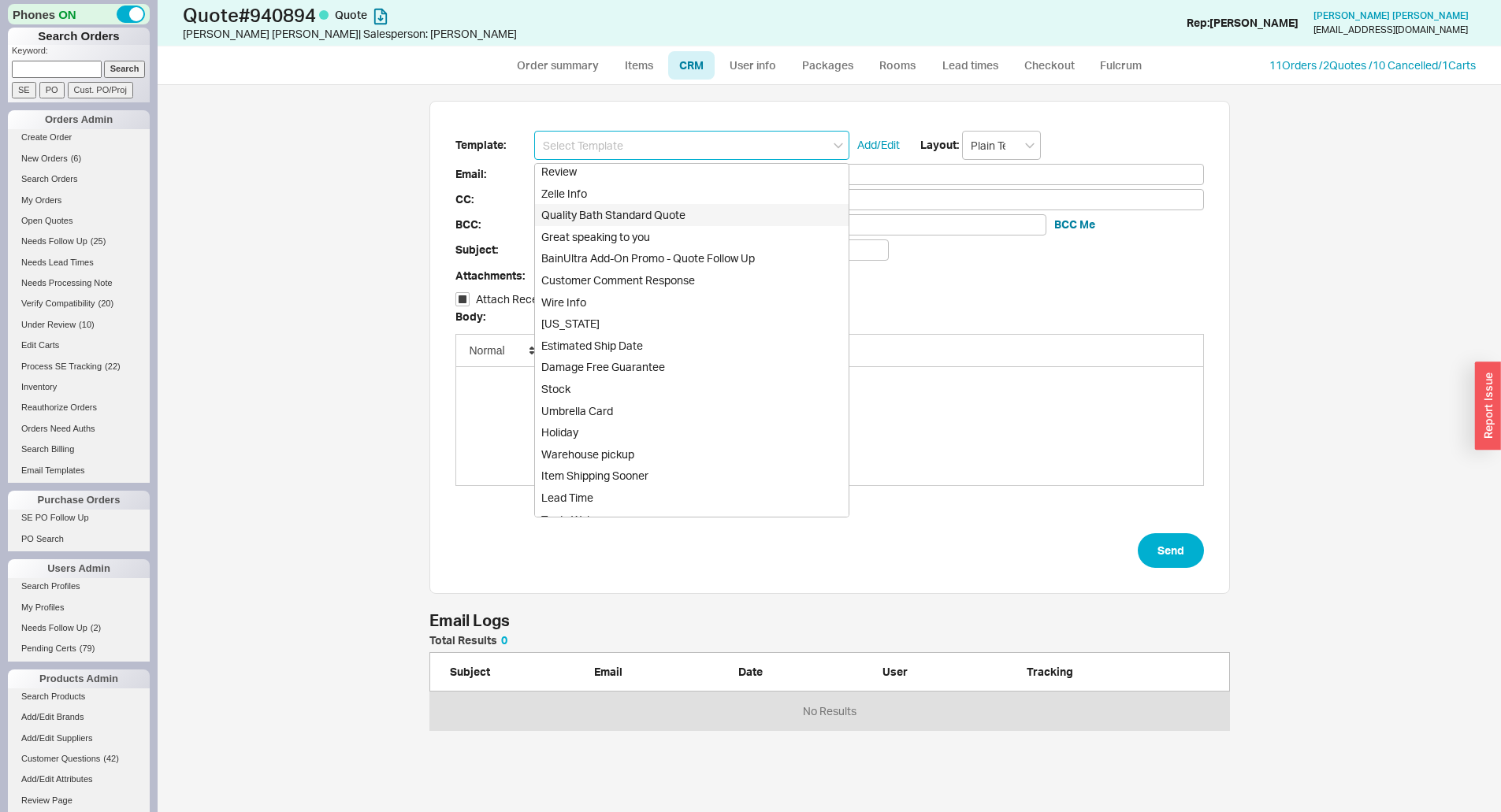
checkbox input "true"
type input "Quality Bath Standard Quote"
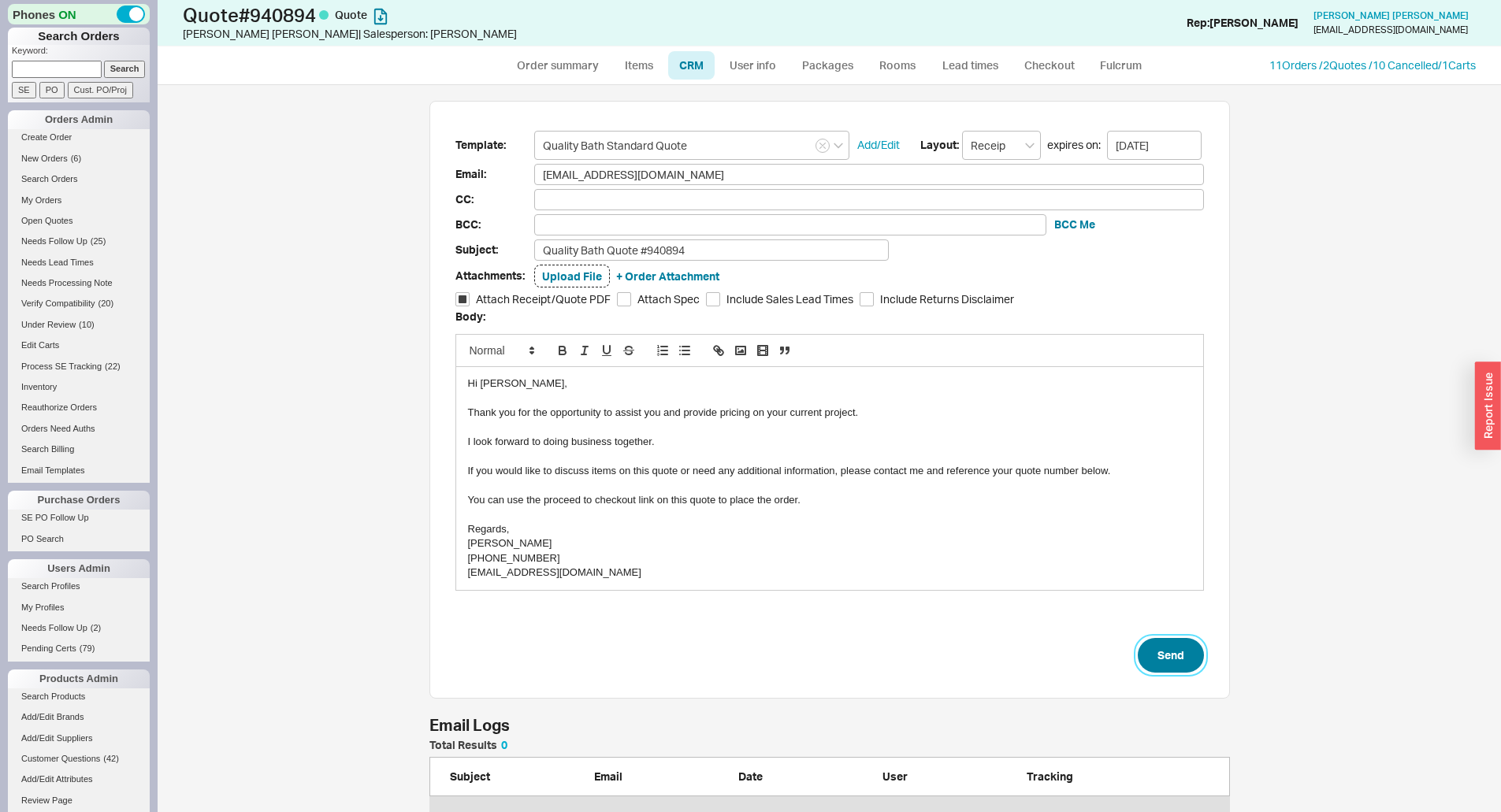
click at [1156, 650] on button "Send" at bounding box center [1171, 655] width 66 height 35
select select "*"
select select "3"
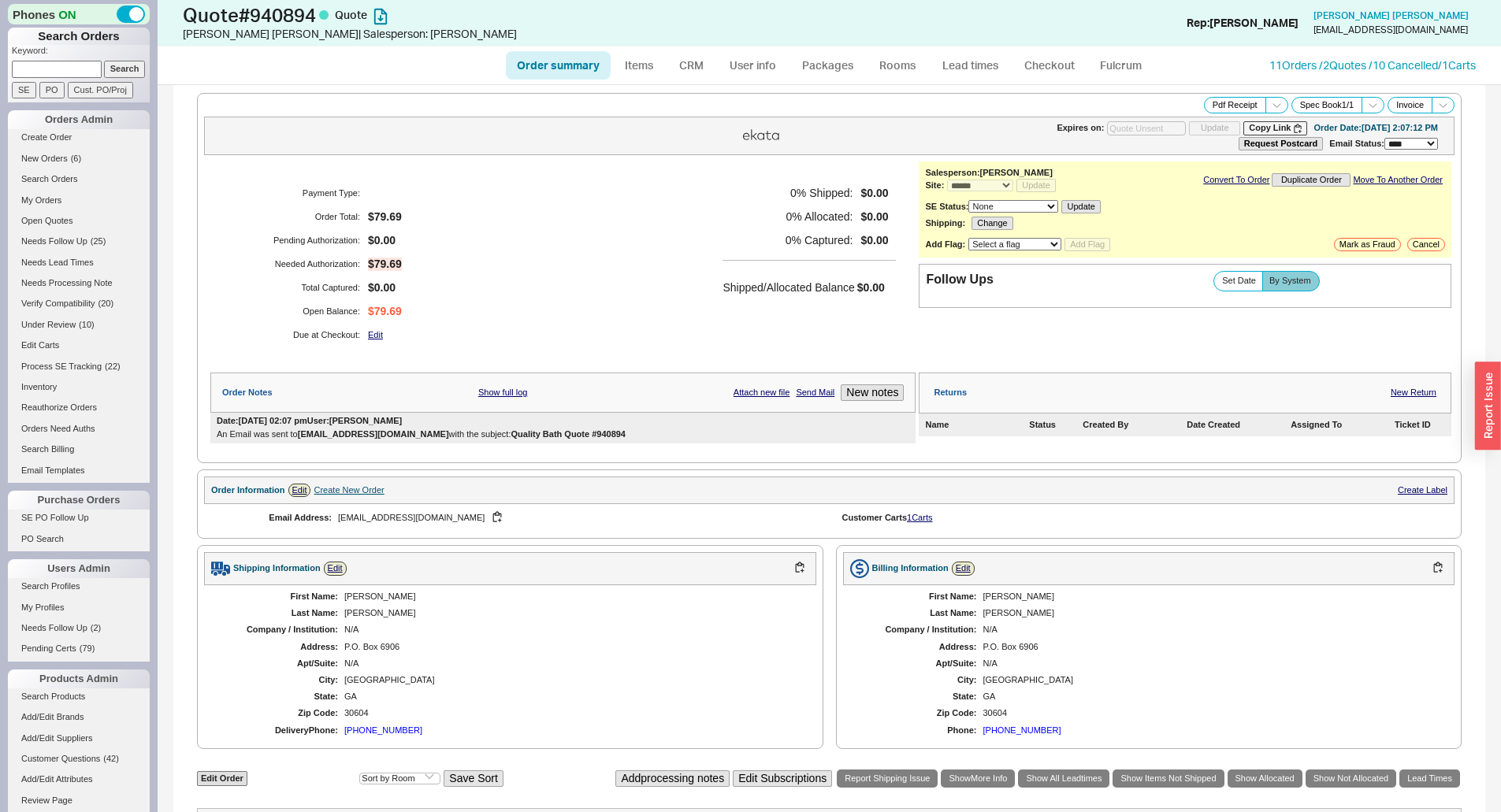
type input "10/02/2025"
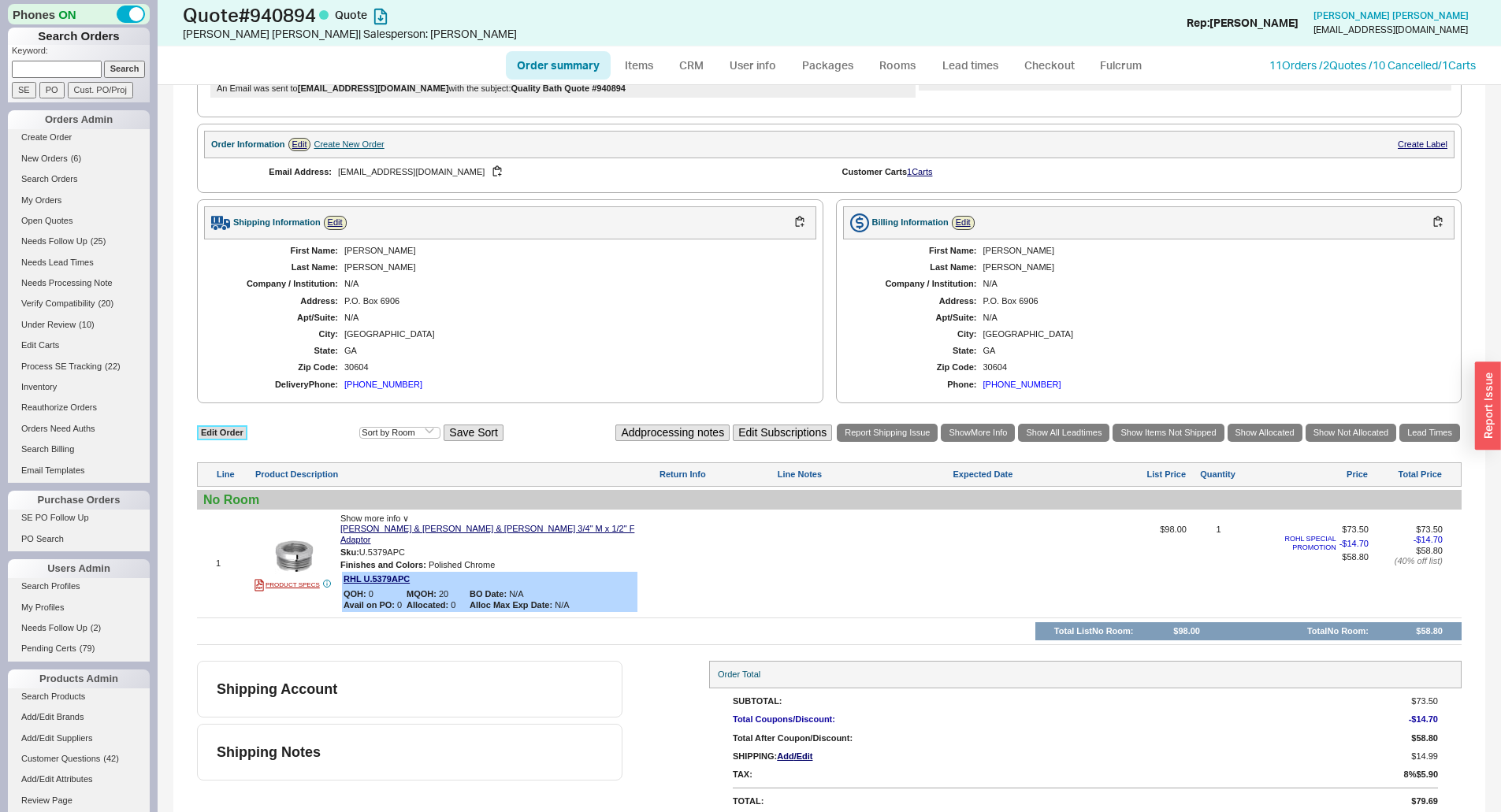
click at [221, 432] on link "Edit Order" at bounding box center [222, 432] width 50 height 15
select select "3"
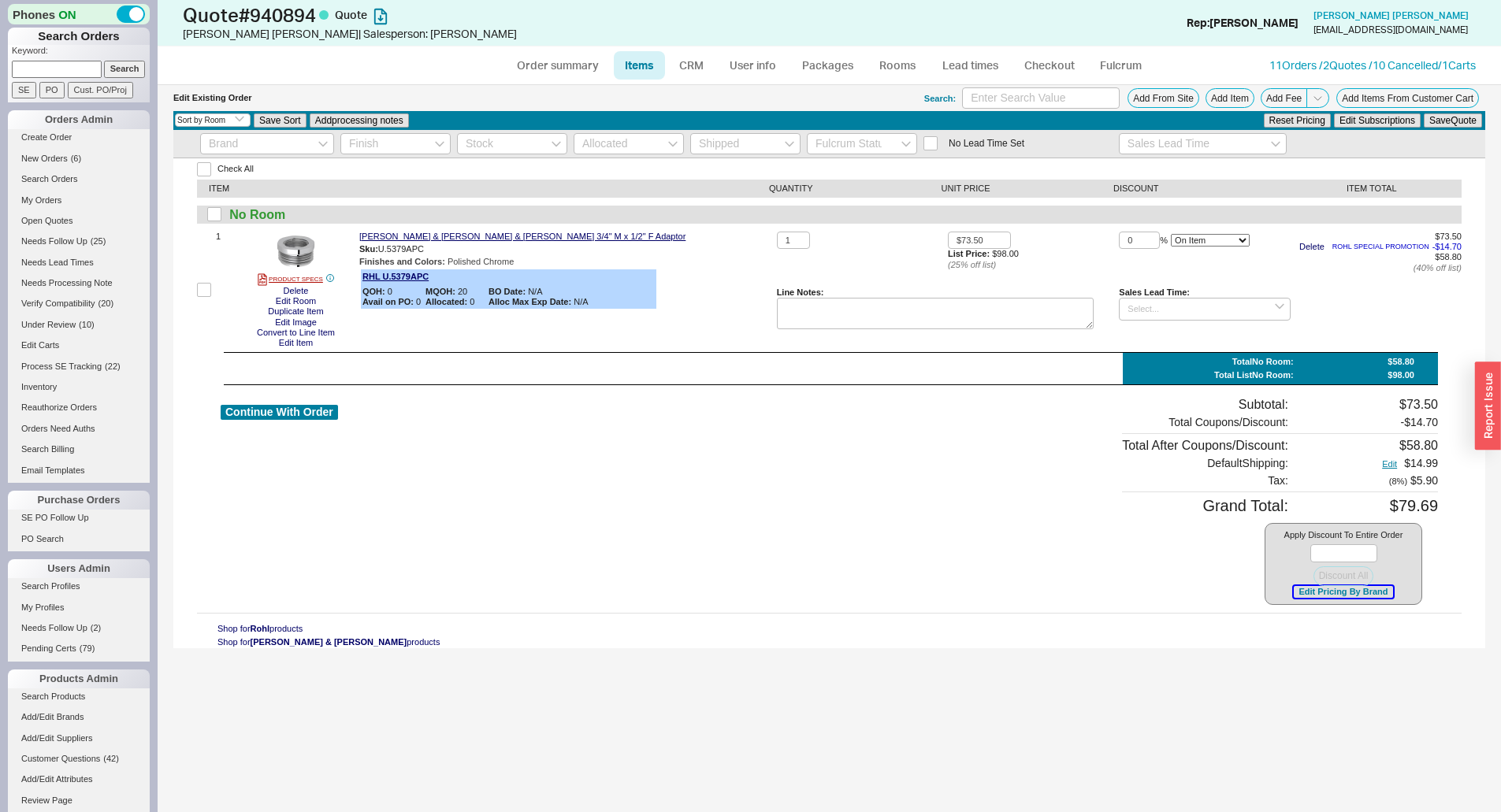
click at [1360, 594] on button "Edit Pricing By Brand" at bounding box center [1343, 592] width 98 height 12
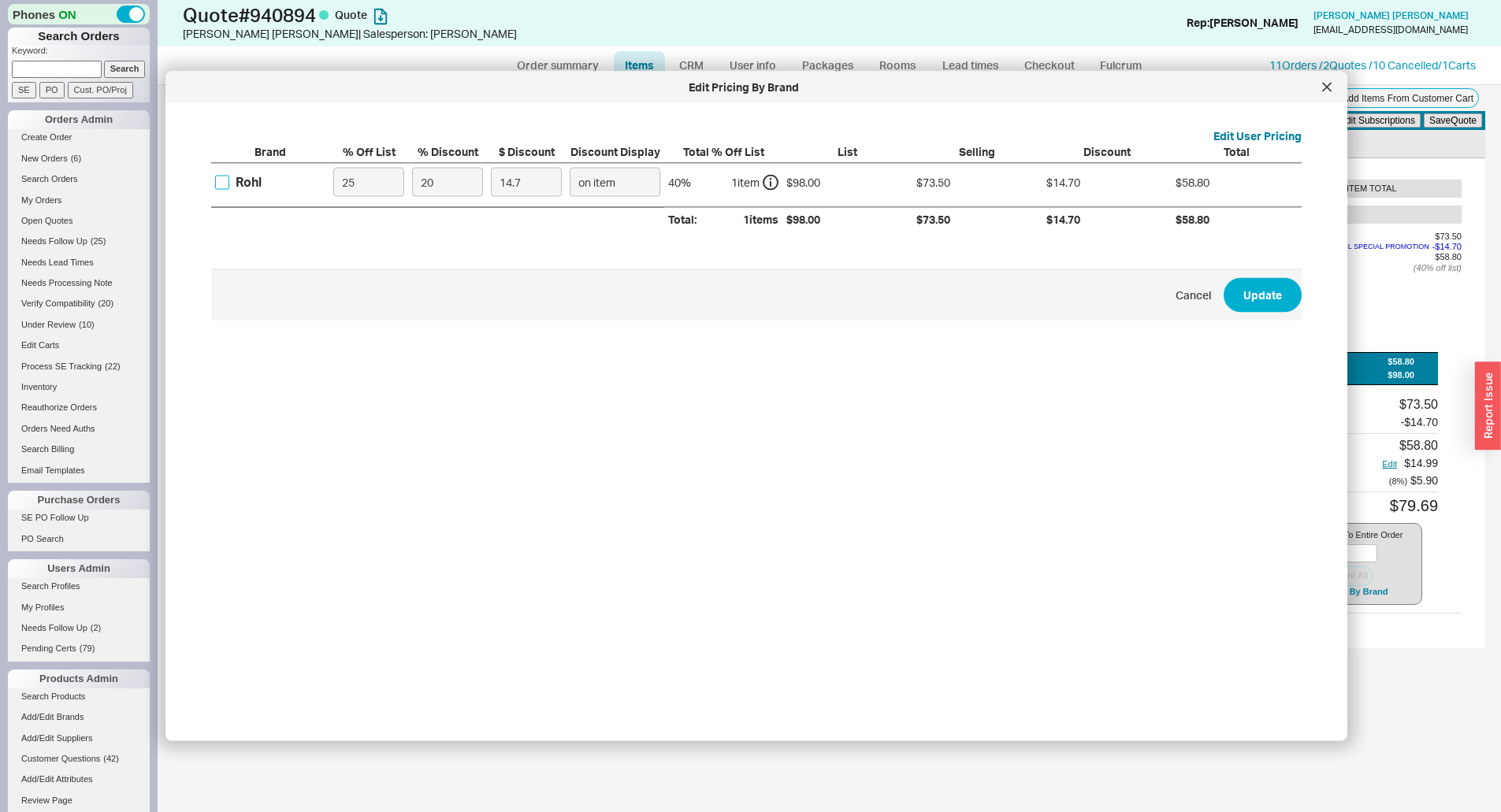
drag, startPoint x: 225, startPoint y: 175, endPoint x: 259, endPoint y: 167, distance: 34.9
click at [227, 174] on label "Rohl" at bounding box center [238, 182] width 46 height 17
click at [227, 175] on input "Rohl" at bounding box center [222, 181] width 14 height 14
checkbox input "true"
drag, startPoint x: 483, startPoint y: 172, endPoint x: 419, endPoint y: 194, distance: 67.7
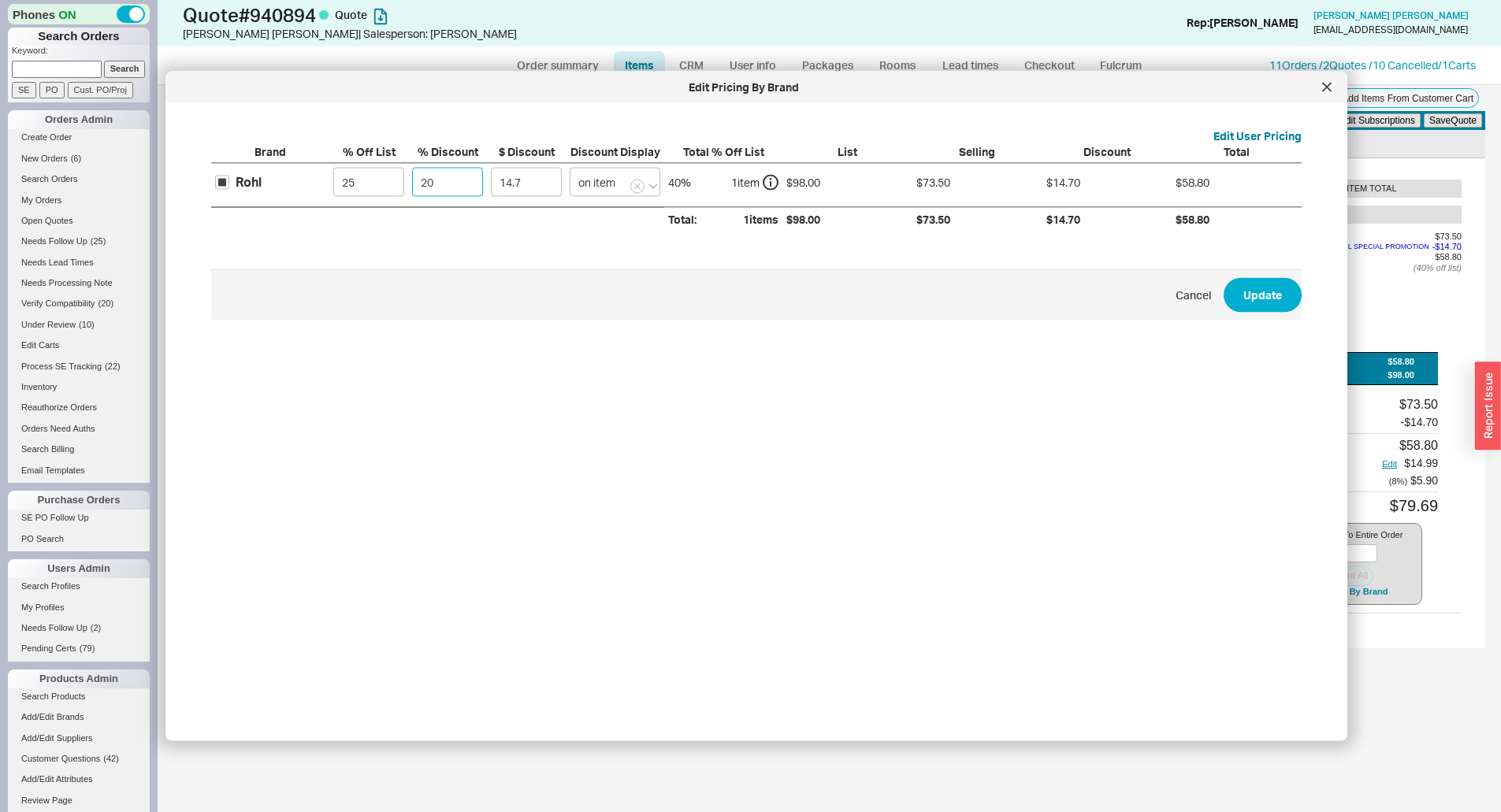
click at [420, 194] on input "20" at bounding box center [447, 182] width 71 height 29
type input "4"
type input "2.94"
type input "45"
type input "33.07"
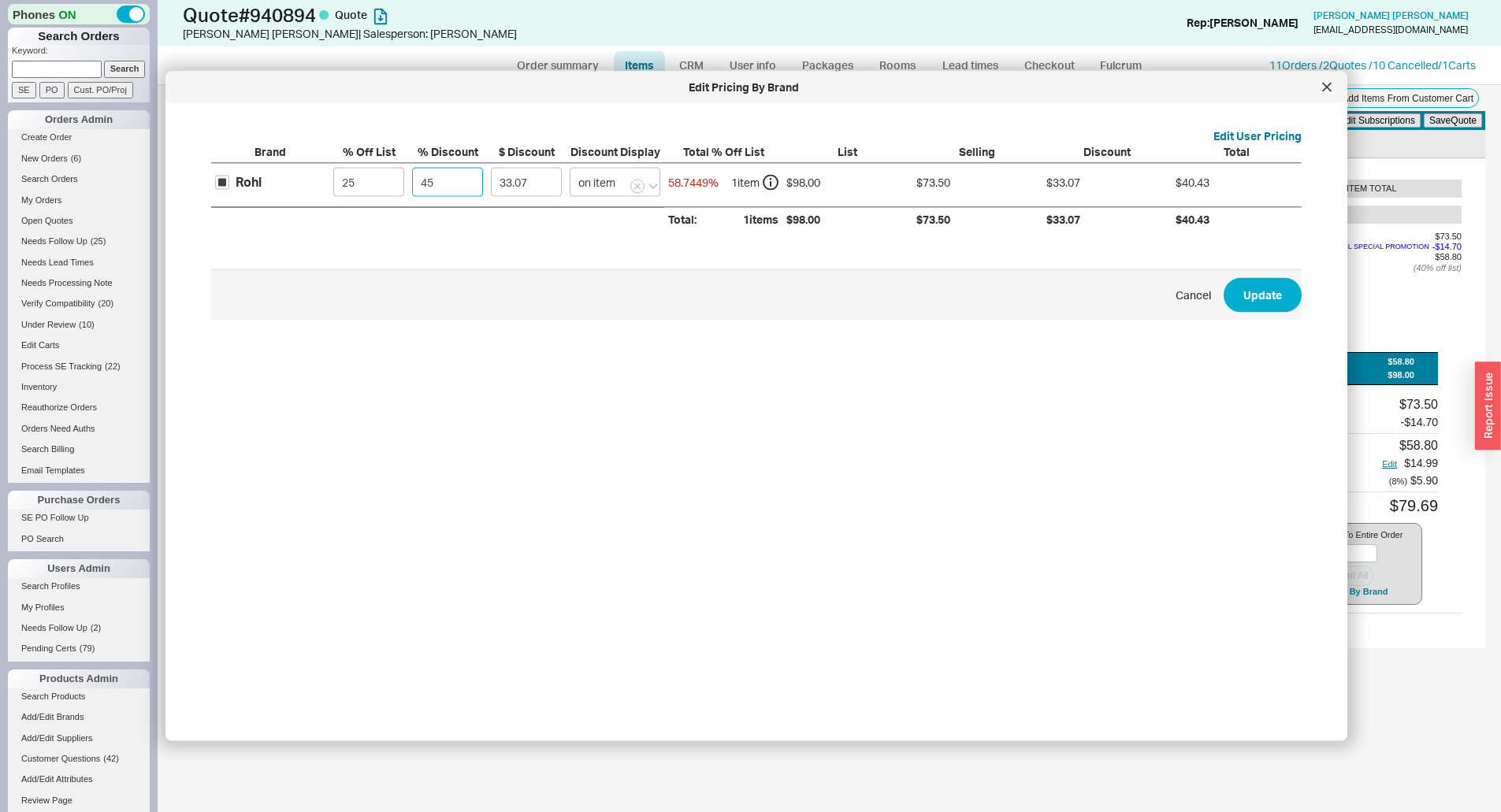
drag, startPoint x: 412, startPoint y: 194, endPoint x: 316, endPoint y: 208, distance: 97.0
click at [0, 0] on div "Rohl 25 45 33.07 on item 58.7449 % 1 item $98.00 $73.50 $33.07 $40.43" at bounding box center [0, 0] width 0 height 0
type input "45"
drag, startPoint x: 379, startPoint y: 183, endPoint x: 285, endPoint y: 193, distance: 94.5
click at [0, 0] on div "Rohl 25 45 33.07 on item 58.7449 % 1 item $98.00 $73.50 $33.07 $40.43" at bounding box center [0, 0] width 0 height 0
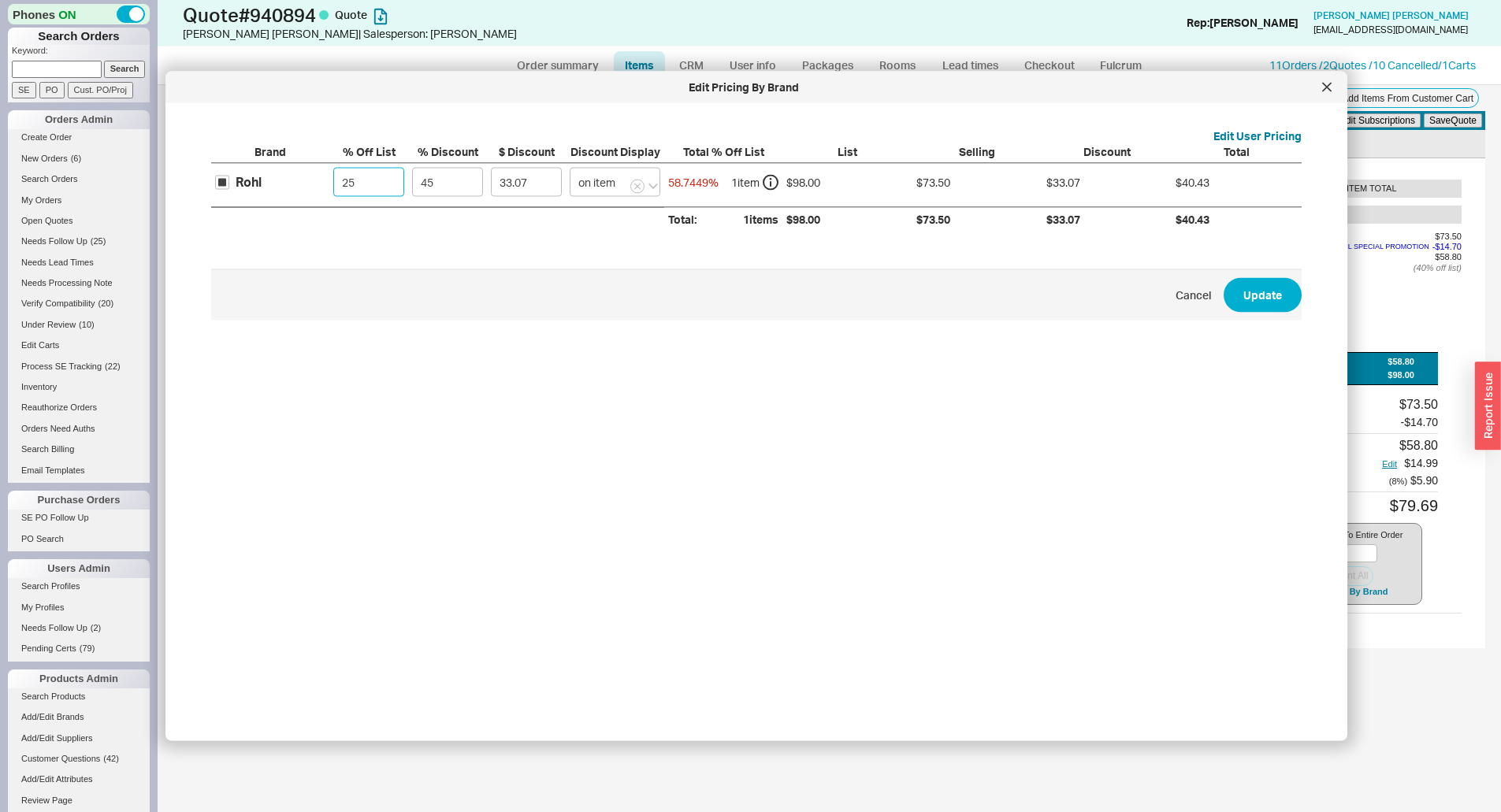
type input "0"
type input "44.1"
type input "0"
click at [1223, 278] on button "Update" at bounding box center [1262, 295] width 78 height 35
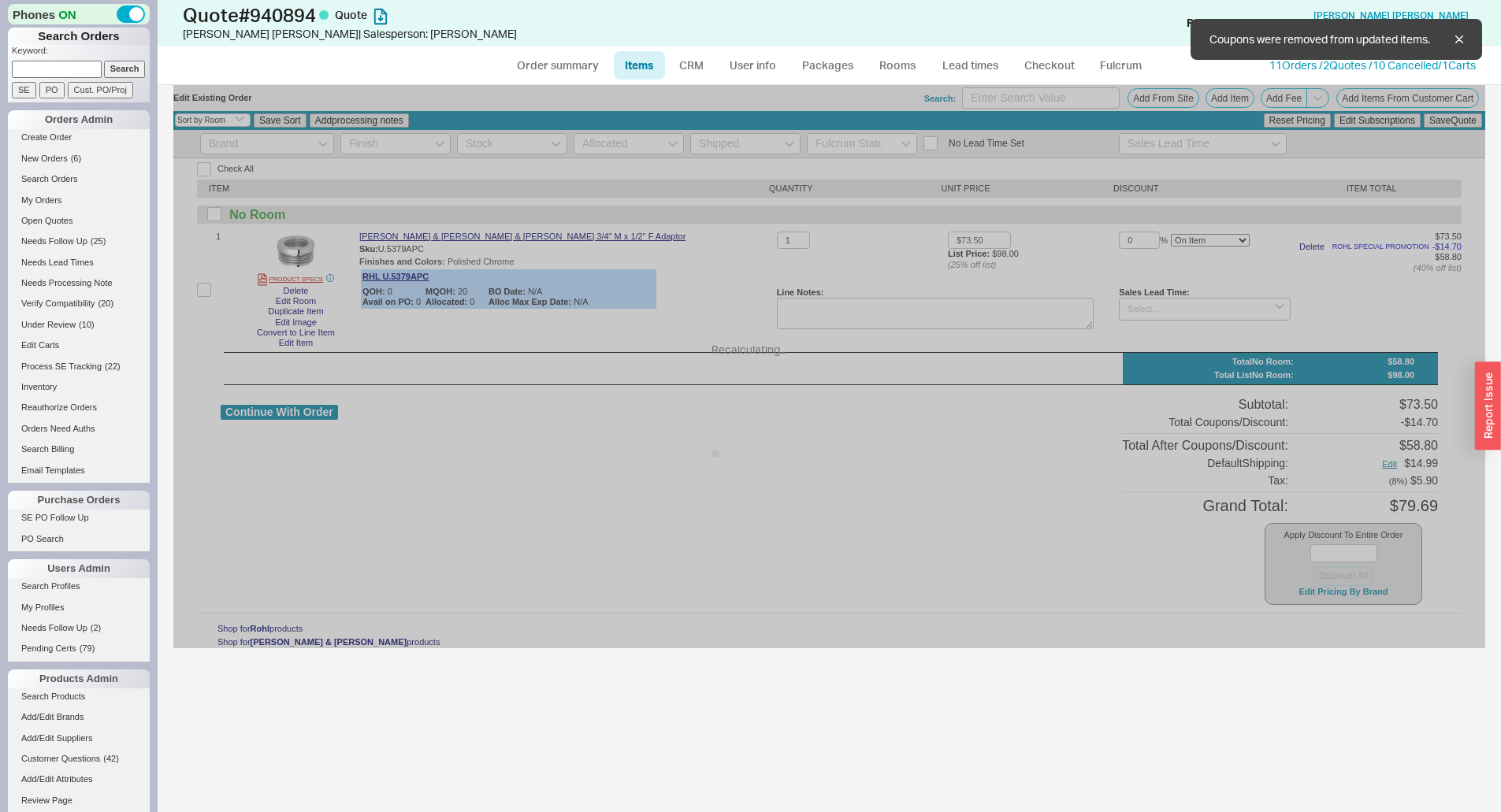
type input "$98.00"
type input "45"
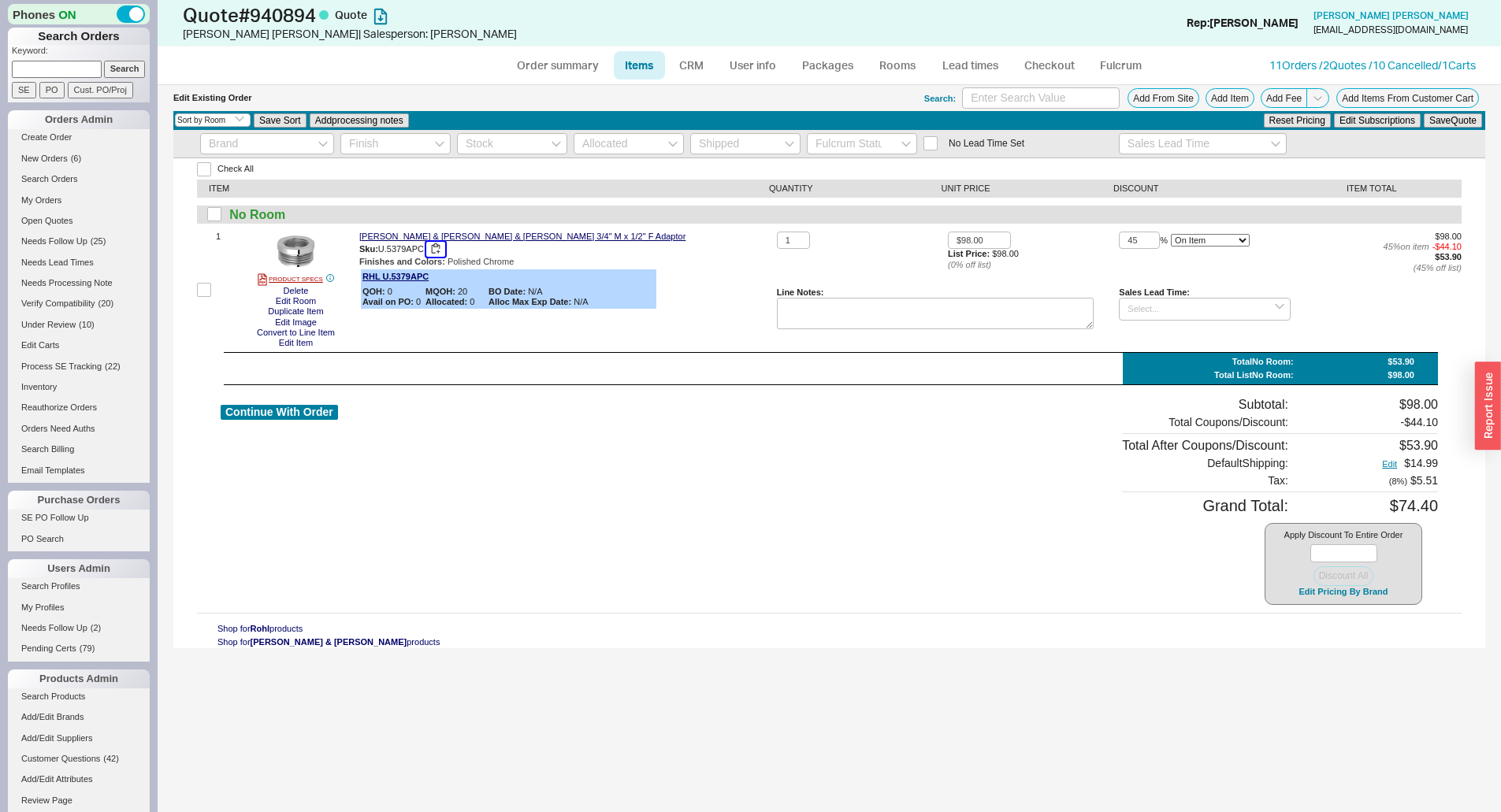
click at [439, 245] on button "button" at bounding box center [435, 249] width 19 height 15
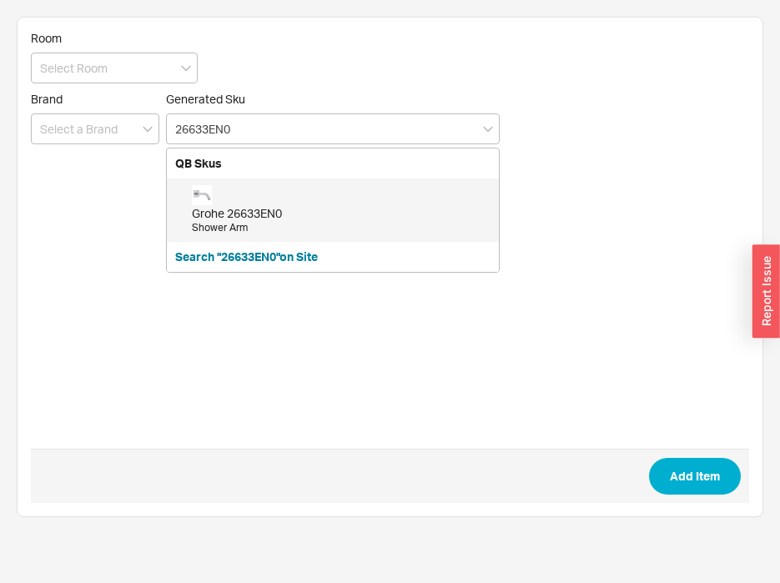
click at [252, 208] on div "Grohe 26633EN0" at bounding box center [341, 213] width 299 height 17
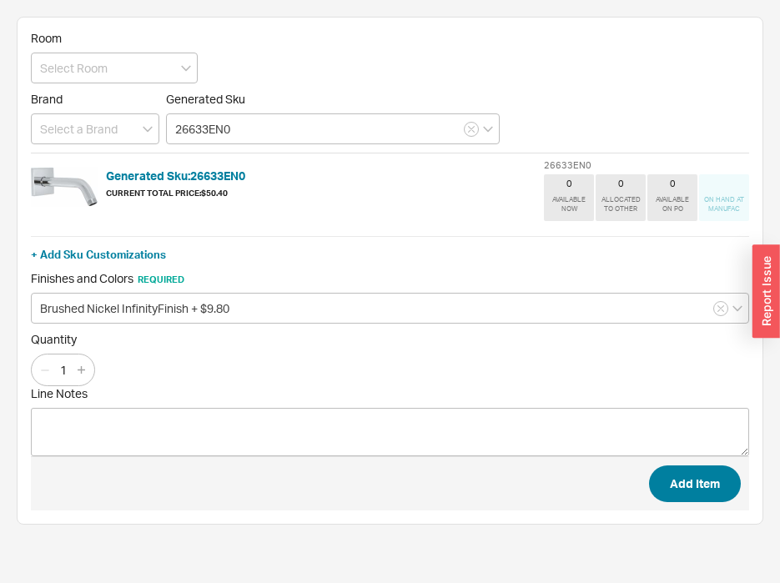
type input "26633EN0"
click at [707, 485] on button "Add Item" at bounding box center [695, 483] width 92 height 37
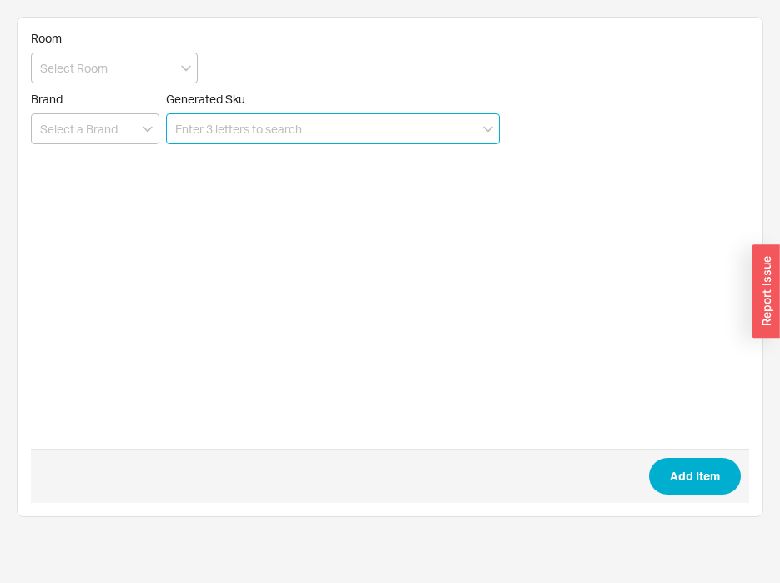
paste input "27414EN0"
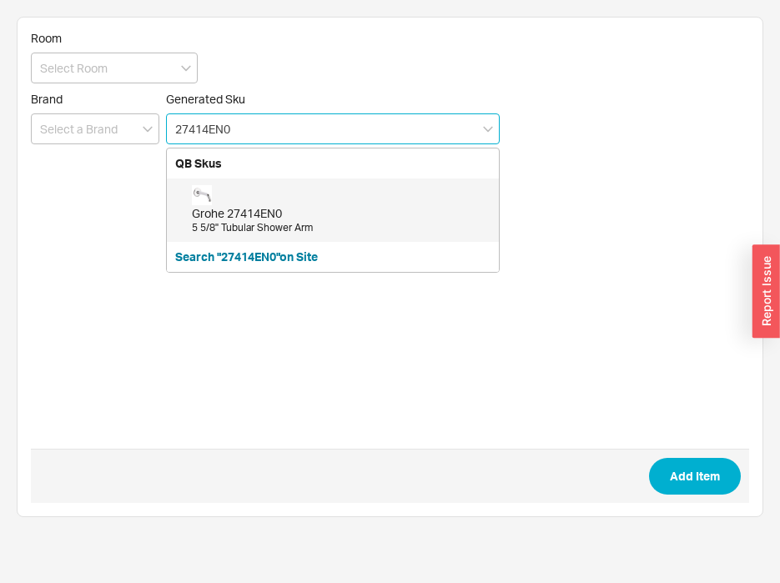
click at [261, 214] on div "Grohe 27414EN0" at bounding box center [341, 213] width 299 height 17
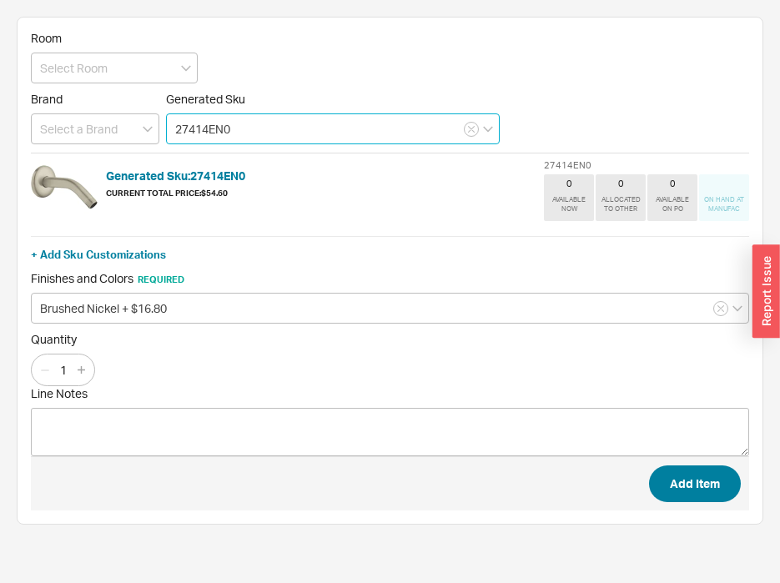
type input "27414EN0"
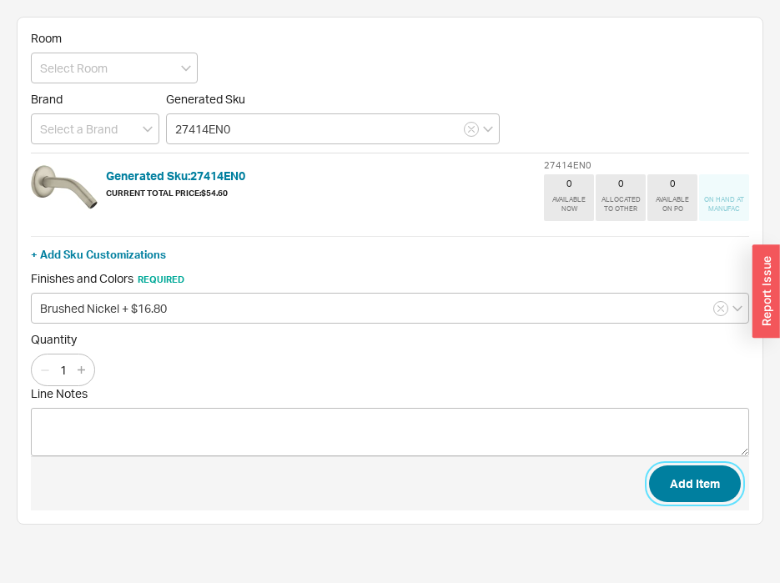
click at [706, 485] on button "Add Item" at bounding box center [695, 483] width 92 height 37
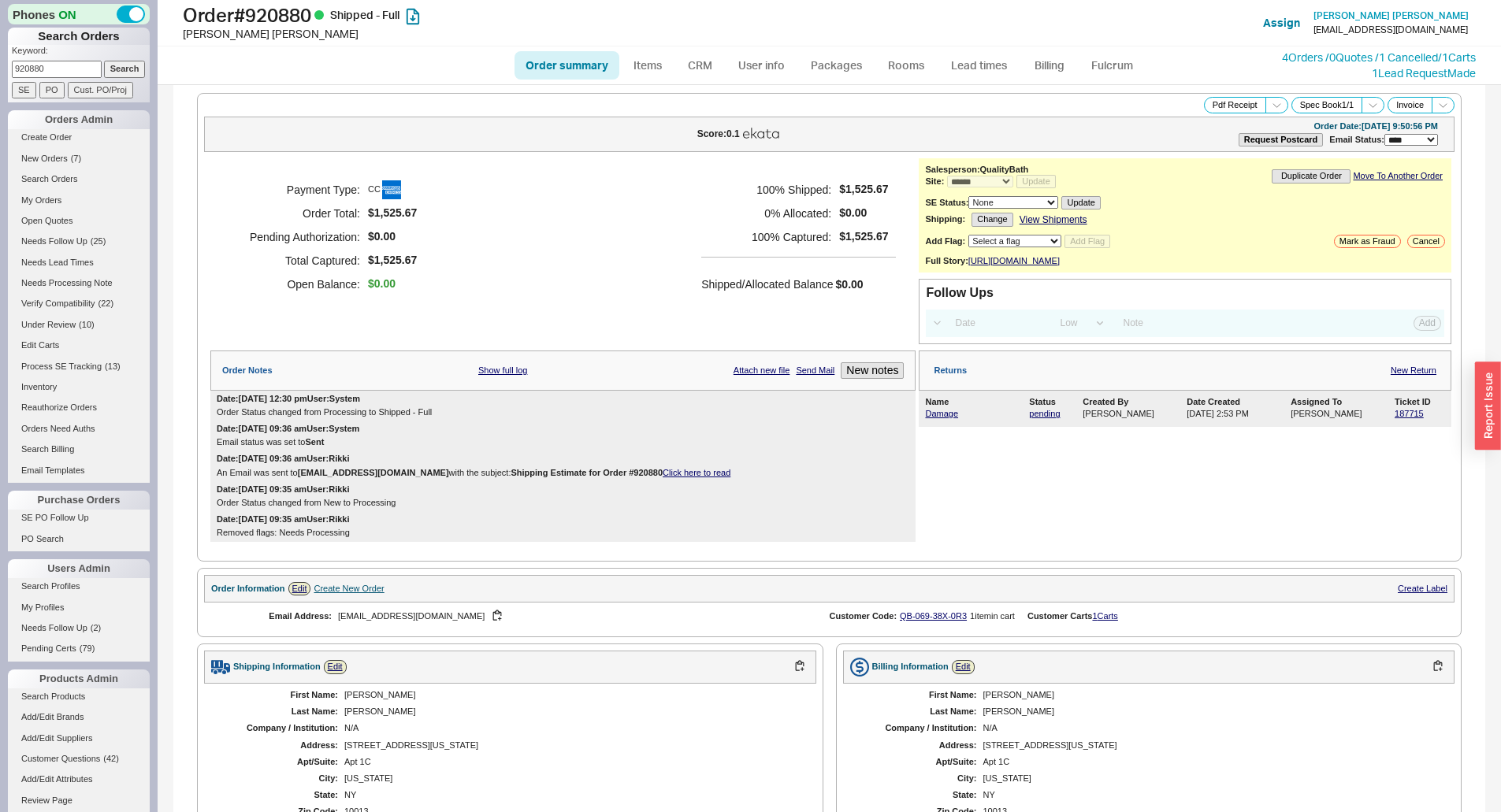
select select "*"
select select "LOW"
select select "3"
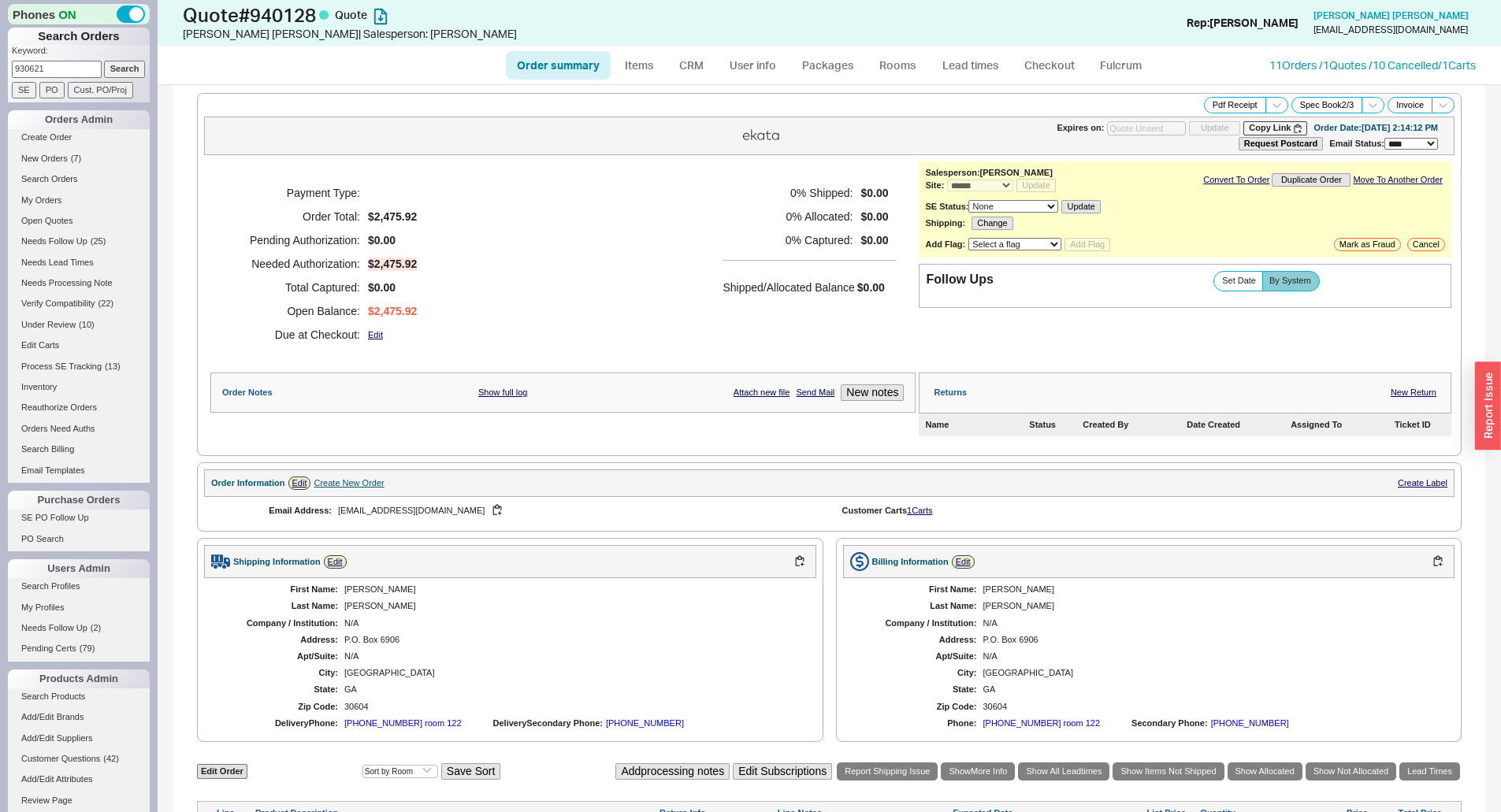
select select "*"
select select "3"
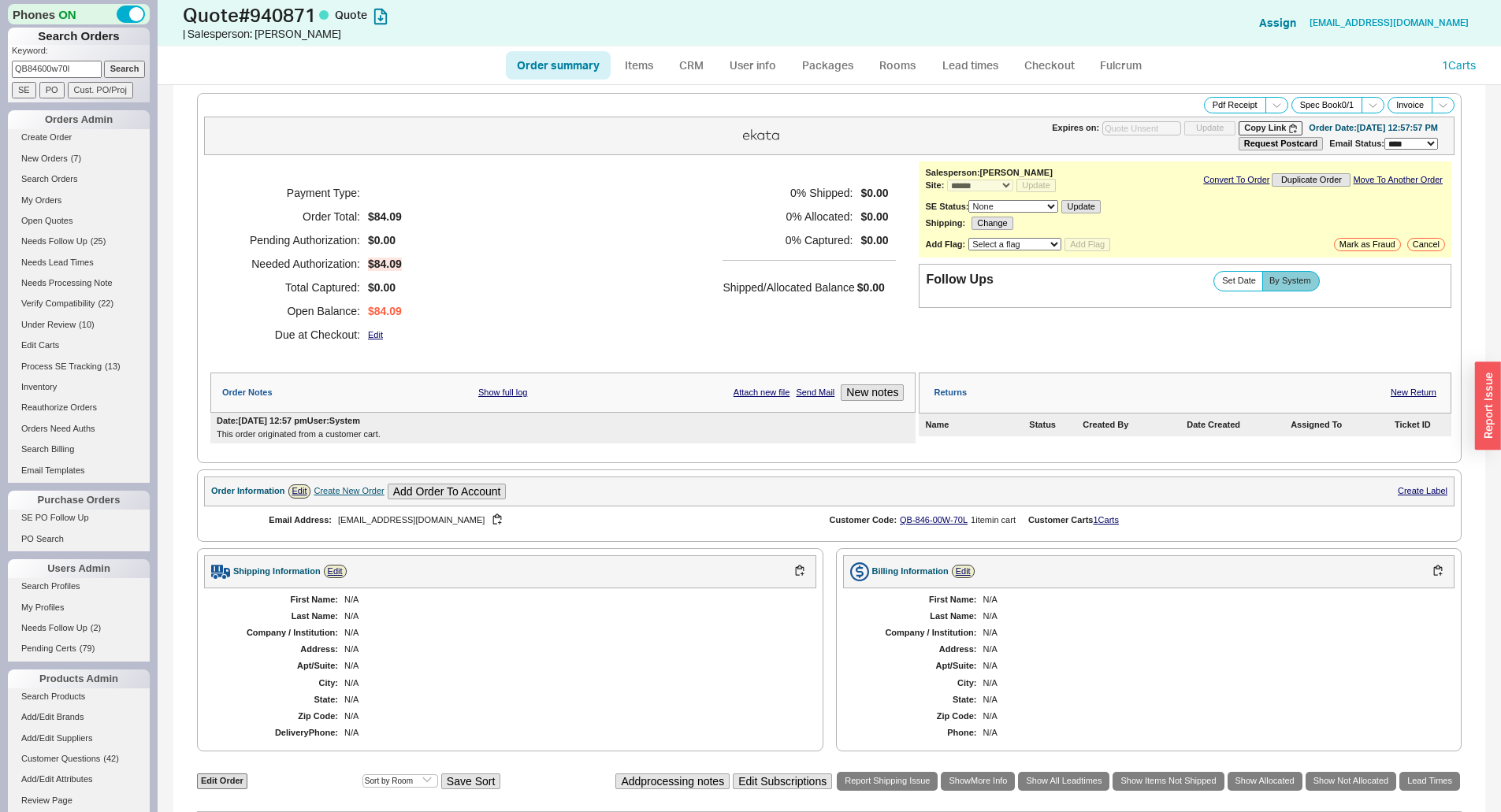
select select "*"
select select "3"
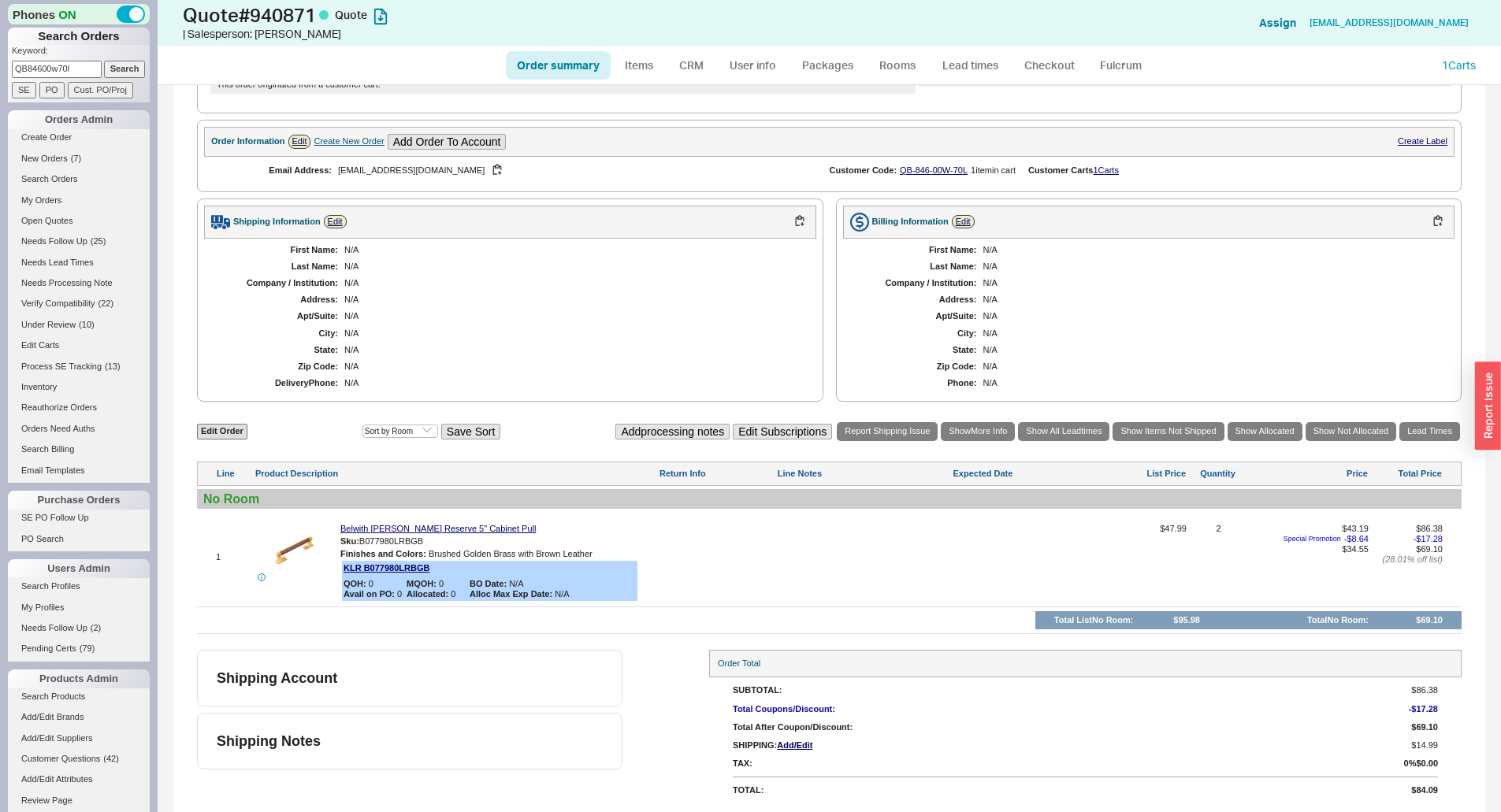
click at [472, 292] on div "First Name: N/A Last Name: N/A Company / Institution: N/A Address: N/A Apt/Suit…" at bounding box center [510, 317] width 612 height 157
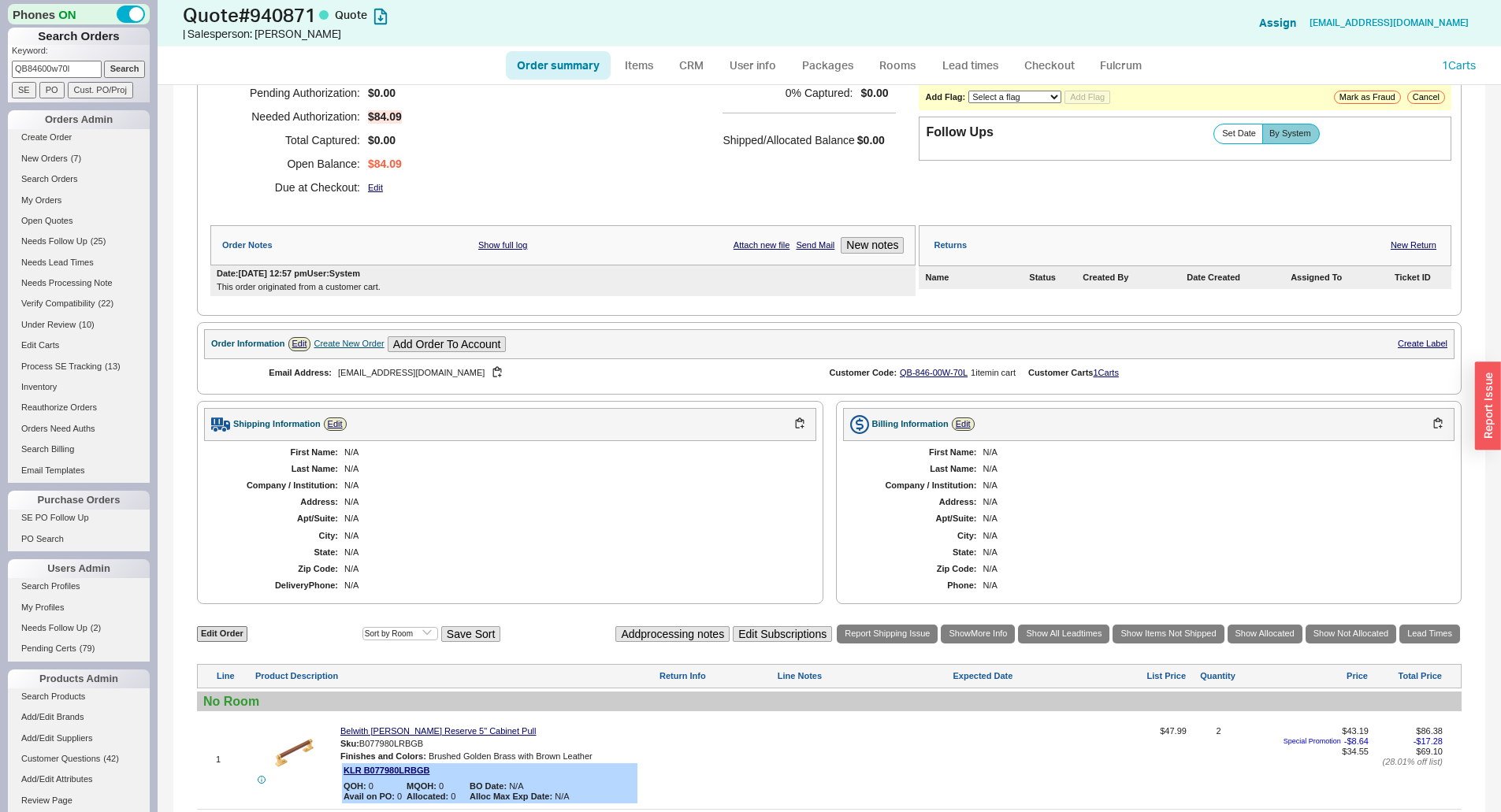
scroll to position [0, 0]
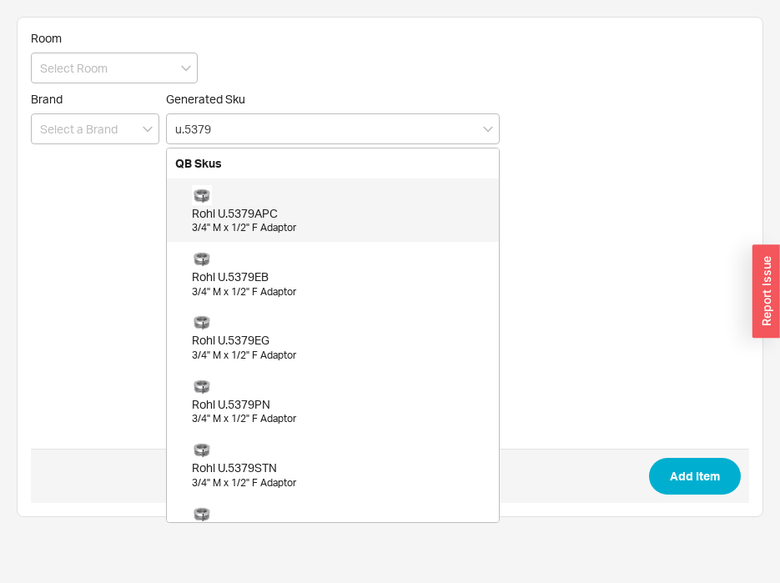
click at [263, 201] on div "Rohl U.5379APC 3/4" M x 1/2" F Adaptor" at bounding box center [341, 210] width 299 height 50
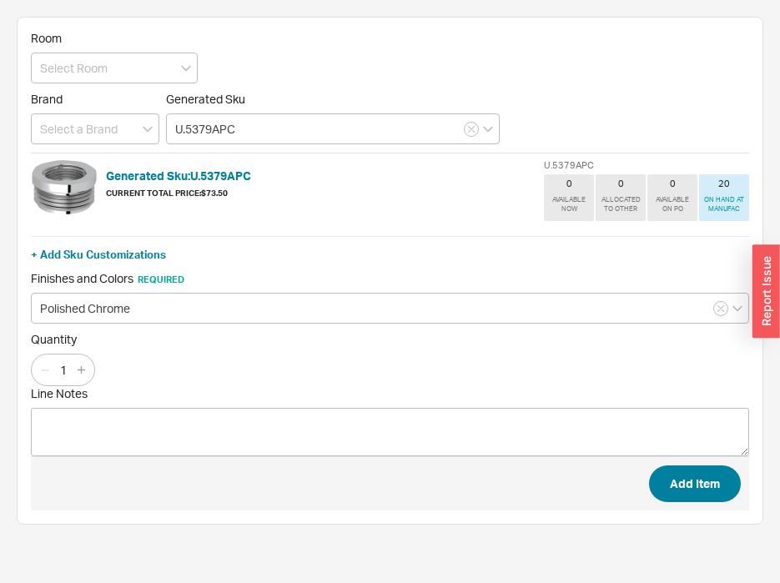
type input "U.5379APC"
click at [702, 485] on button "Add Item" at bounding box center [695, 483] width 92 height 37
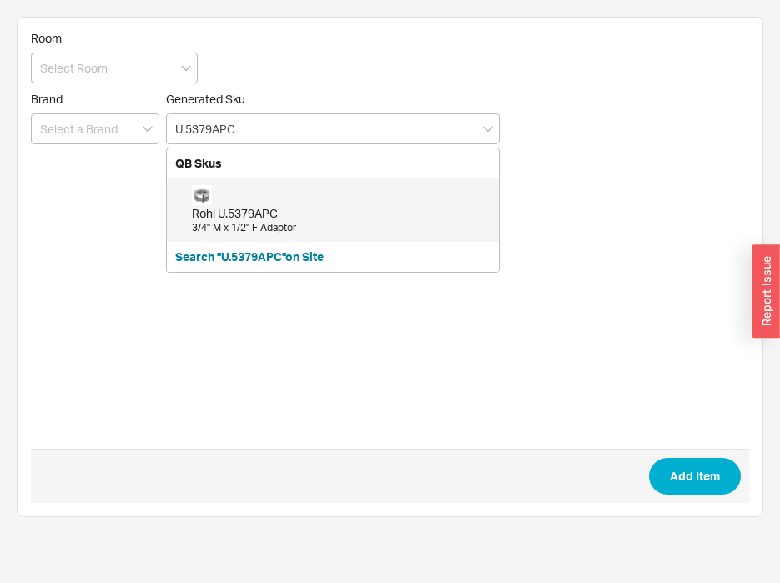
click at [248, 221] on div "3/4" M x 1/2" F Adaptor" at bounding box center [341, 228] width 299 height 14
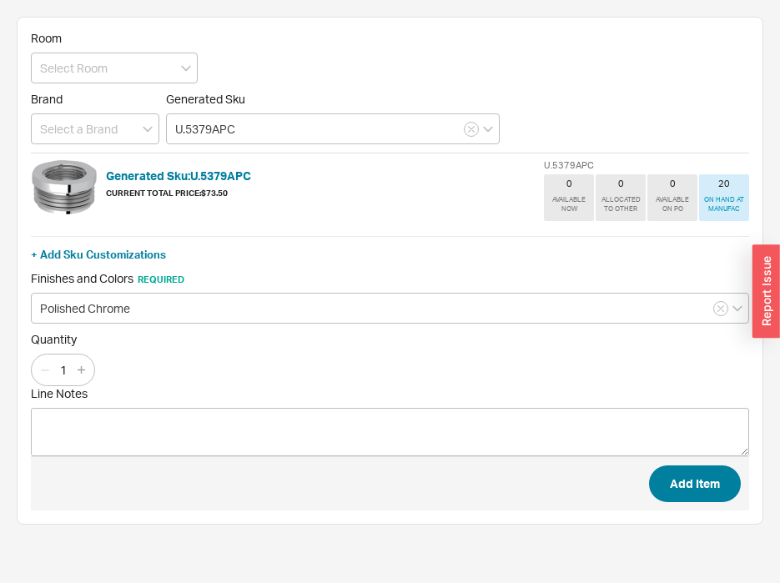
type input "U.5379APC"
click at [718, 488] on button "Add Item" at bounding box center [695, 483] width 92 height 37
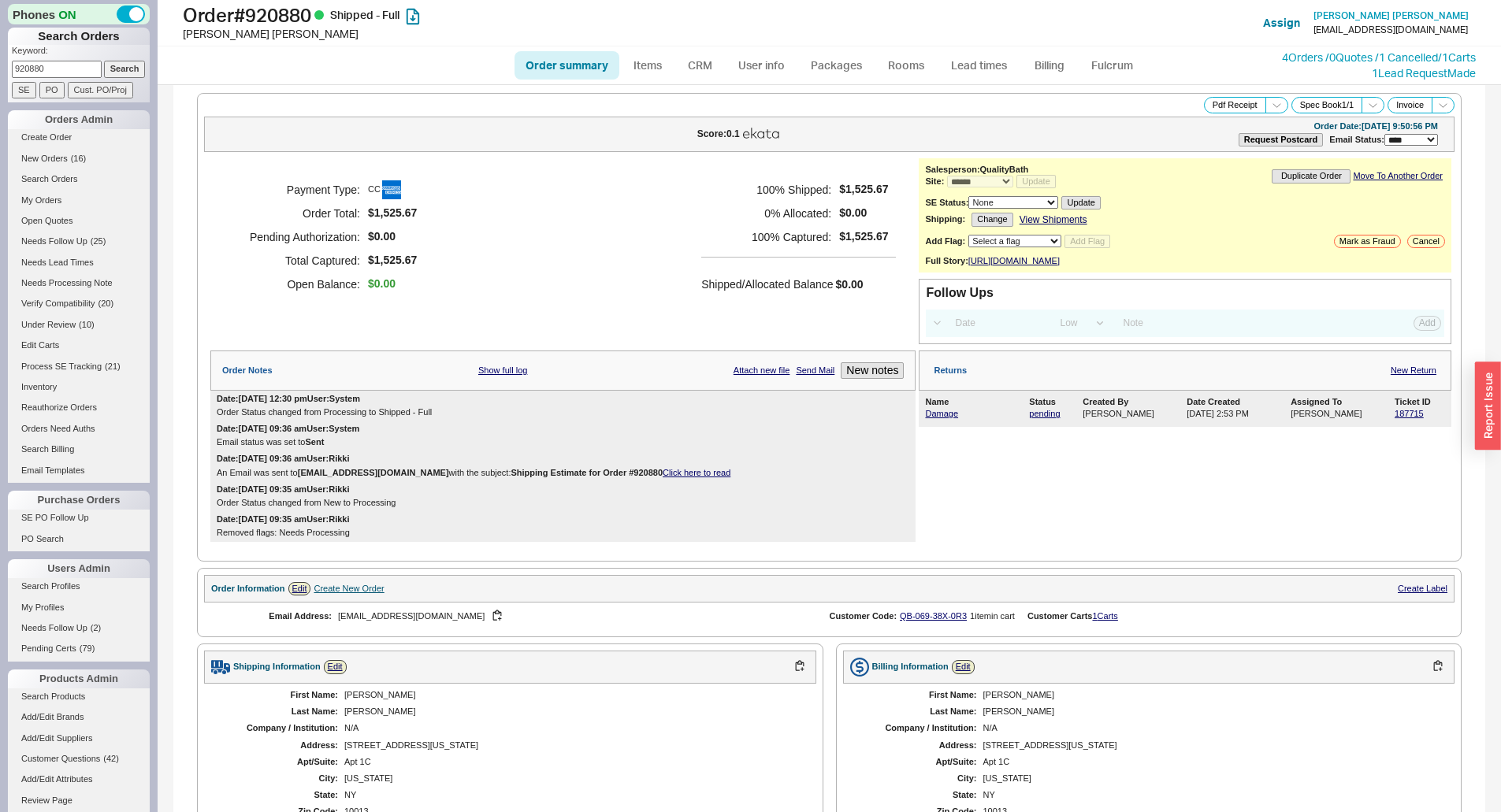
select select "*"
select select "LOW"
select select "3"
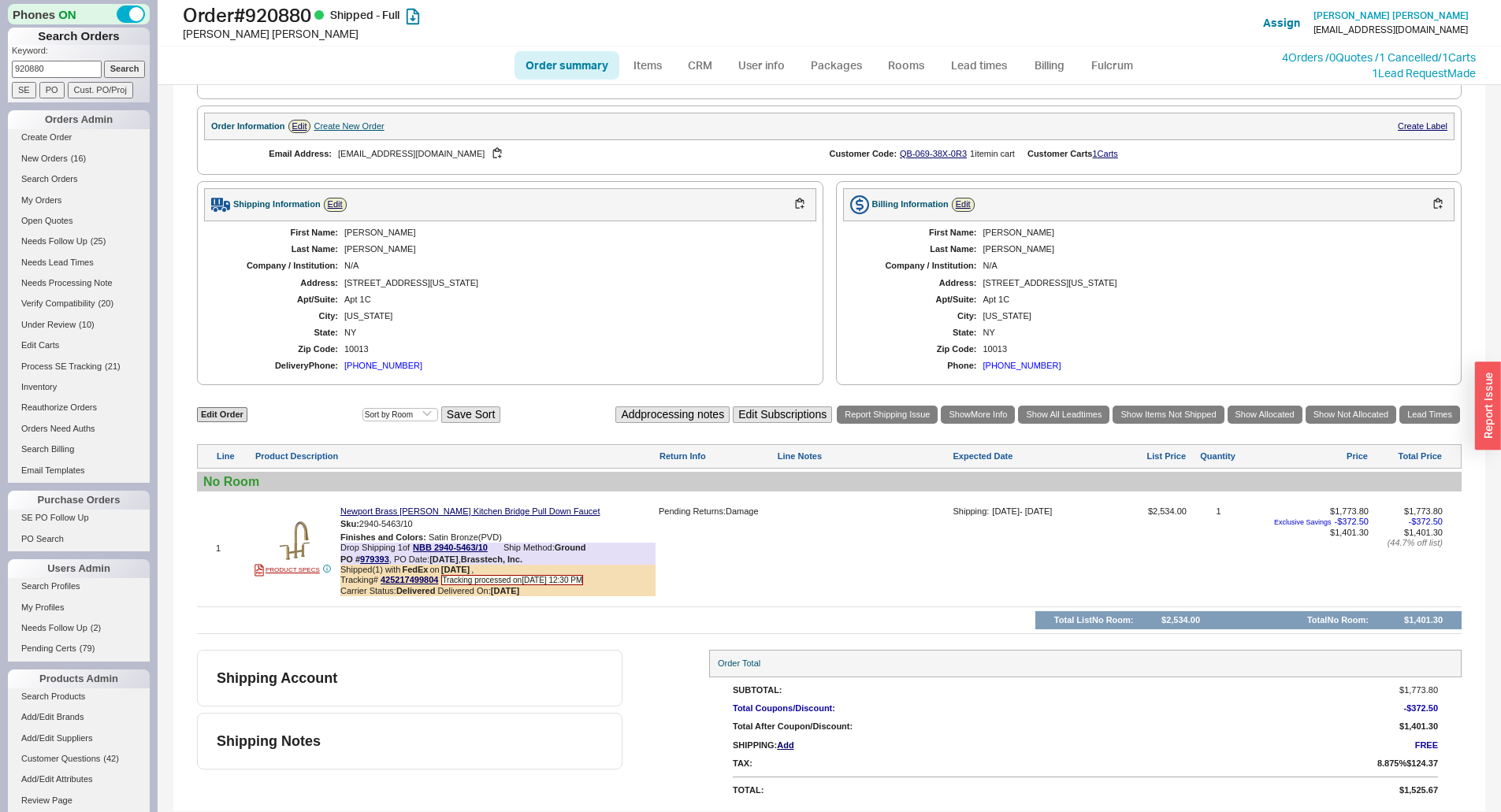
drag, startPoint x: 76, startPoint y: 64, endPoint x: 0, endPoint y: 69, distance: 76.2
click at [0, 69] on div "Phones ON Search Orders Keyword: 920880 Search SE PO Cust. PO/Proj Orders Admin…" at bounding box center [78, 406] width 158 height 812
type input "9729981020"
click at [104, 60] on input "Search" at bounding box center [125, 69] width 42 height 17
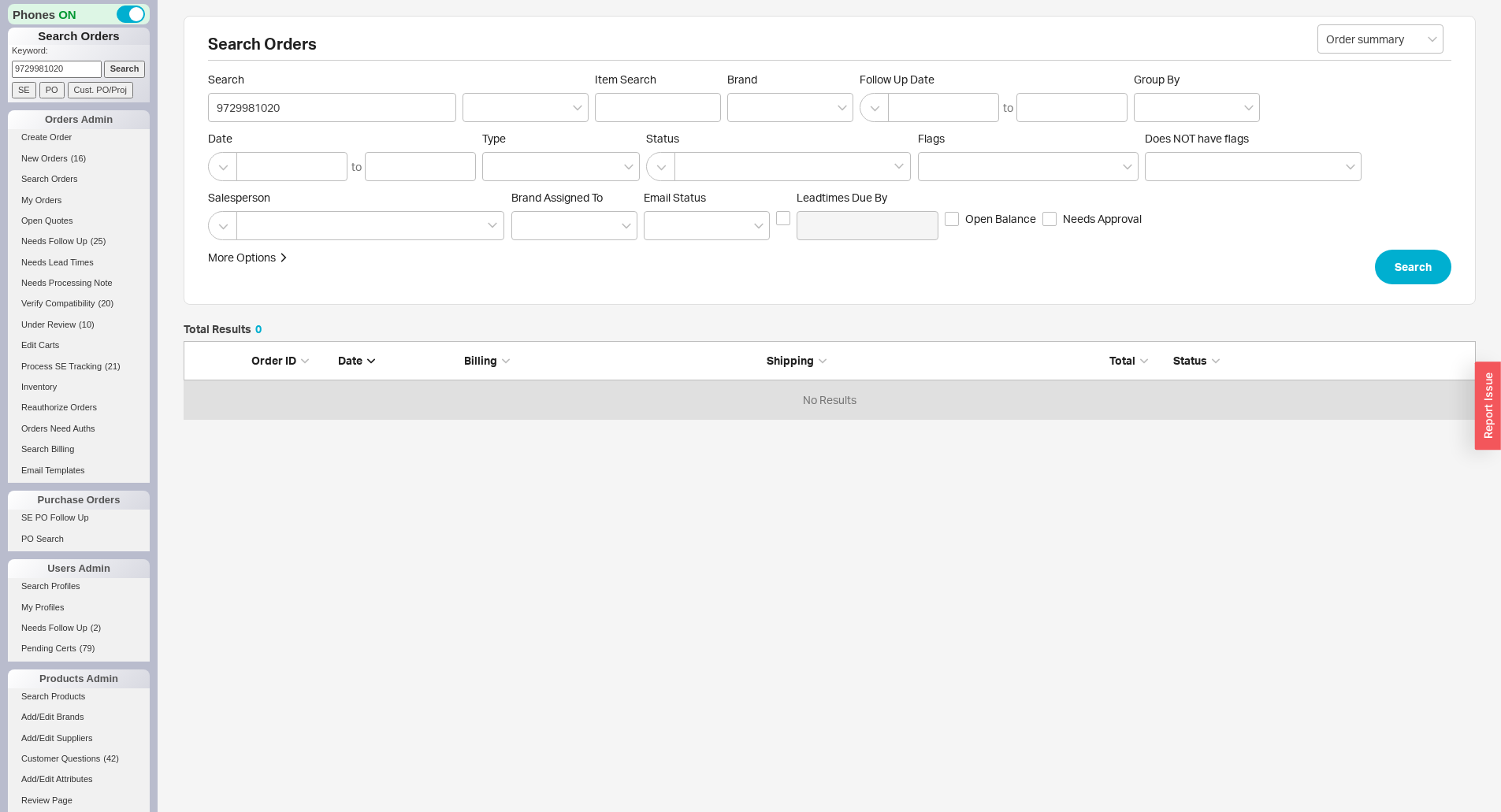
scroll to position [66, 1281]
